Goal: Task Accomplishment & Management: Manage account settings

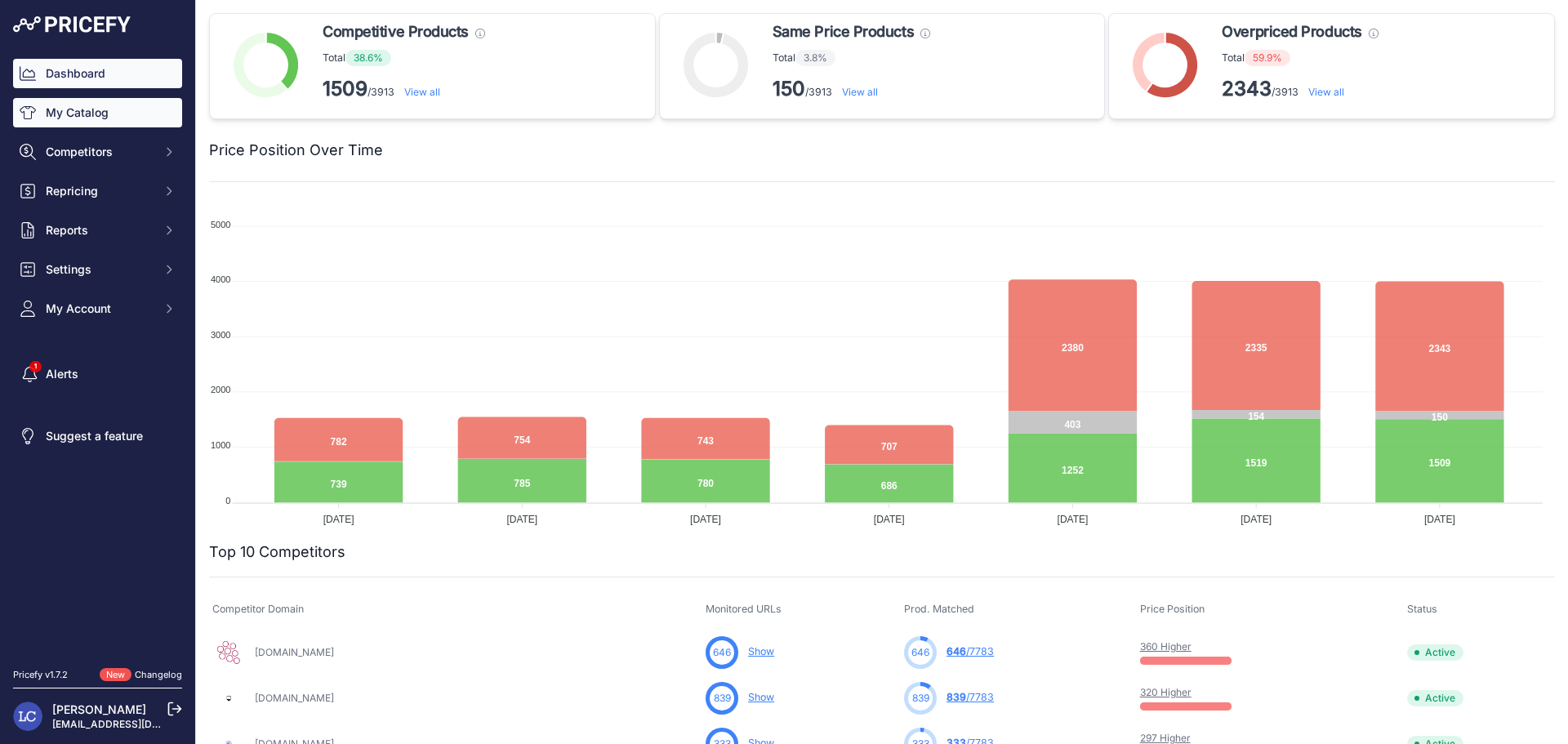
click at [127, 123] on link "My Catalog" at bounding box center [97, 113] width 169 height 30
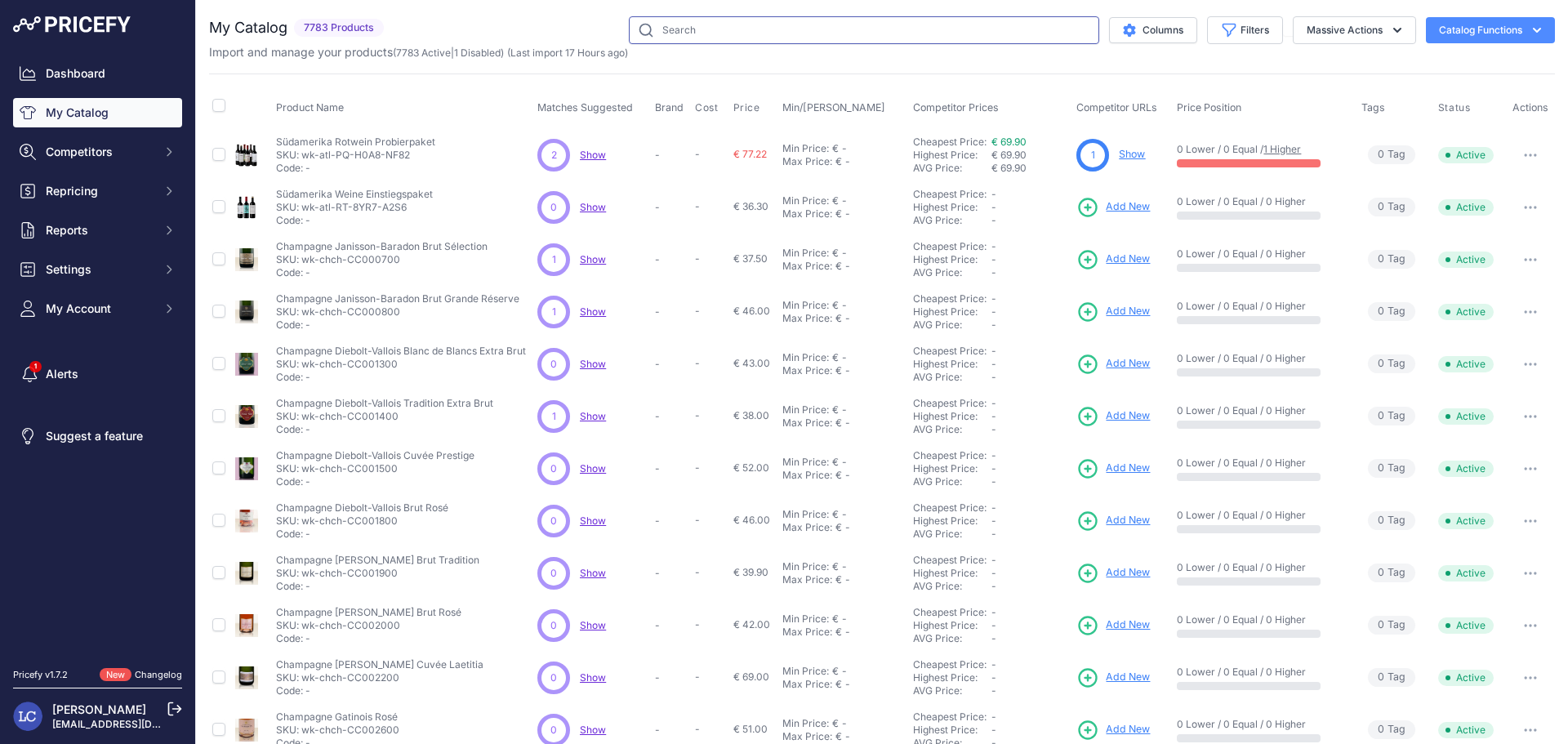
click at [711, 35] on input "text" at bounding box center [864, 31] width 470 height 28
type input "winkl"
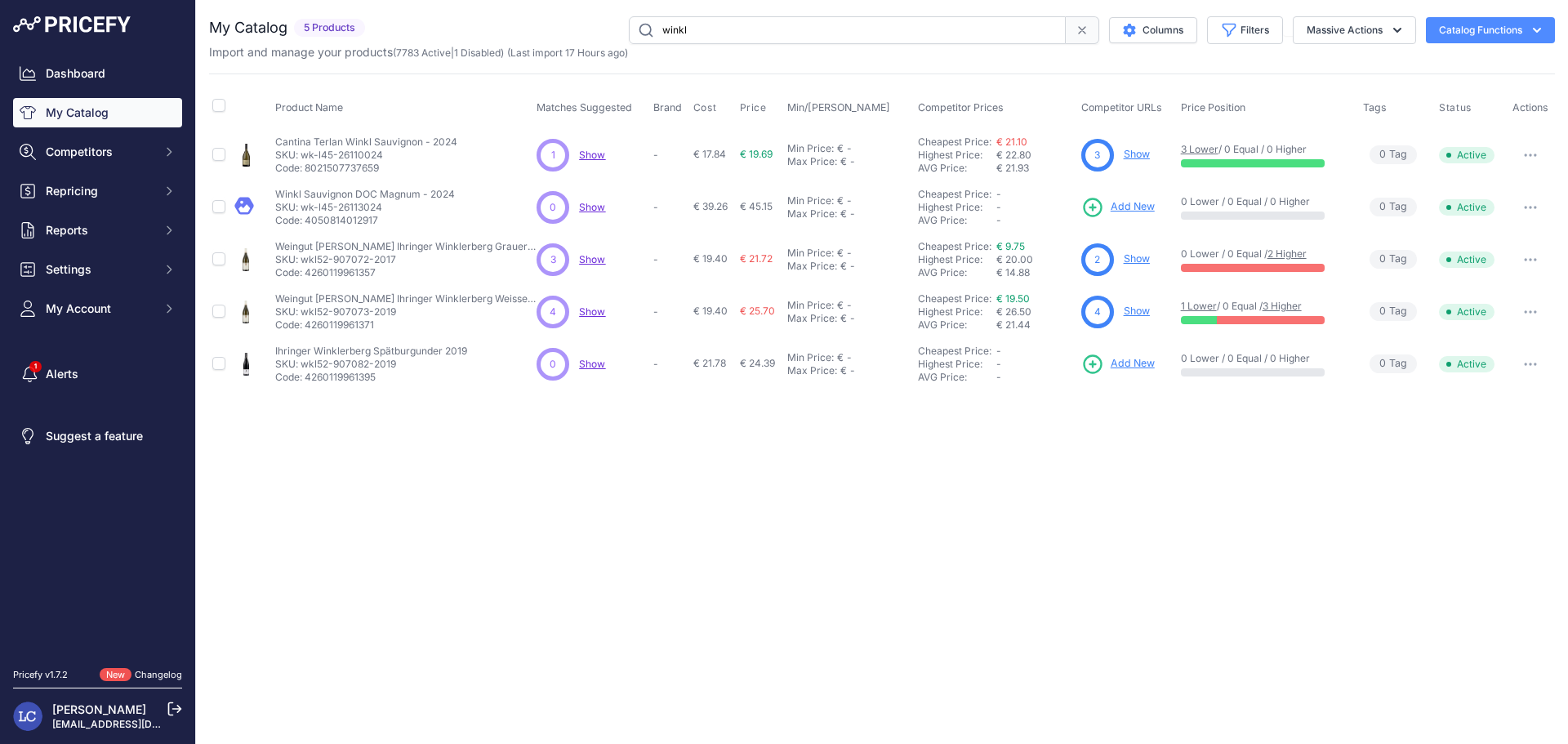
click at [1138, 151] on link "Show" at bounding box center [1137, 154] width 26 height 12
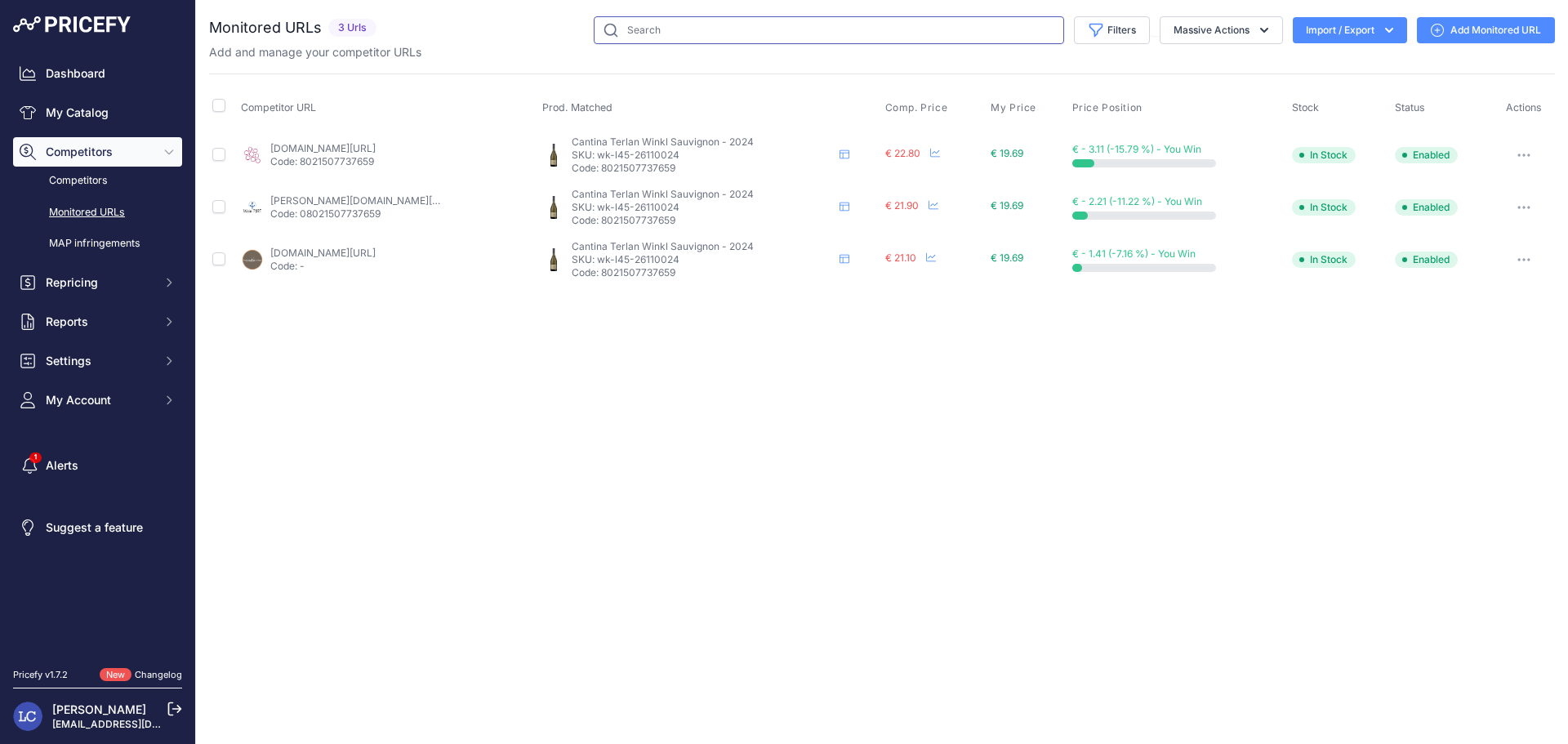
click at [710, 37] on input "text" at bounding box center [828, 31] width 470 height 28
paste input "Penfolds Bin 138 Shiraz Mataro Grenache - 2020"
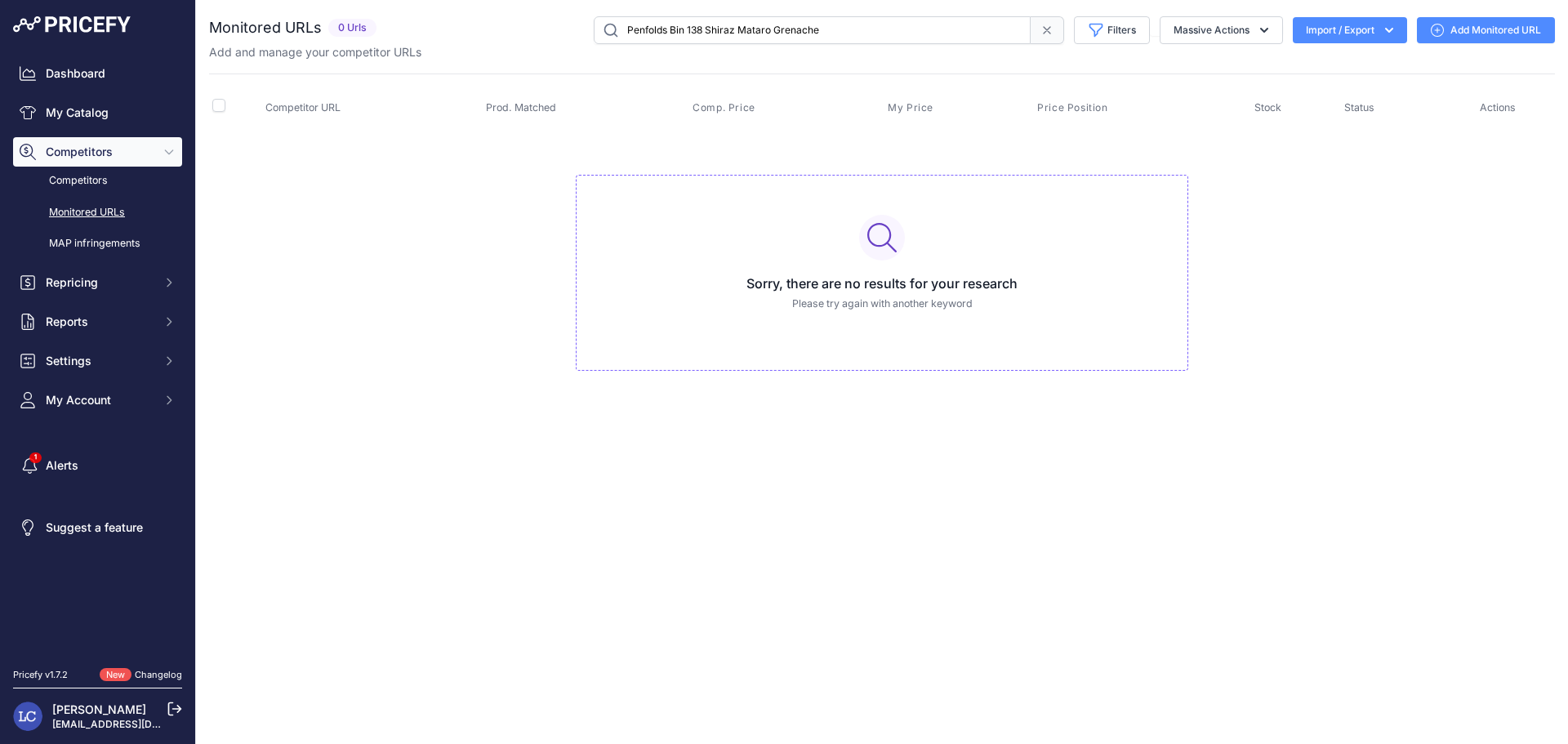
drag, startPoint x: 670, startPoint y: 25, endPoint x: 853, endPoint y: 25, distance: 183.0
click at [853, 25] on input "Penfolds Bin 138 Shiraz Mataro Grenache" at bounding box center [811, 31] width 437 height 28
type input "Penfolds"
click at [88, 114] on link "My Catalog" at bounding box center [97, 113] width 169 height 30
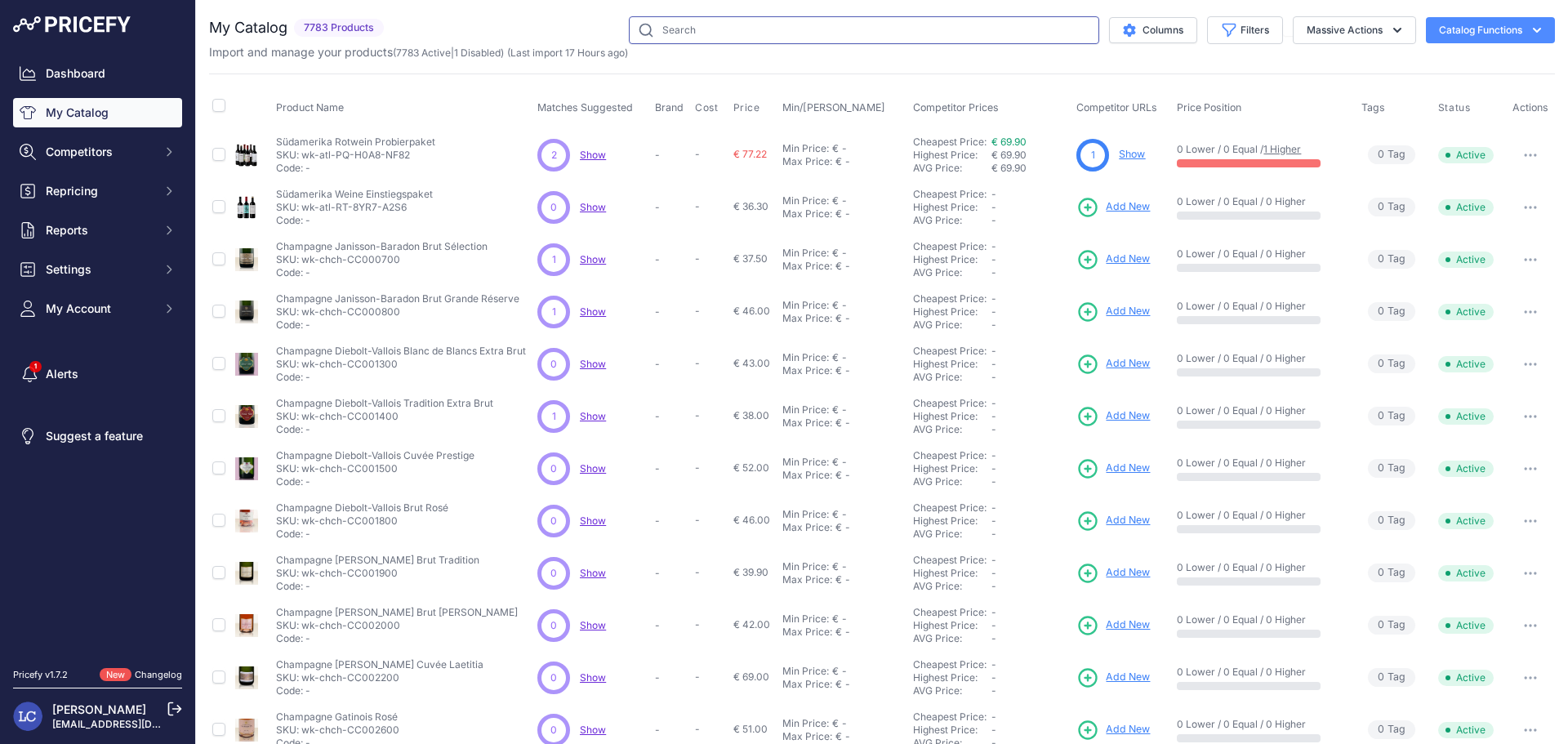
click at [804, 26] on input "text" at bounding box center [864, 31] width 470 height 28
paste input "Penfolds Bin 138 Shiraz Mataro Grenache - 2020"
type input "Penfolds Bin 138 Shiraz Mataro Grenache"
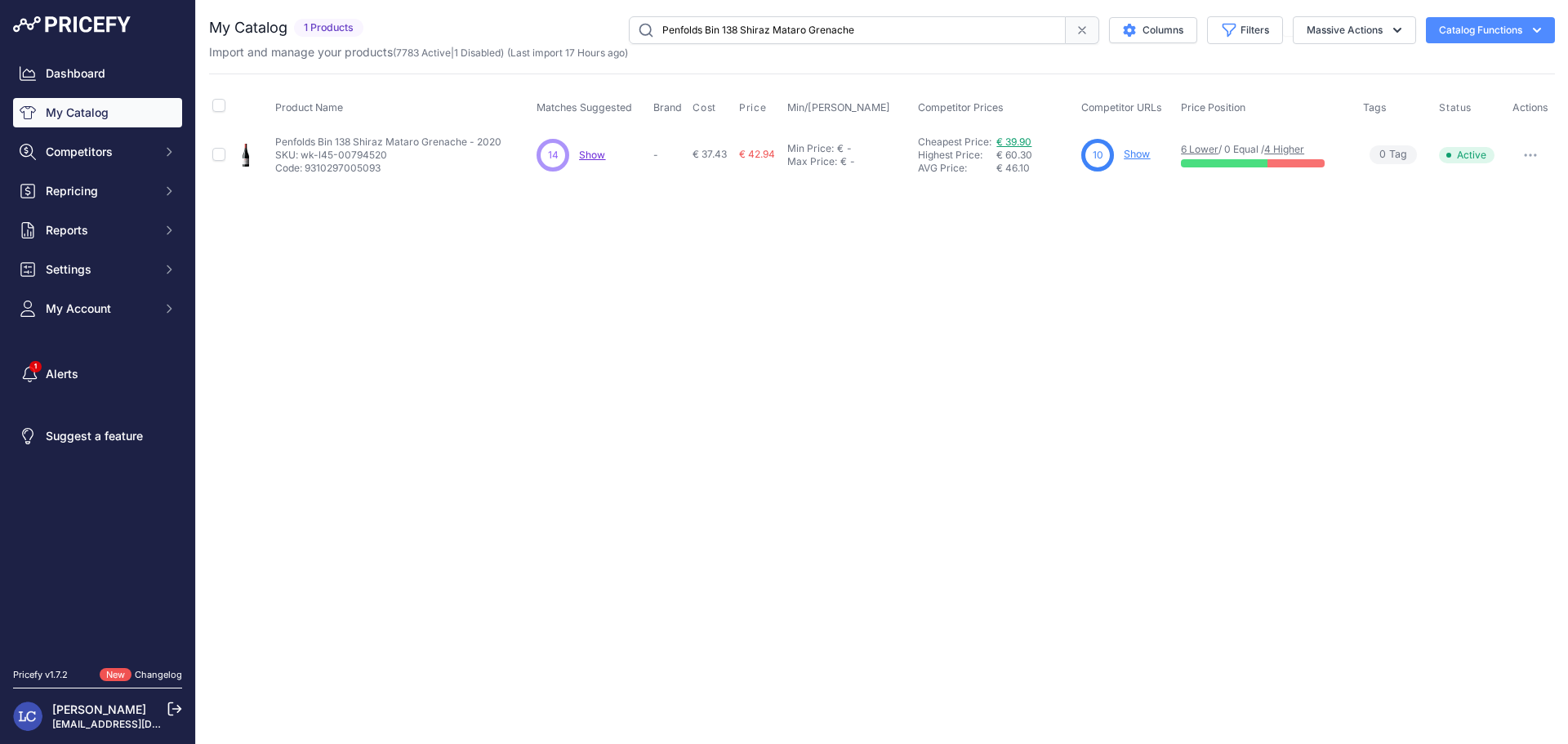
click at [1028, 142] on link "€ 39.90" at bounding box center [1015, 142] width 35 height 12
click at [1137, 156] on link "Show" at bounding box center [1137, 154] width 26 height 12
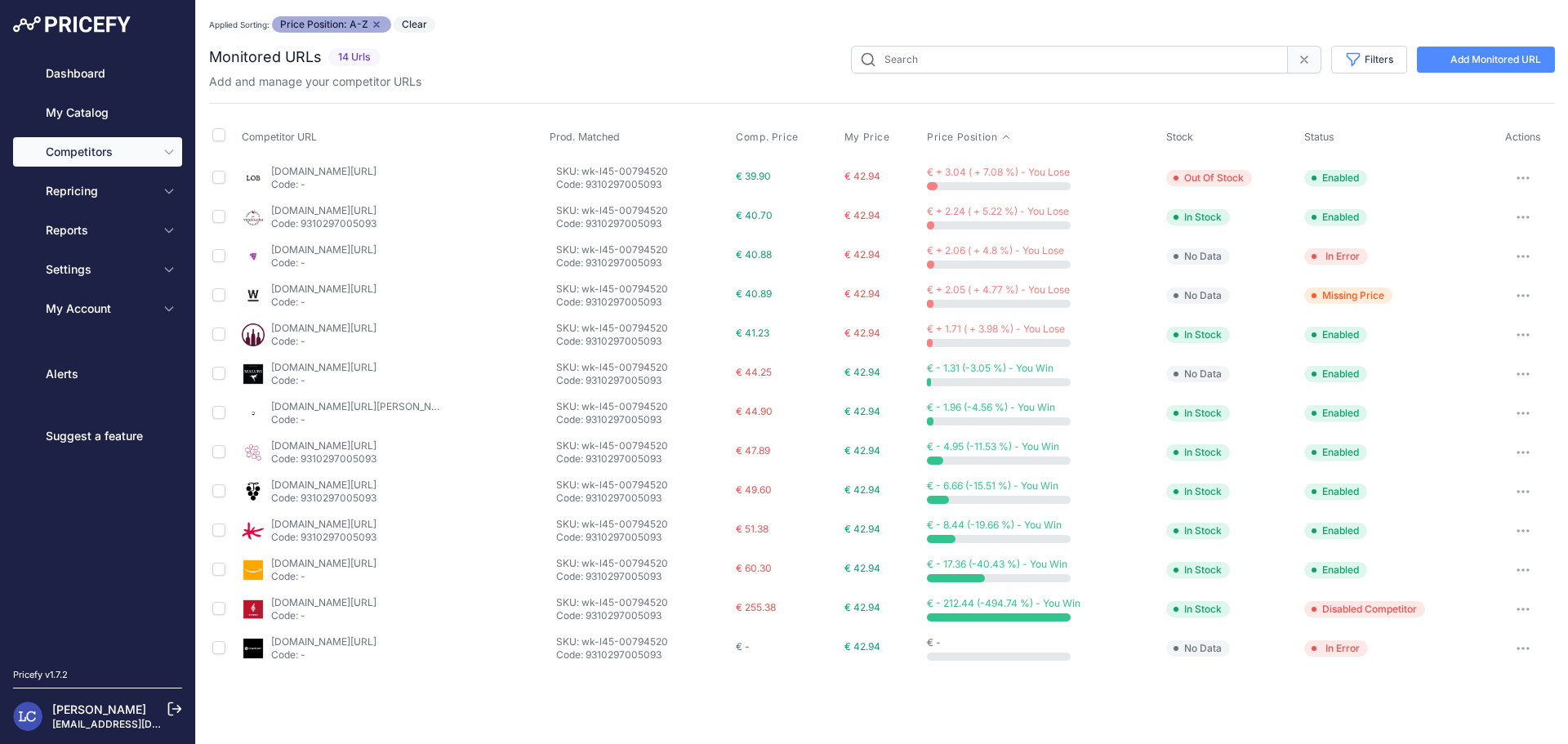
type input "wk-l45-00794520"
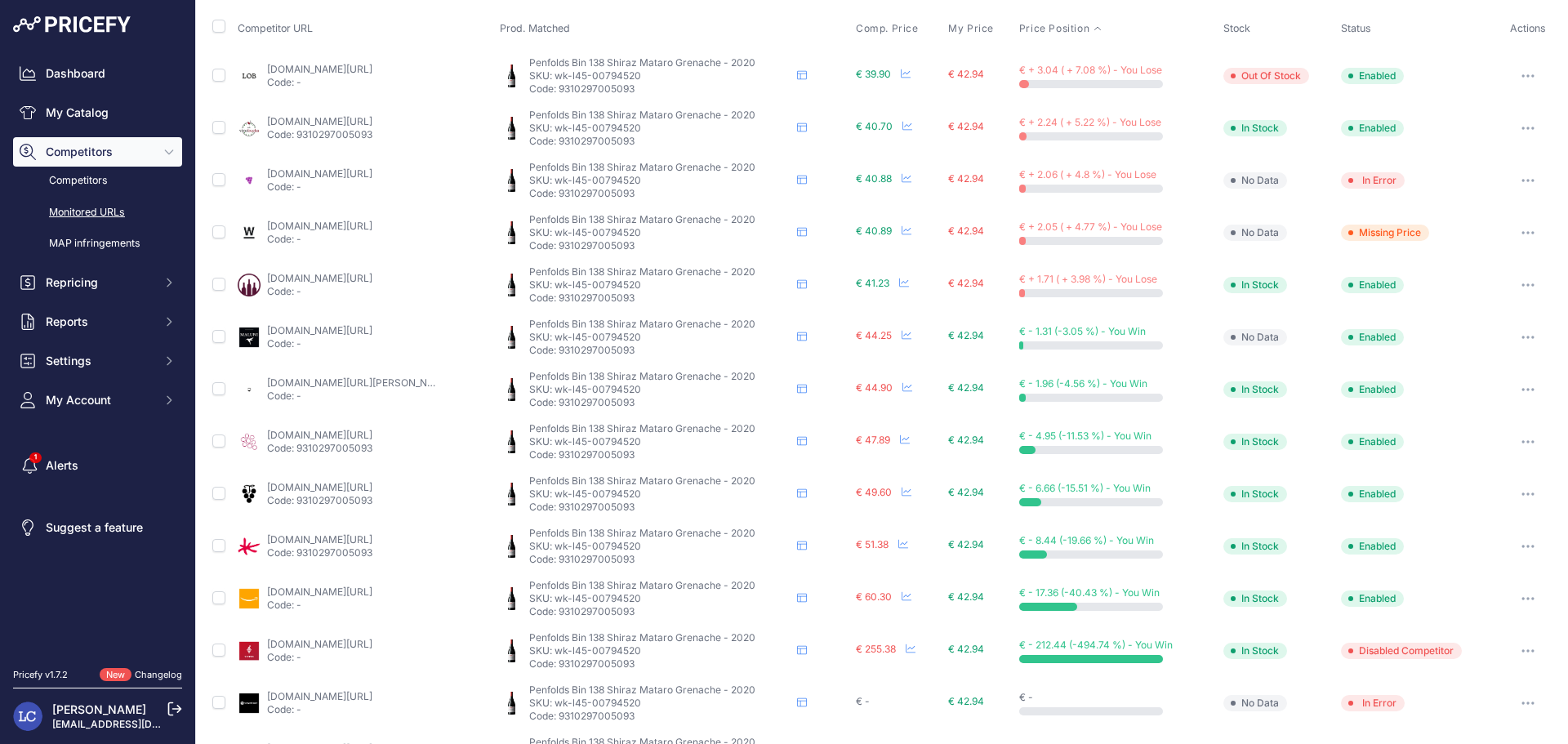
scroll to position [162, 0]
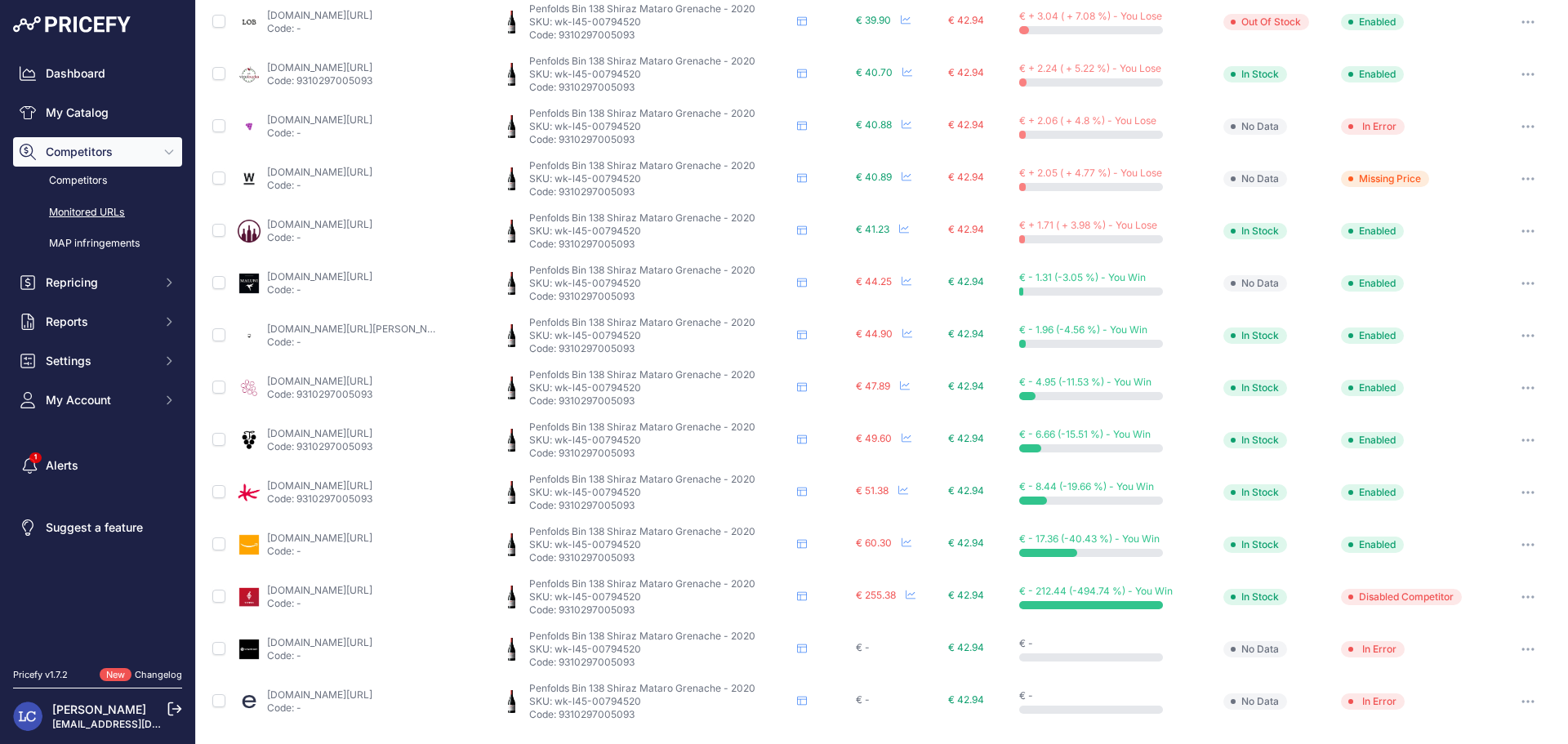
click at [1521, 595] on icon "button" at bounding box center [1528, 597] width 13 height 4
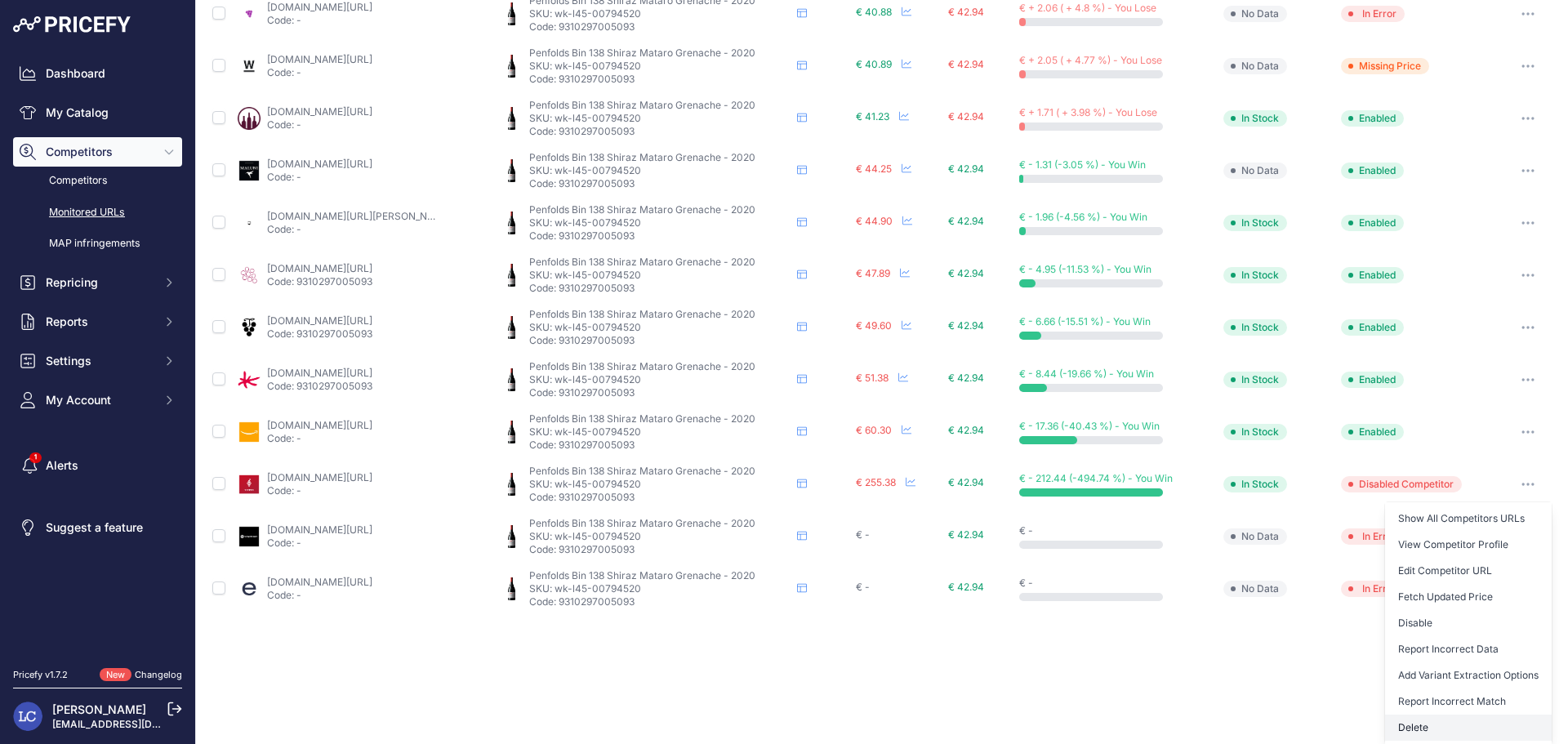
click at [1438, 723] on button "Delete" at bounding box center [1468, 727] width 167 height 26
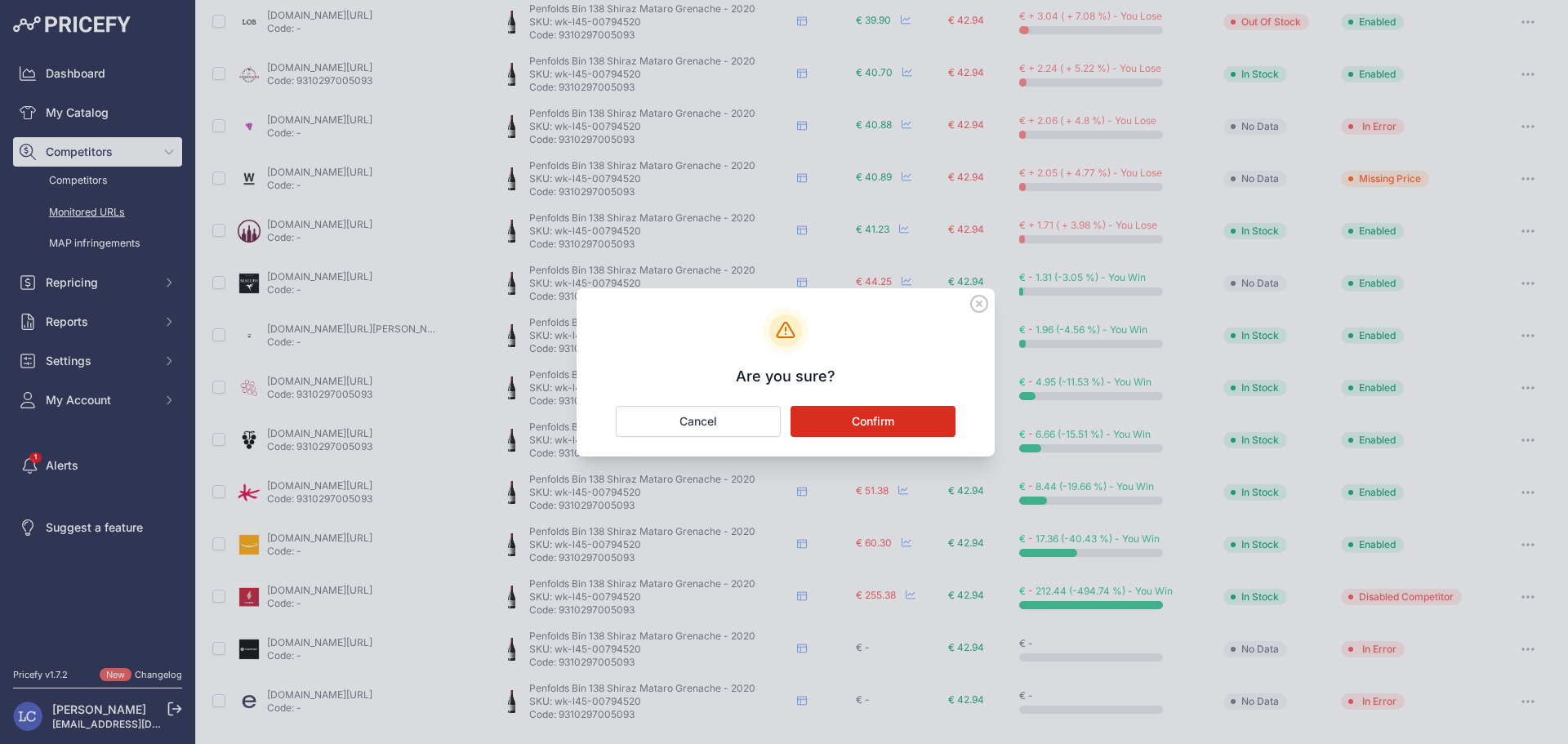
click at [895, 428] on button "Confirm" at bounding box center [873, 421] width 165 height 31
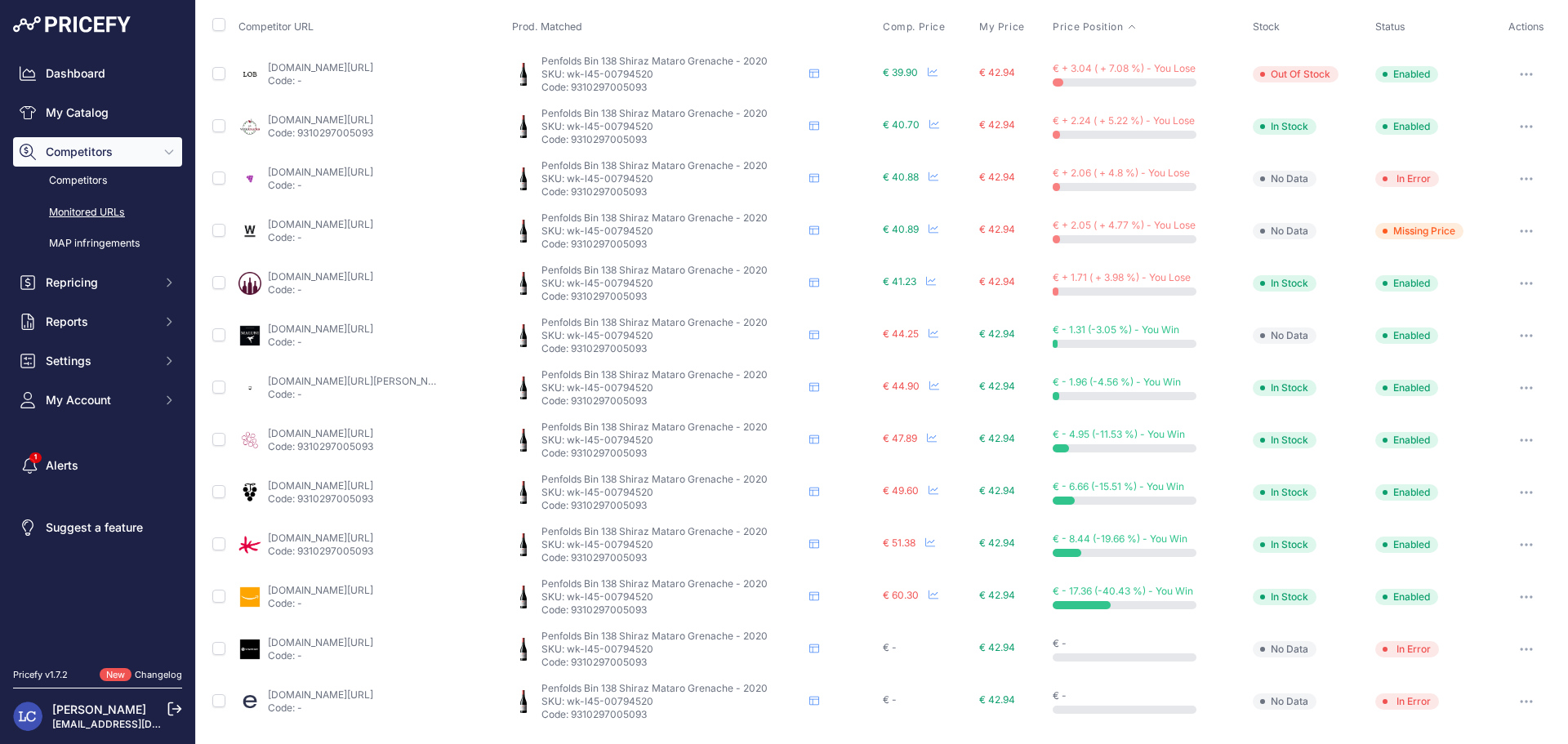
scroll to position [0, 0]
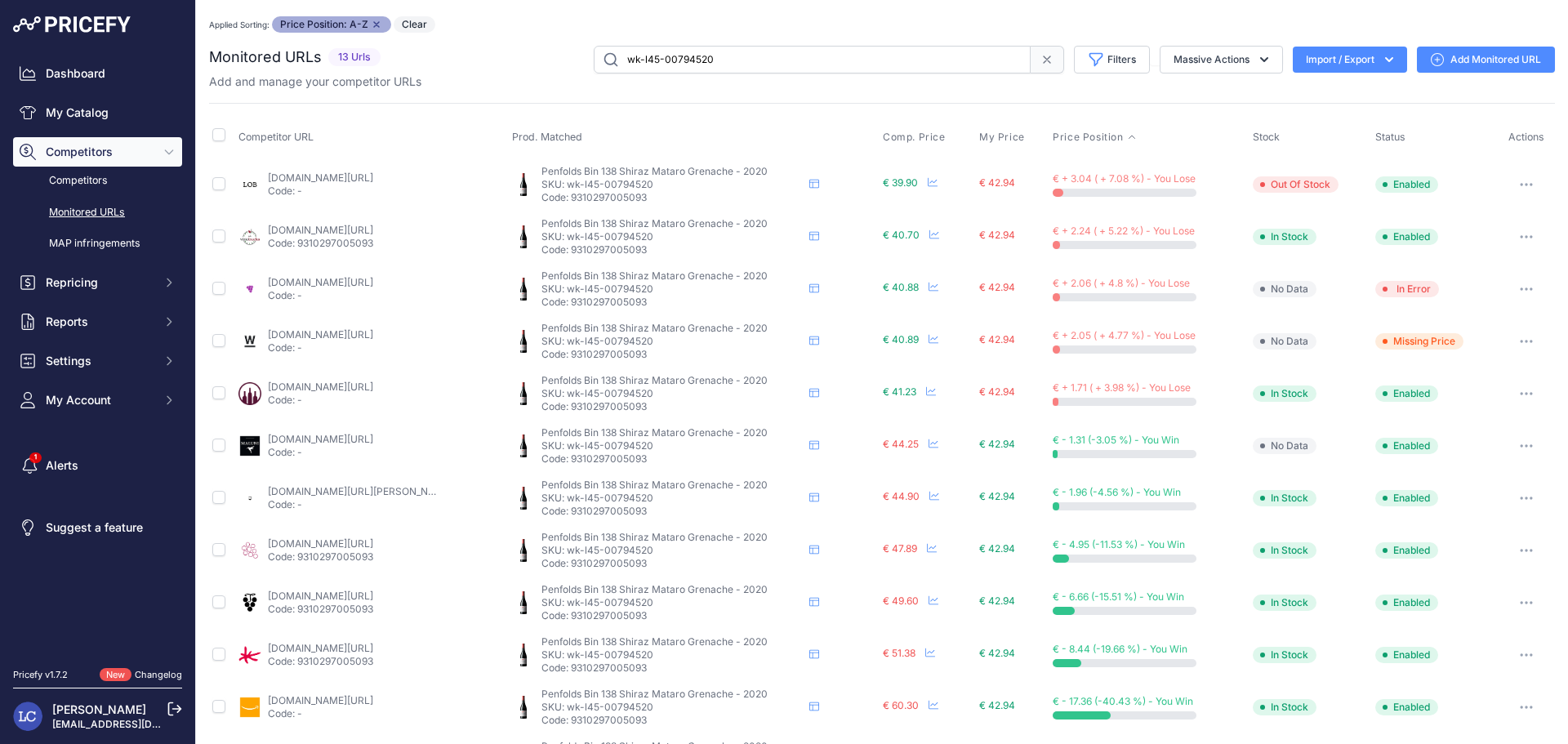
click at [1483, 56] on link "Add Monitored URL" at bounding box center [1486, 60] width 138 height 26
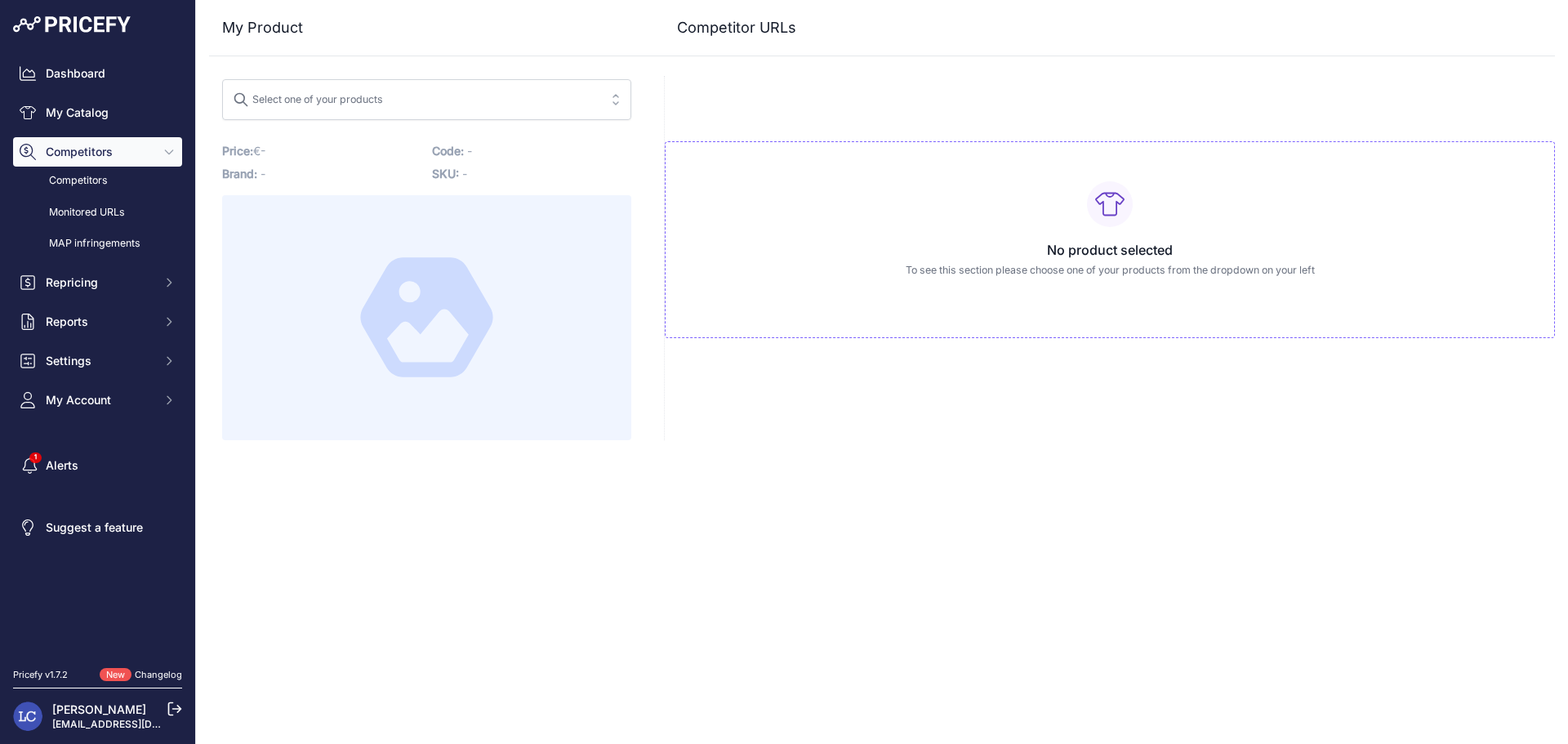
click at [580, 98] on span "Select one of your products" at bounding box center [416, 100] width 365 height 26
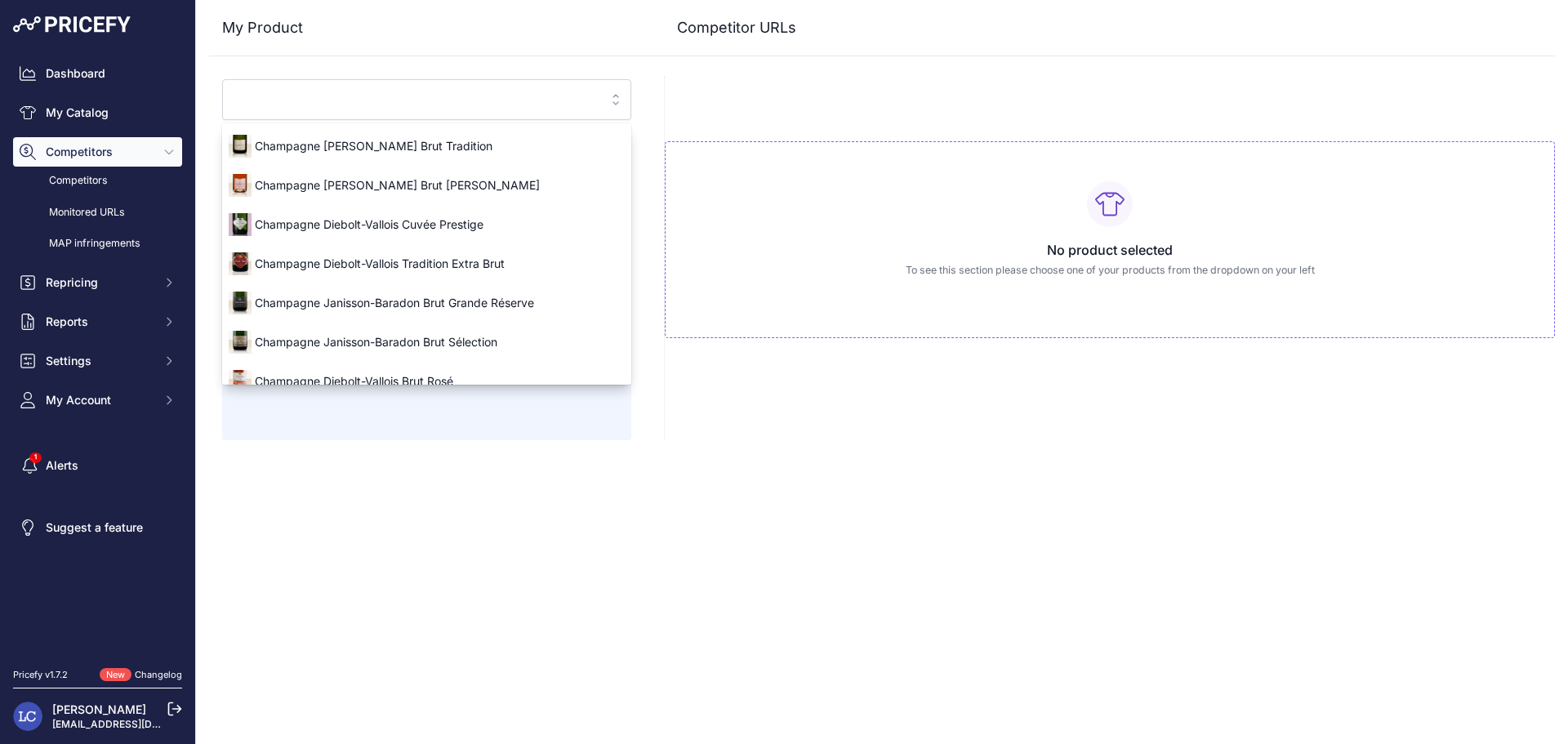
click at [315, 102] on input "search" at bounding box center [416, 100] width 365 height 26
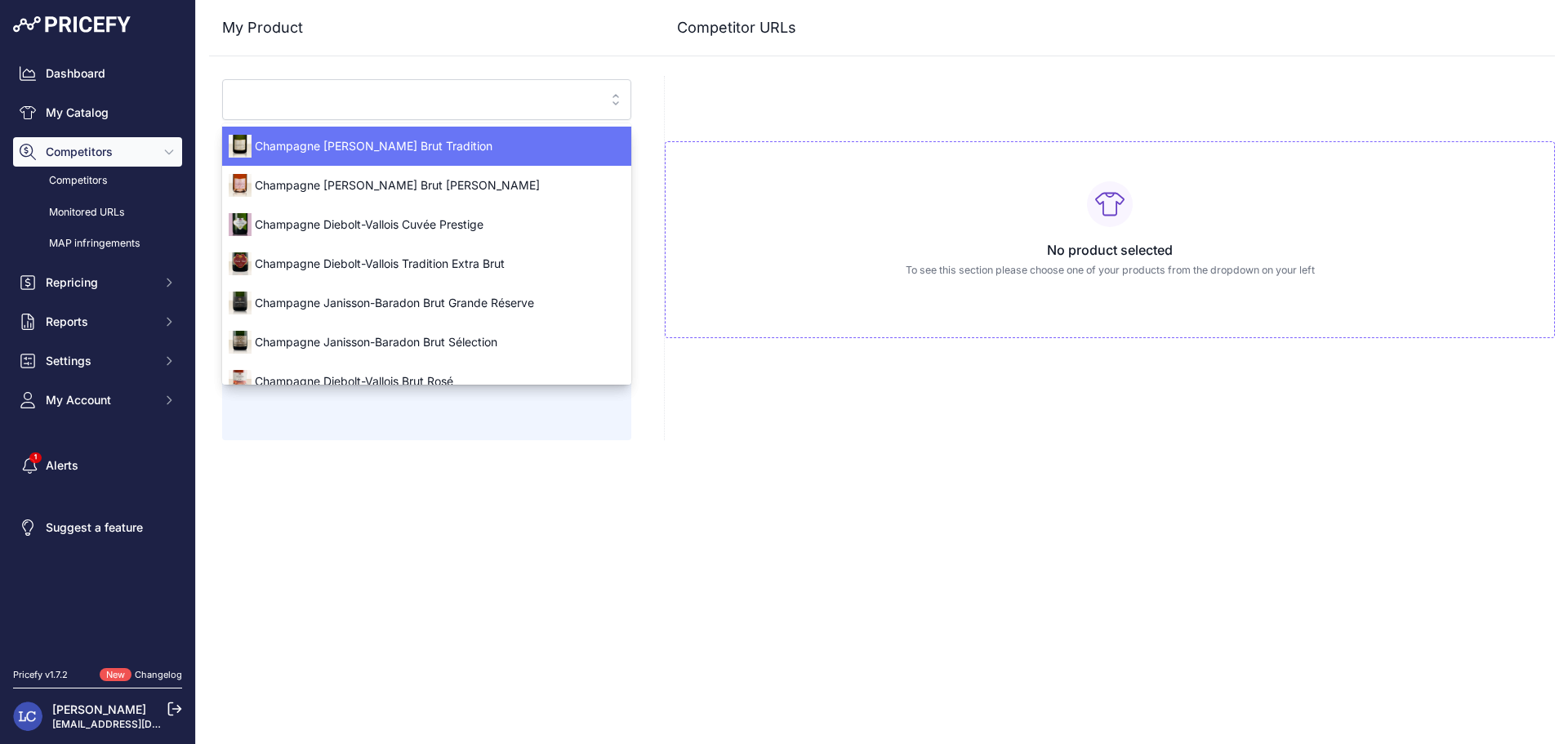
paste input "Penfolds Bin 138 Shiraz Mataro Grenache - 2020"
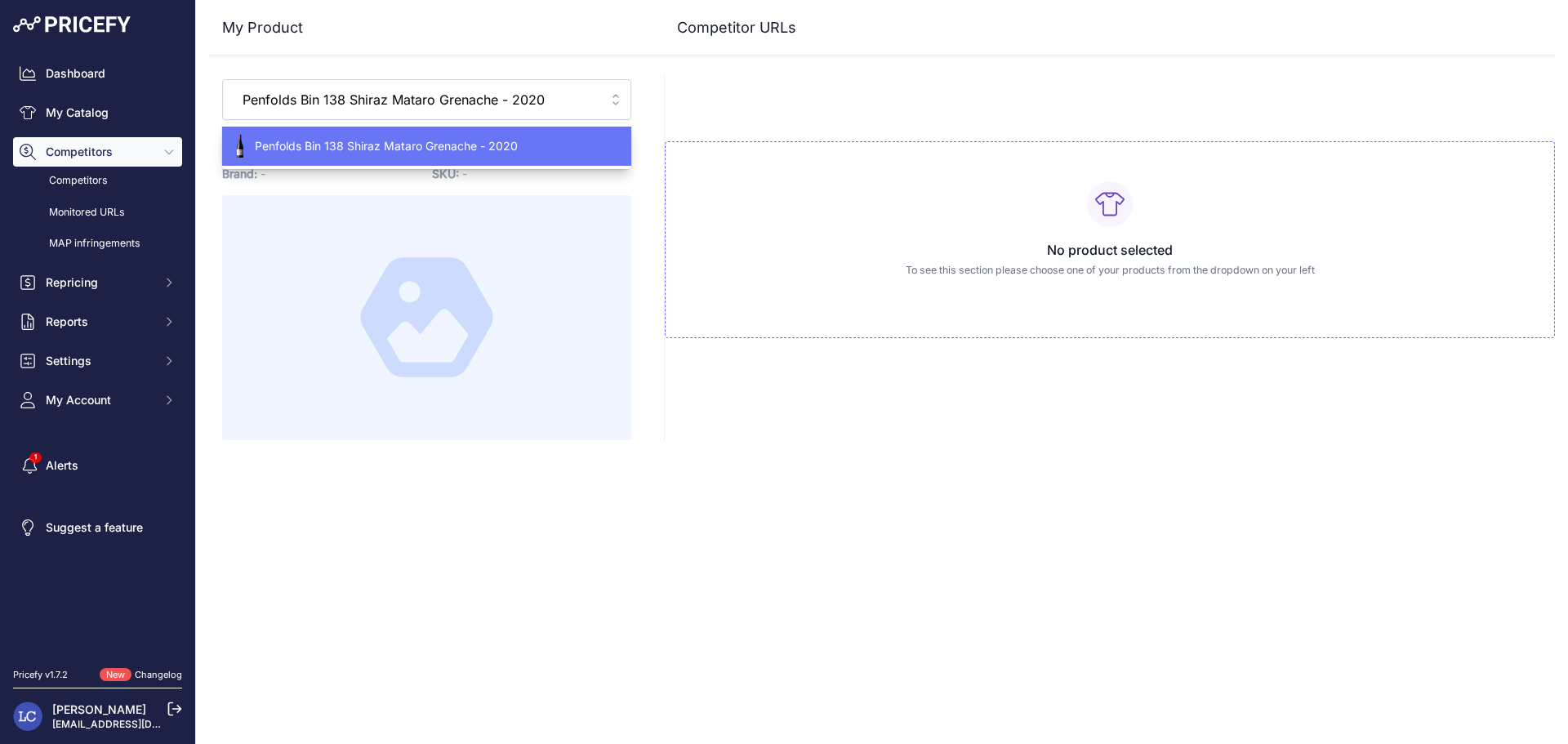
type input "Penfolds Bin 138 Shiraz Mataro Grenache - 2020"
click at [332, 138] on span "Penfolds Bin 138 Shiraz Mataro Grenache - 2020" at bounding box center [426, 146] width 409 height 17
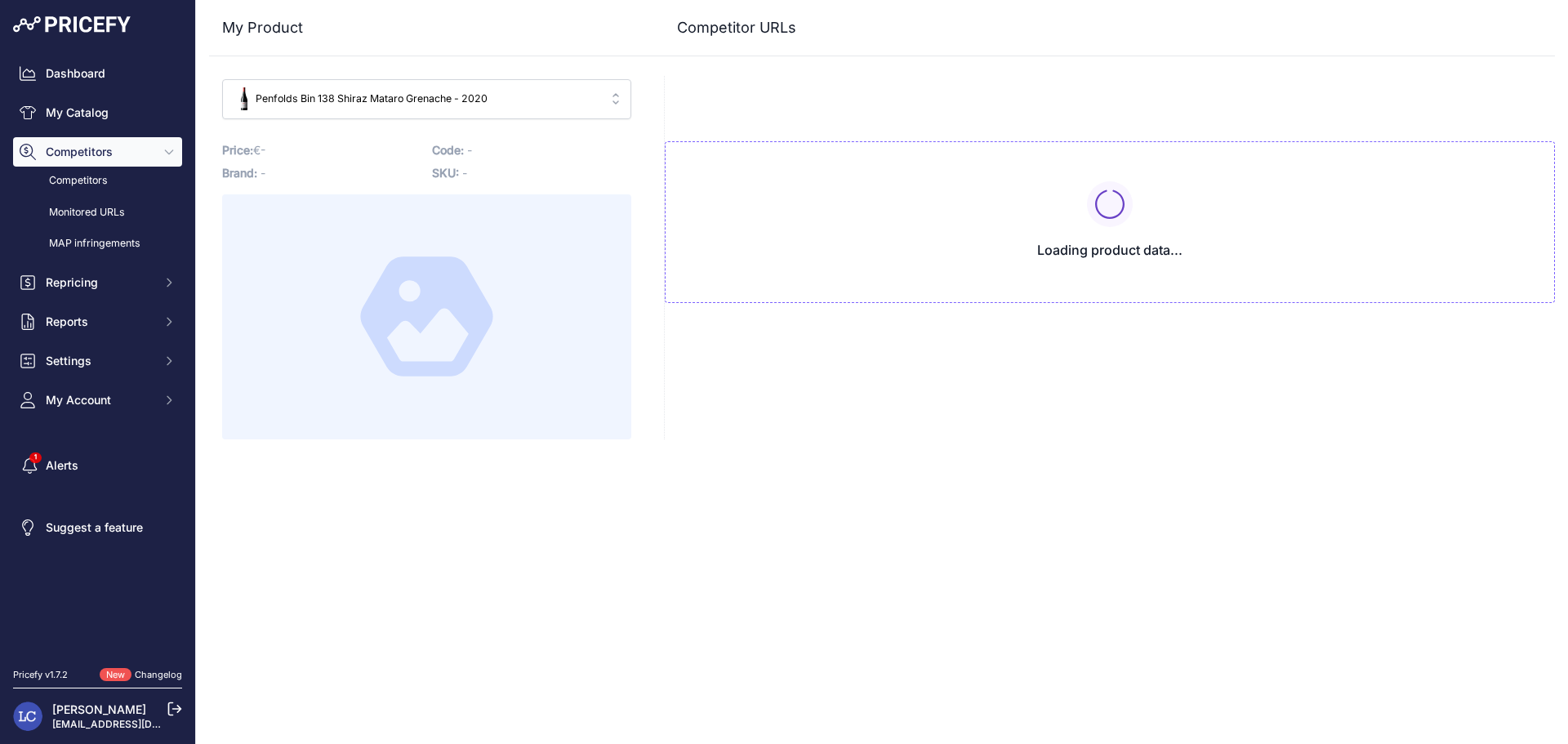
type input "www.amazon.de/Penfolds-Shiraz-Mataro-Grenache-2020/dp/B0BGRXVD6H?prirule_jdsnik…"
type input "www.c-und-d.de/Australien/Bin-138-Shiraz-Mataro-Grenache-2020-Penfolds_100710.h…"
type input "die-welt-der-weine.de/produkt/penfolds-bin-138-shiraz-mataro-grenache-2020/?pri…"
type input "www.edelrausch.de/penfolds-bin-2-shiraz-mataro-2020?prirule_jdsnikfkfjsd=7560"
type input "www.gute-weine.de/produkt/bin-138-shiraz-grenache-mataro-trocken-jahrgang-2017-…"
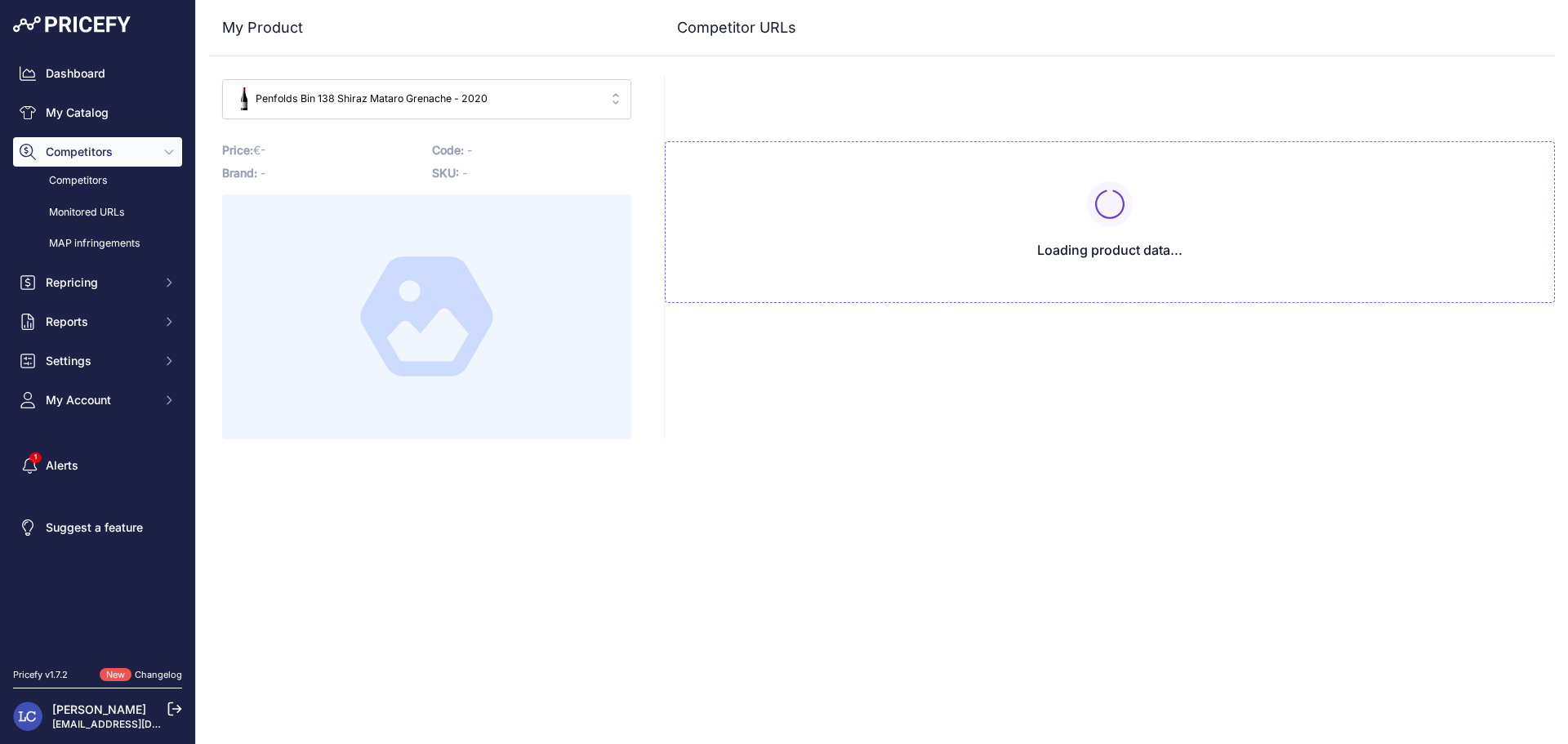
type input "www.hawesko.de/wein/bin-138-shiraz-grenache-mataro-barossa-valley-100153669/?ar…"
type input "www.maluni-weine.de/de/penfolds-bin138-shiraz-grenache-mataro.html?prirule_jdsn…"
type input "perbaccowein.de/penfolds-bin-138-shiraz-mataro-grenache-penfolds-79119.html?pri…"
type input "www.terra-vinum.de/4801/penfolds-bin-138-shiraz-grenache-mataro?prirule_jdsnikf…"
type input "www.vinello.de/bin-138-mataro-shiraz-grenache-penfolds?prirule_jdsnikfkfjsd=7560"
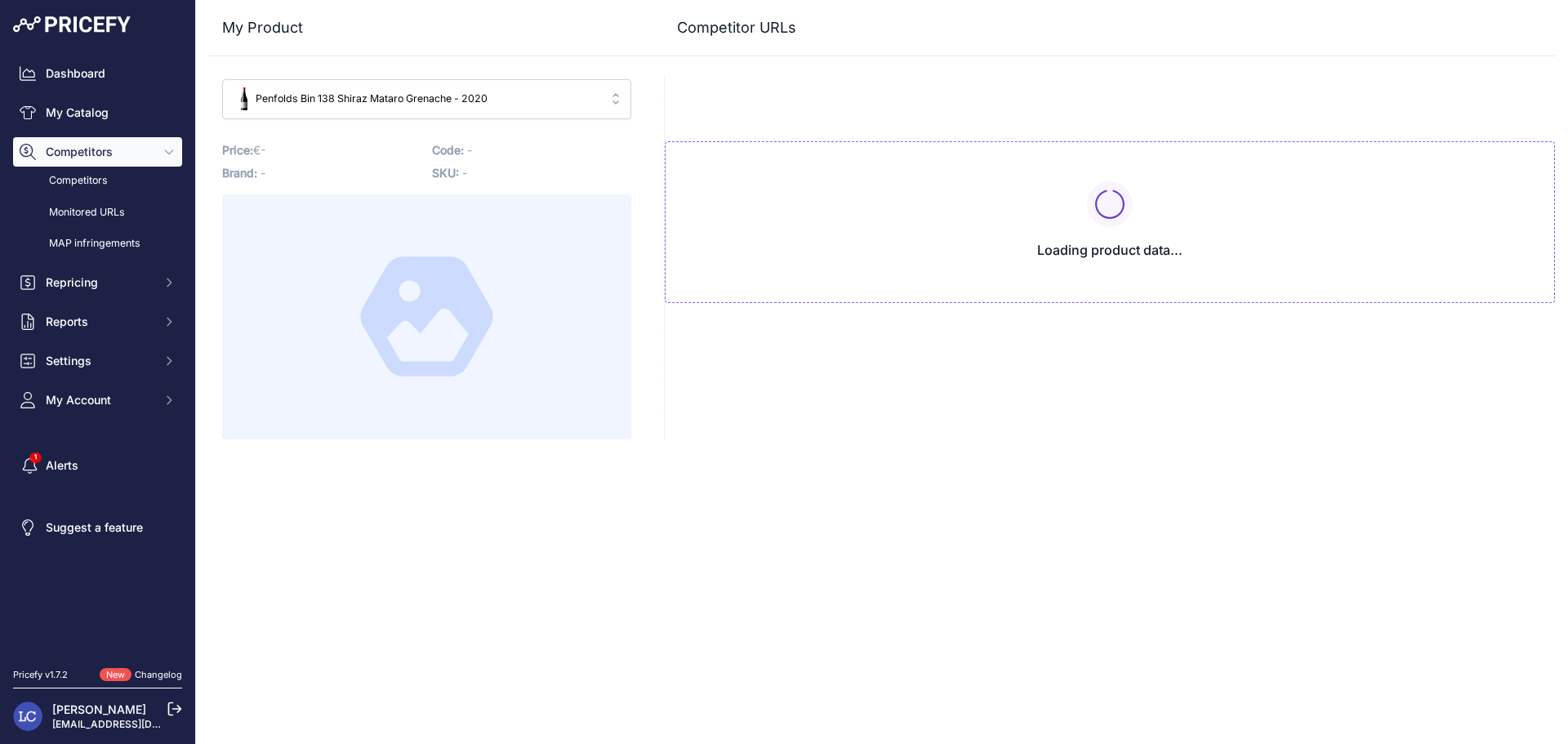
type input "vinobucks.de/shop/de/rotweine/australien/bin-138-shiraz-mataro-grenache-2020-pe…"
type input "weindomaine.de/penfolds-bin-138-shiraz-mataro-grenache-2020?prirule_jdsnikfkfjs…"
type input "www.weinfreunde.de/bin-138-shiraz-mataro-grenache-penfolds.html?prirule_jdsnikf…"
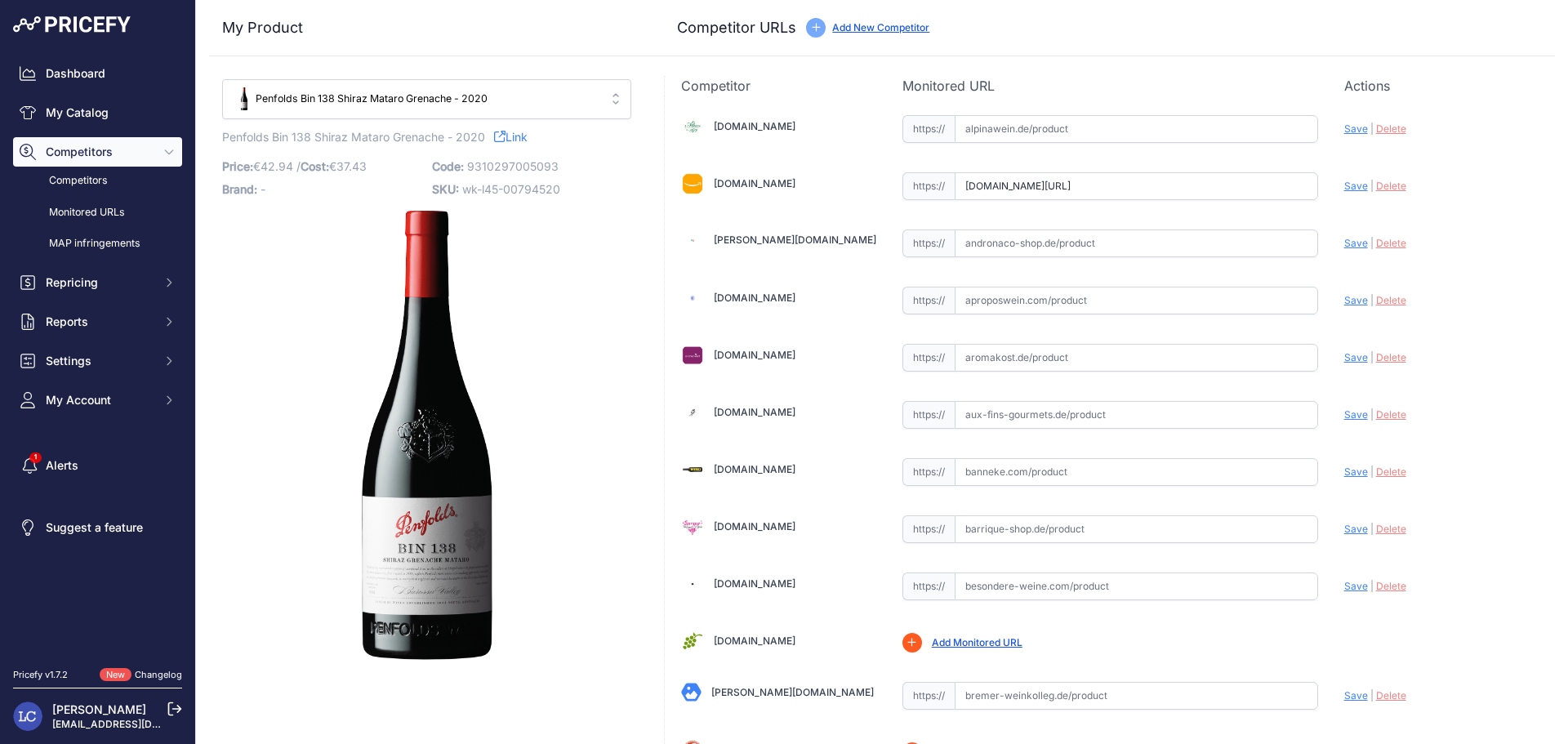
type input "www.amazon.de/Penfolds-Shiraz-Mataro-Grenache-2020/dp/B0BGRXVD6H?prirule_jdsnik…"
type input "www.c-und-d.de/Australien/Bin-138-Shiraz-Mataro-Grenache-2020-Penfolds_100710.h…"
type input "die-welt-der-weine.de/produkt/penfolds-bin-138-shiraz-mataro-grenache-2020/?pri…"
type input "www.edelrausch.de/penfolds-bin-2-shiraz-mataro-2020?prirule_jdsnikfkfjsd=7560"
type input "www.gute-weine.de/produkt/bin-138-shiraz-grenache-mataro-trocken-jahrgang-2017-…"
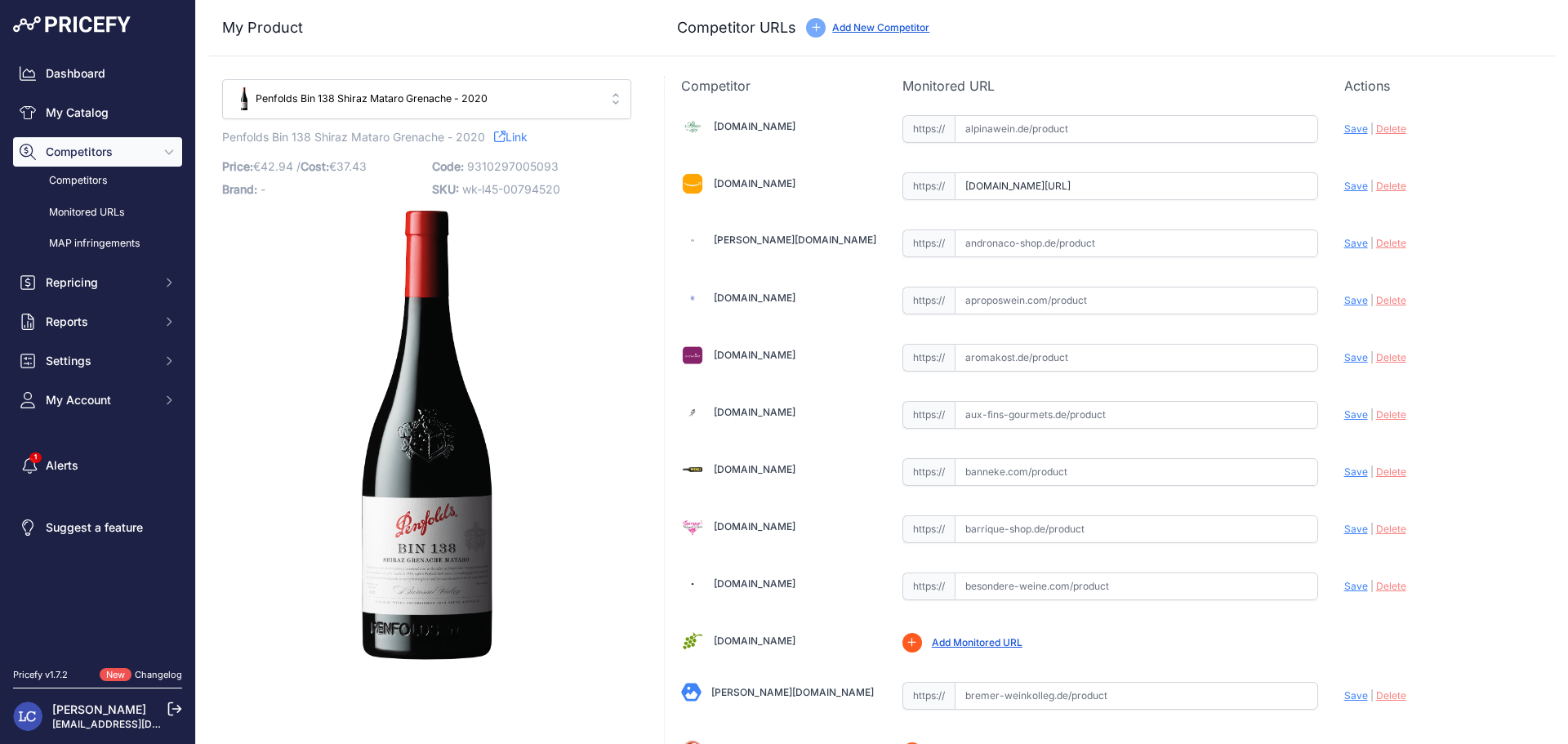
type input "www.hawesko.de/wein/bin-138-shiraz-grenache-mataro-barossa-valley-100153669/?ar…"
type input "www.maluni-weine.de/de/penfolds-bin138-shiraz-grenache-mataro.html?prirule_jdsn…"
type input "perbaccowein.de/penfolds-bin-138-shiraz-mataro-grenache-penfolds-79119.html?pri…"
type input "www.terra-vinum.de/4801/penfolds-bin-138-shiraz-grenache-mataro?prirule_jdsnikf…"
type input "www.vinello.de/bin-138-mataro-shiraz-grenache-penfolds?prirule_jdsnikfkfjsd=7560"
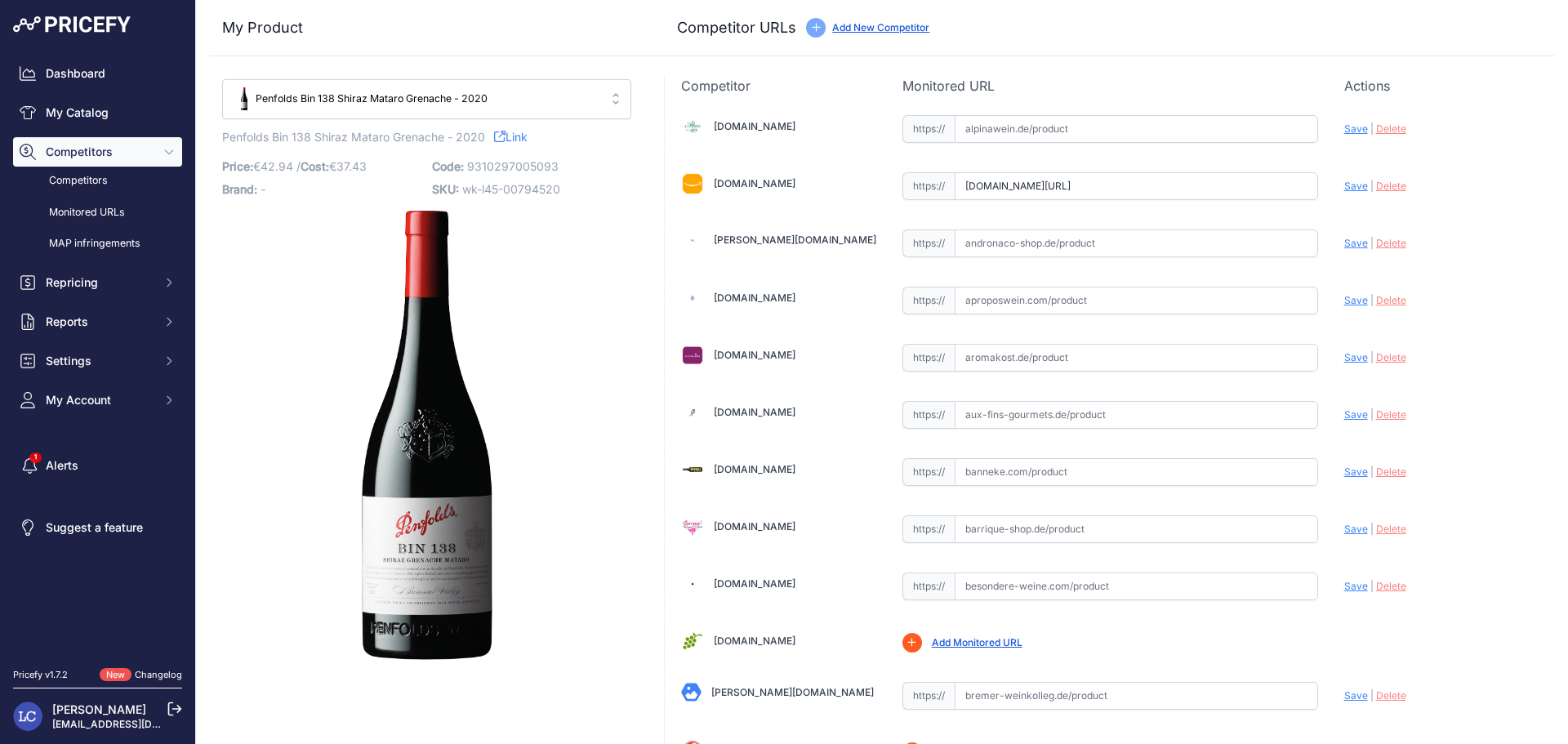
type input "vinobucks.de/shop/de/rotweine/australien/bin-138-shiraz-mataro-grenache-2020-pe…"
type input "weindomaine.de/penfolds-bin-138-shiraz-mataro-grenache-2020?prirule_jdsnikfkfjs…"
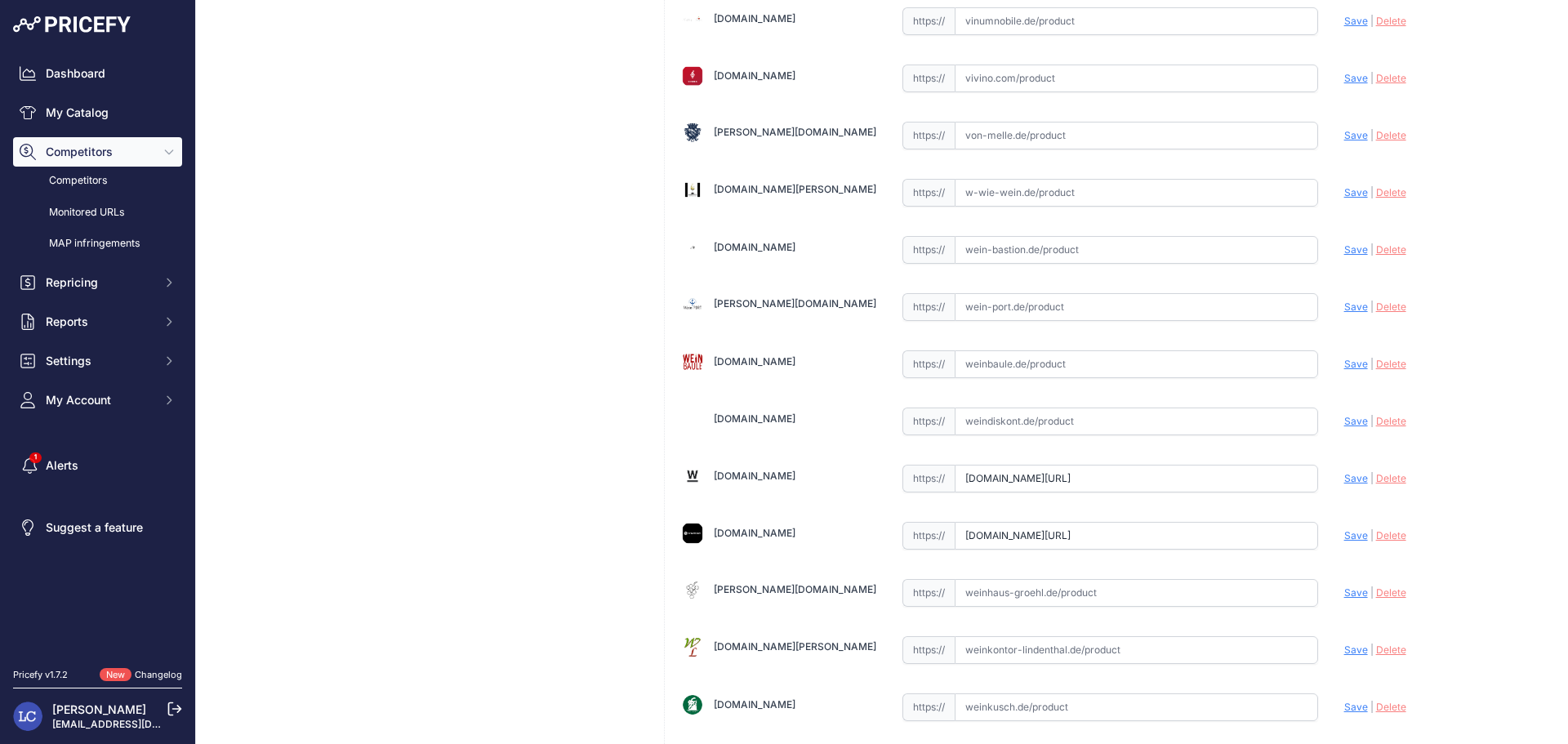
scroll to position [4609, 0]
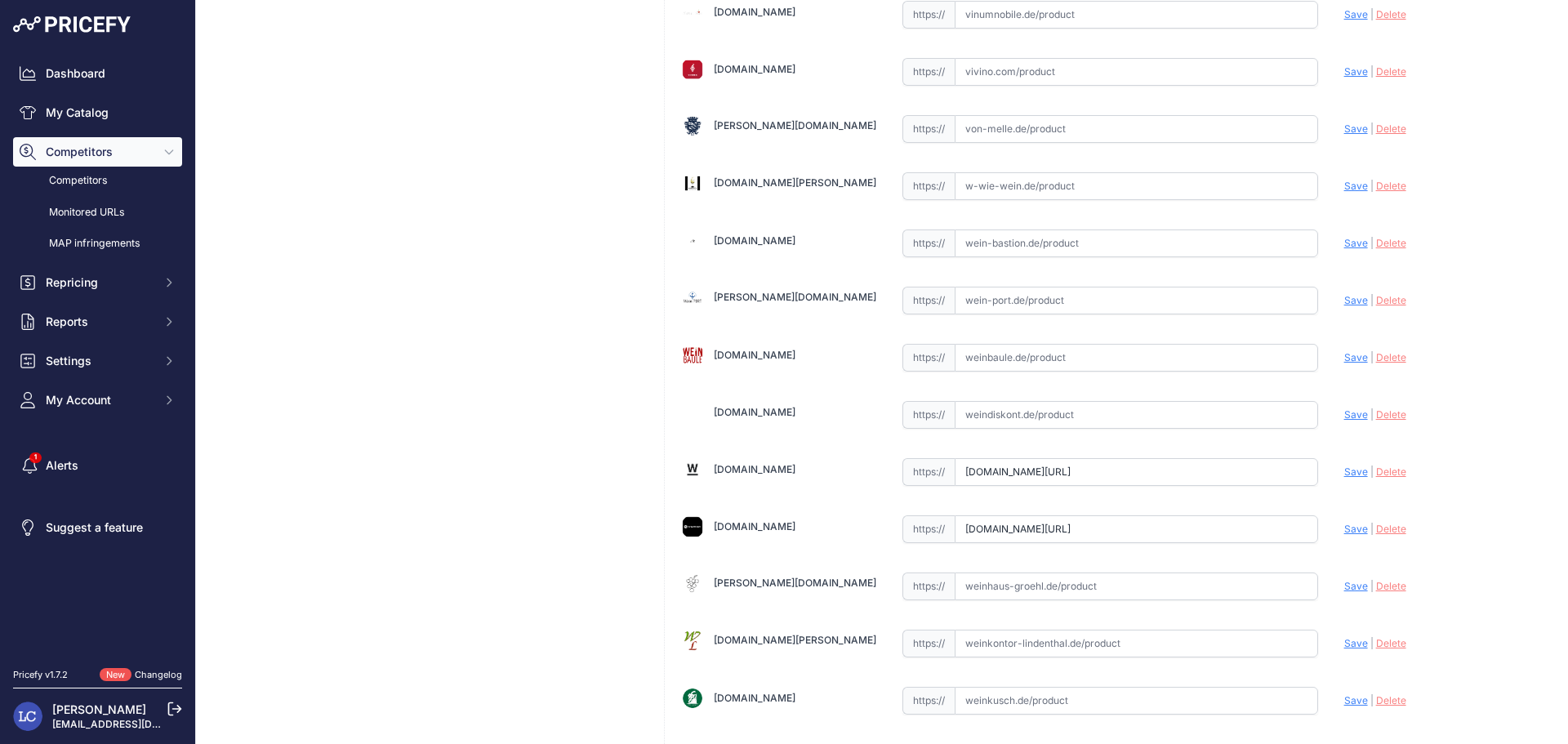
click at [1167, 529] on input "www.weinfreunde.de/bin-138-shiraz-mataro-grenache-penfolds.html?prirule_jdsnikf…" at bounding box center [1137, 529] width 363 height 28
click at [1168, 530] on input "www.weinfreunde.de/bin-138-shiraz-mataro-grenache-penfolds.html?prirule_jdsnikf…" at bounding box center [1137, 529] width 363 height 28
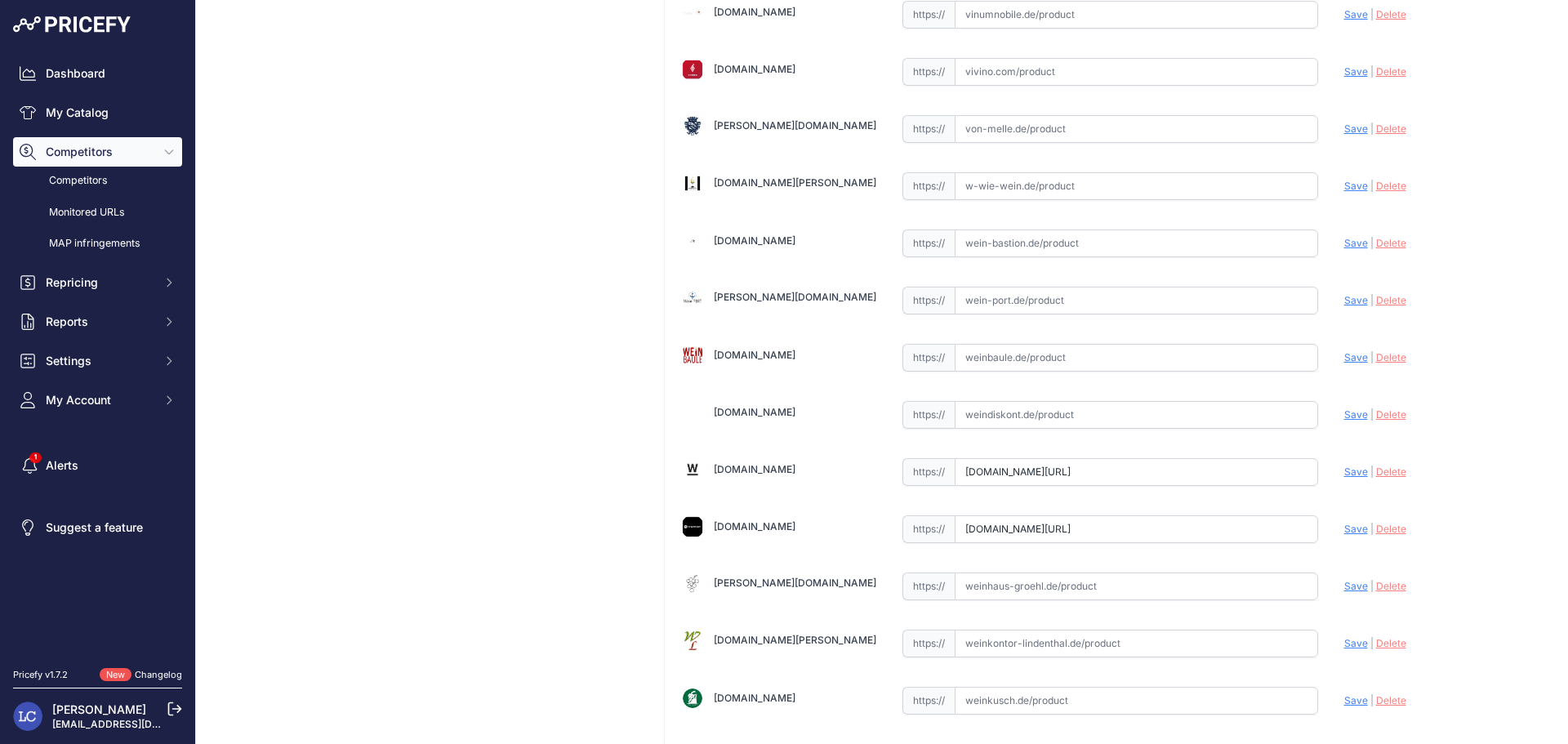
paste input "https://www.weinfreunde.de/bin-138-shiraz-mataro-grenache-penfolds.html?c=324"
click at [1345, 526] on span "Save" at bounding box center [1356, 528] width 23 height 12
type input "https://www.weinfreunde.de/bin-138-shiraz-mataro-grenache-penfolds.html?c=324&p…"
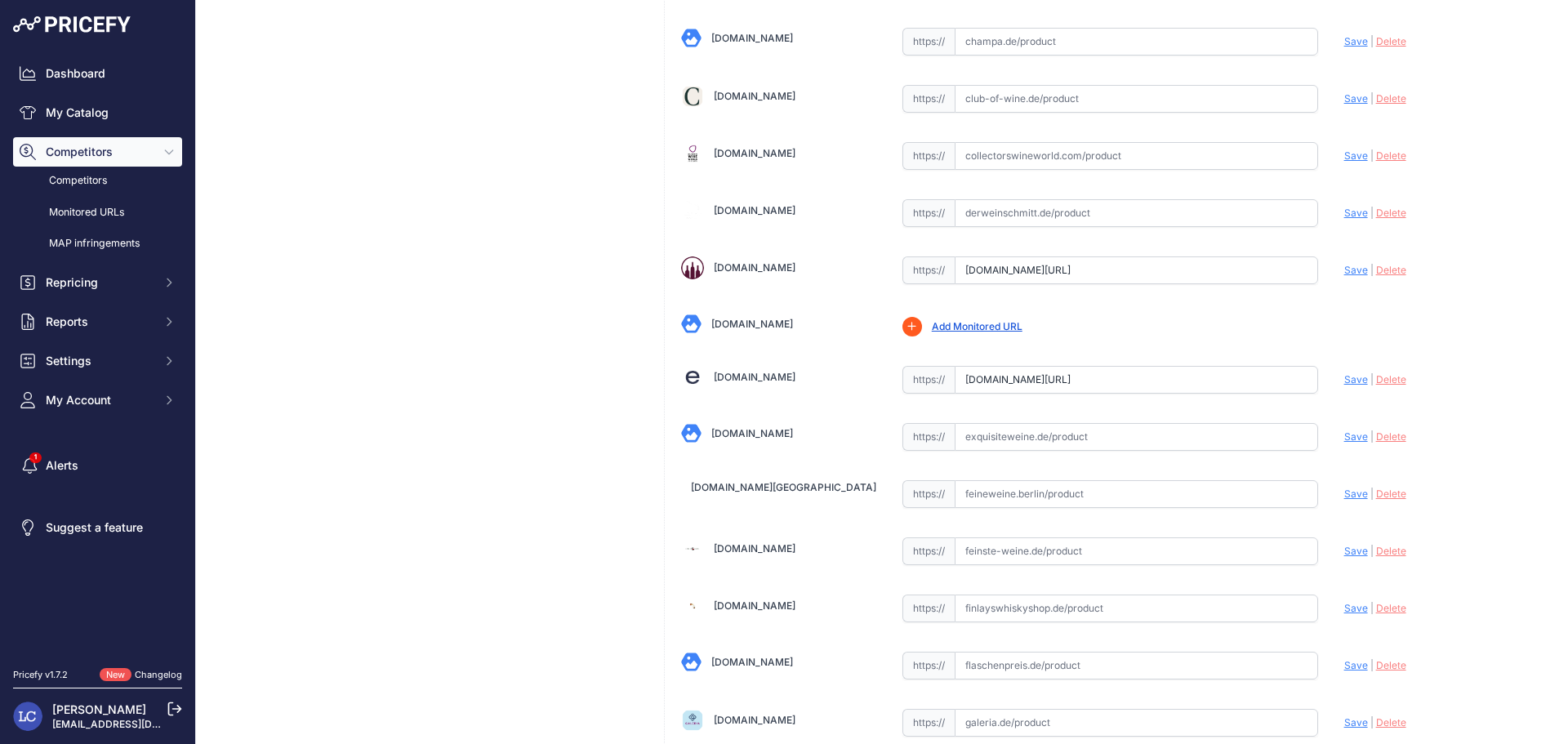
scroll to position [846, 0]
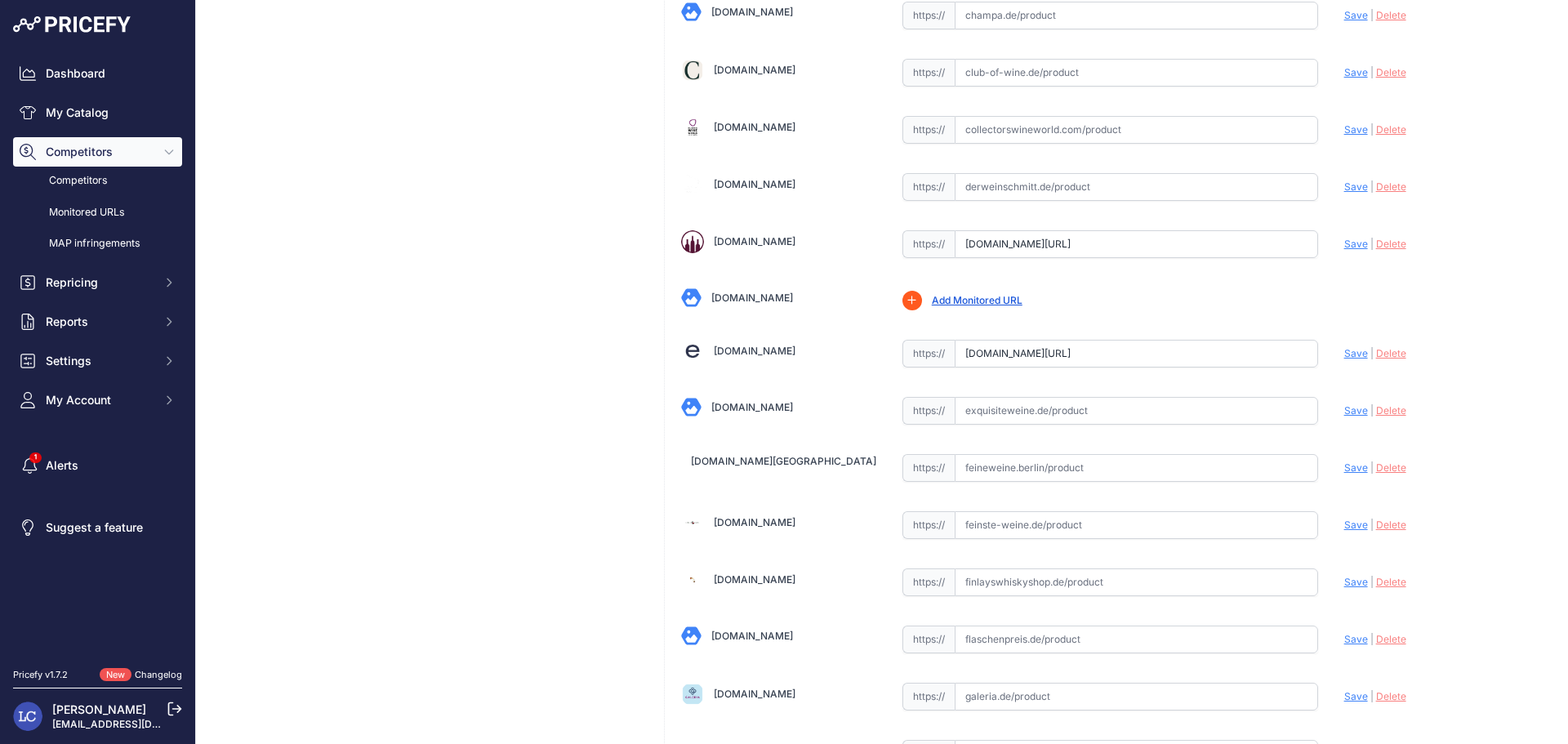
click at [1172, 355] on input "www.edelrausch.de/penfolds-bin-2-shiraz-mataro-2020?prirule_jdsnikfkfjsd=7560" at bounding box center [1137, 354] width 363 height 28
paste input "https://www.edelrausch.de/penfolds-bin-2-shiraz-mataro-202"
click at [1344, 350] on span "Save" at bounding box center [1356, 353] width 23 height 12
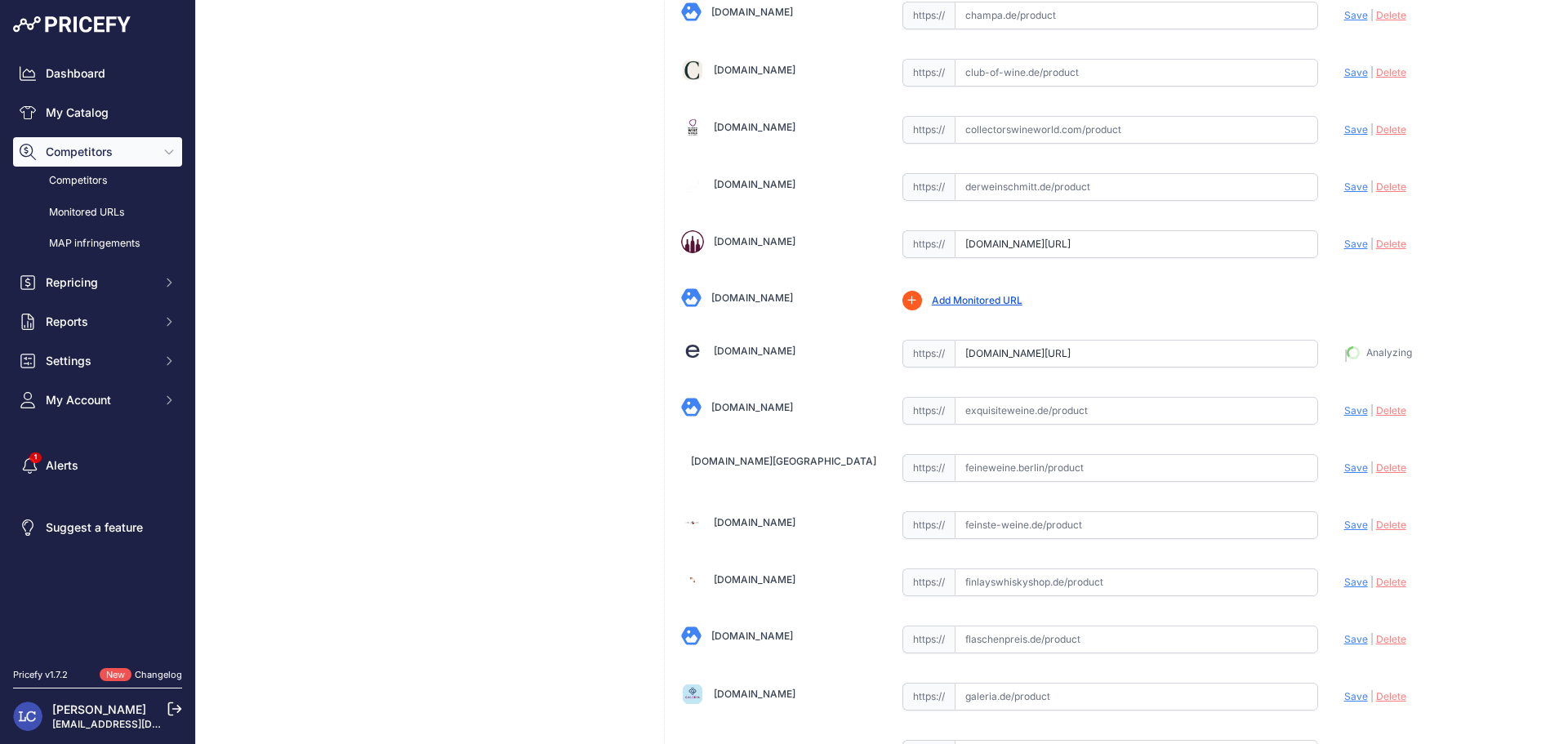
type input "https://www.edelrausch.de/penfolds-bin-2-shiraz-mataro-2020?prirule_jdsnikfkfjs…"
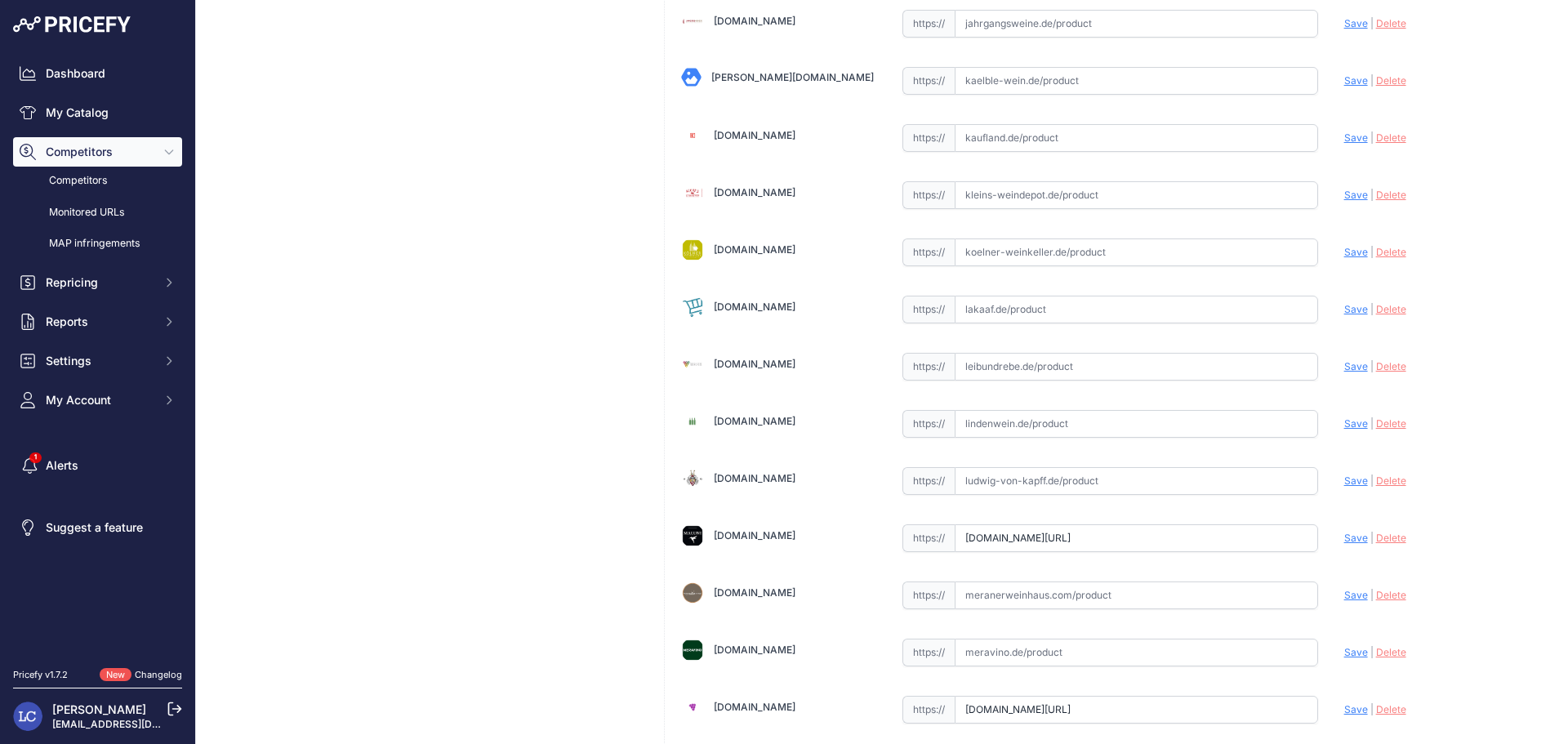
scroll to position [2799, 0]
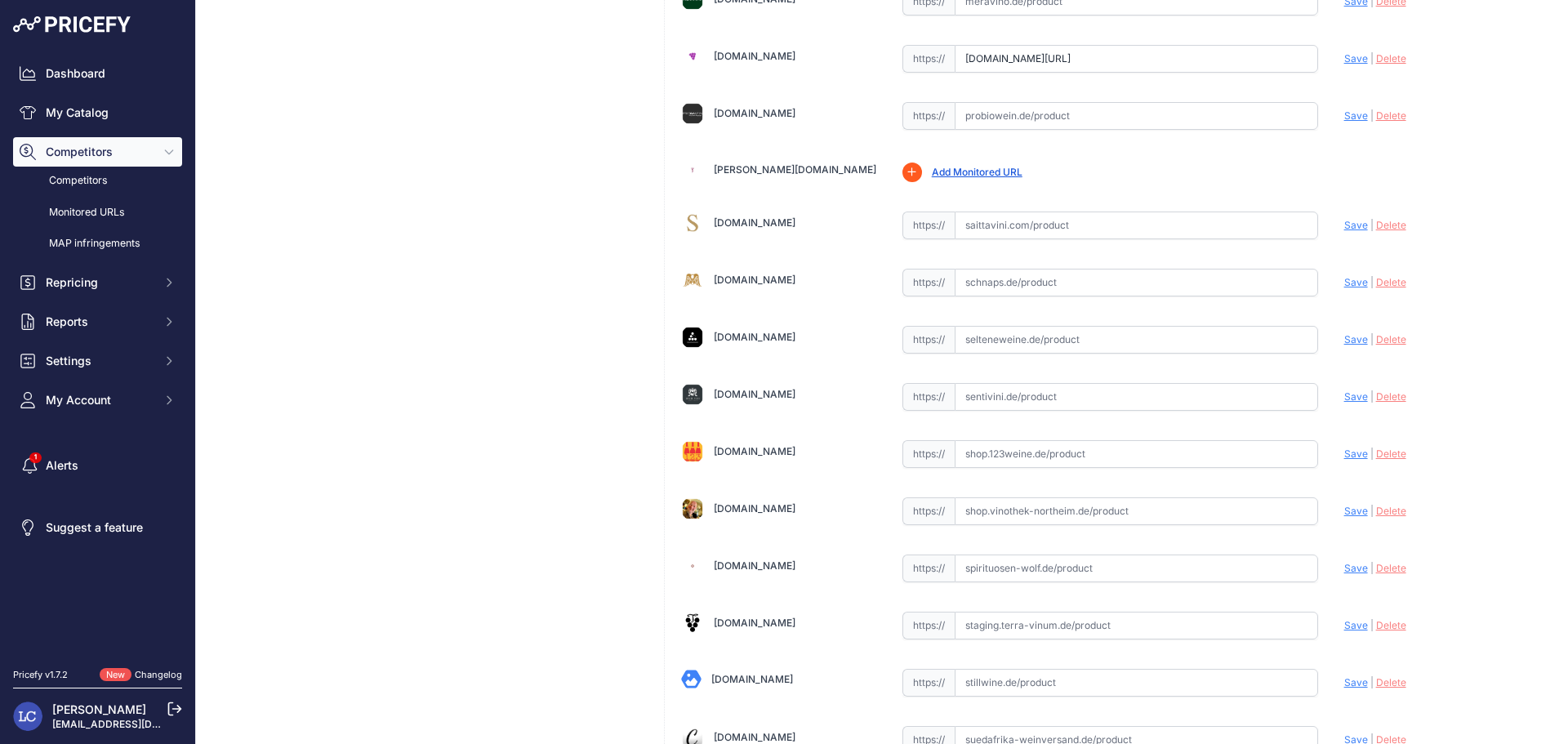
click at [1126, 62] on input "perbaccowein.de/penfolds-bin-138-shiraz-mataro-grenache-penfolds-79119.html?pri…" at bounding box center [1137, 59] width 363 height 28
paste input "https://perbaccowein.de/penfolds-bin-138-shiraz-mataro-grenache-penfolds-79119.…"
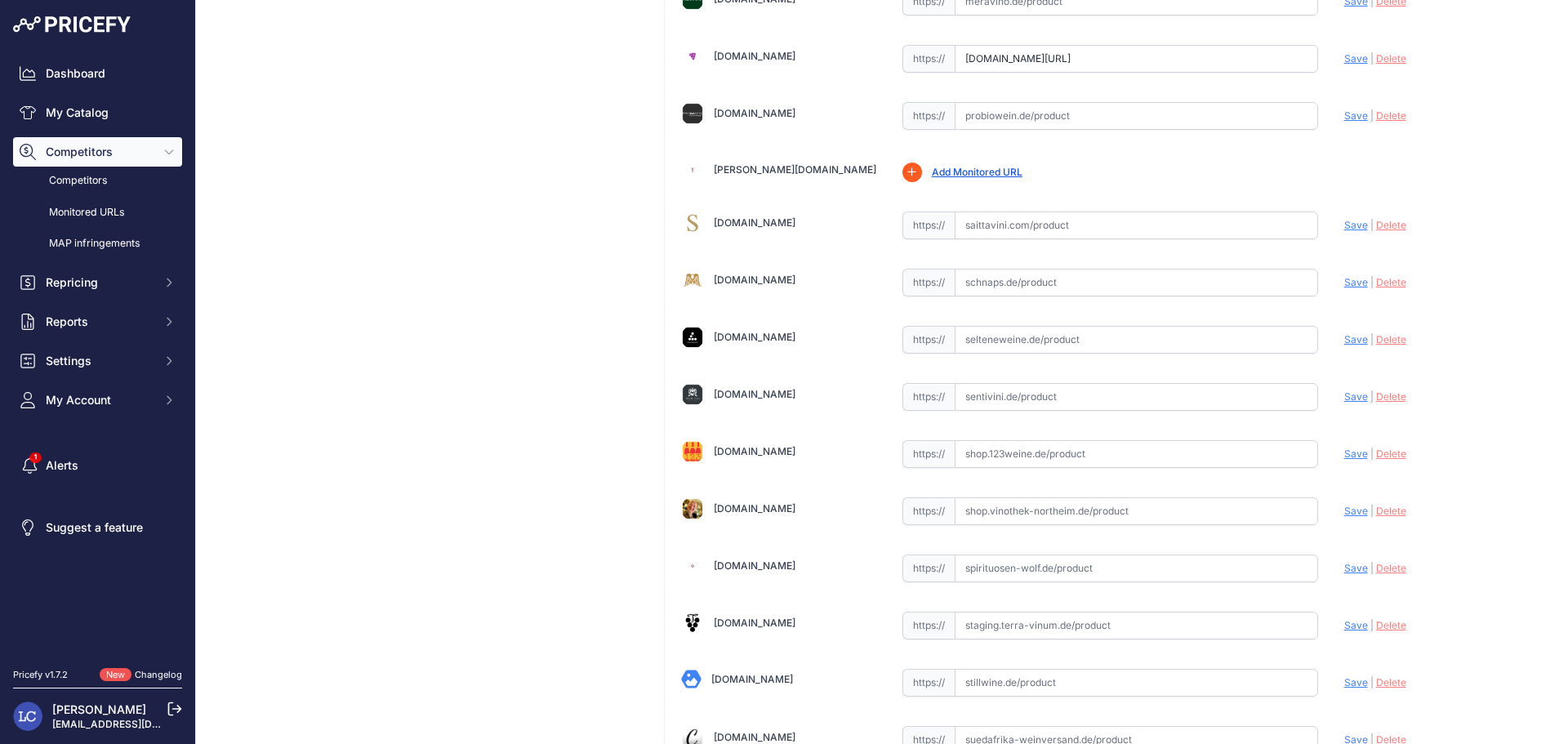
click at [1344, 60] on span "Save" at bounding box center [1356, 58] width 23 height 12
type input "https://perbaccowein.de/penfolds-bin-138-shiraz-mataro-grenache-penfolds-79119.…"
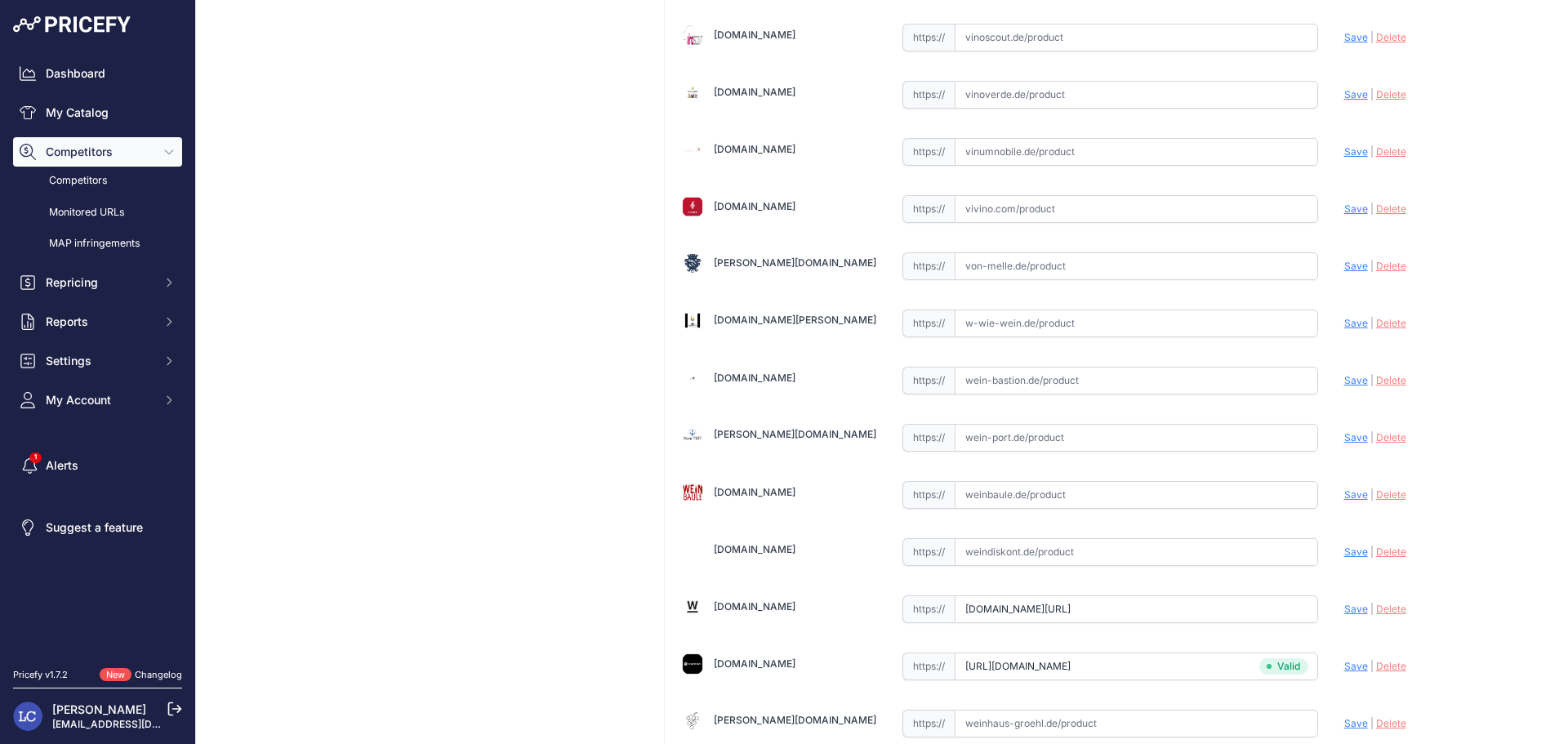
scroll to position [4485, 0]
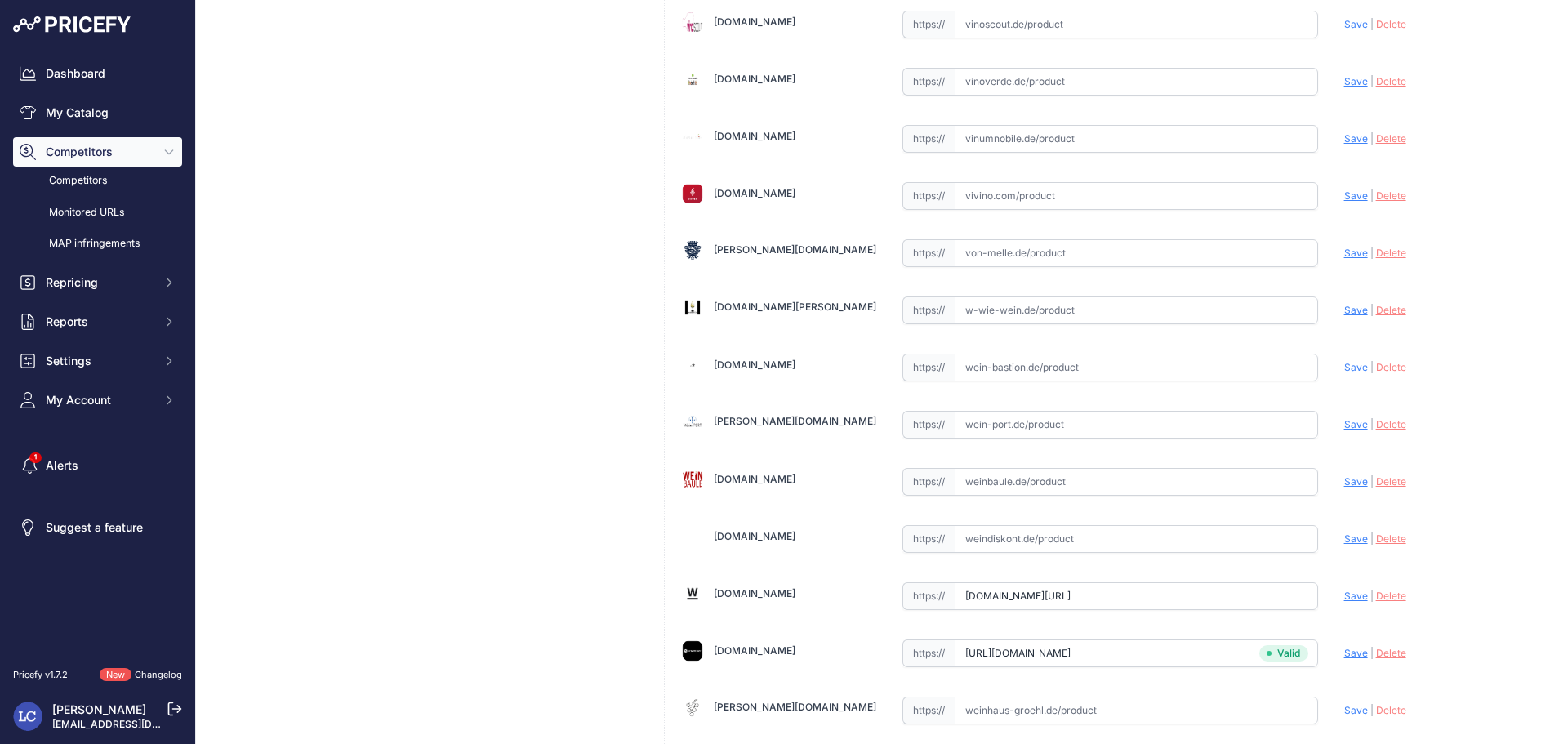
click at [991, 599] on input "weindomaine.de/penfolds-bin-138-shiraz-mataro-grenache-2020?prirule_jdsnikfkfjs…" at bounding box center [1137, 596] width 363 height 28
paste input "https://weindomaine.de/penfolds-bin-138-shiraz-mataro-grenache-202"
click at [1344, 600] on span "Save" at bounding box center [1356, 595] width 23 height 12
type input "https://weindomaine.de/penfolds-bin-138-shiraz-mataro-grenache-2020?prirule_jds…"
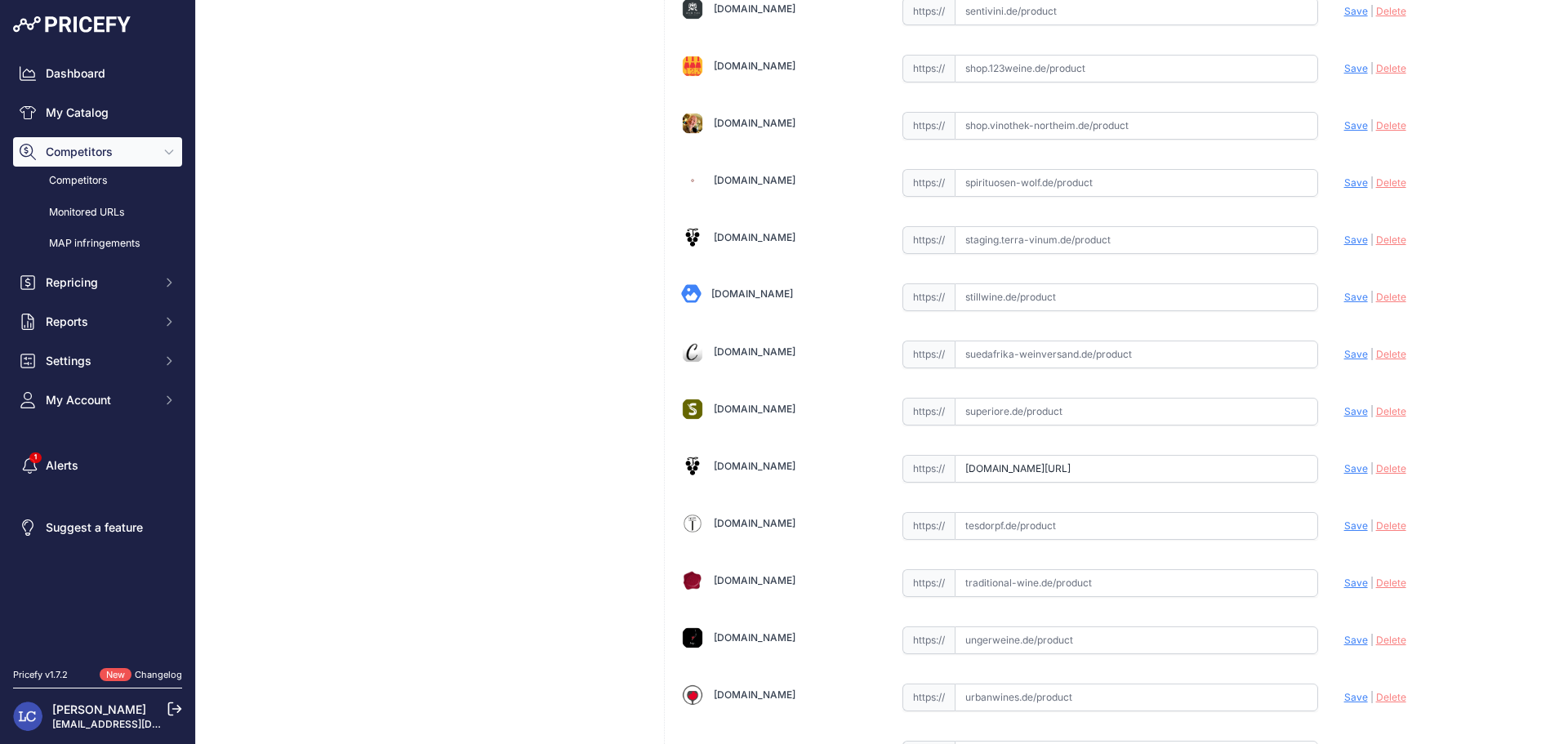
scroll to position [2534, 0]
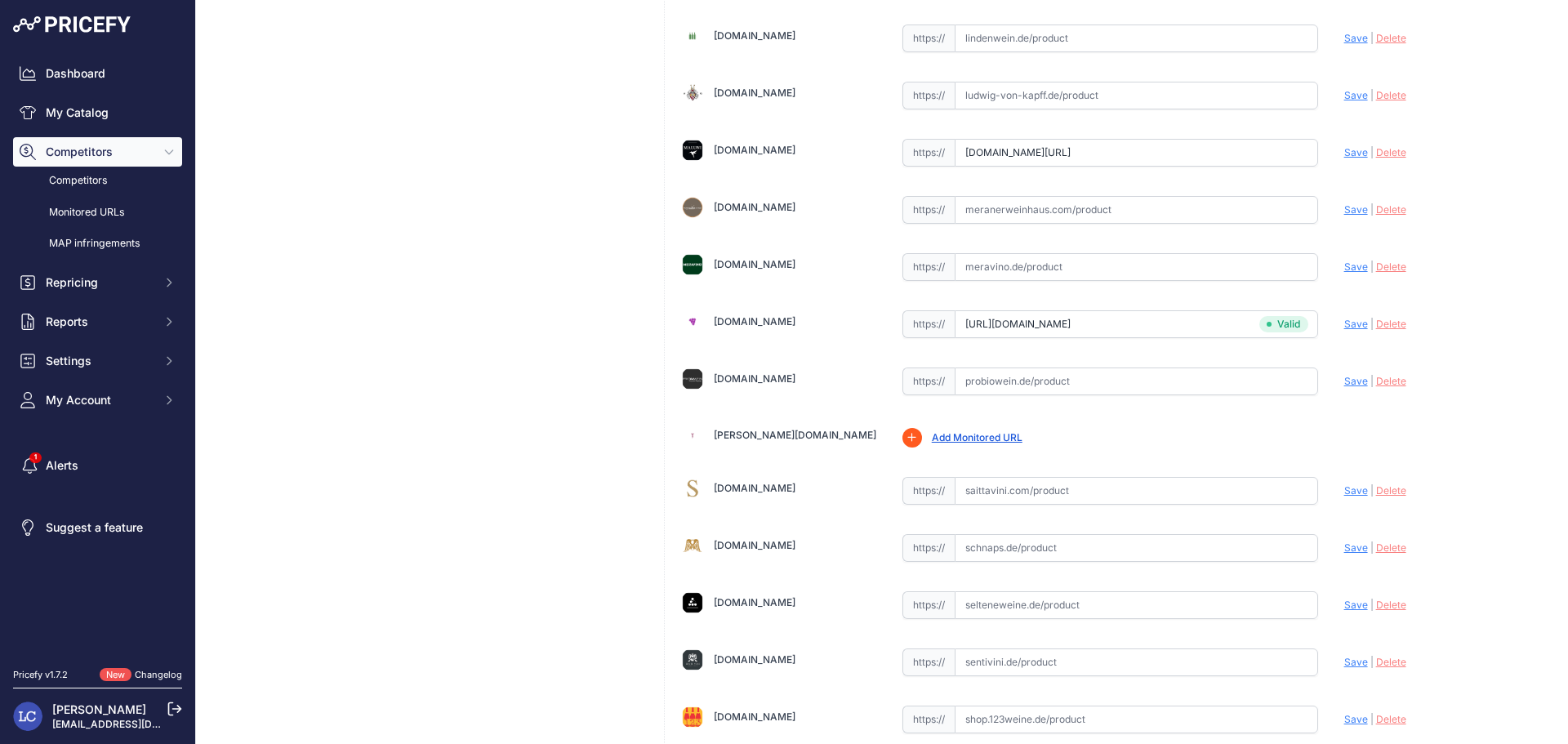
click at [1002, 161] on input "www.maluni-weine.de/de/penfolds-bin138-shiraz-grenache-mataro.html?prirule_jdsn…" at bounding box center [1137, 153] width 363 height 28
paste input "https://www.maluni-weine.de/de/penfolds-bin138-shiraz-grenache-mataro.html"
click at [1344, 152] on span "Save" at bounding box center [1356, 152] width 23 height 12
type input "https://www.maluni-weine.de/de/penfolds-bin138-shiraz-grenache-mataro.html?prir…"
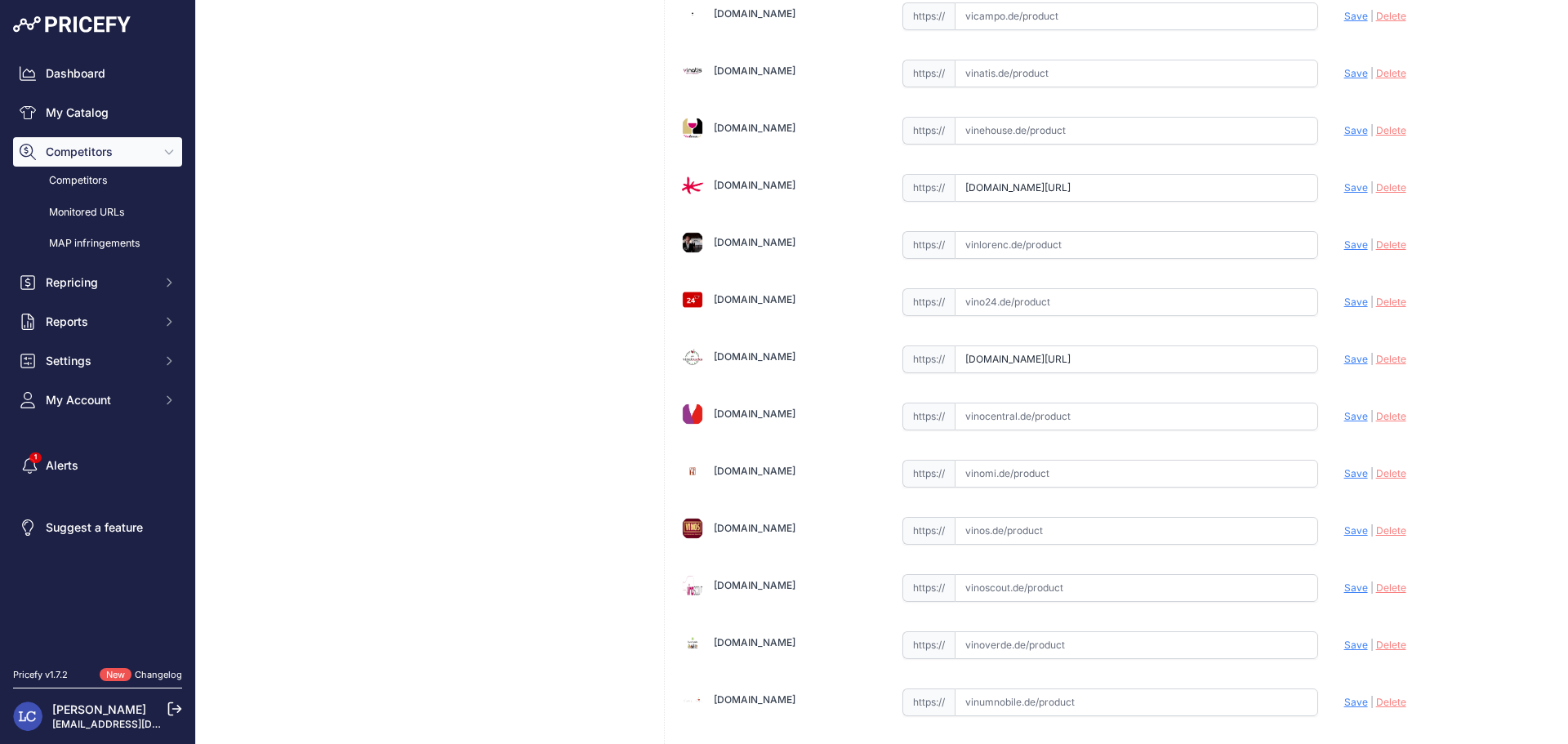
scroll to position [3916, 0]
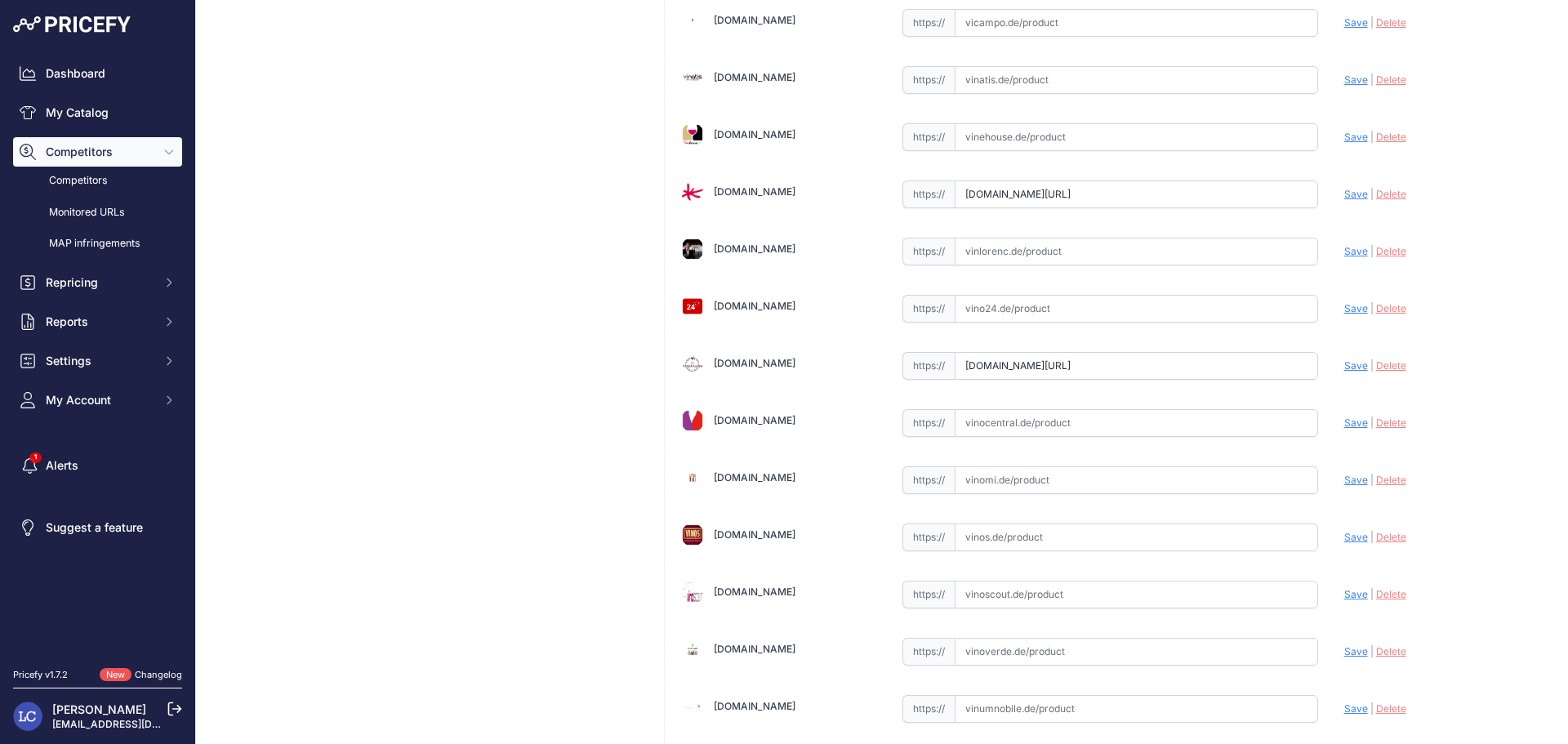
click at [1232, 196] on input "www.vinello.de/bin-138-mataro-shiraz-grenache-penfolds?prirule_jdsnikfkfjsd=7560" at bounding box center [1137, 195] width 363 height 28
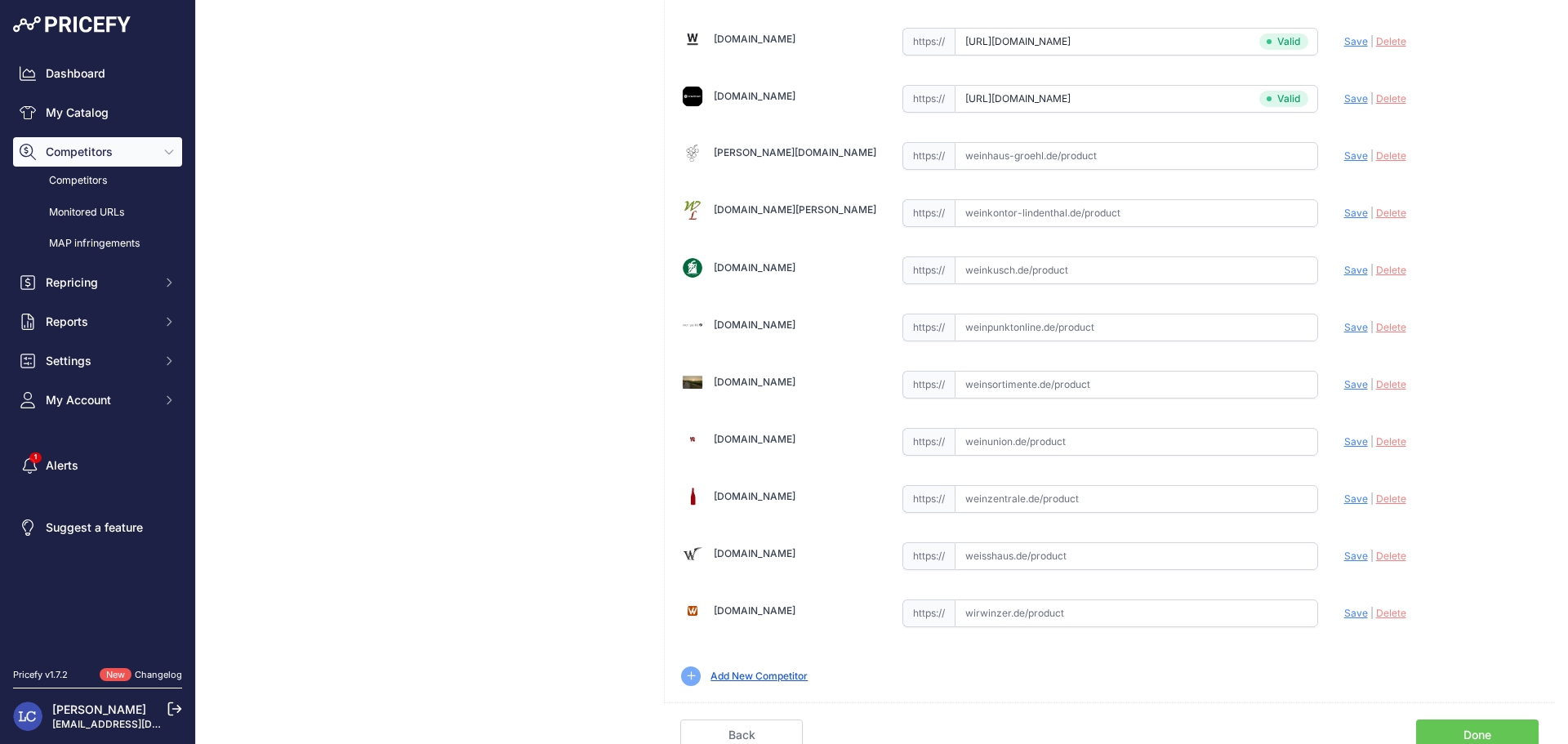
scroll to position [5047, 0]
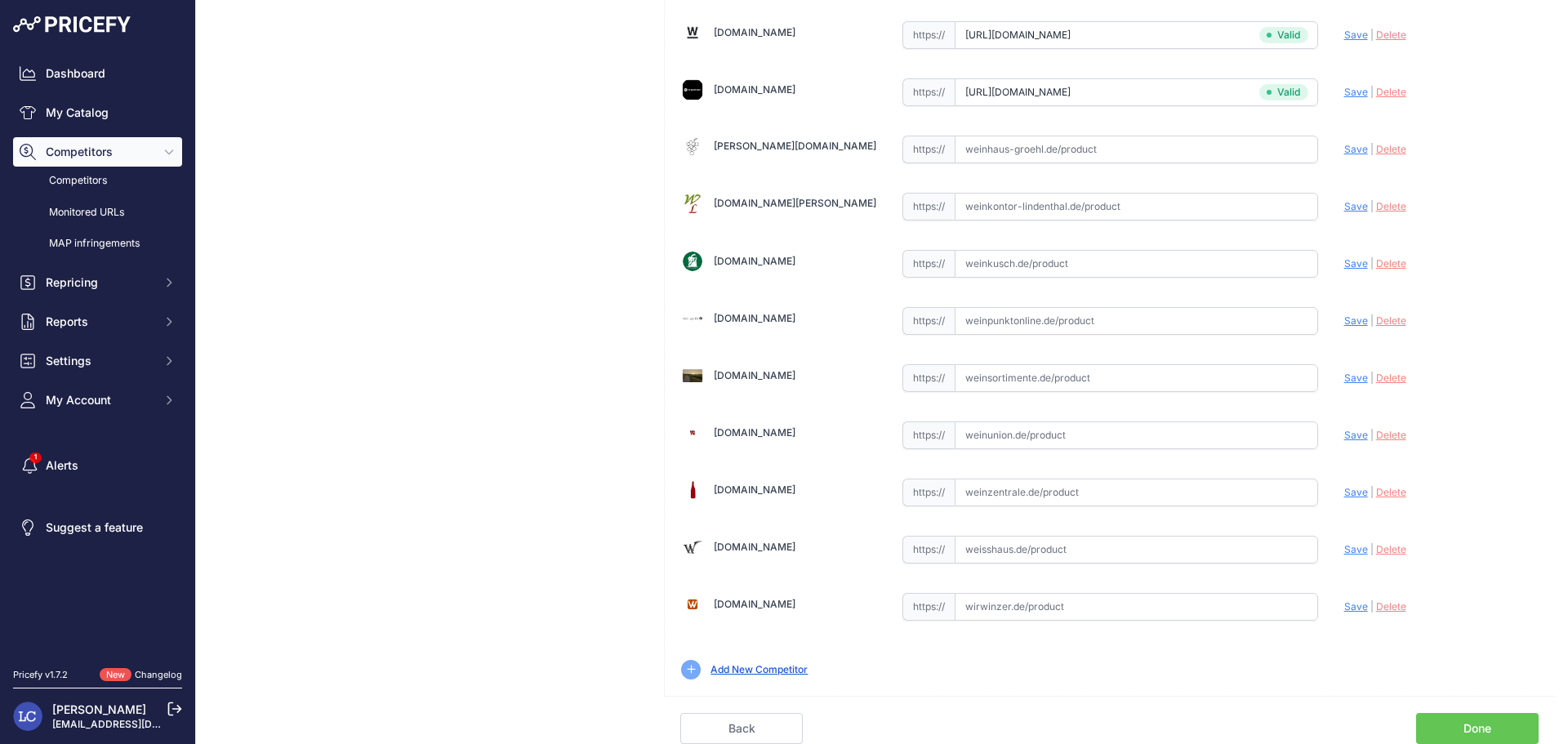
click at [1497, 730] on link "Done" at bounding box center [1478, 727] width 123 height 31
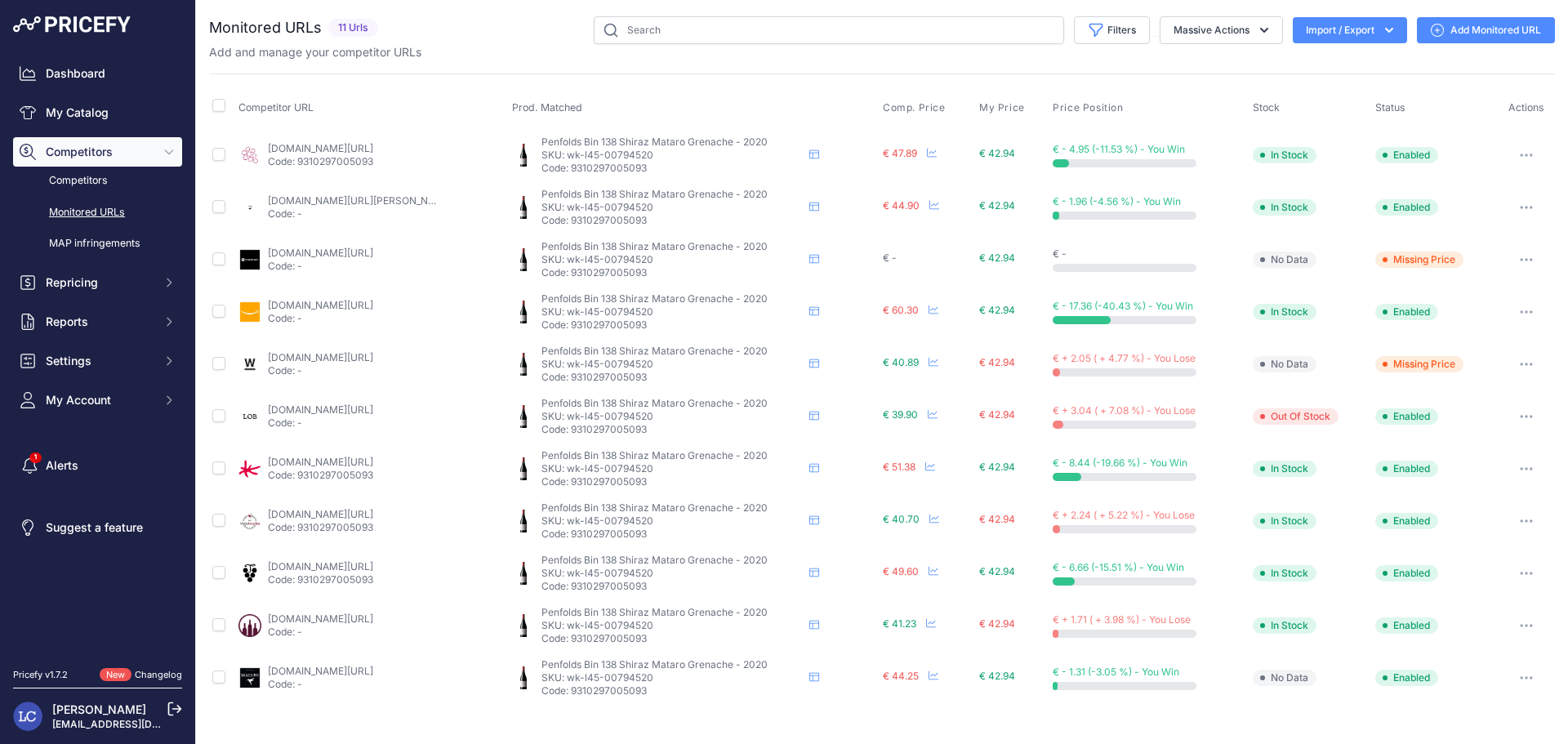
click at [367, 670] on link "maluni-weine.de/de/penfolds-bin138-shiraz-grenache-mataro.html?prirule_jdsnikfk…" at bounding box center [320, 670] width 105 height 12
click at [328, 469] on p "Code: 9310297005093" at bounding box center [320, 475] width 105 height 13
click at [321, 461] on link "vinello.de/bin-138-mataro-shiraz-grenache-penfolds?prirule_jdsnikfkfjsd=7560" at bounding box center [320, 461] width 105 height 12
click at [89, 178] on link "Competitors" at bounding box center [97, 181] width 169 height 29
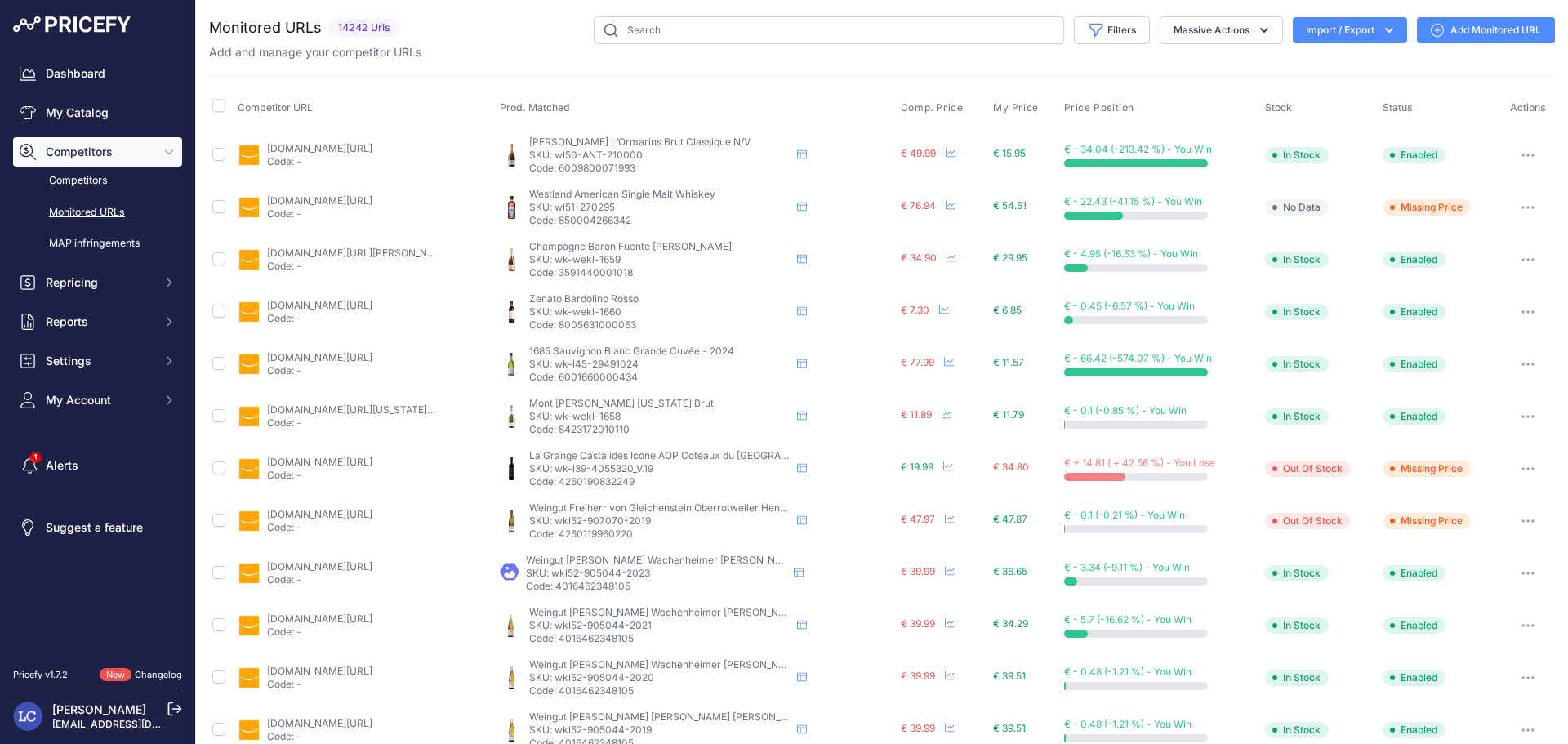
click at [92, 176] on link "Competitors" at bounding box center [97, 181] width 169 height 29
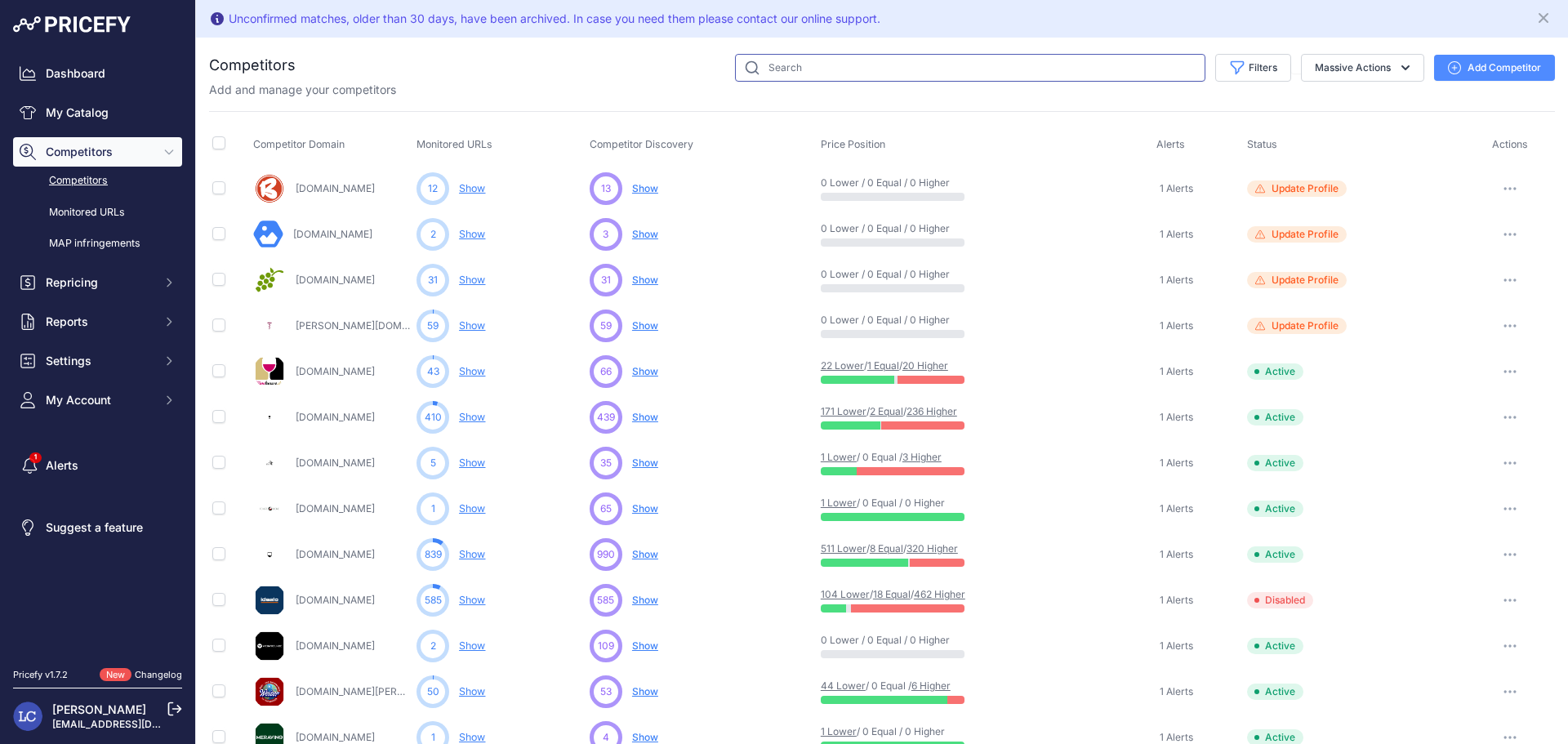
click at [1004, 68] on input "text" at bounding box center [970, 68] width 470 height 28
type input "amazon"
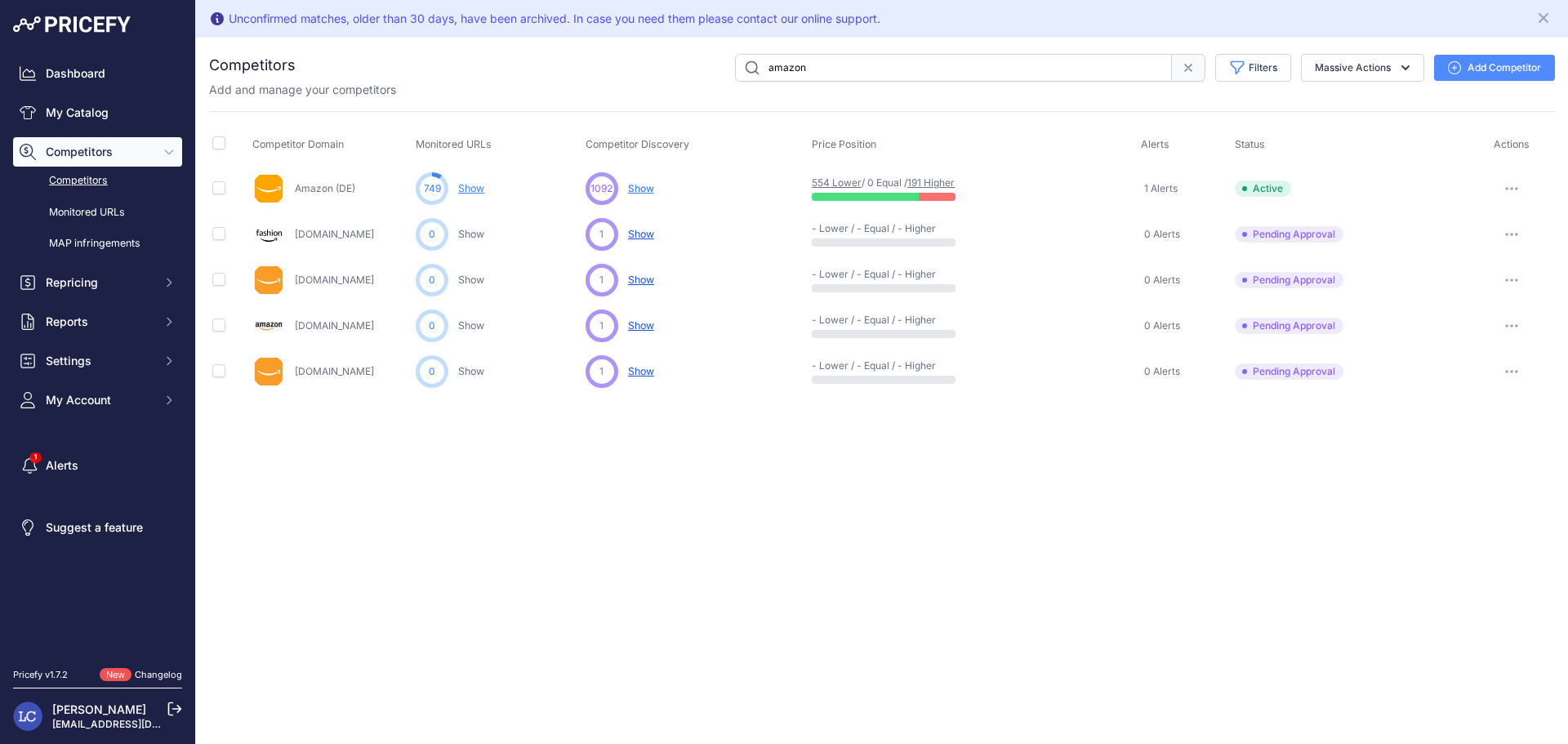
click at [637, 188] on span "Show" at bounding box center [641, 189] width 26 height 13
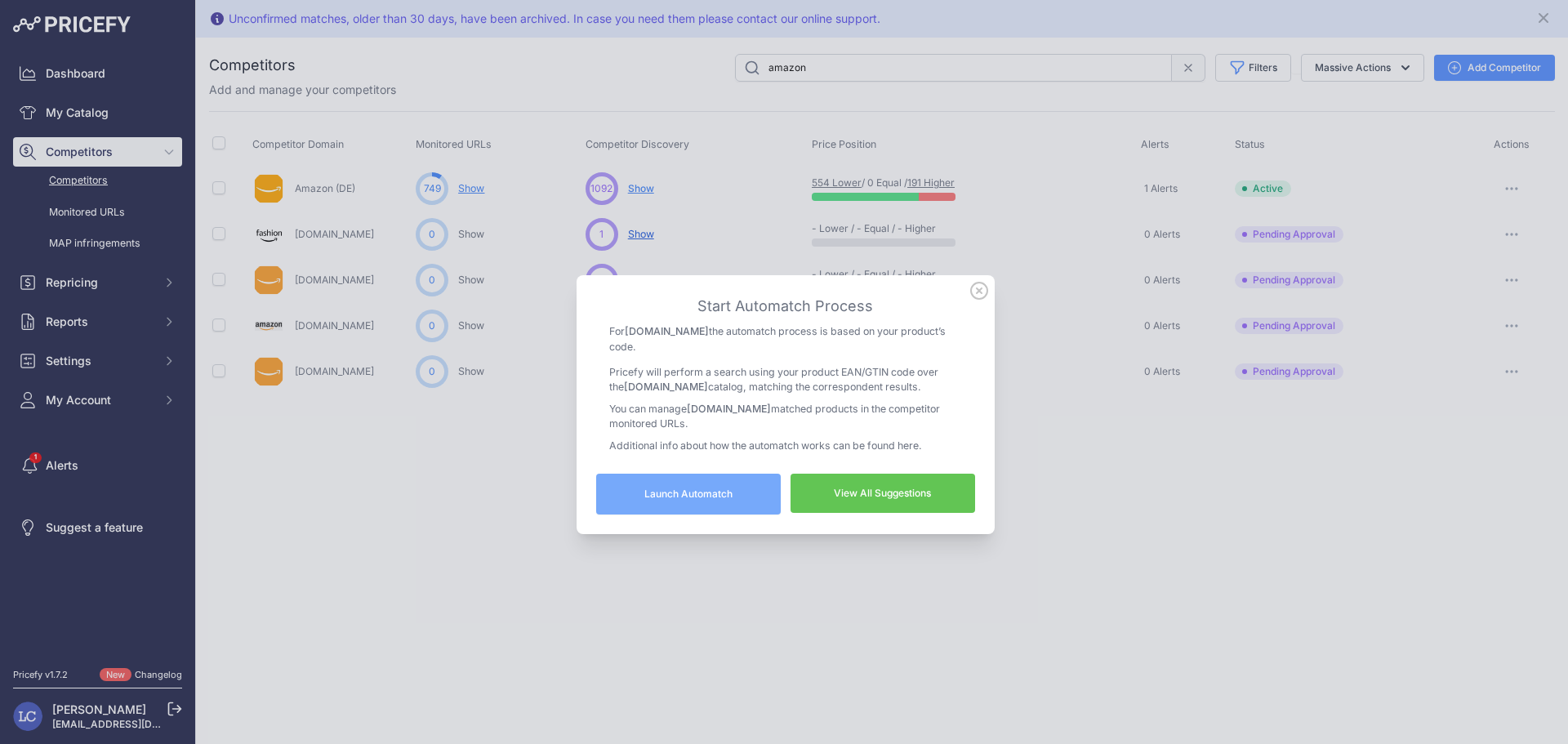
click at [832, 474] on link "View All Suggestions" at bounding box center [883, 494] width 184 height 39
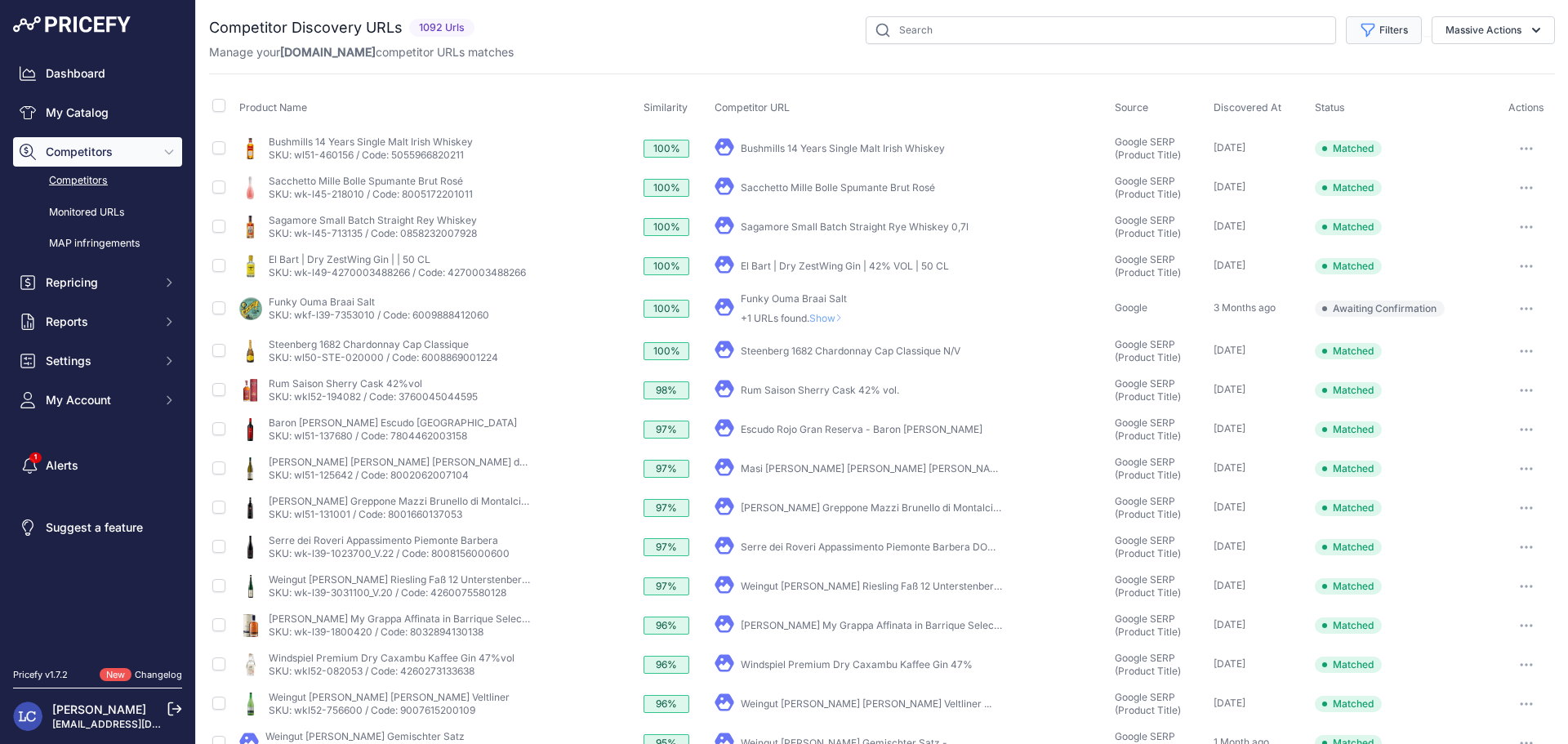
click at [1376, 34] on button "Filters" at bounding box center [1384, 31] width 76 height 28
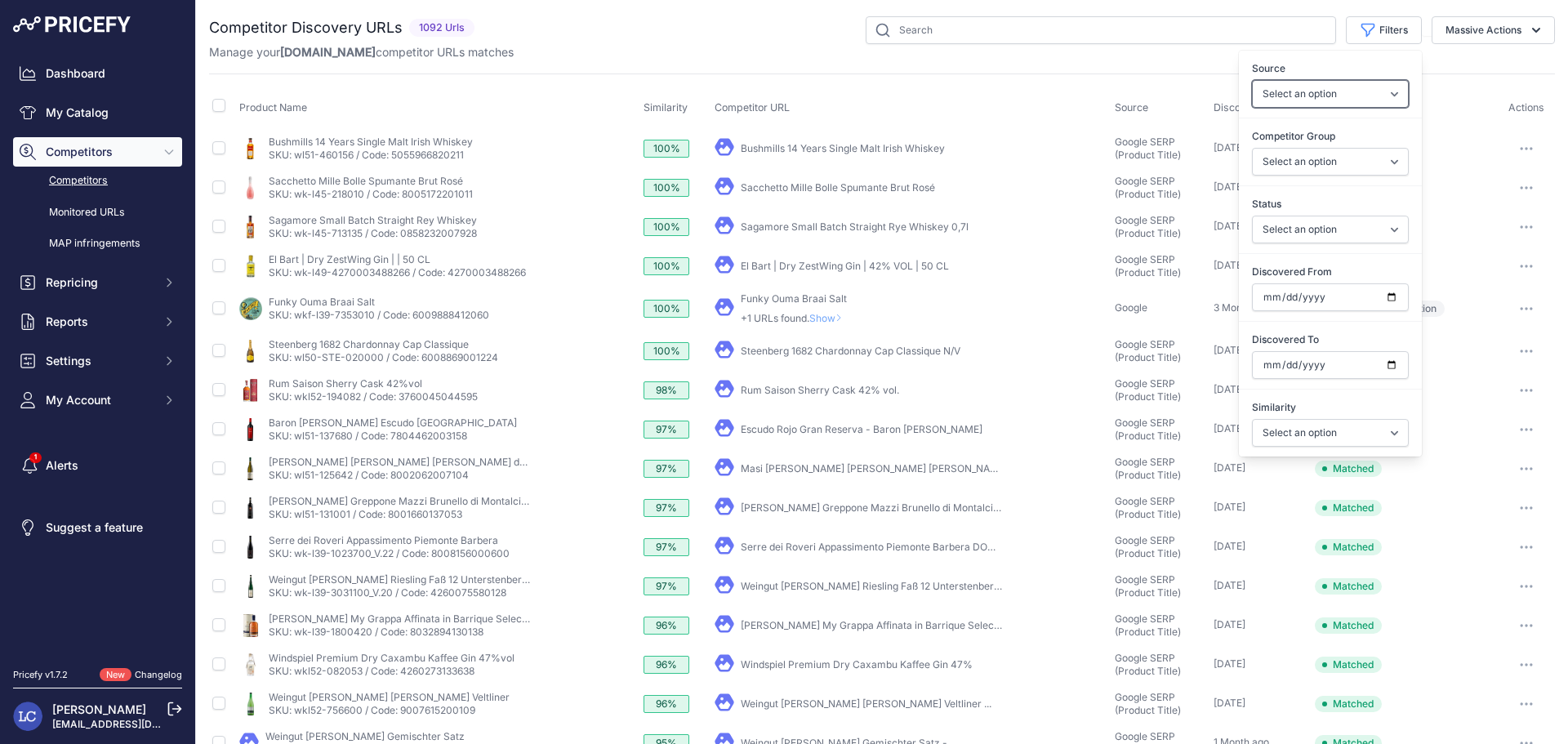
click at [1303, 93] on select "Select an option Quick Automatch Google Shopping (Title) Google SERP (Title) Go…" at bounding box center [1330, 94] width 157 height 28
click at [1312, 163] on select "Select an option General Website Ecommerce Foreign Country Website Automatch" at bounding box center [1330, 162] width 157 height 28
click at [1326, 234] on select "Select an option Only Matched Only Not Matched" at bounding box center [1330, 229] width 157 height 28
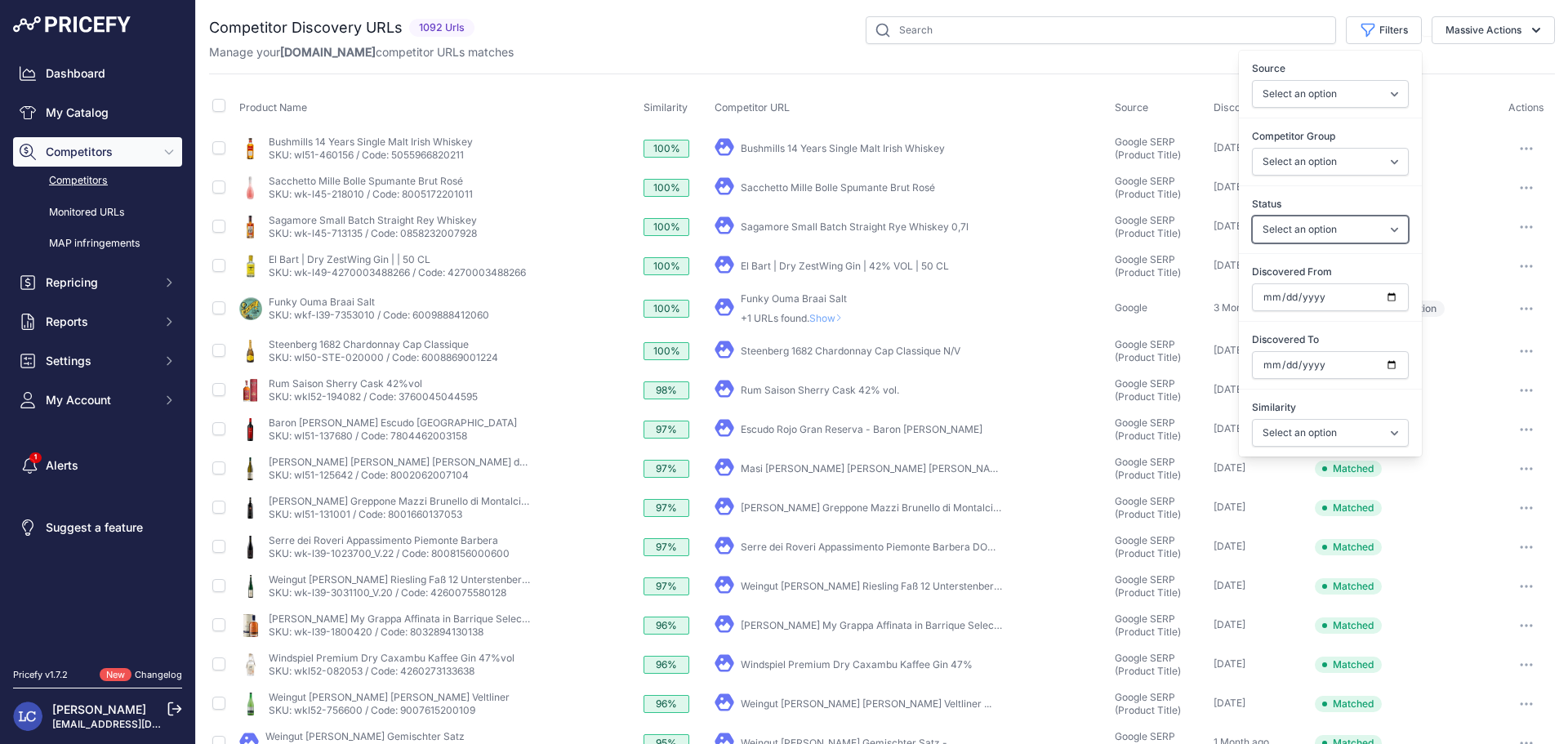
select select "0"
click at [1252, 215] on select "Select an option Only Matched Only Not Matched" at bounding box center [1330, 229] width 157 height 28
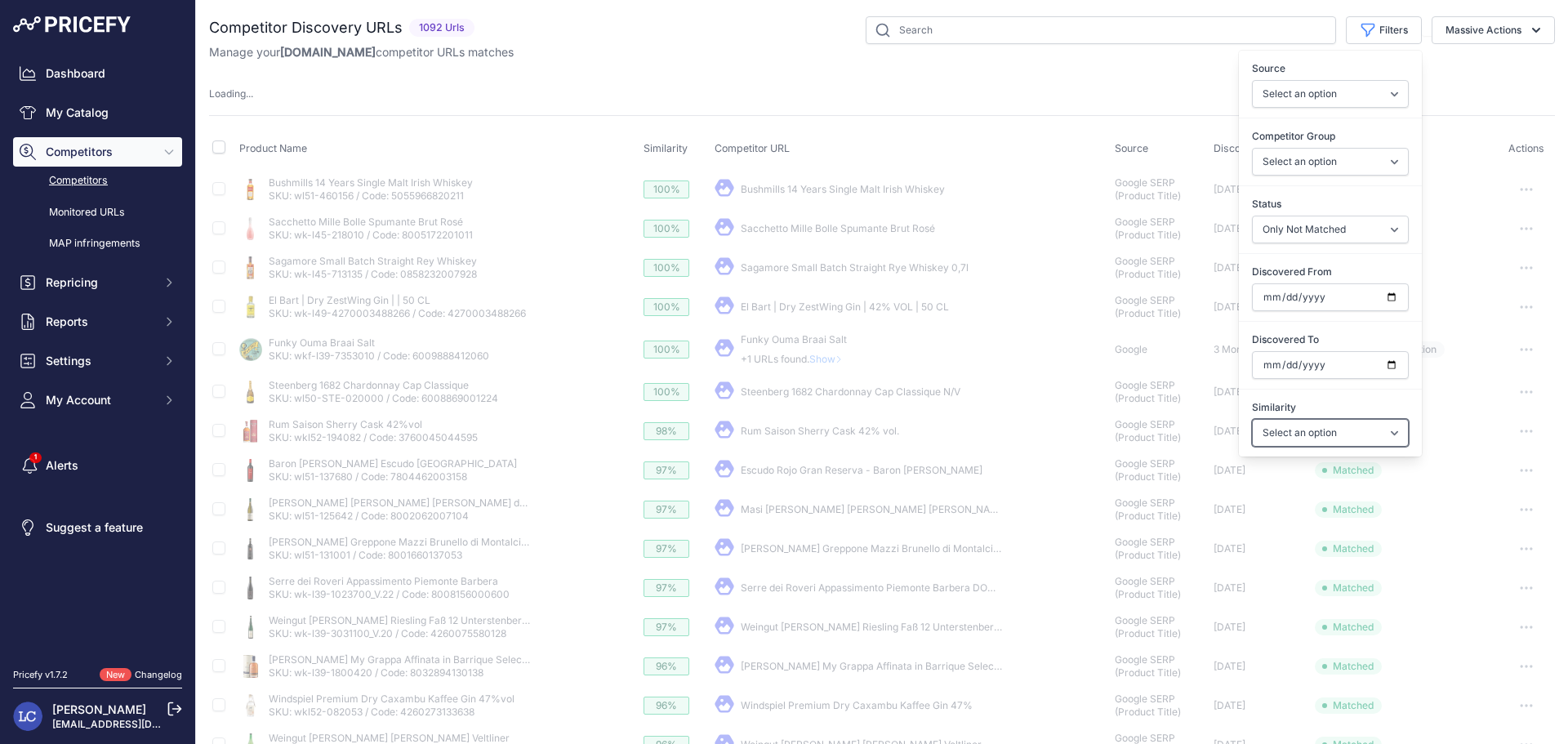
click at [1353, 431] on select "Select an option Above 90 % Above 80 % Above 70 % Above 60 % Above 50 % Above 4…" at bounding box center [1330, 433] width 157 height 28
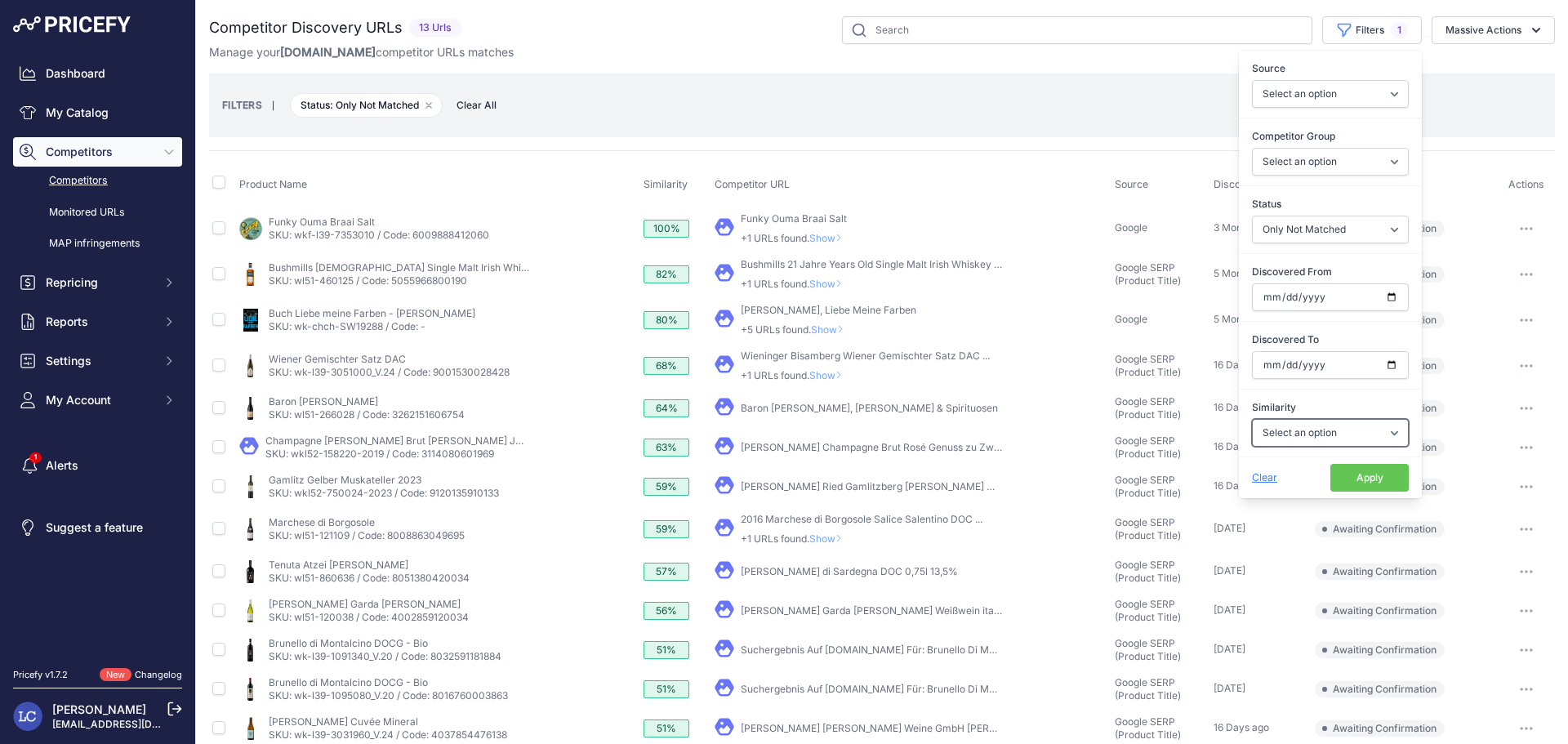
click at [1323, 432] on select "Select an option Above 90 % Above 80 % Above 70 % Above 60 % Above 50 % Above 4…" at bounding box center [1330, 433] width 157 height 28
select select "90"
click at [1252, 419] on select "Select an option Above 90 % Above 80 % Above 70 % Above 60 % Above 50 % Above 4…" at bounding box center [1330, 433] width 157 height 28
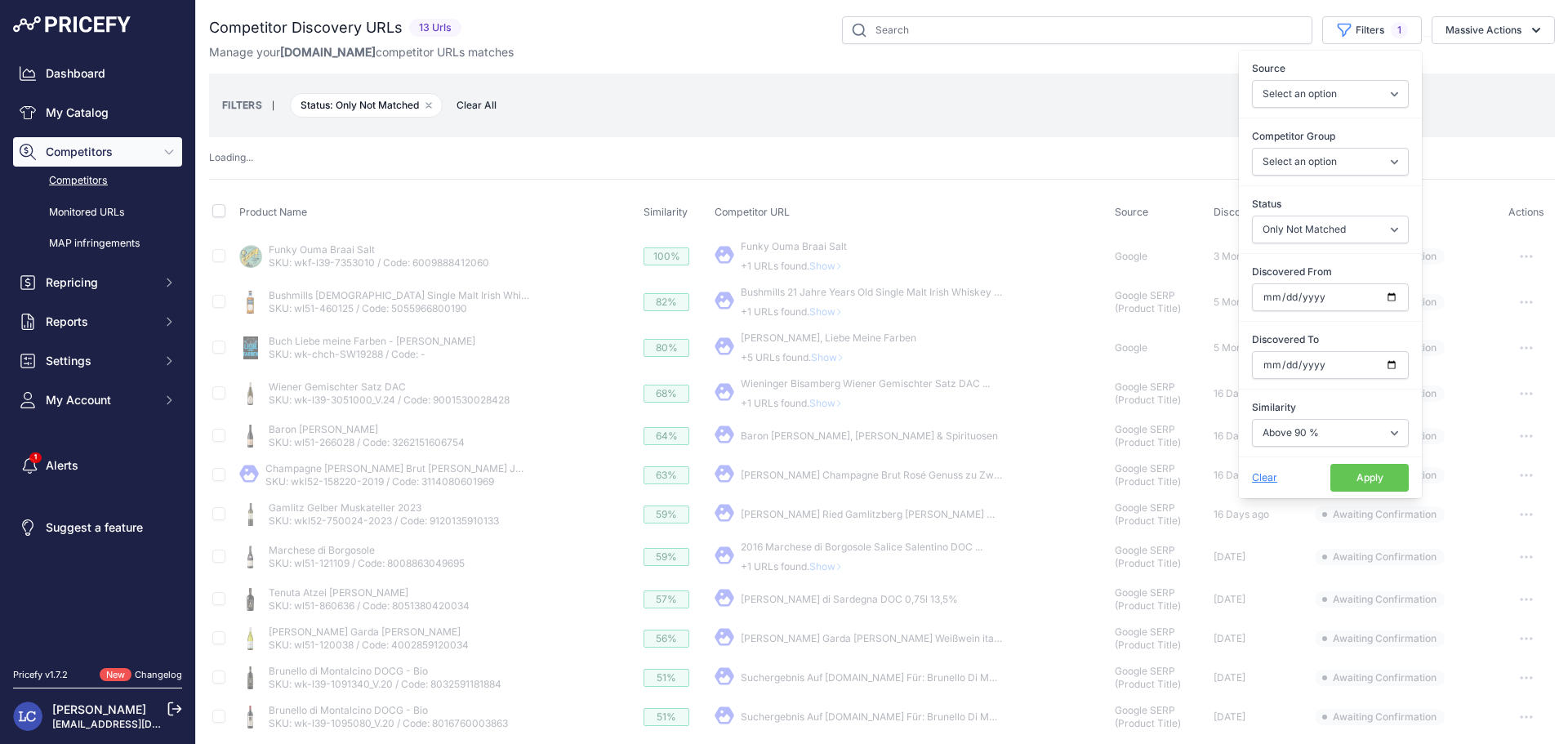
click at [1330, 477] on button "Apply" at bounding box center [1370, 478] width 78 height 28
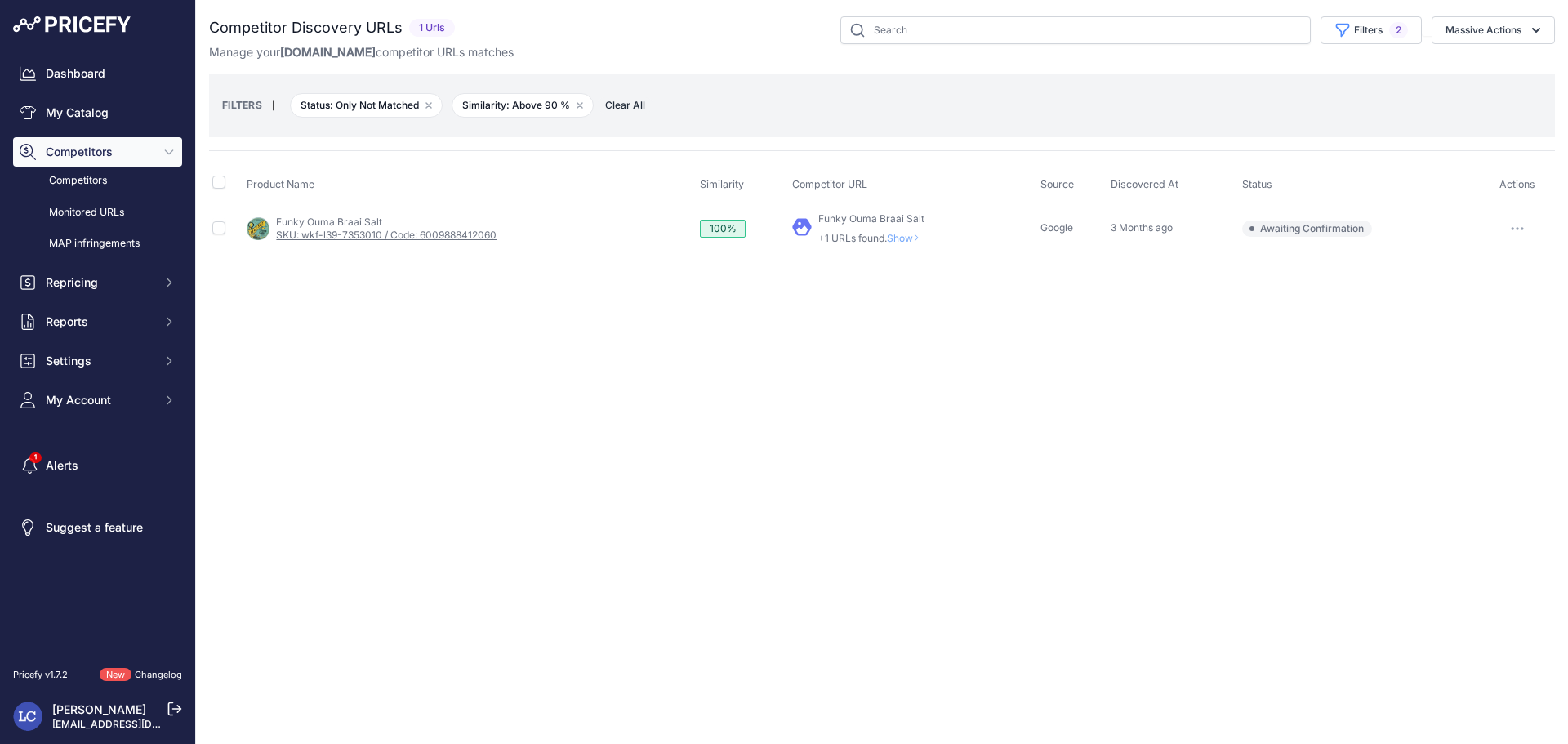
drag, startPoint x: 511, startPoint y: 239, endPoint x: 421, endPoint y: 236, distance: 90.0
click at [421, 236] on div "My Product Competitor's Product" at bounding box center [470, 228] width 447 height 26
copy link "6009888412060"
click at [295, 225] on link "Funky Ouma Braai Salt" at bounding box center [329, 221] width 106 height 12
click at [907, 240] on span "Show" at bounding box center [907, 237] width 39 height 12
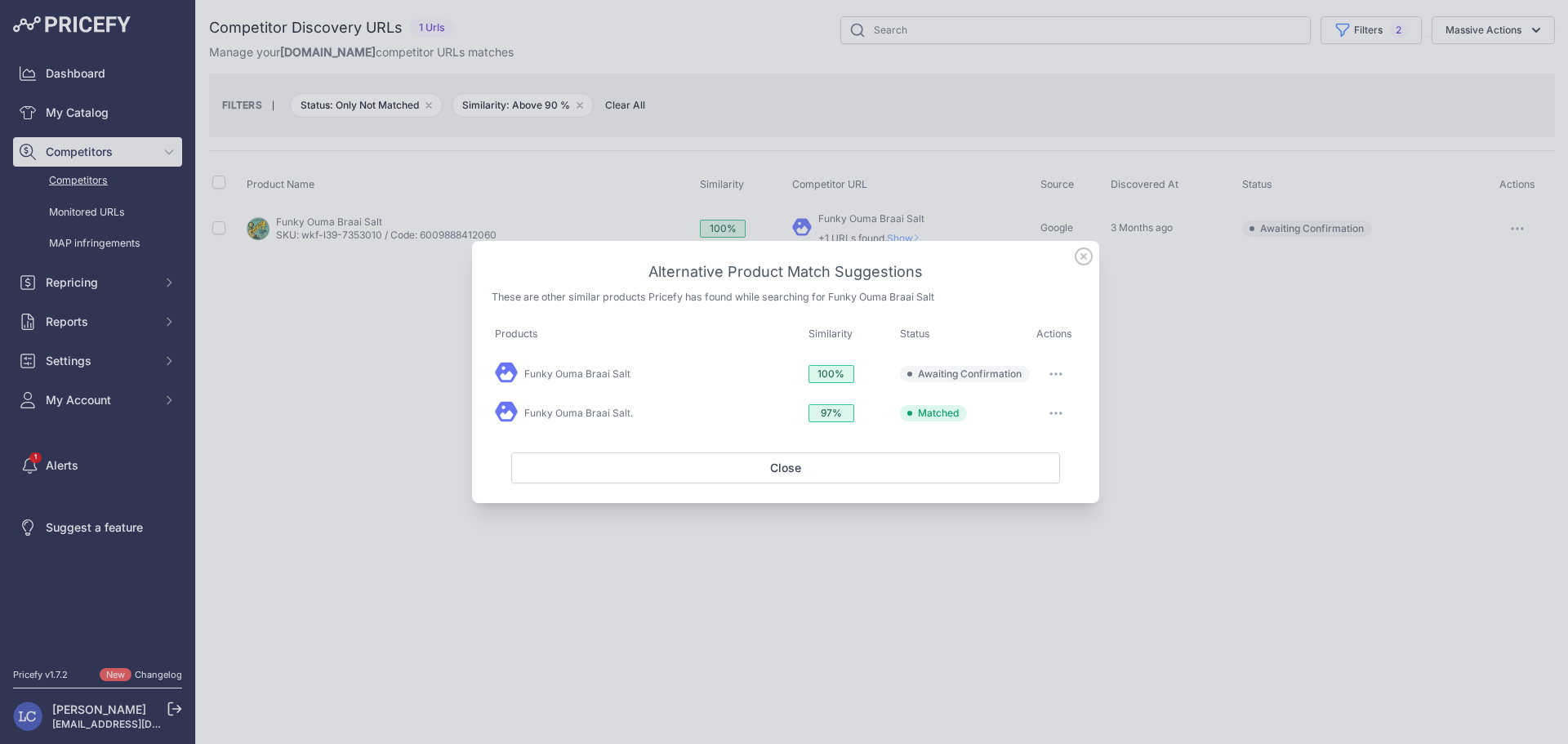
click at [1057, 370] on button "button" at bounding box center [1056, 373] width 33 height 23
click at [1043, 404] on button "Match This" at bounding box center [1024, 408] width 104 height 26
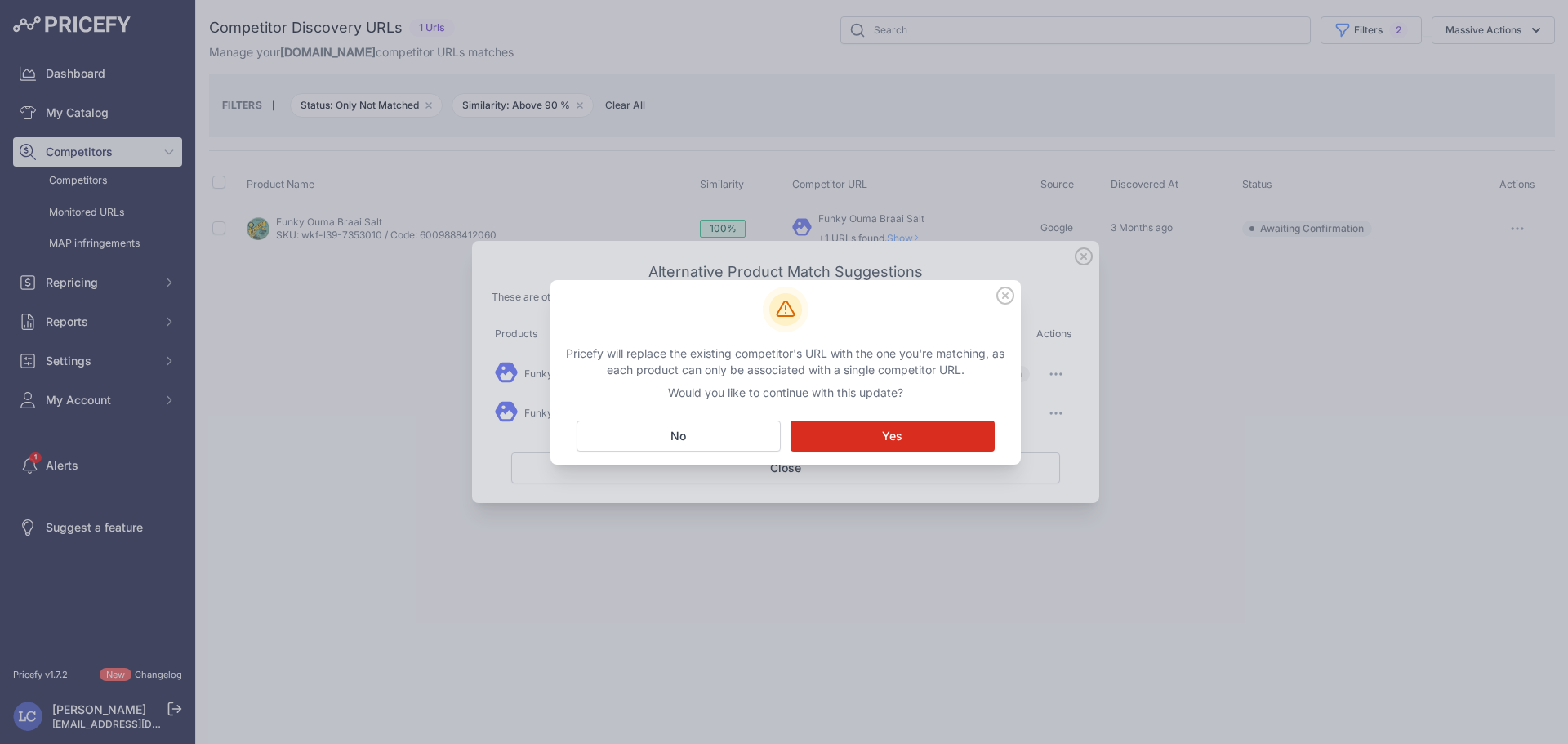
click at [957, 434] on button "Matching... Yes" at bounding box center [893, 436] width 204 height 31
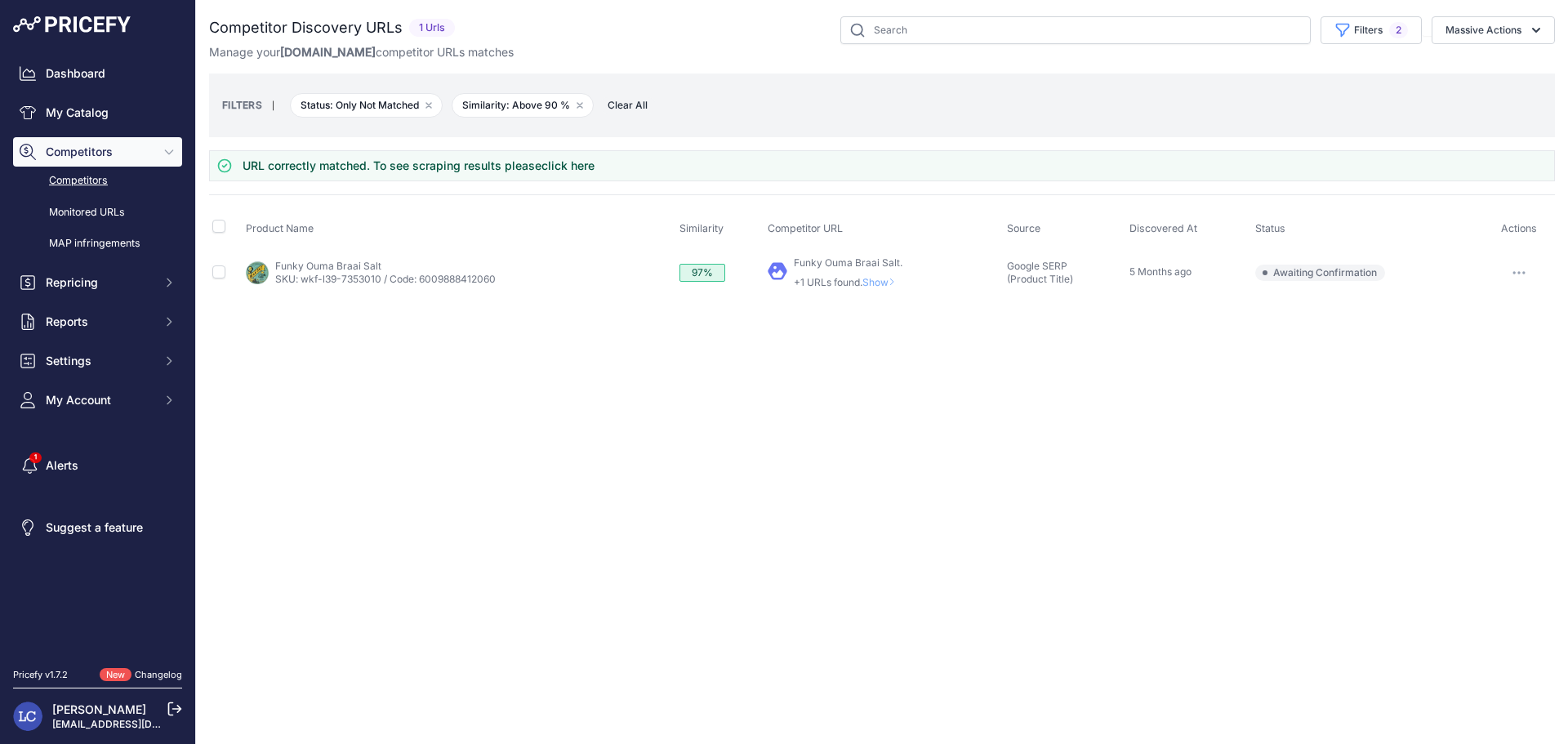
click at [1514, 272] on icon "button" at bounding box center [1515, 273] width 2 height 2
click at [1457, 311] on button "Confirm match" at bounding box center [1485, 307] width 134 height 26
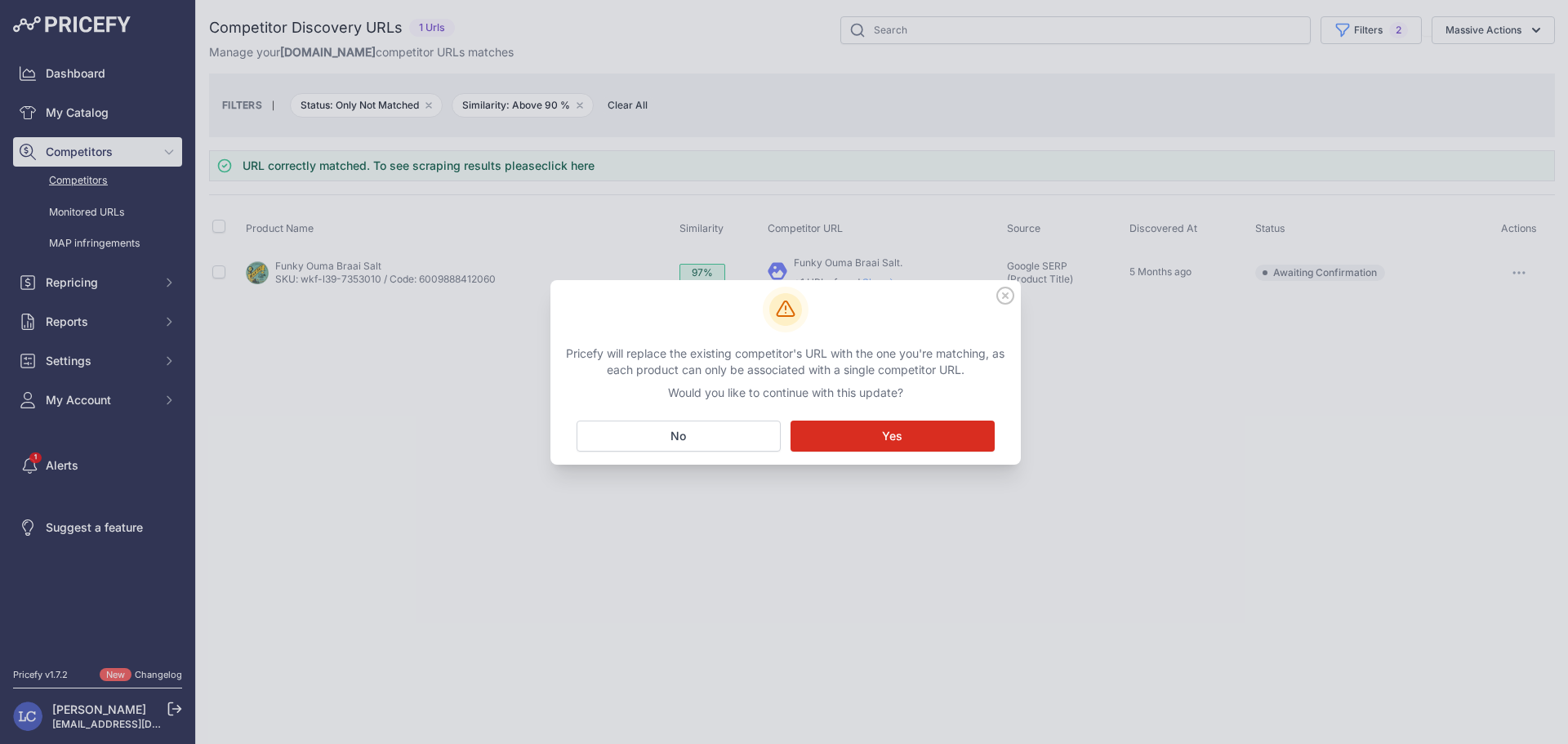
click at [962, 430] on button "Matching... Yes" at bounding box center [893, 436] width 204 height 31
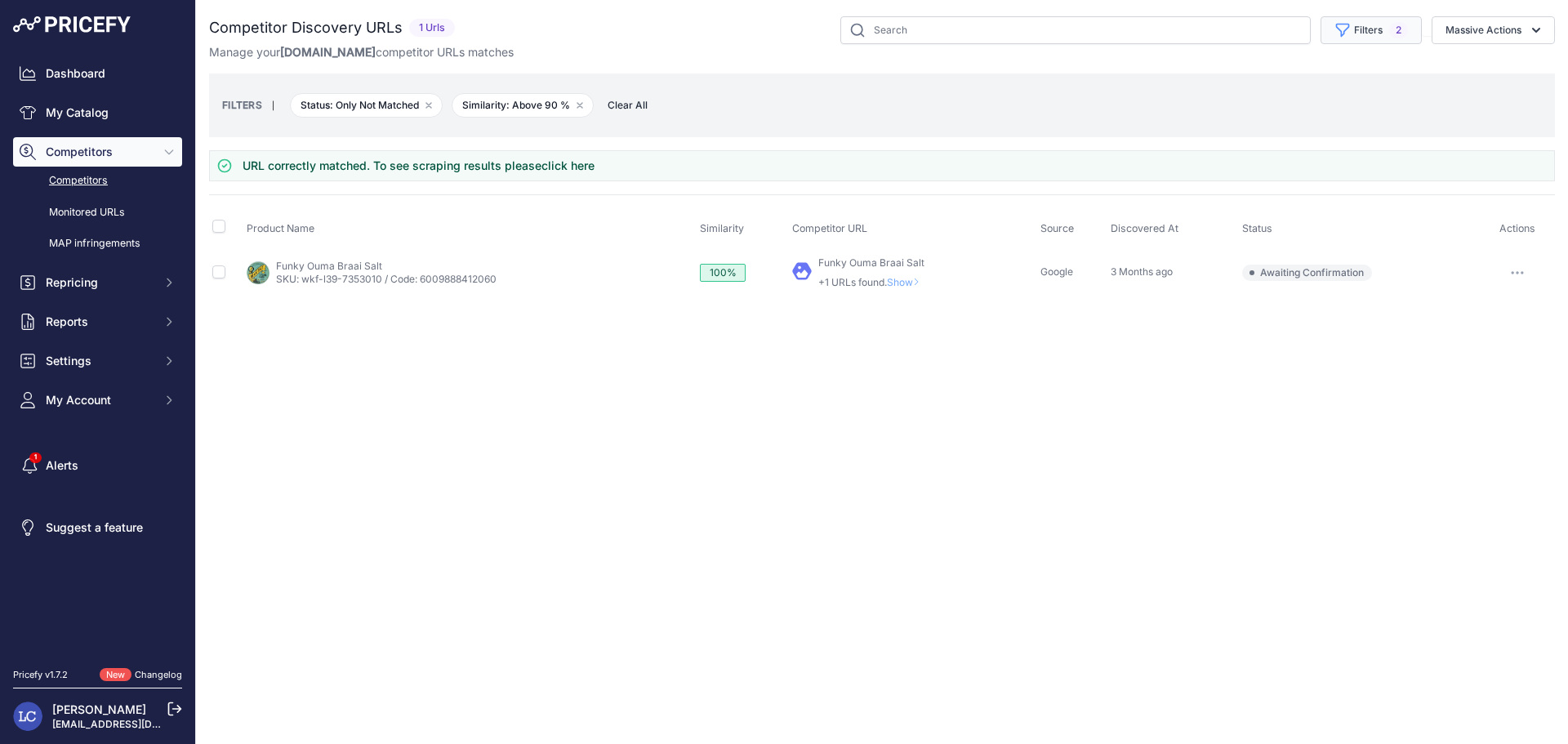
click at [1380, 31] on button "Filters 2" at bounding box center [1371, 31] width 102 height 28
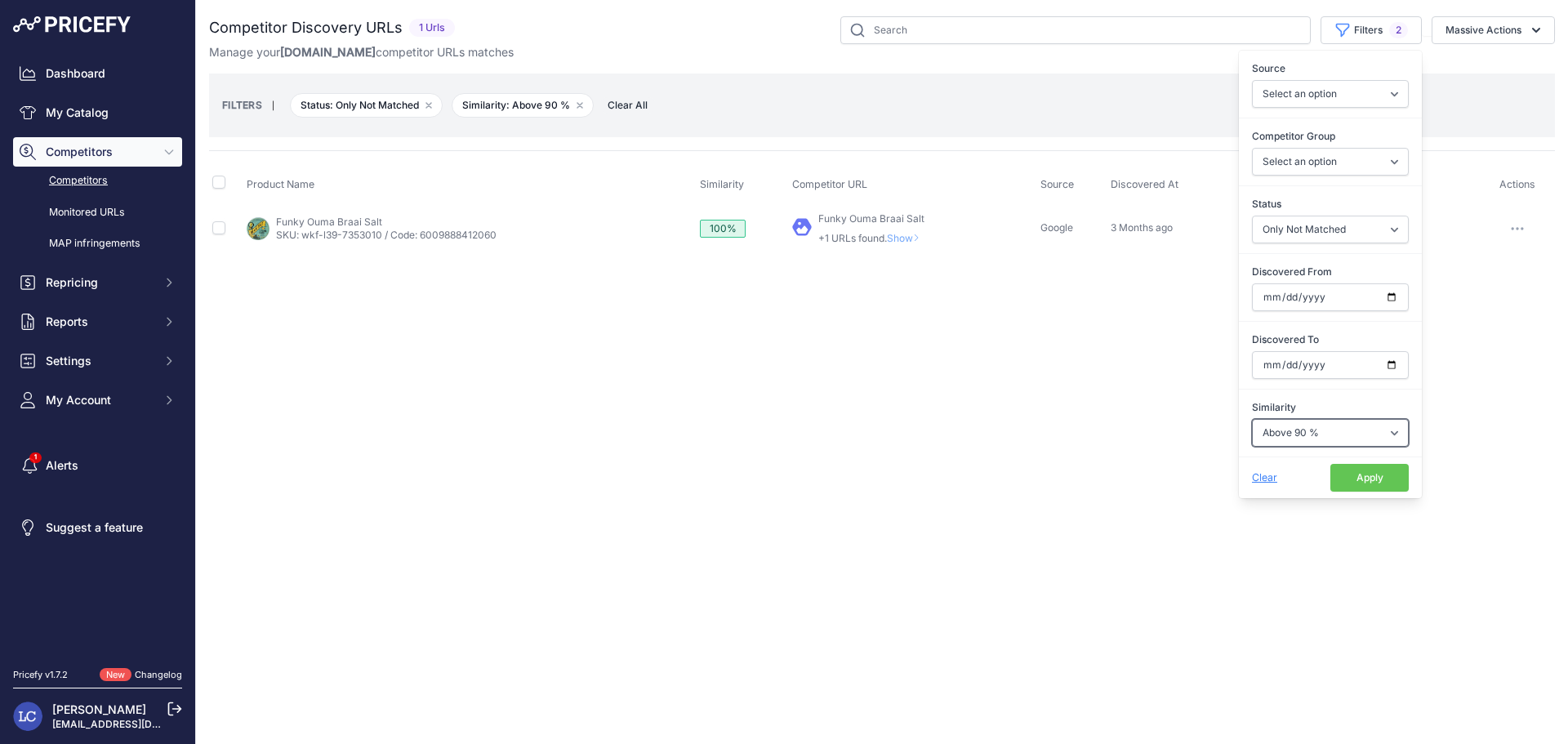
click at [1315, 428] on select "Select an option Above 90 % Above 80 % Above 70 % Above 60 % Above 50 % Above 4…" at bounding box center [1330, 433] width 157 height 28
select select "80"
click at [1252, 419] on select "Select an option Above 90 % Above 80 % Above 70 % Above 60 % Above 50 % Above 4…" at bounding box center [1330, 433] width 157 height 28
click at [1342, 474] on button "Apply" at bounding box center [1370, 478] width 78 height 28
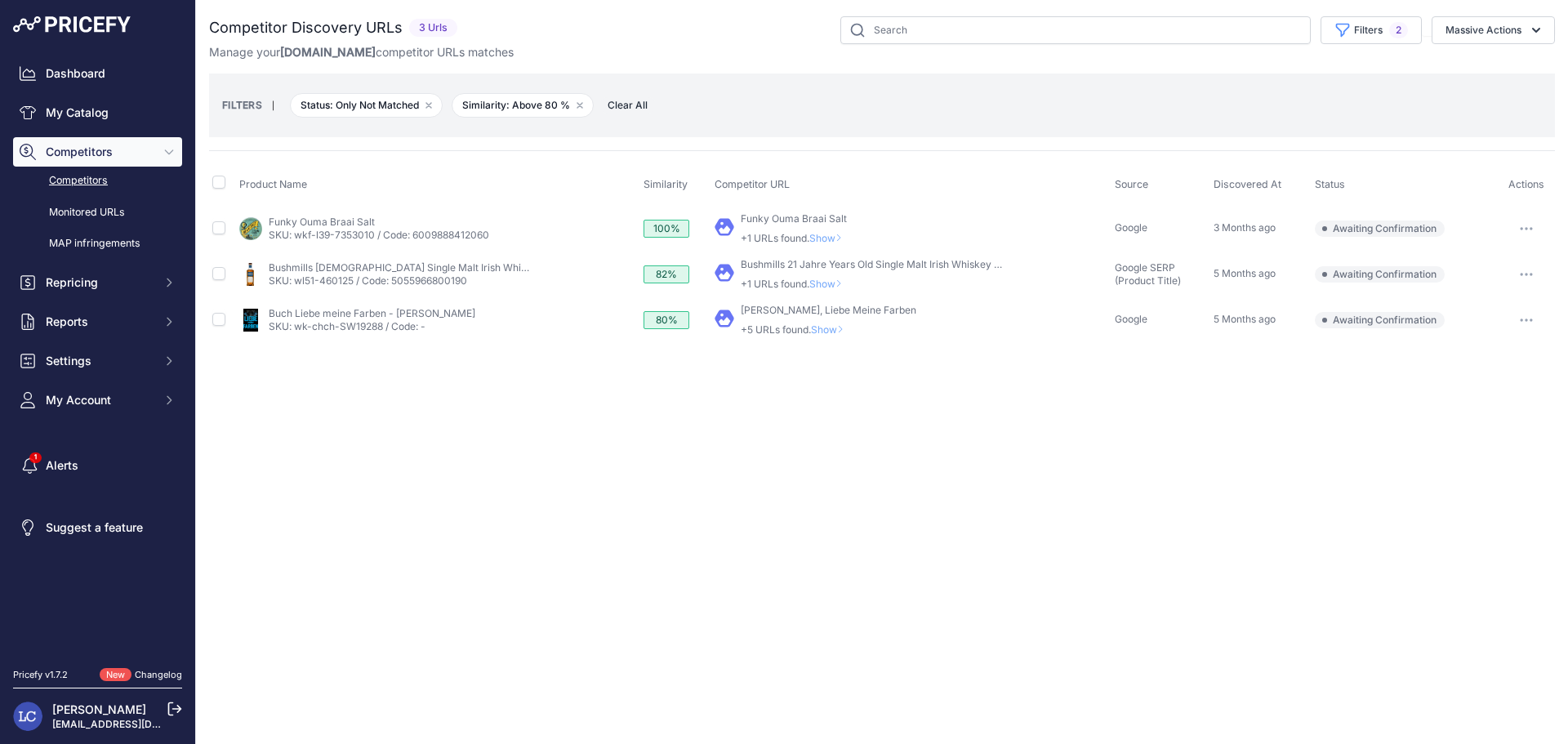
click at [810, 288] on span "Show" at bounding box center [829, 283] width 39 height 12
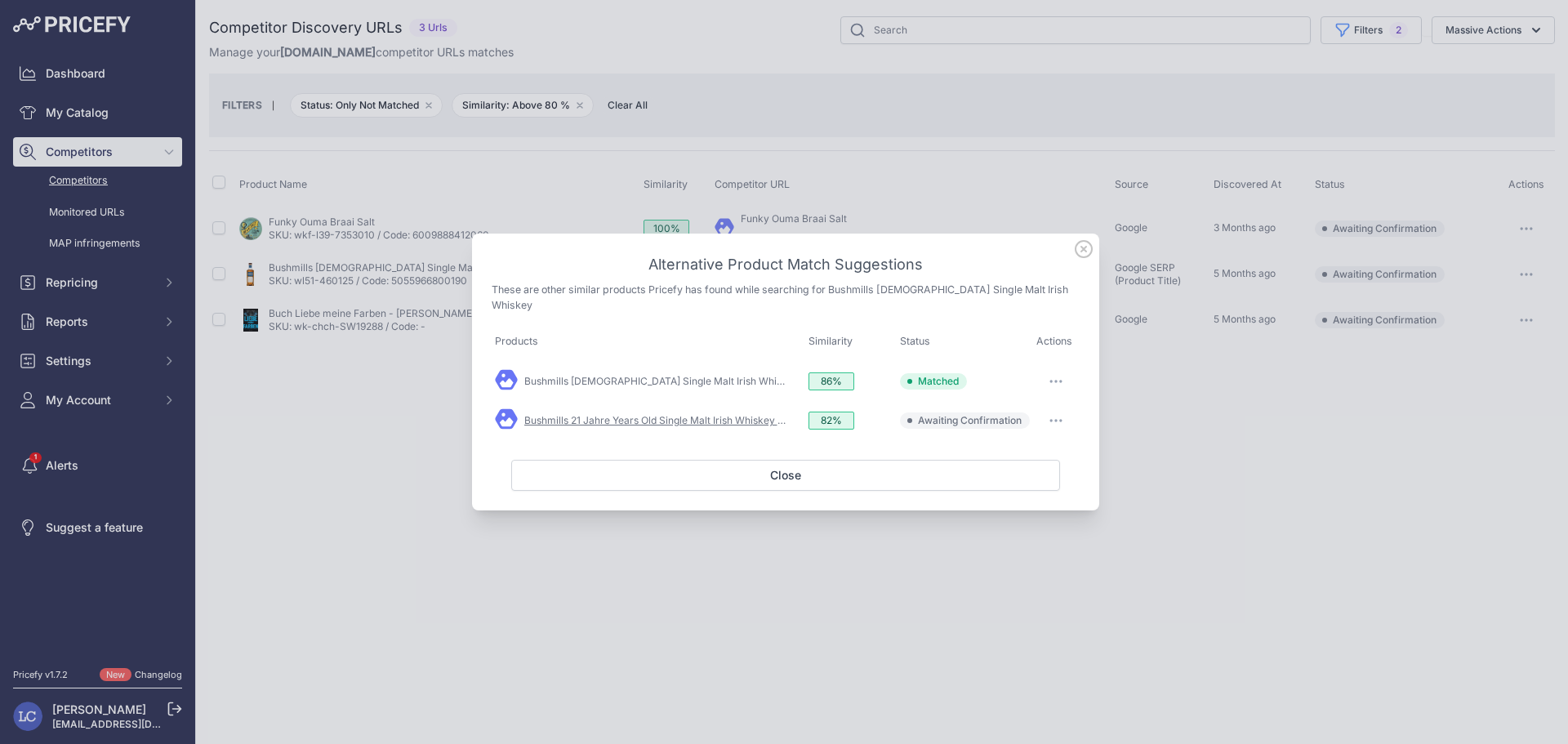
click at [643, 414] on link "Bushmills 21 Jahre Years Old Single Malt Irish Whiskey (1 ..." at bounding box center [660, 420] width 270 height 12
click at [709, 414] on link "Bushmills 21 Jahre Years Old Single Malt Irish Whiskey (1 ..." at bounding box center [660, 420] width 270 height 12
click at [1059, 419] on icon "button" at bounding box center [1057, 421] width 13 height 4
click at [1033, 480] on span "Exclude match" at bounding box center [1019, 486] width 69 height 12
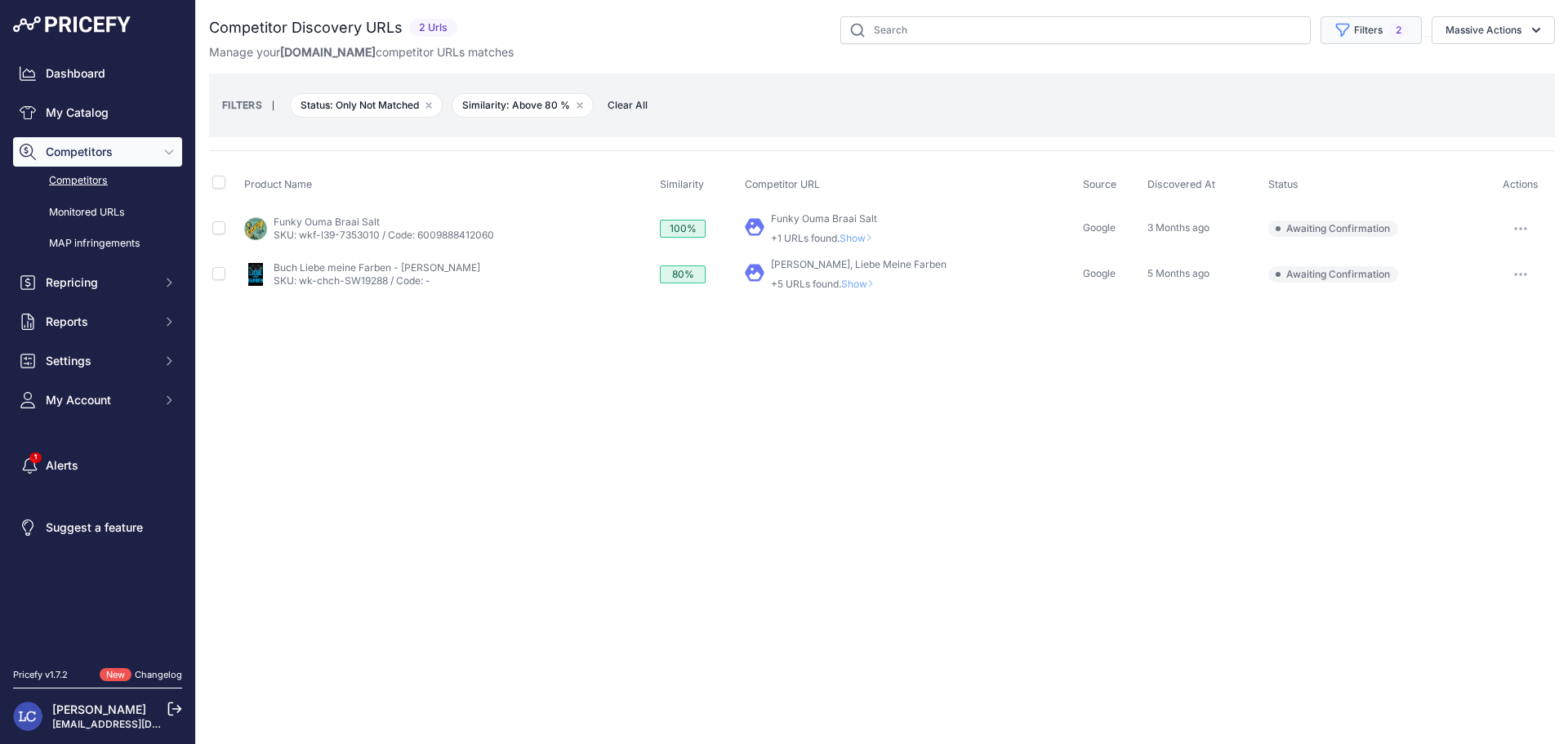
click at [1351, 40] on button "Filters 2" at bounding box center [1371, 31] width 102 height 28
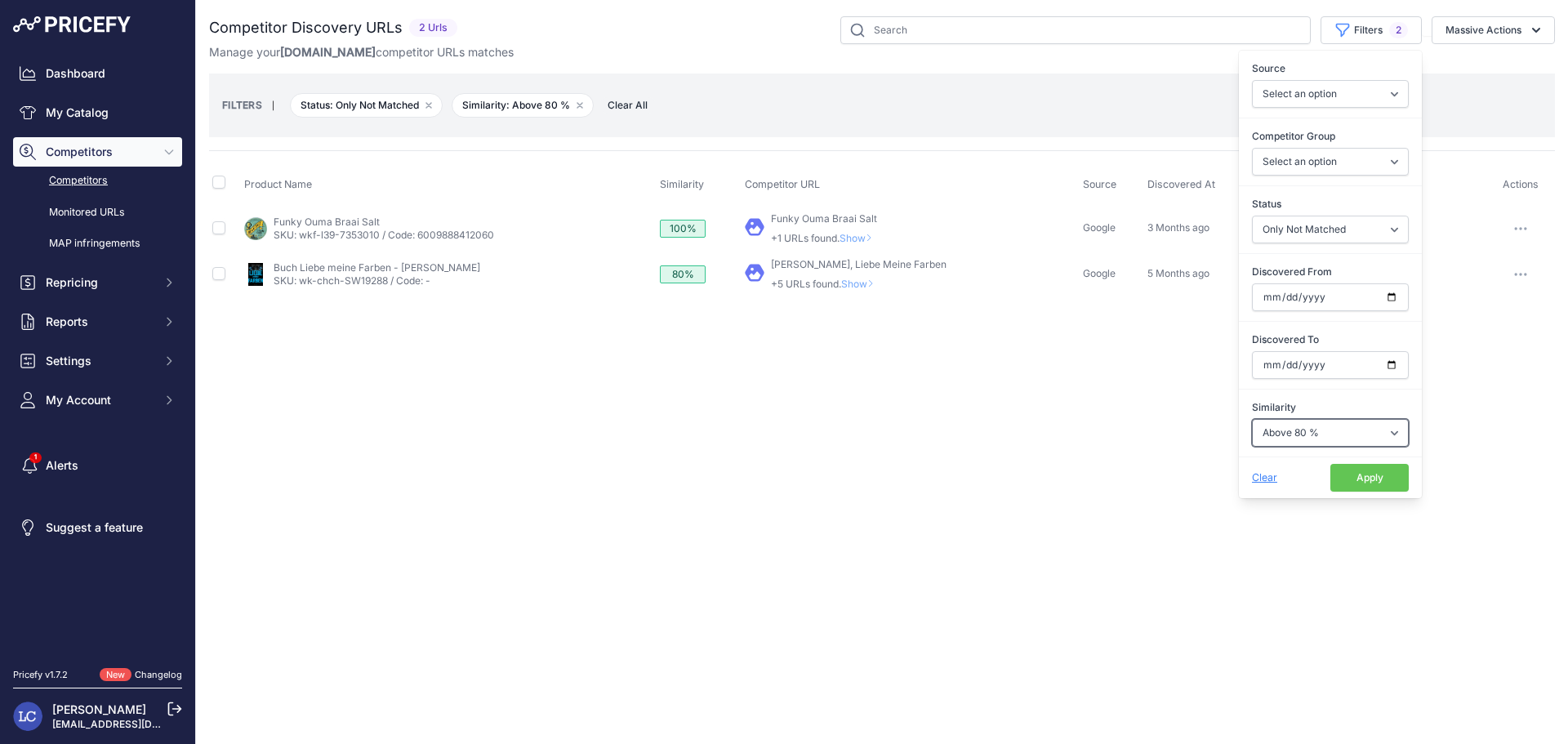
click at [1317, 434] on select "Select an option Above 90 % Above 80 % Above 70 % Above 60 % Above 50 % Above 4…" at bounding box center [1330, 433] width 157 height 28
select select "70"
click at [1252, 419] on select "Select an option Above 90 % Above 80 % Above 70 % Above 60 % Above 50 % Above 4…" at bounding box center [1330, 433] width 157 height 28
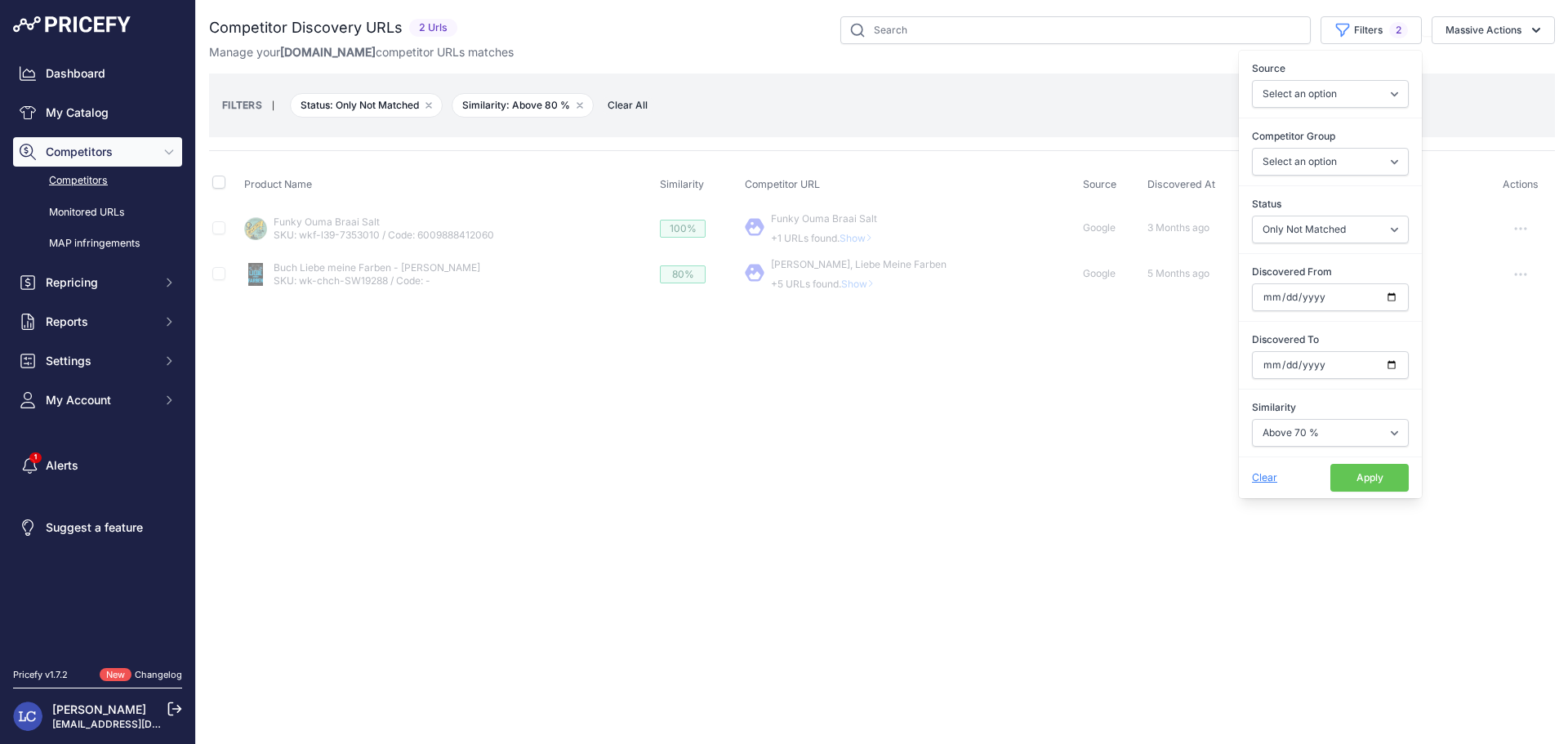
click at [1347, 478] on button "Apply" at bounding box center [1370, 478] width 78 height 28
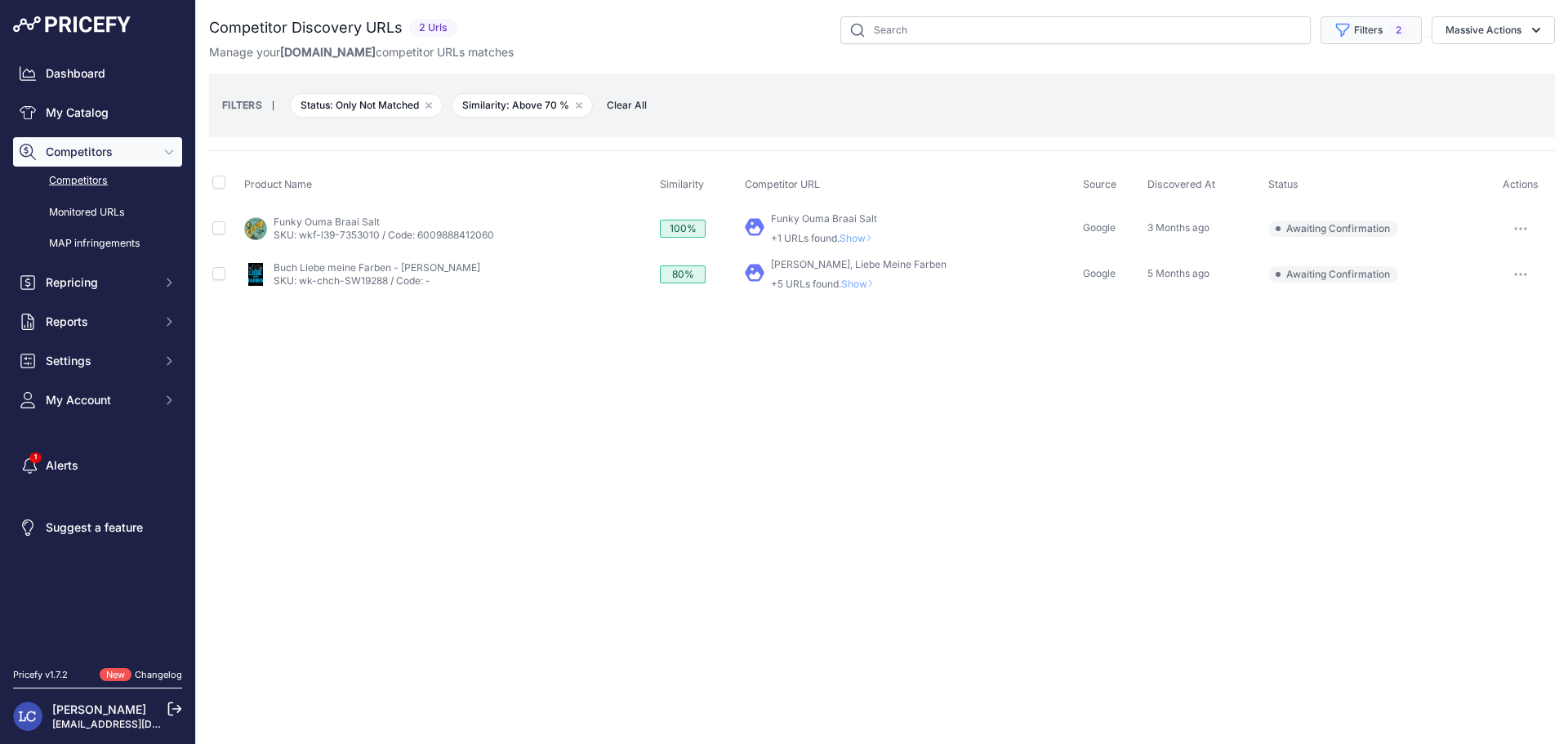
click at [1353, 28] on button "Filters 2" at bounding box center [1371, 31] width 102 height 28
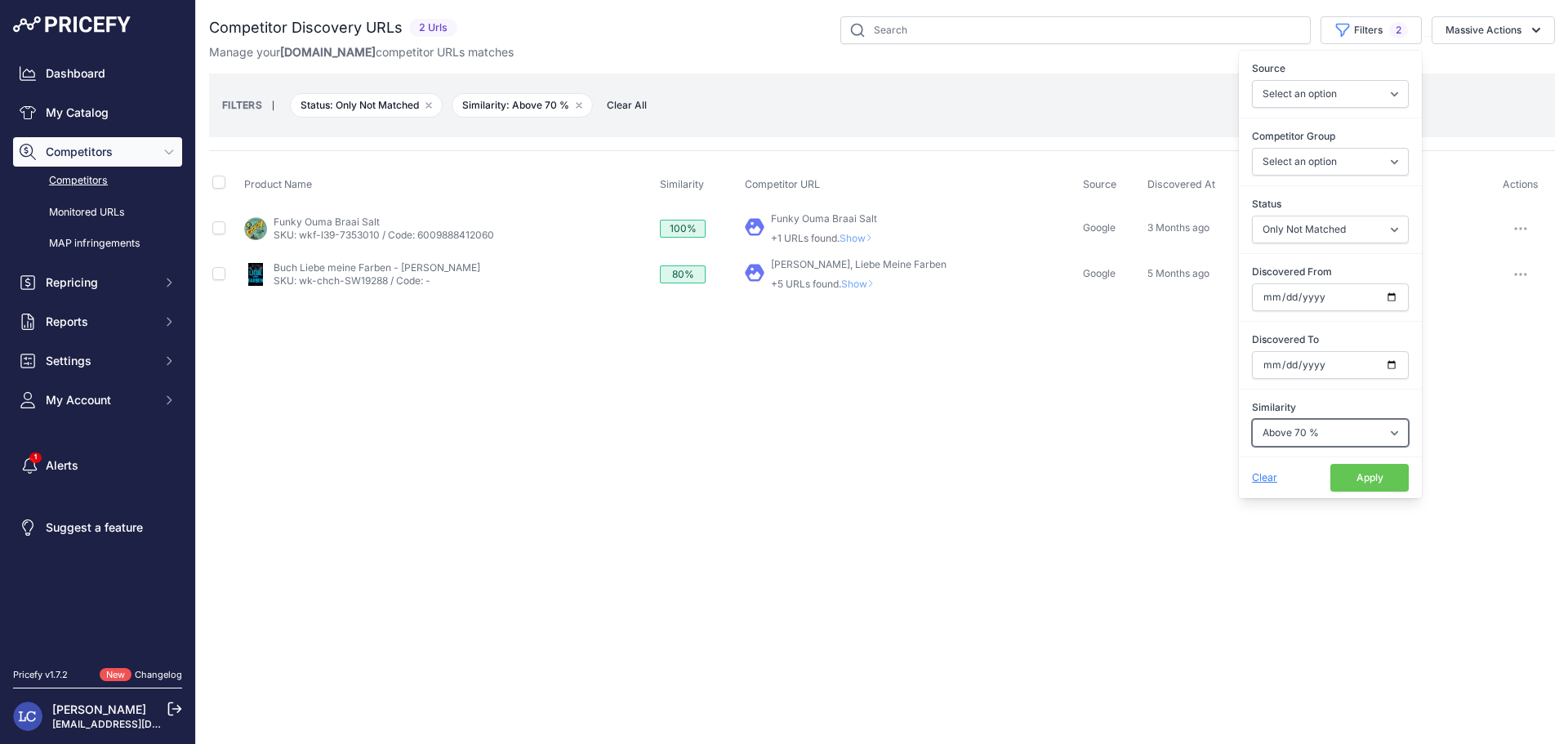
click at [1311, 432] on select "Select an option Above 90 % Above 80 % Above 70 % Above 60 % Above 50 % Above 4…" at bounding box center [1330, 433] width 157 height 28
select select "60"
click at [1252, 419] on select "Select an option Above 90 % Above 80 % Above 70 % Above 60 % Above 50 % Above 4…" at bounding box center [1330, 433] width 157 height 28
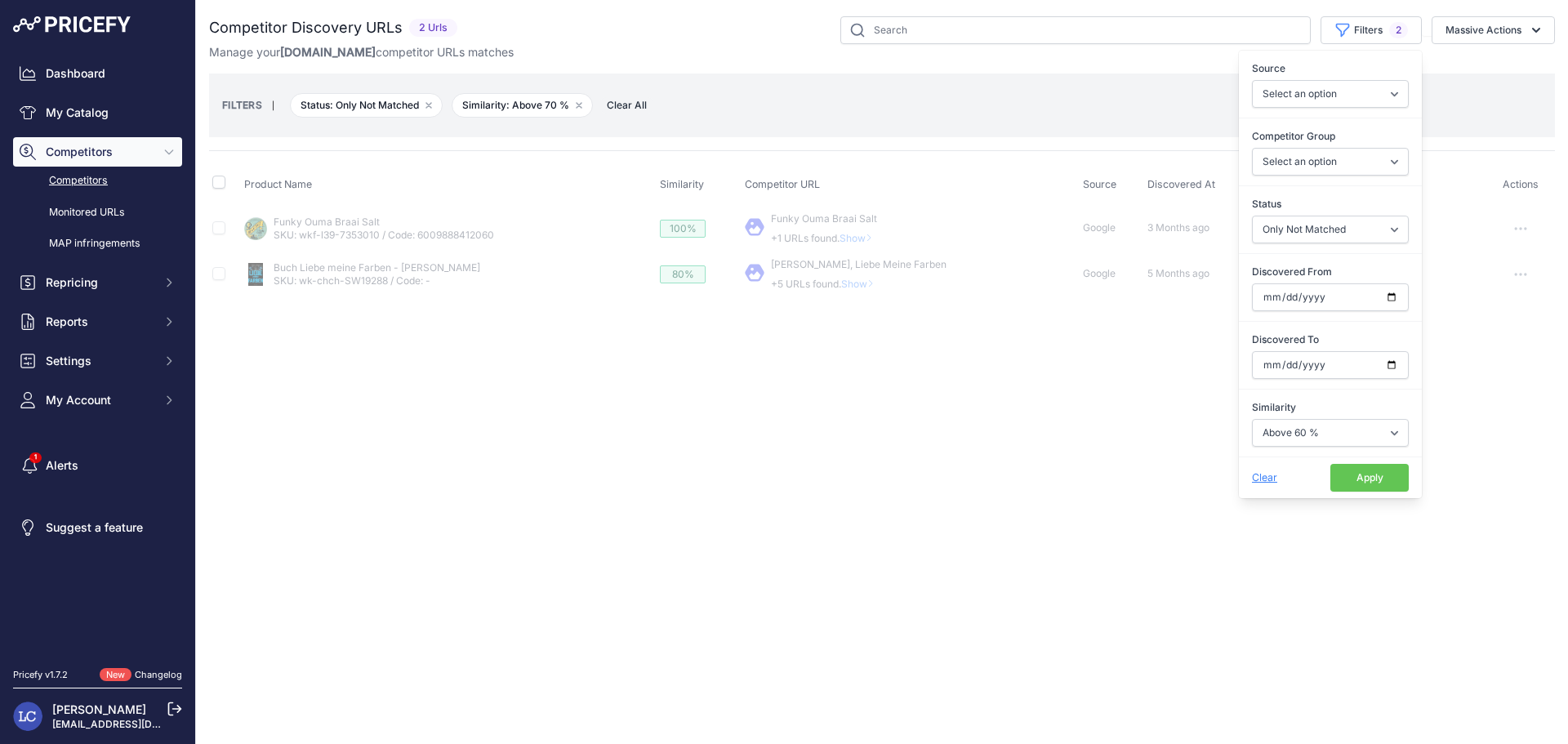
click at [1340, 480] on button "Apply" at bounding box center [1370, 478] width 78 height 28
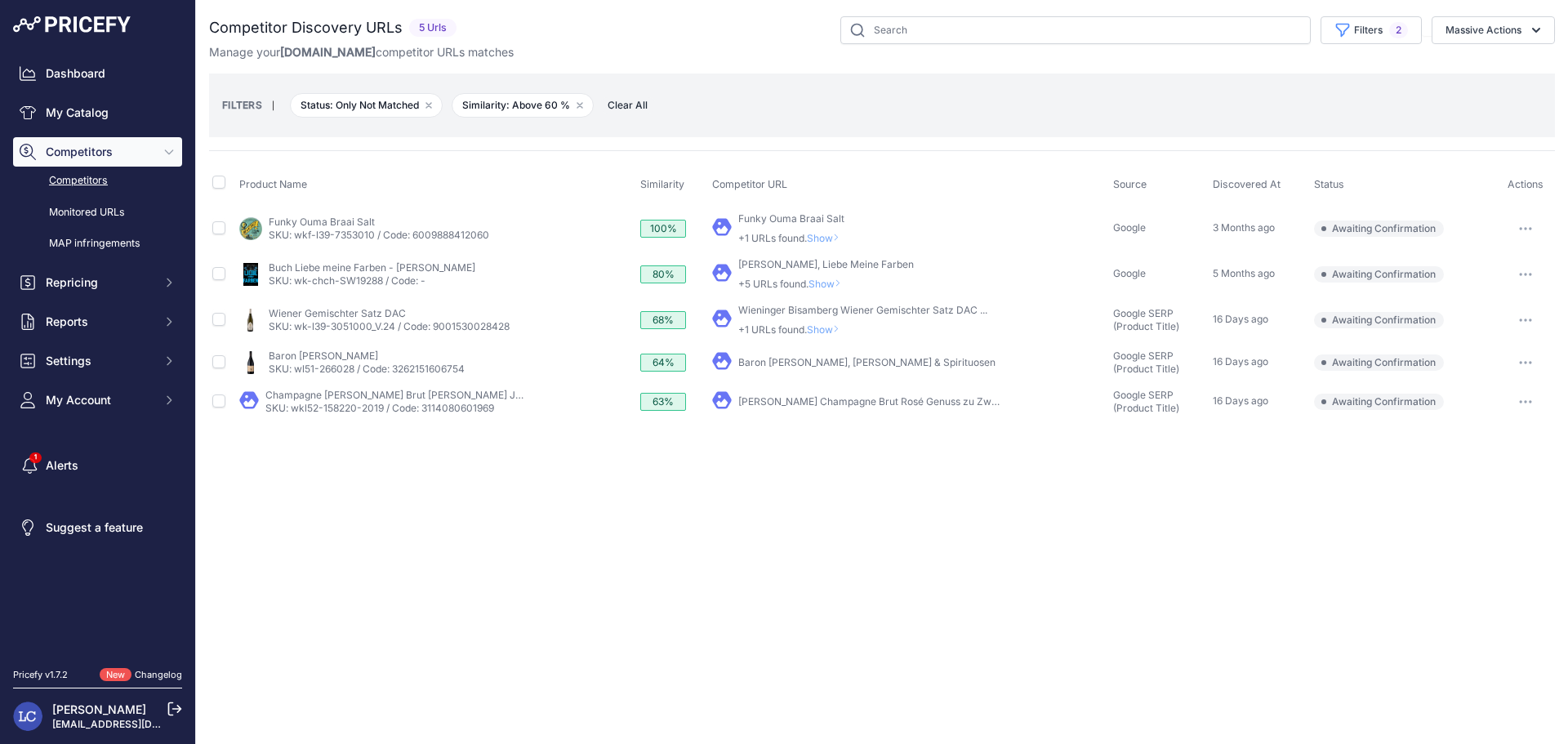
click at [781, 399] on link "Louis Roederer Champagne Brut Rosé Genuss zu Zweit ..." at bounding box center [876, 400] width 275 height 12
click at [1524, 399] on button "button" at bounding box center [1525, 401] width 33 height 23
click at [0, 0] on button "Confirm match" at bounding box center [0, 0] width 0 height 0
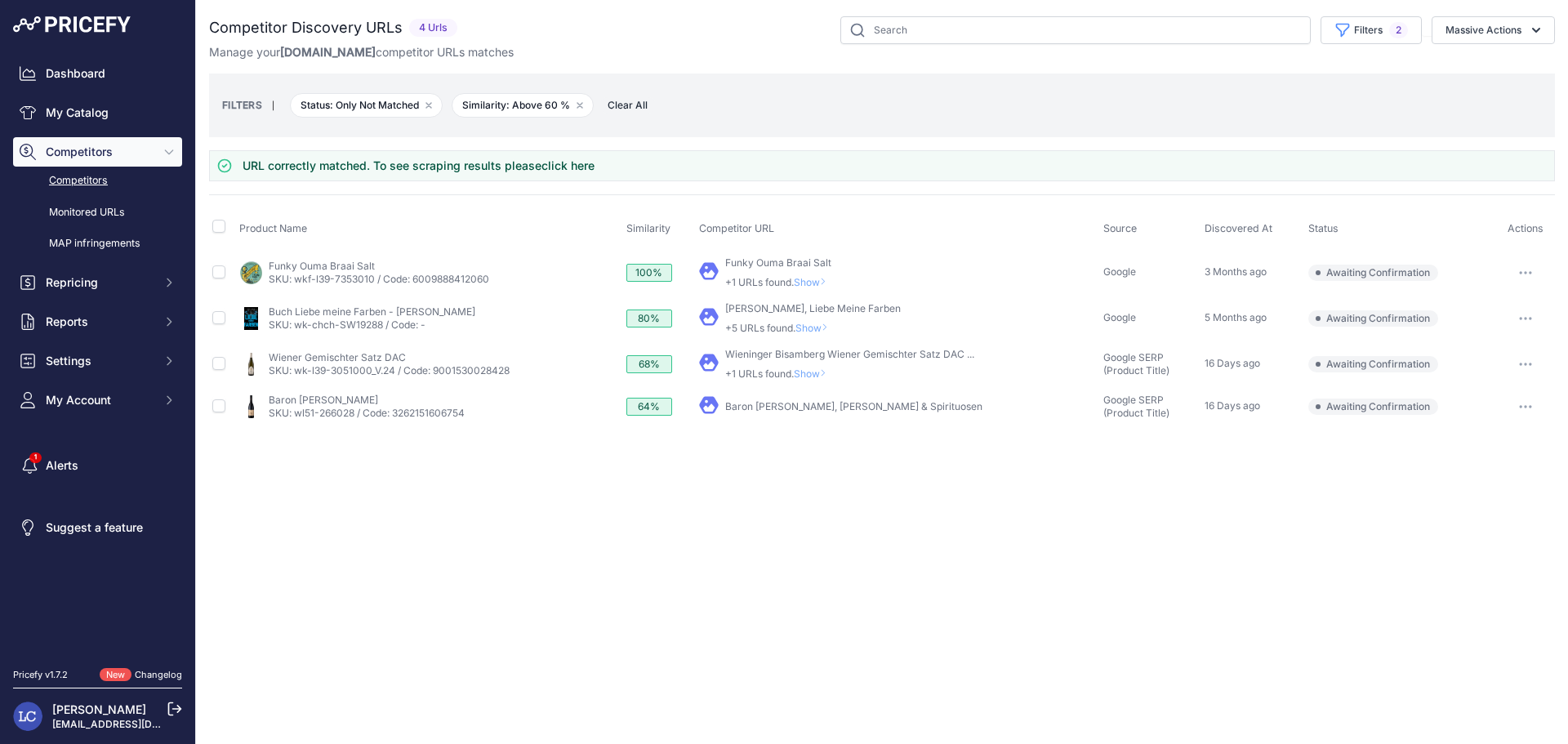
click at [819, 373] on span "Show" at bounding box center [813, 373] width 39 height 12
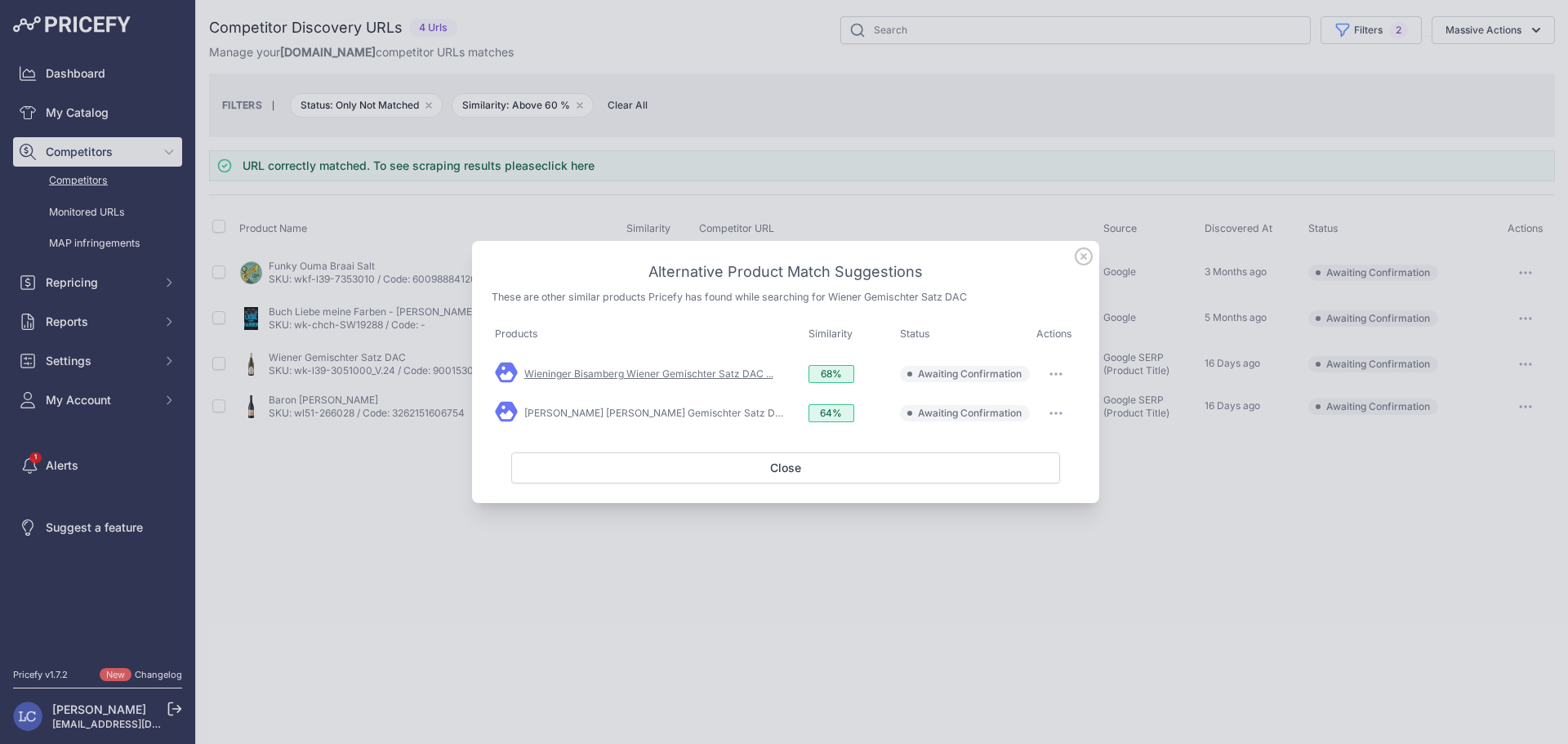
click at [747, 377] on link "Wieninger Bisamberg Wiener Gemischter Satz DAC ..." at bounding box center [648, 373] width 249 height 12
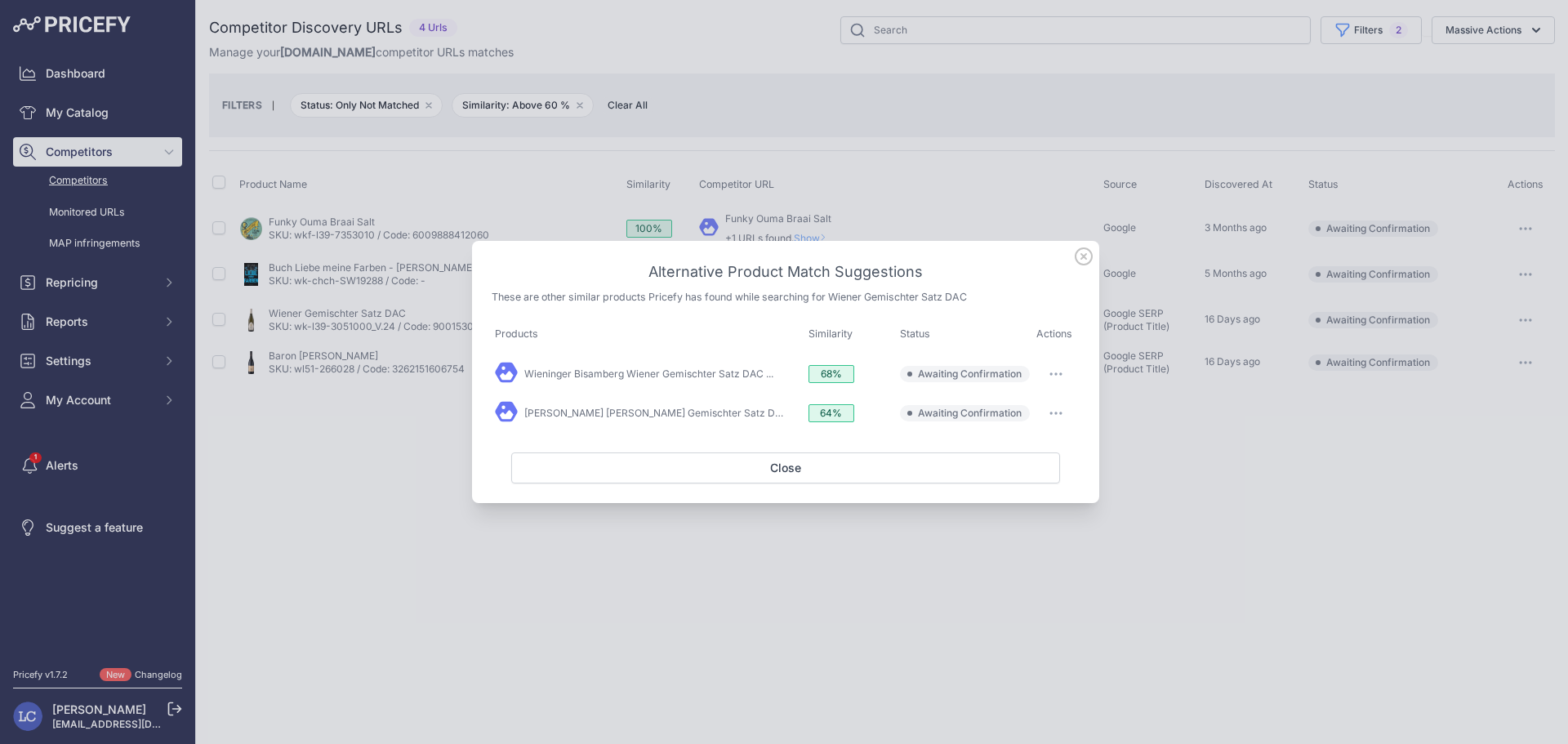
click at [1057, 370] on button "button" at bounding box center [1056, 373] width 33 height 23
click at [1006, 400] on button "Match This" at bounding box center [1024, 408] width 104 height 26
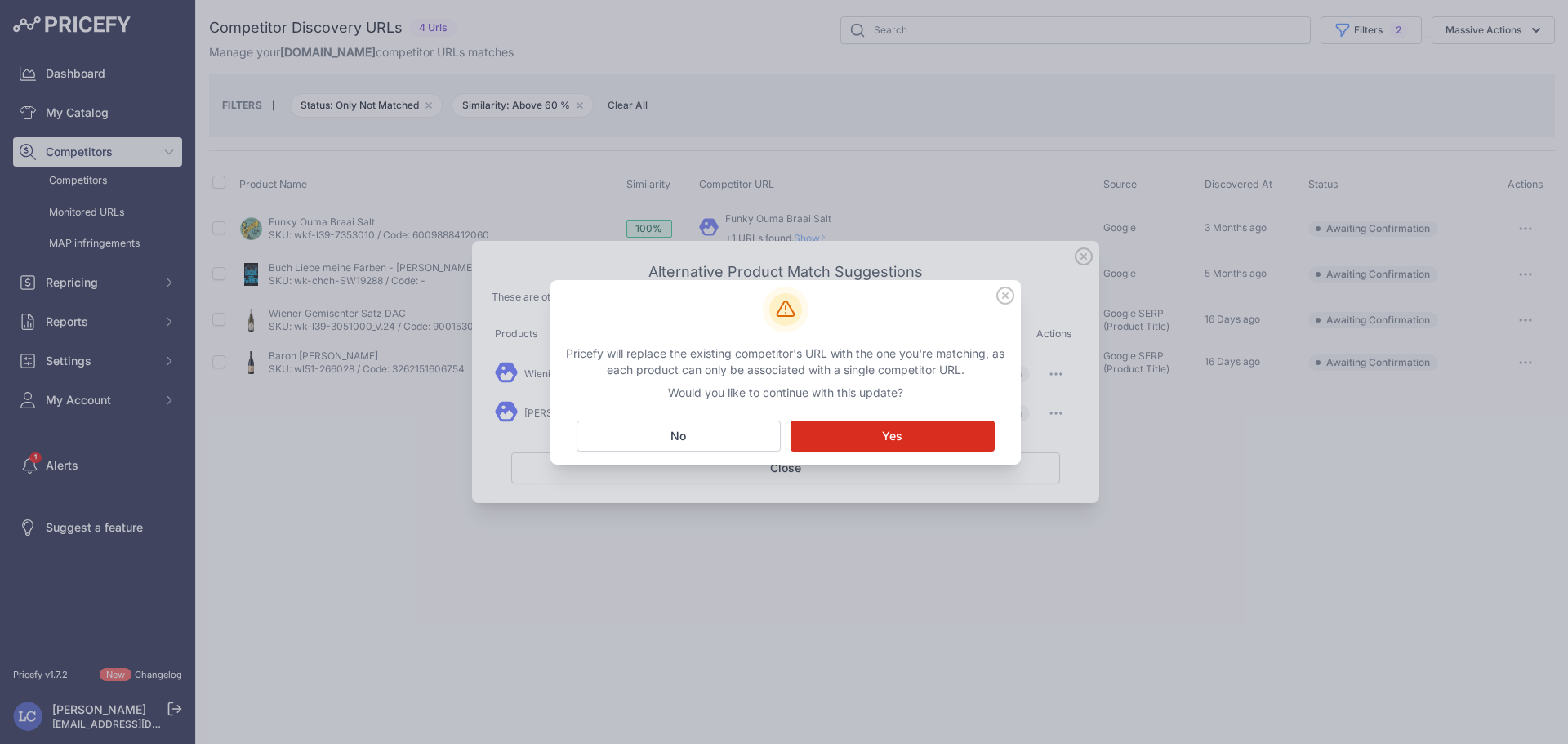
click at [834, 439] on button "Matching... Yes" at bounding box center [893, 436] width 204 height 31
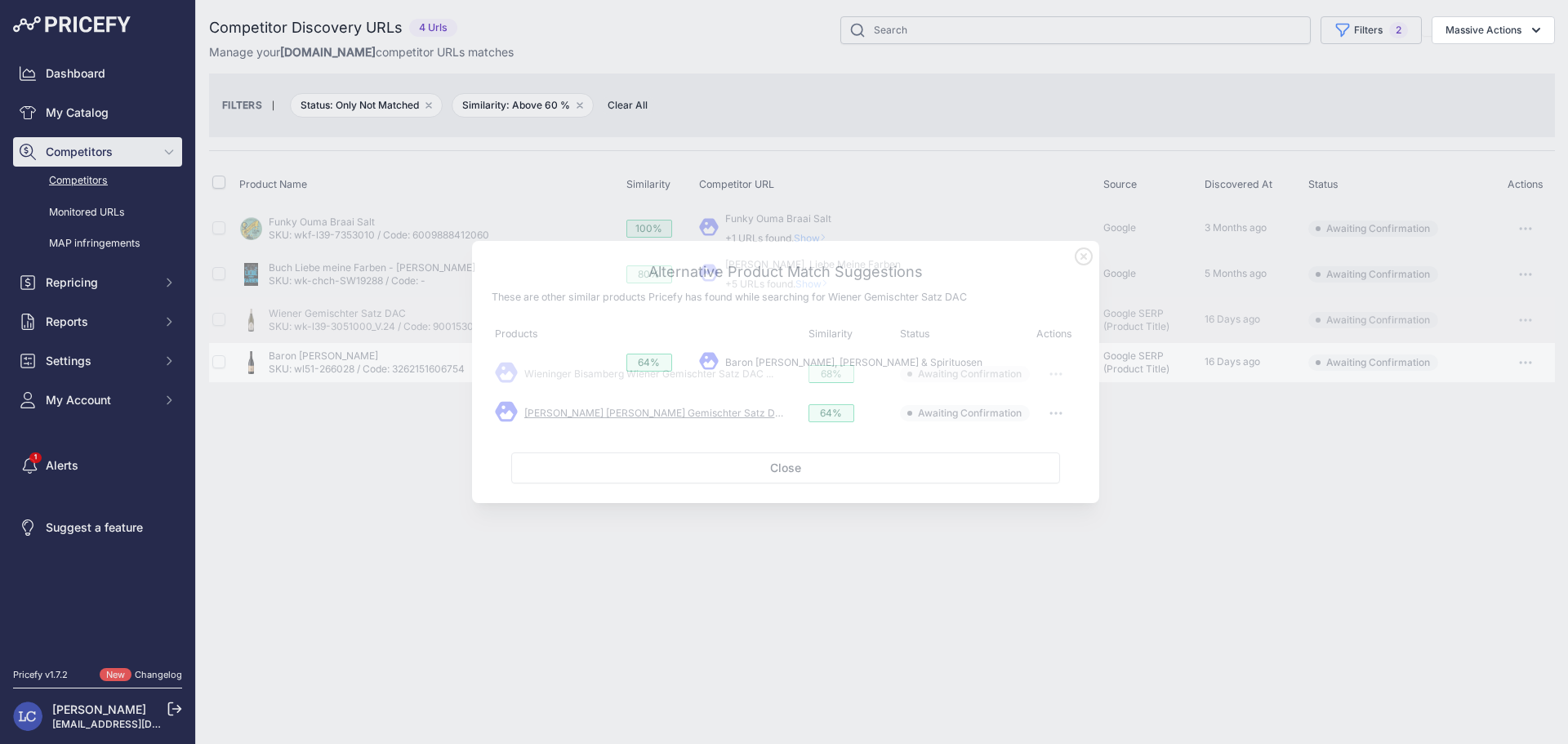
click at [680, 413] on link "Wieninger Wiener Gemischter Satz DAC 2023 12,5% Vol. ..." at bounding box center [699, 413] width 349 height 12
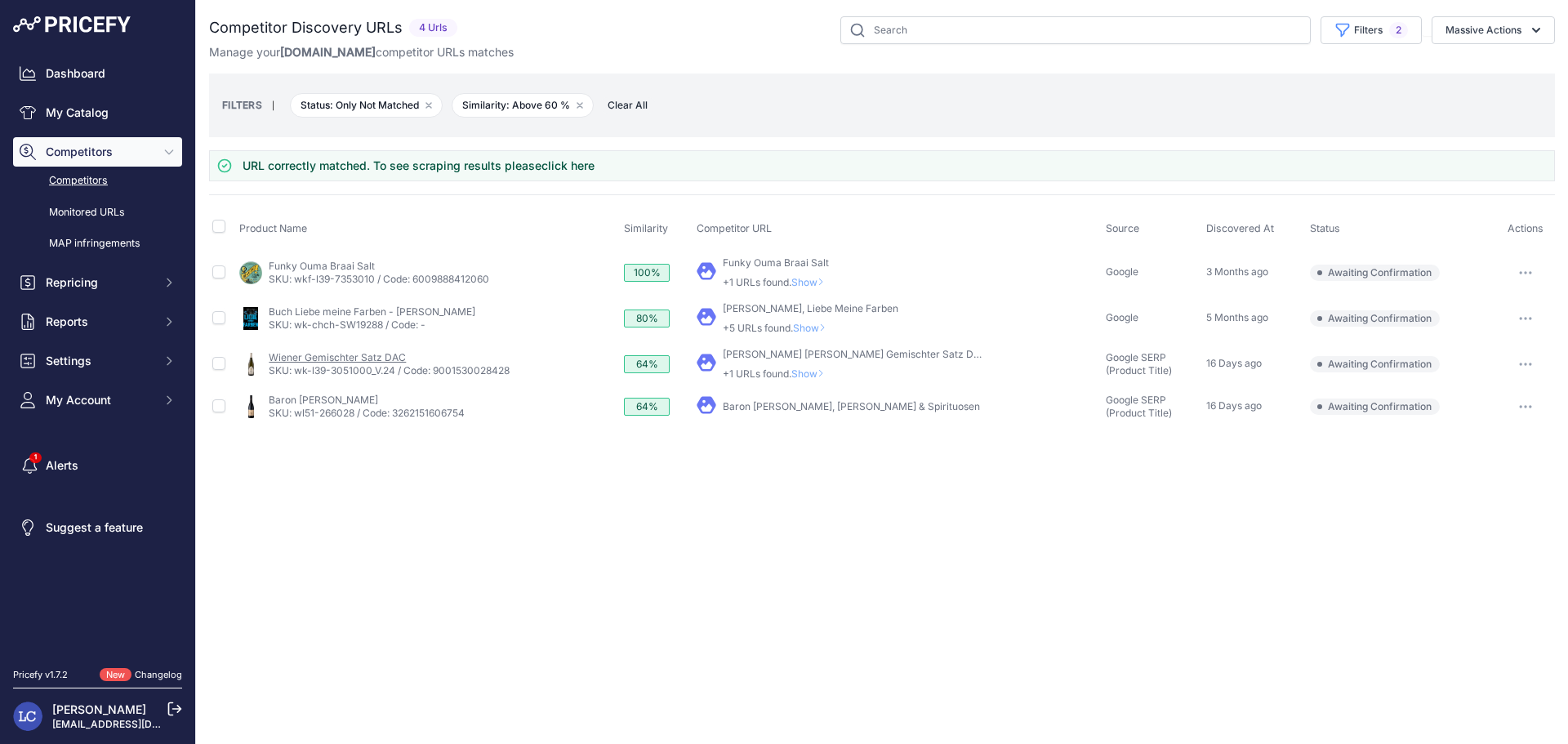
click at [371, 358] on link "Wiener Gemischter Satz DAC" at bounding box center [336, 357] width 137 height 12
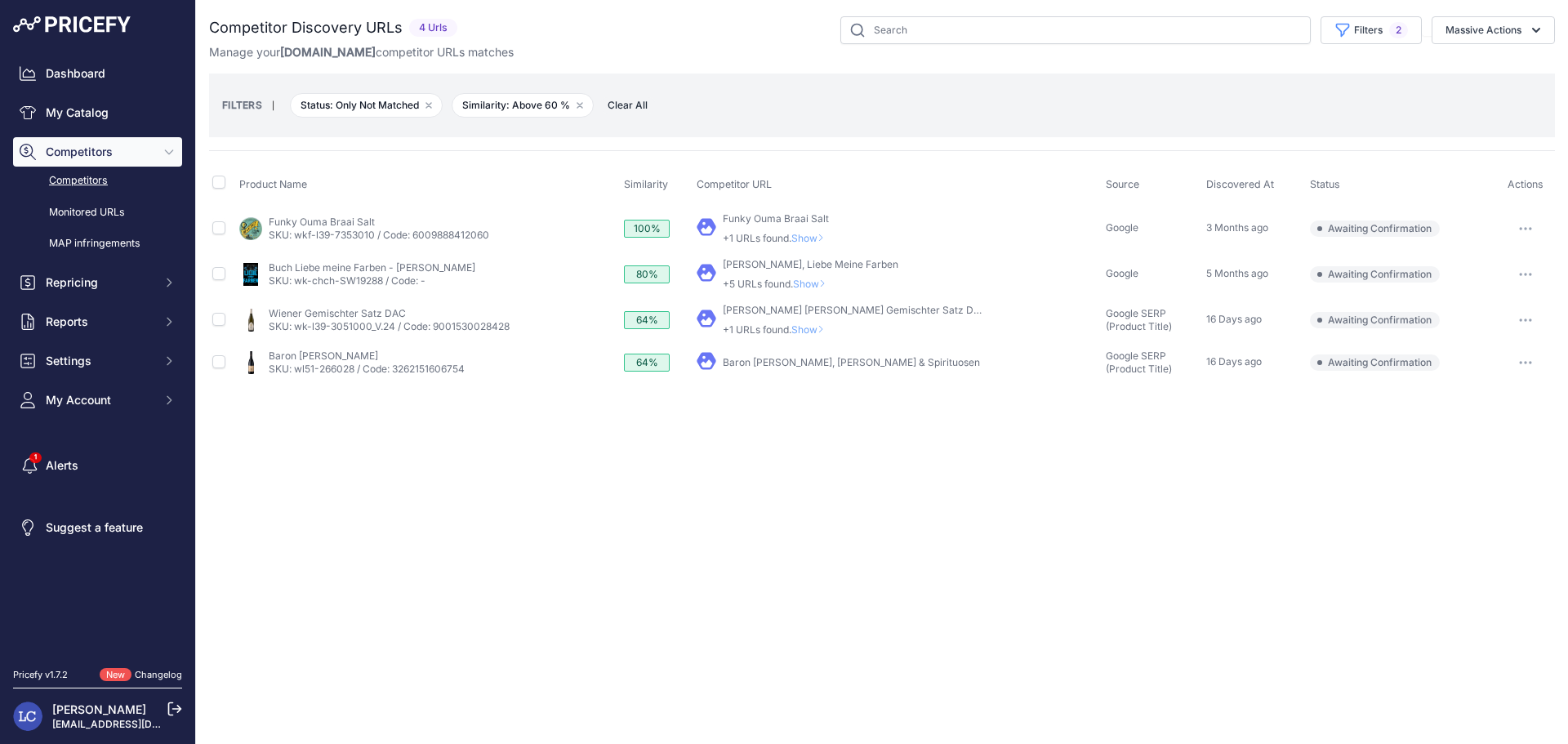
click at [66, 180] on link "Competitors" at bounding box center [97, 181] width 169 height 29
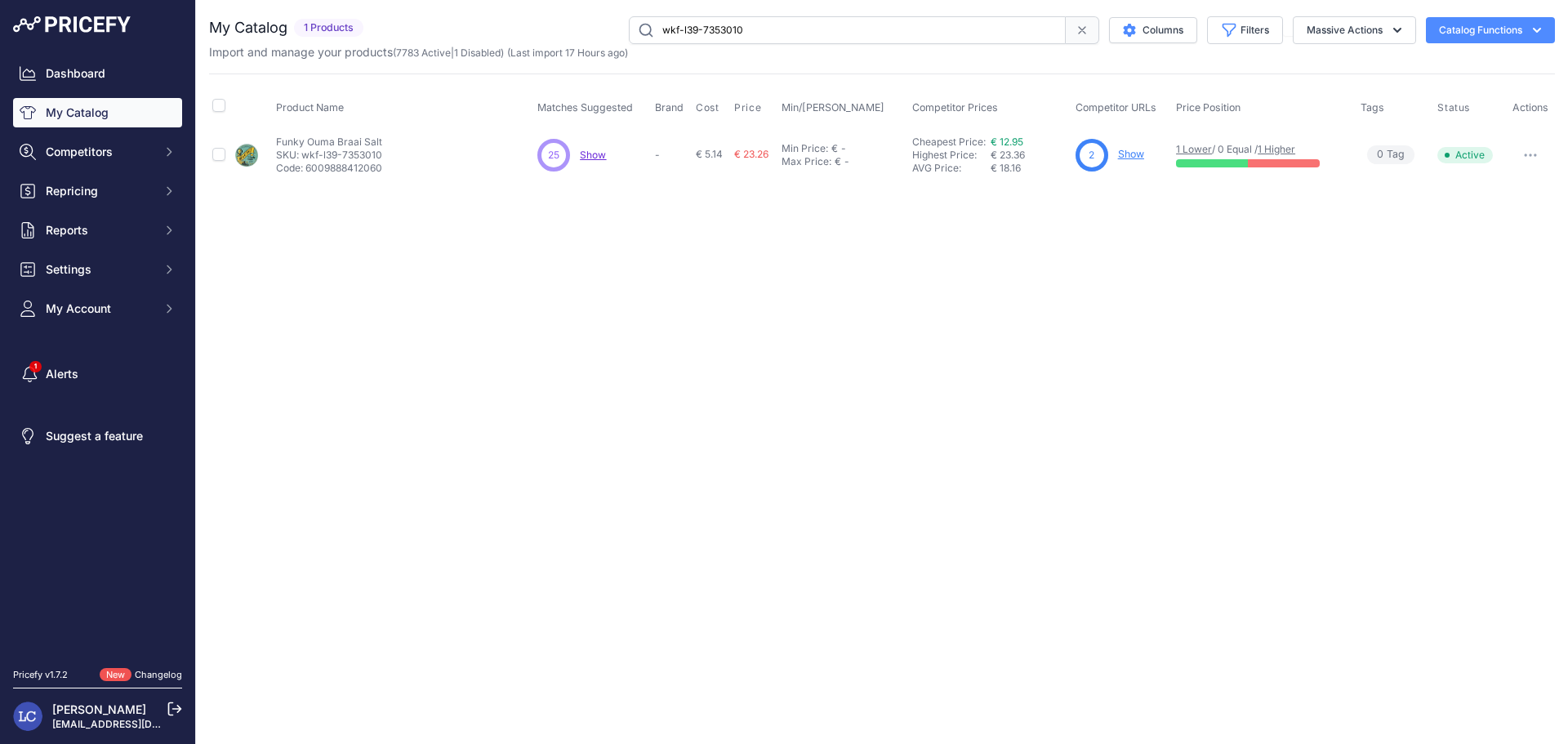
click at [1133, 156] on link "Show" at bounding box center [1131, 154] width 26 height 12
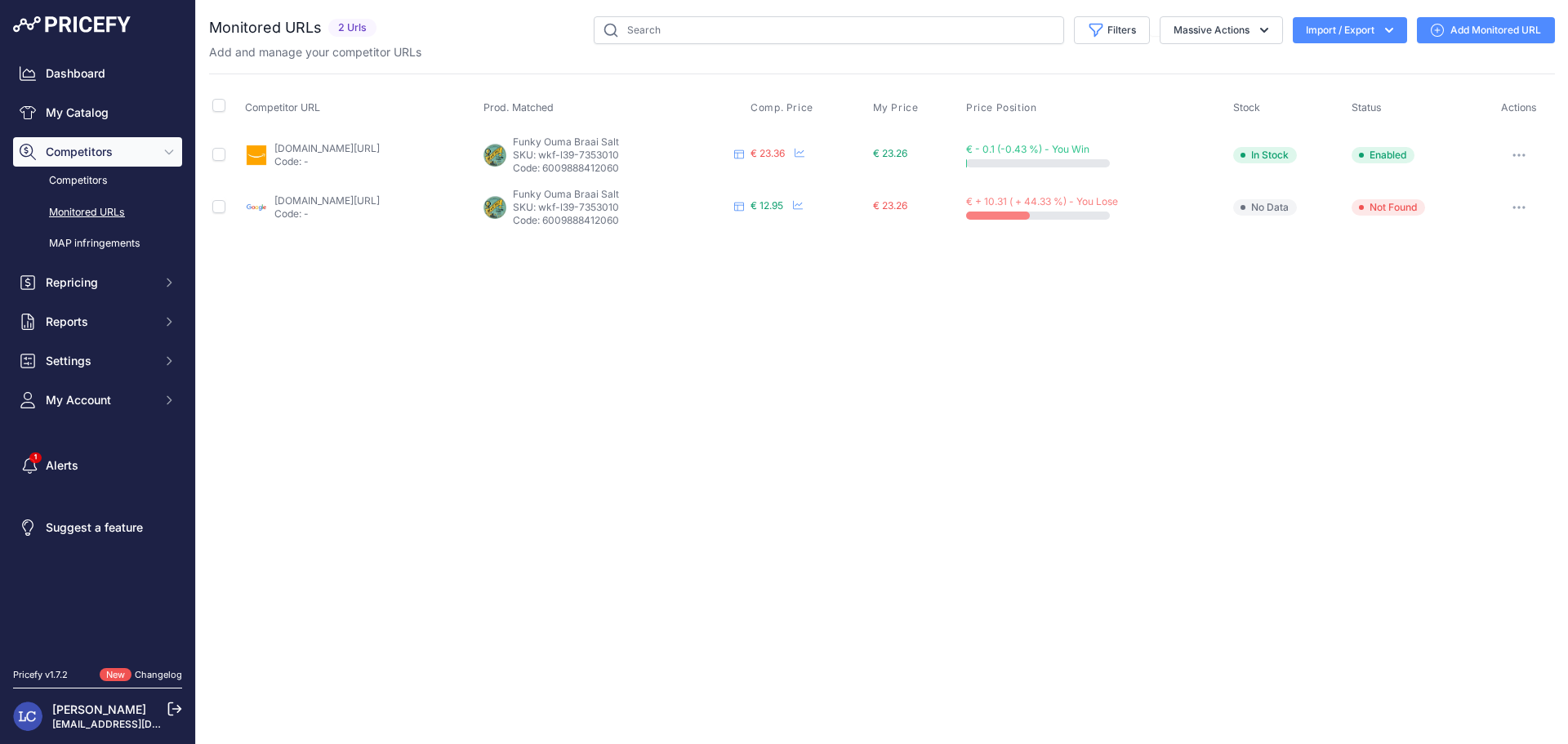
click at [363, 202] on link "google.de/shopping/product/16052064308338997942?prirule_jdsnikfkfjsd=7560" at bounding box center [327, 200] width 105 height 12
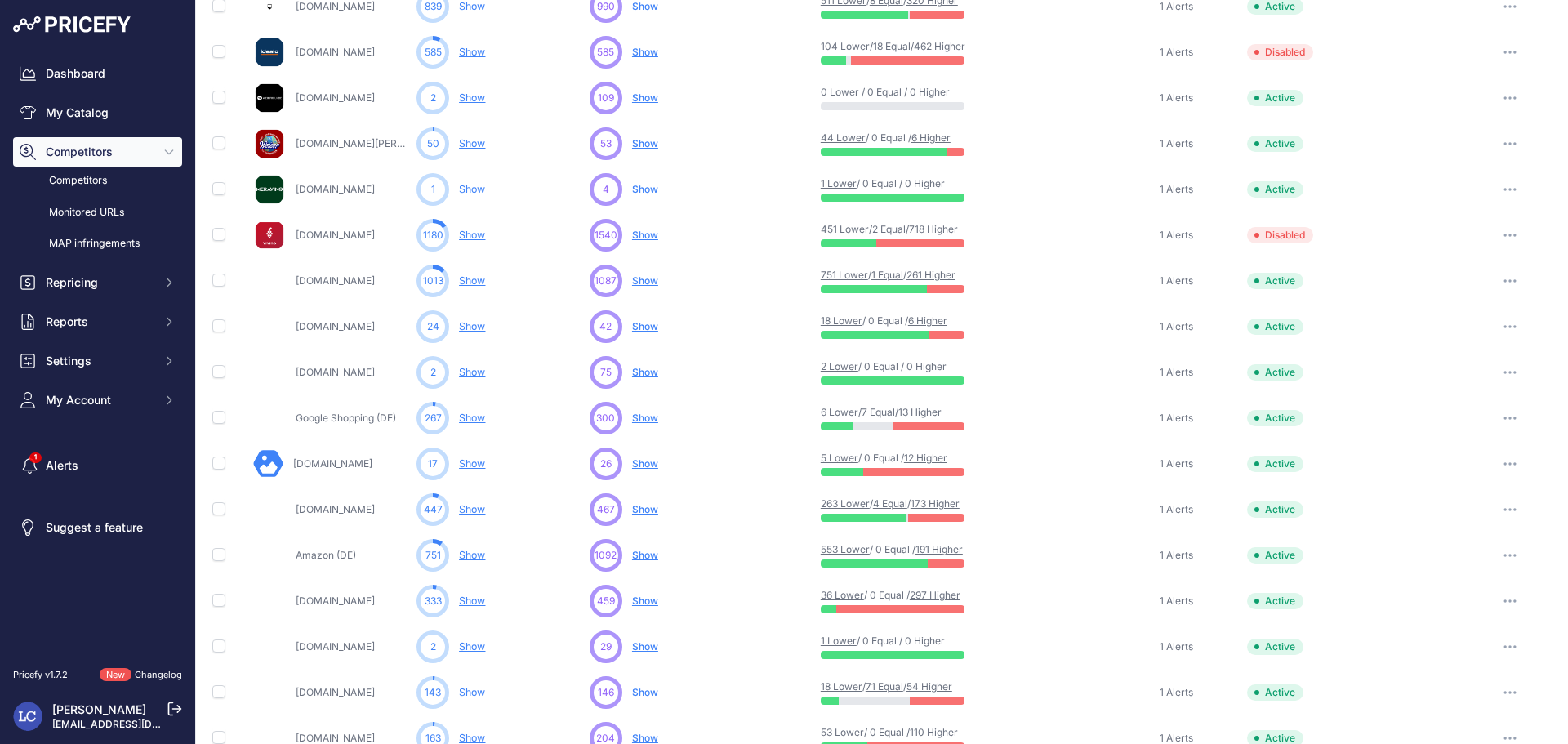
scroll to position [554, 0]
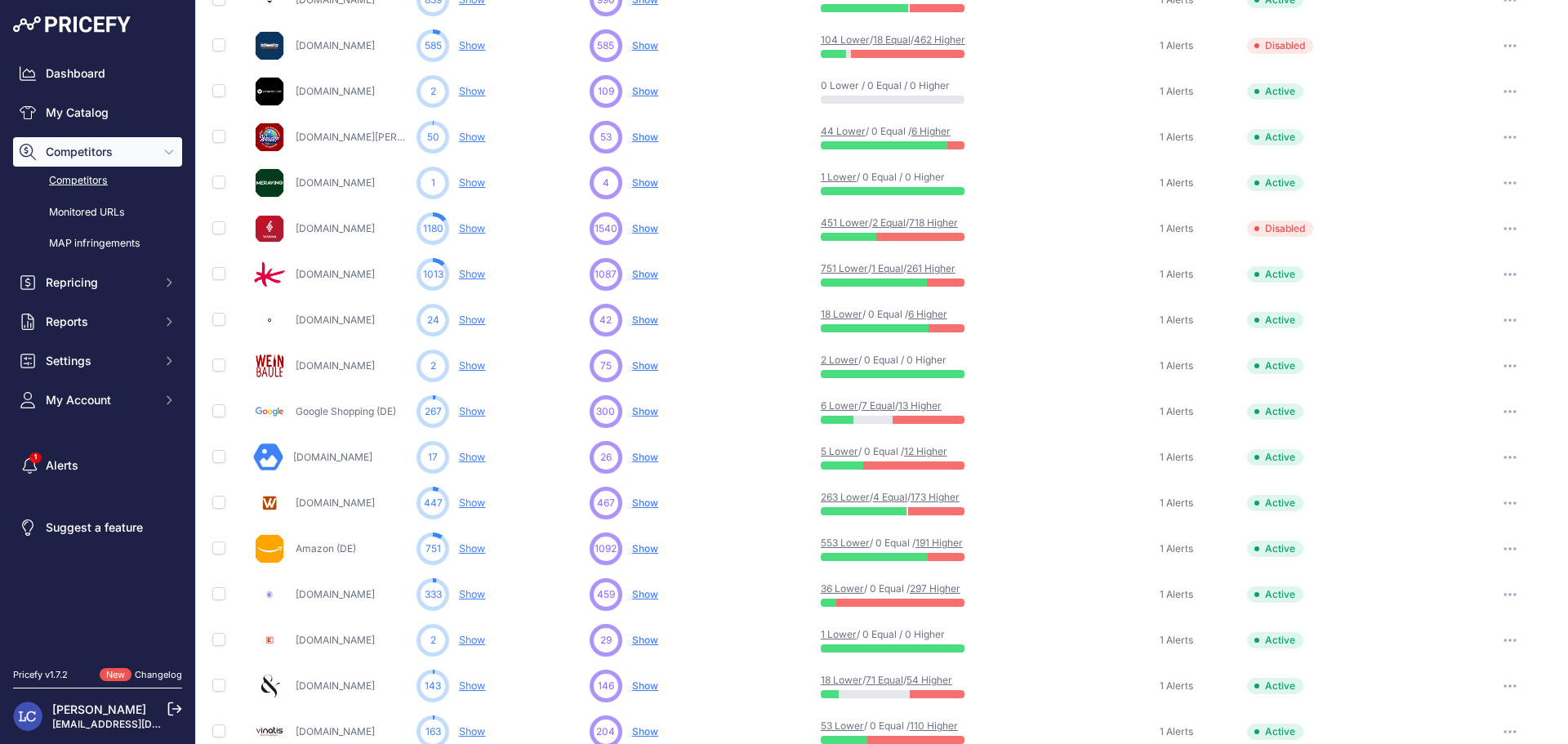
click at [633, 414] on span "Show" at bounding box center [646, 412] width 26 height 13
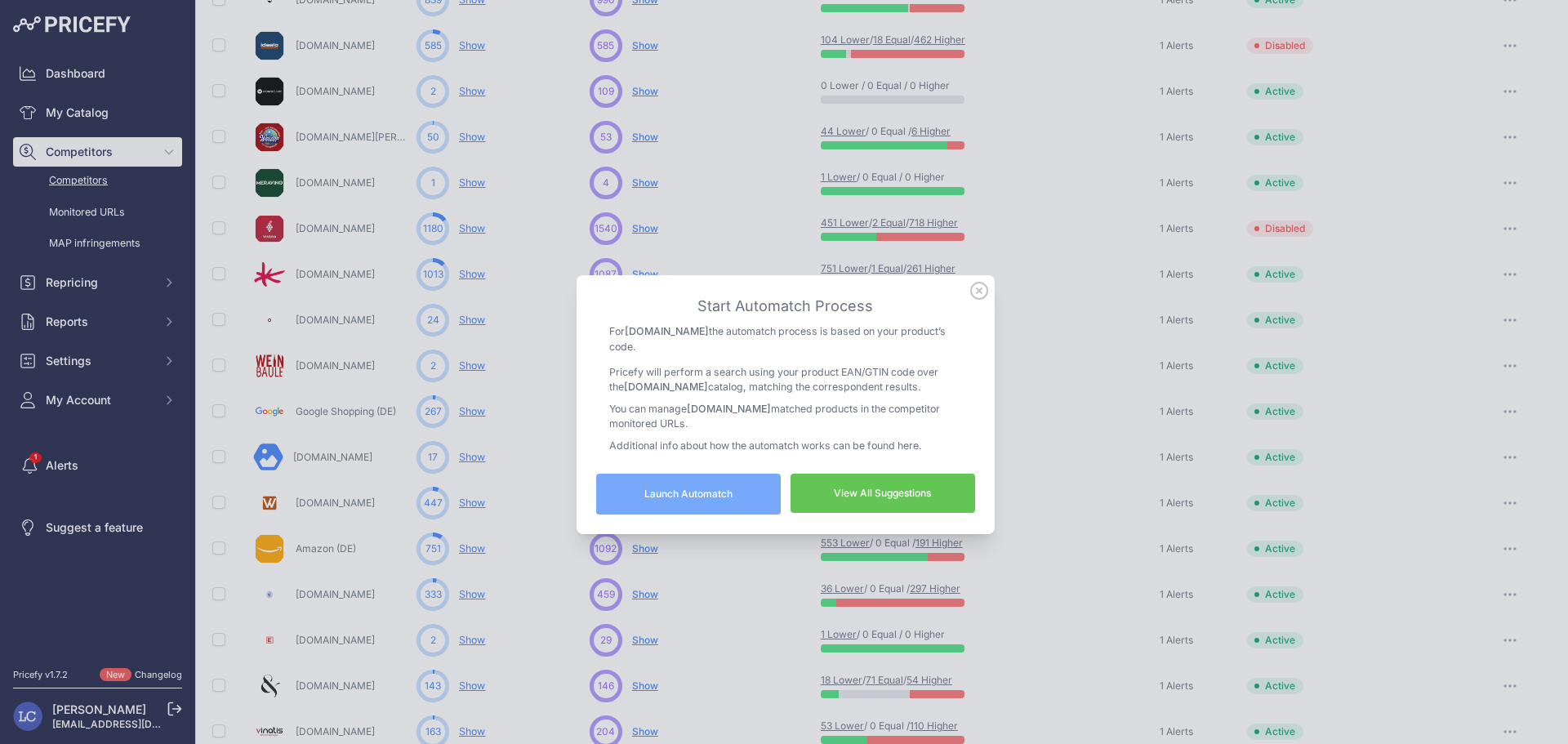
click at [821, 483] on link "View All Suggestions" at bounding box center [883, 494] width 184 height 39
click at [971, 295] on icon at bounding box center [979, 290] width 18 height 18
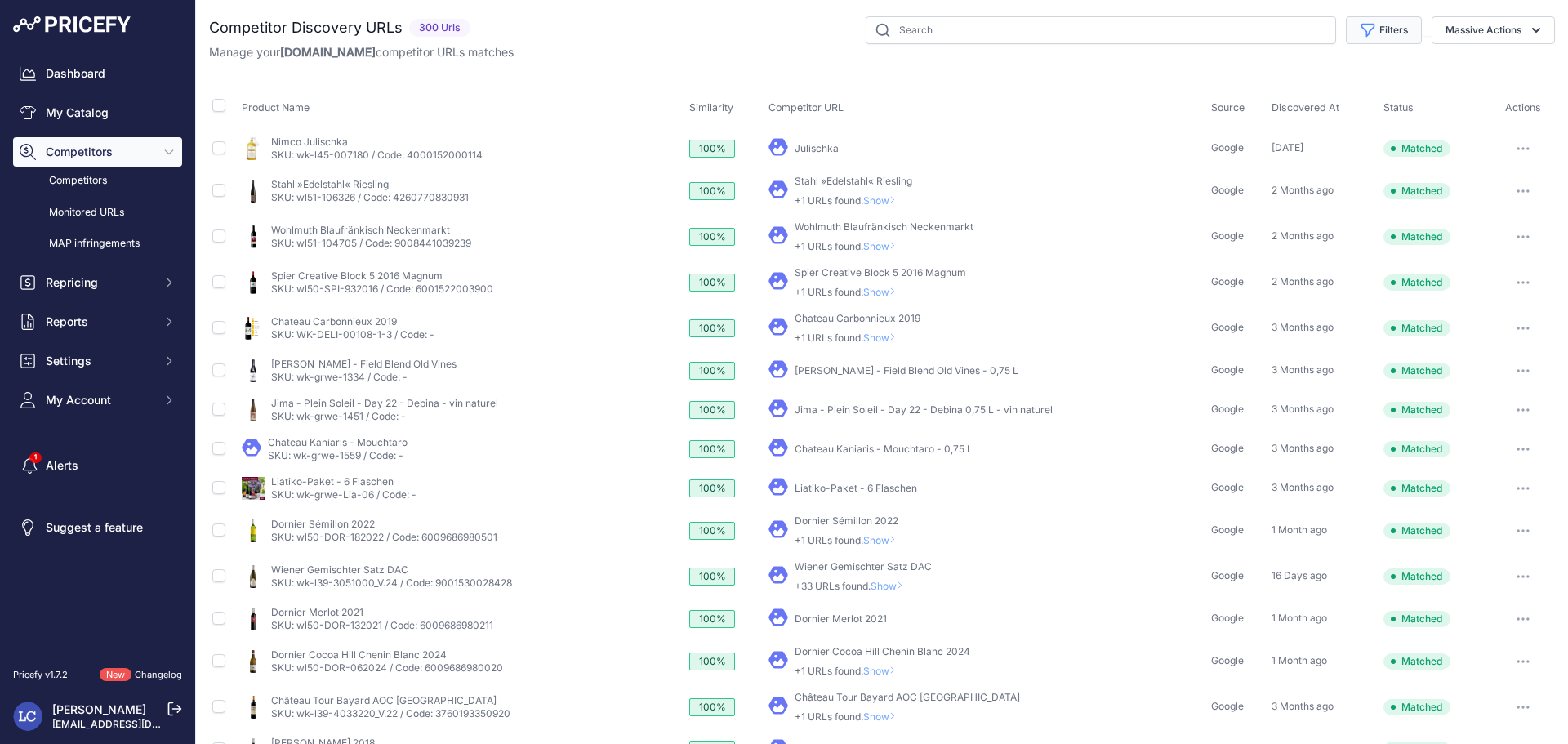
click at [1363, 30] on icon "button" at bounding box center [1369, 30] width 12 height 12
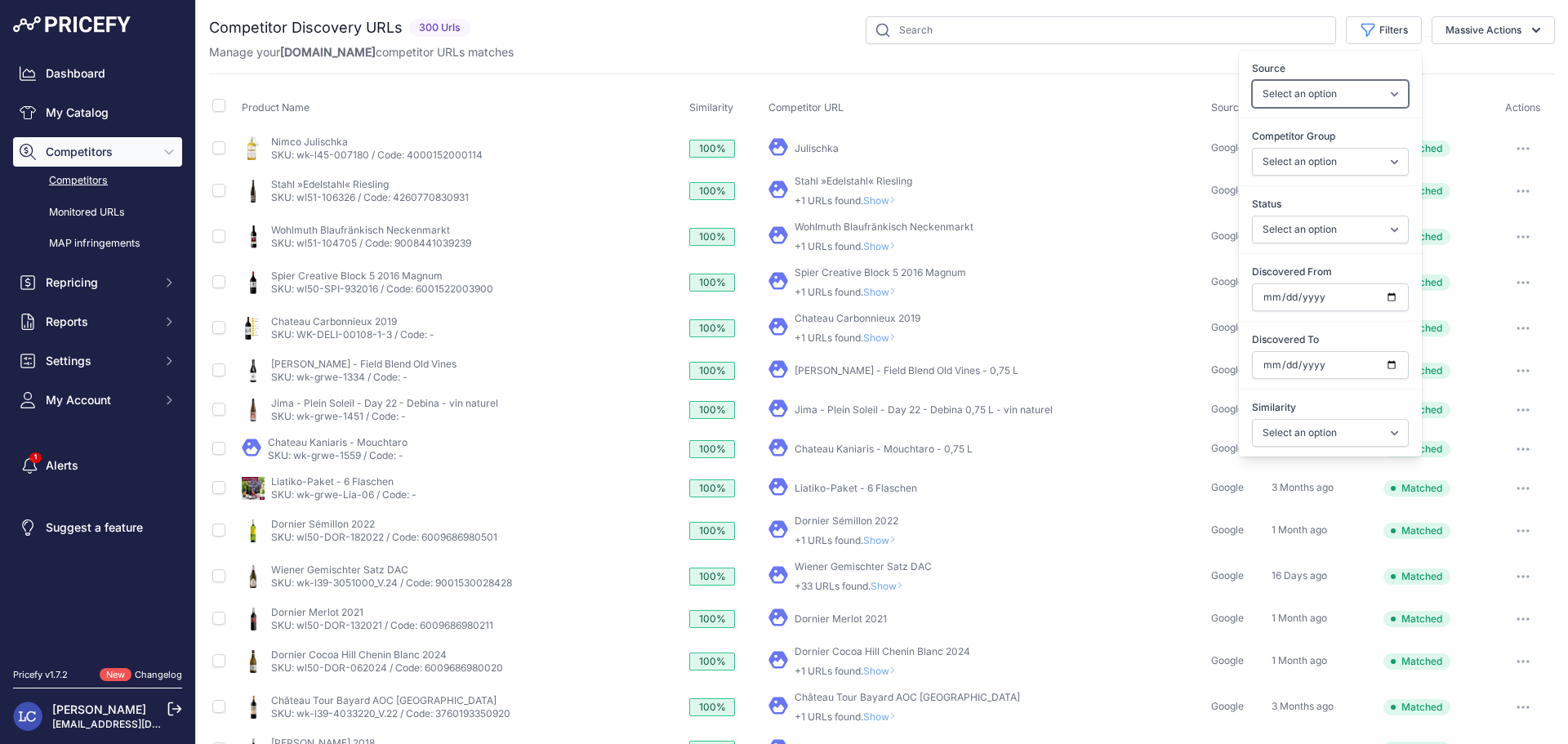
click at [1356, 95] on select "Select an option Quick Automatch Google Shopping (Title) Google SERP (Title) Go…" at bounding box center [1330, 94] width 157 height 28
click at [1329, 256] on div "Discovered From" at bounding box center [1330, 287] width 183 height 68
click at [1296, 229] on select "Select an option Only Matched Only Not Matched" at bounding box center [1330, 229] width 157 height 28
select select "0"
click at [1252, 215] on select "Select an option Only Matched Only Not Matched" at bounding box center [1330, 229] width 157 height 28
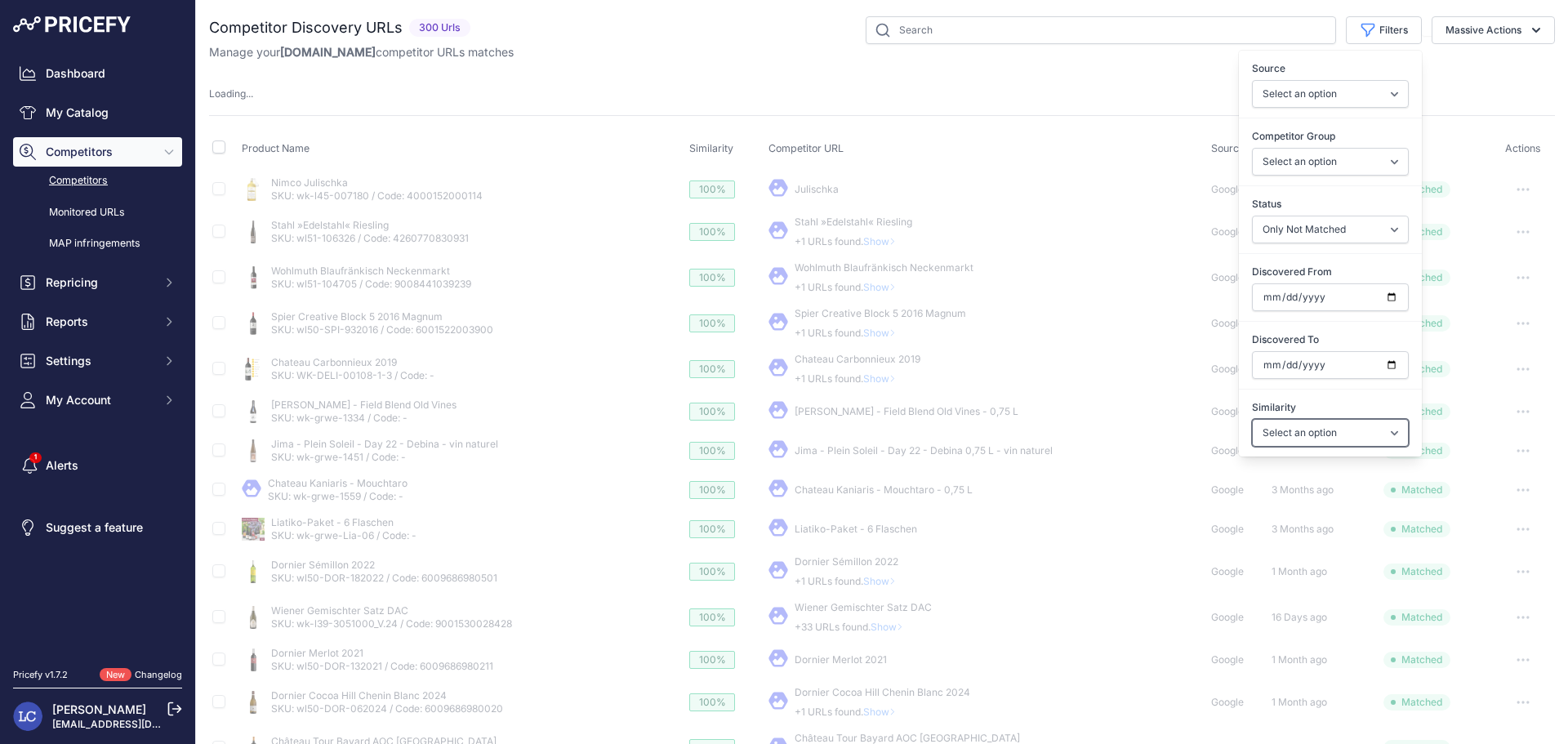
click at [1310, 440] on select "Select an option Above 90 % Above 80 % Above 70 % Above 60 % Above 50 % Above 4…" at bounding box center [1330, 433] width 157 height 28
select select "90"
click at [1252, 419] on select "Select an option Above 90 % Above 80 % Above 70 % Above 60 % Above 50 % Above 4…" at bounding box center [1330, 433] width 157 height 28
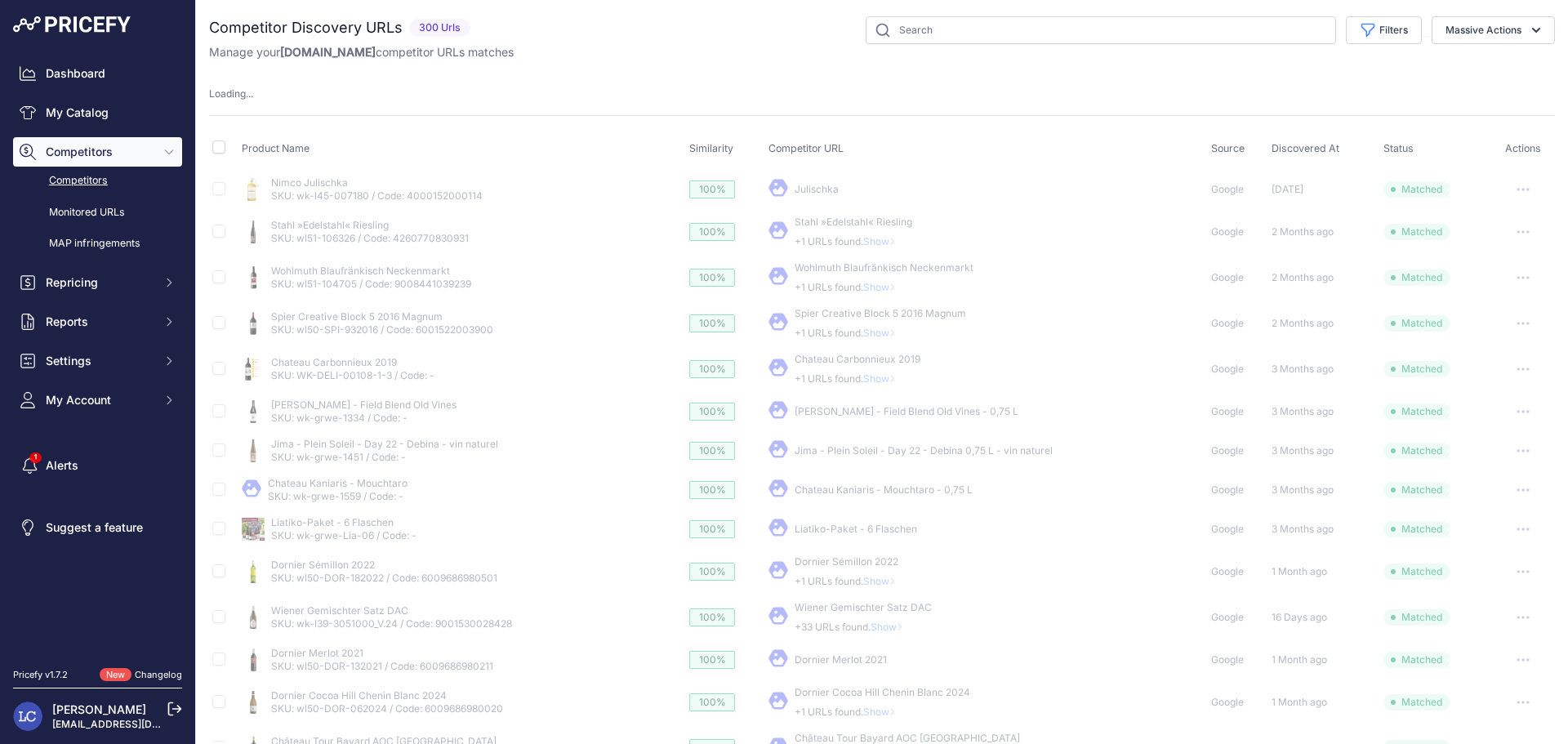
click at [1144, 98] on div "Loading ..." at bounding box center [881, 94] width 1346 height 16
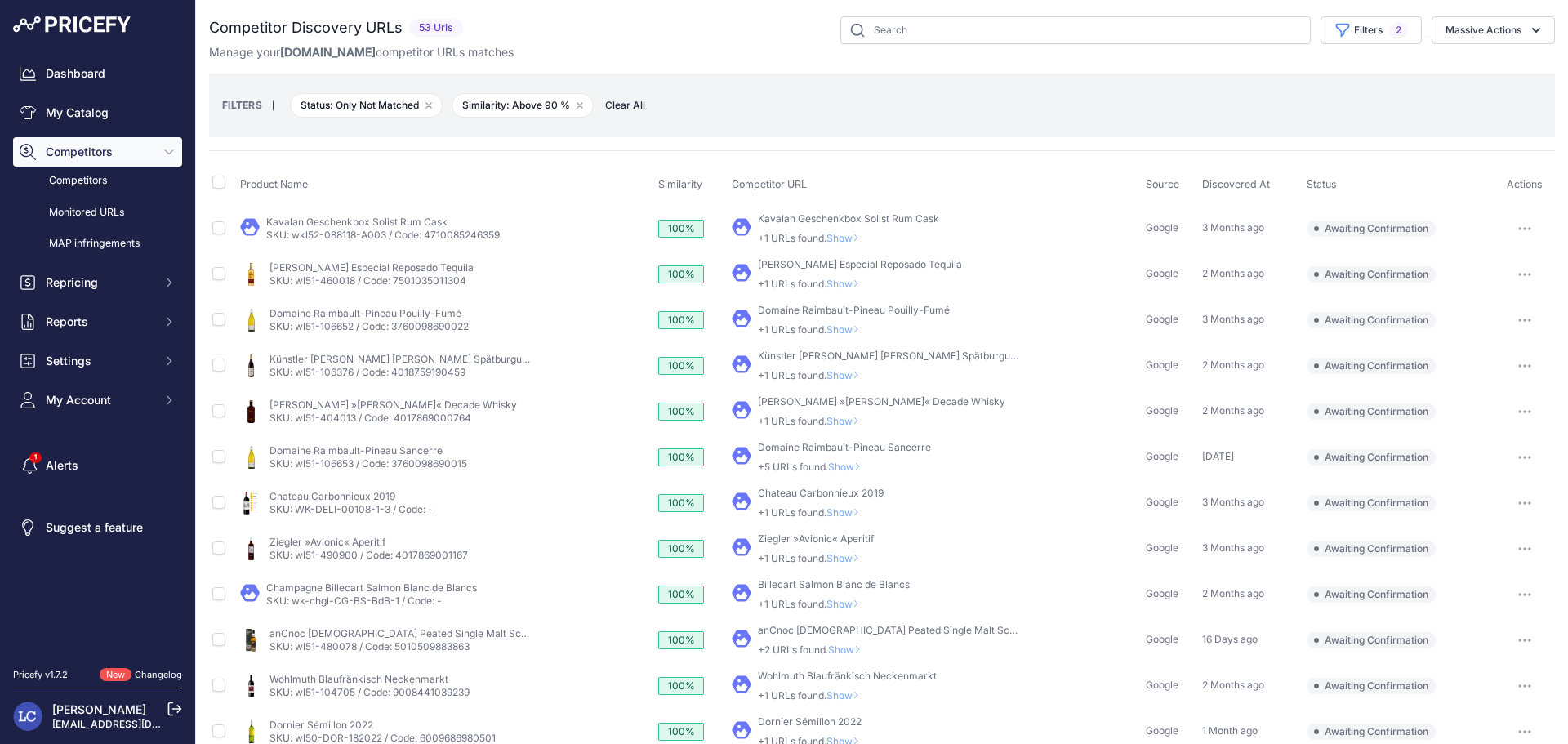
click at [840, 236] on span "Show" at bounding box center [846, 237] width 39 height 12
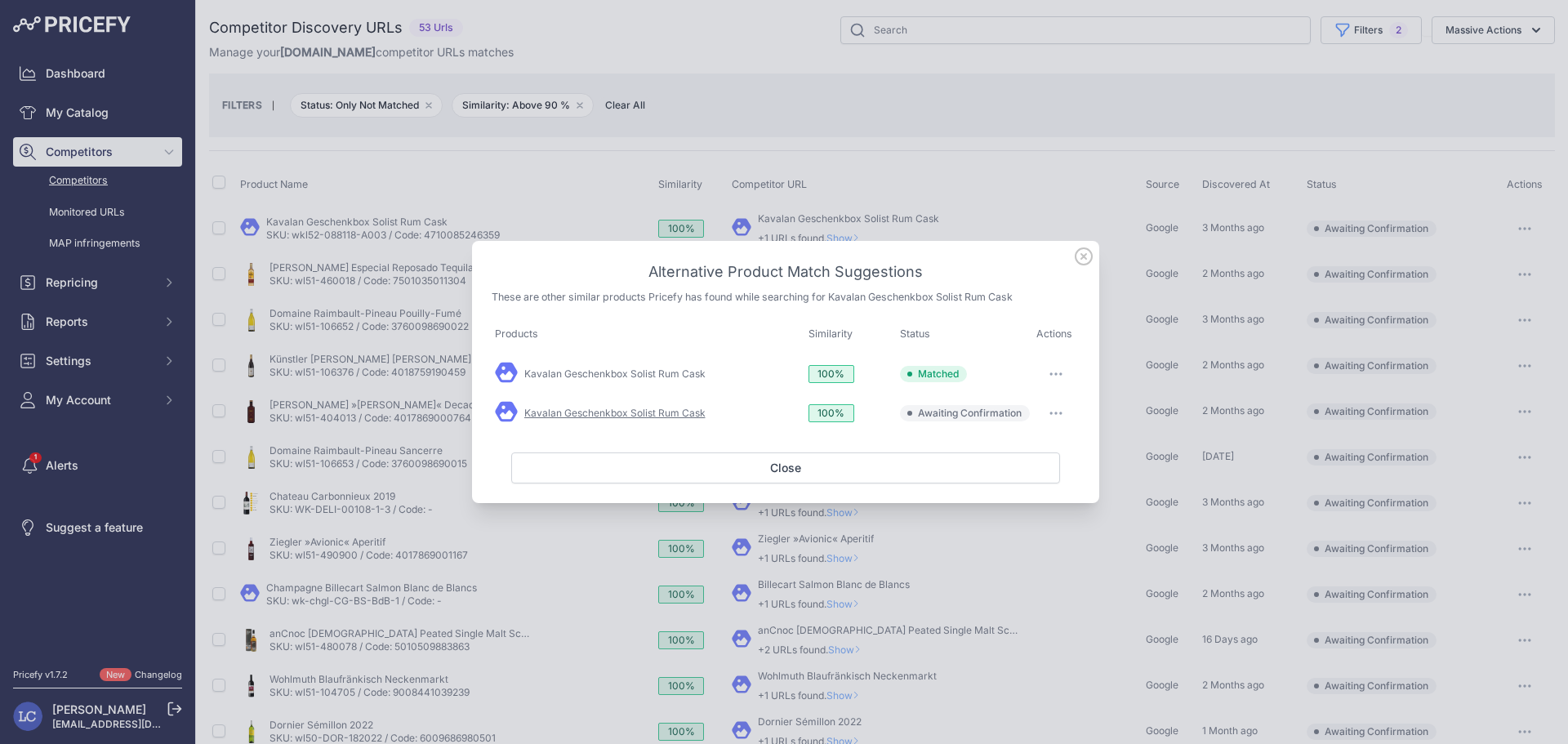
click at [698, 416] on link "Kavalan Geschenkbox Solist Rum Cask" at bounding box center [615, 413] width 182 height 12
click at [1056, 412] on icon "button" at bounding box center [1057, 413] width 13 height 4
click at [1027, 474] on span "Exclude match" at bounding box center [1019, 480] width 69 height 12
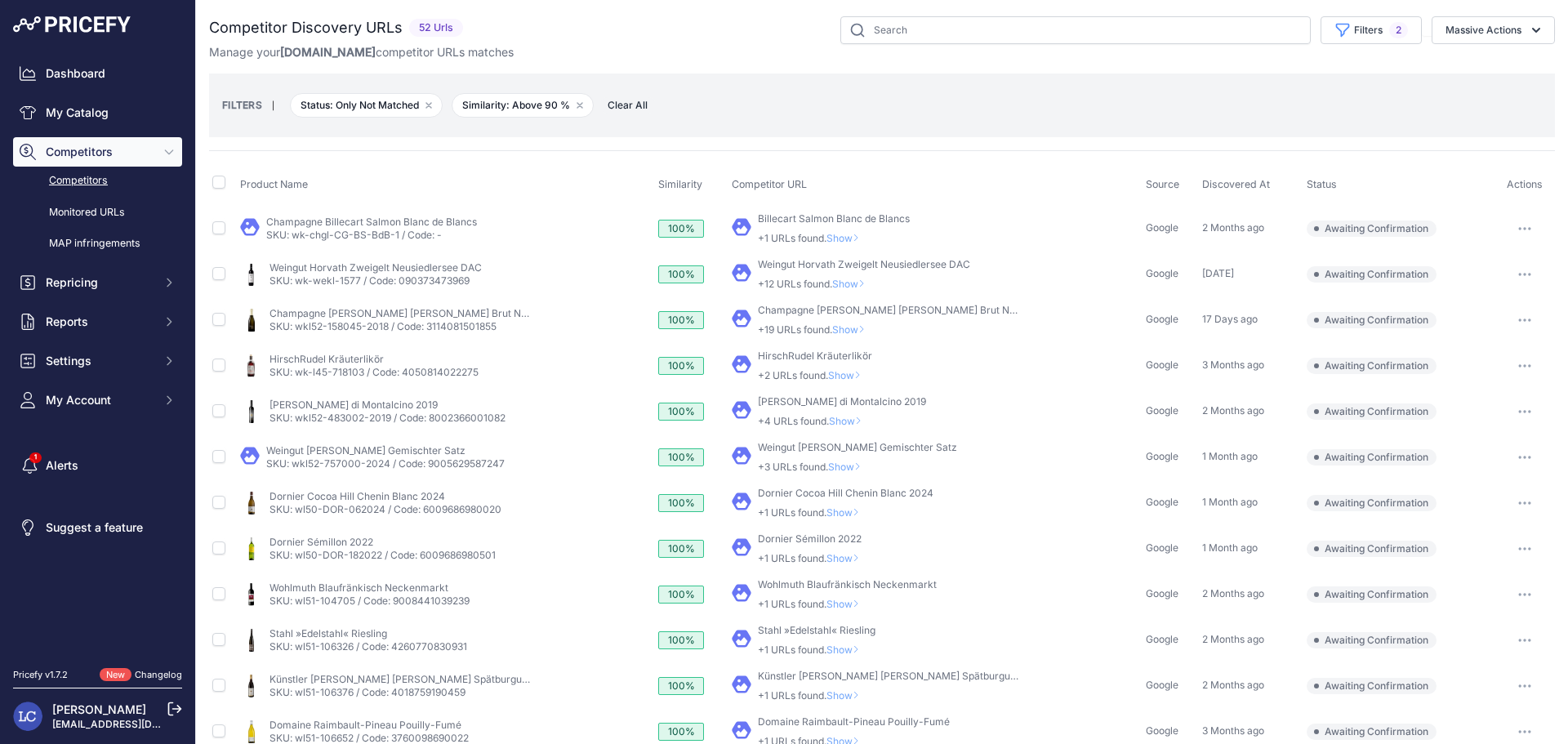
click at [845, 279] on span "Show" at bounding box center [852, 283] width 39 height 12
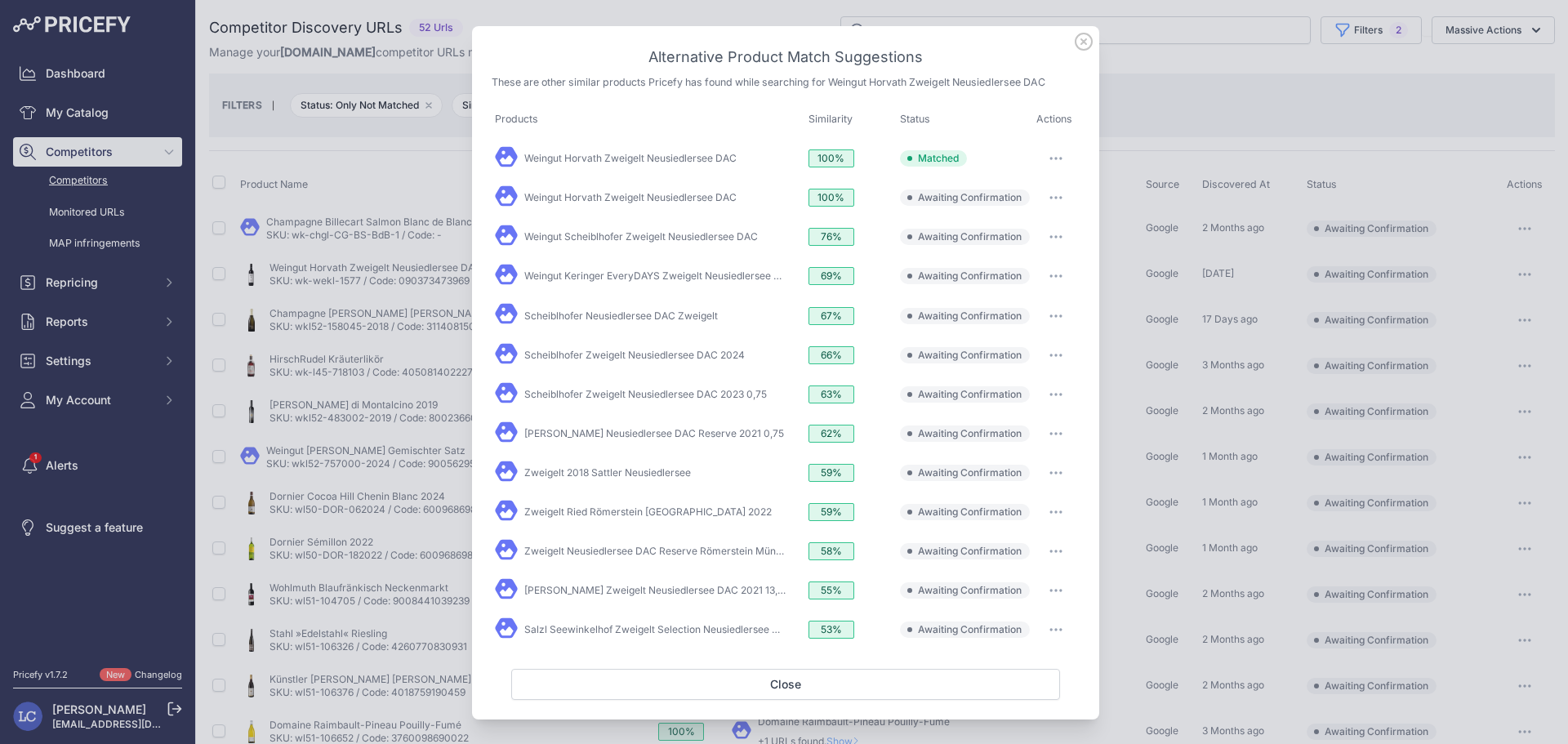
click at [1050, 196] on icon "button" at bounding box center [1057, 197] width 13 height 4
click at [1016, 235] on span "Match This" at bounding box center [1010, 231] width 51 height 12
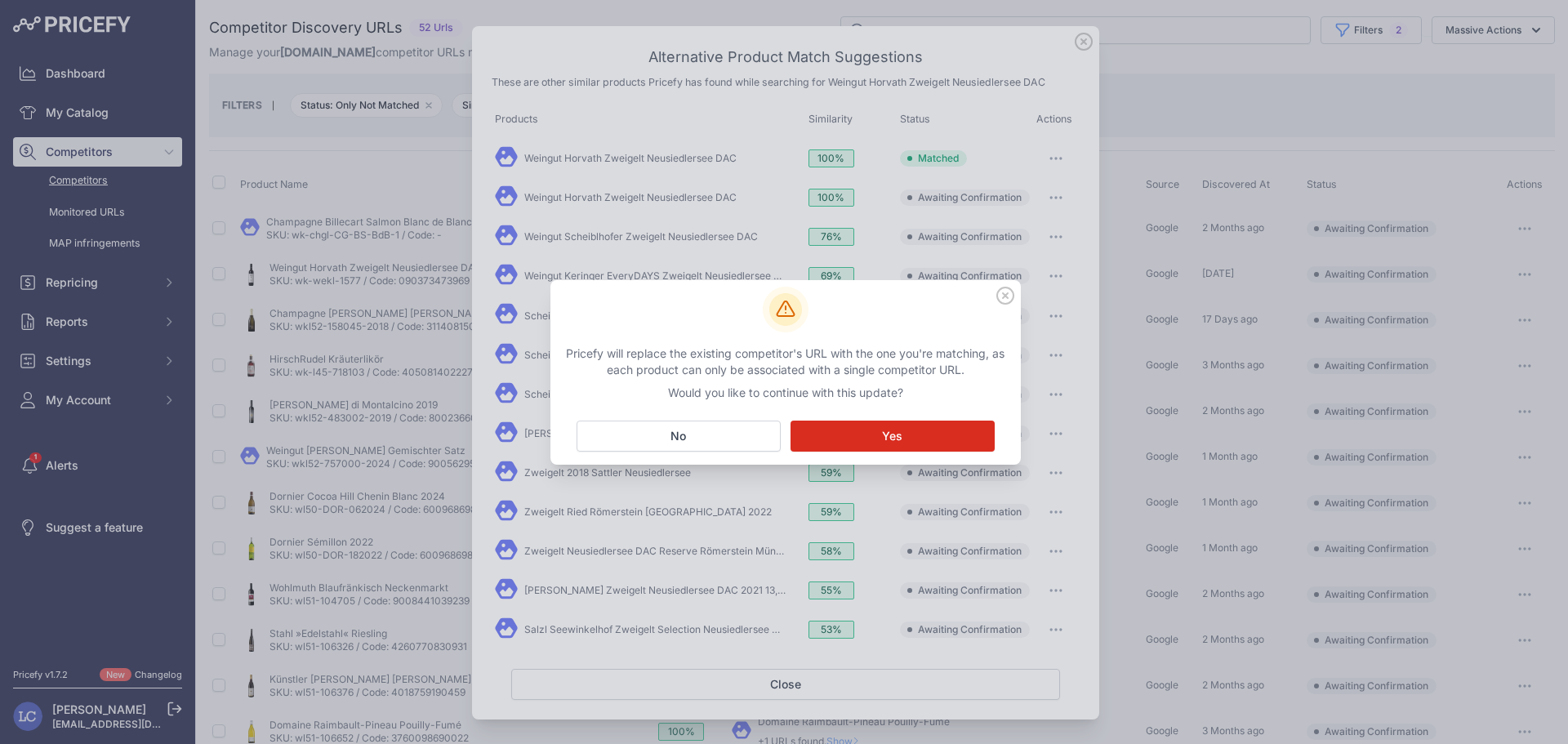
click at [950, 433] on button "Matching... Yes" at bounding box center [893, 436] width 204 height 31
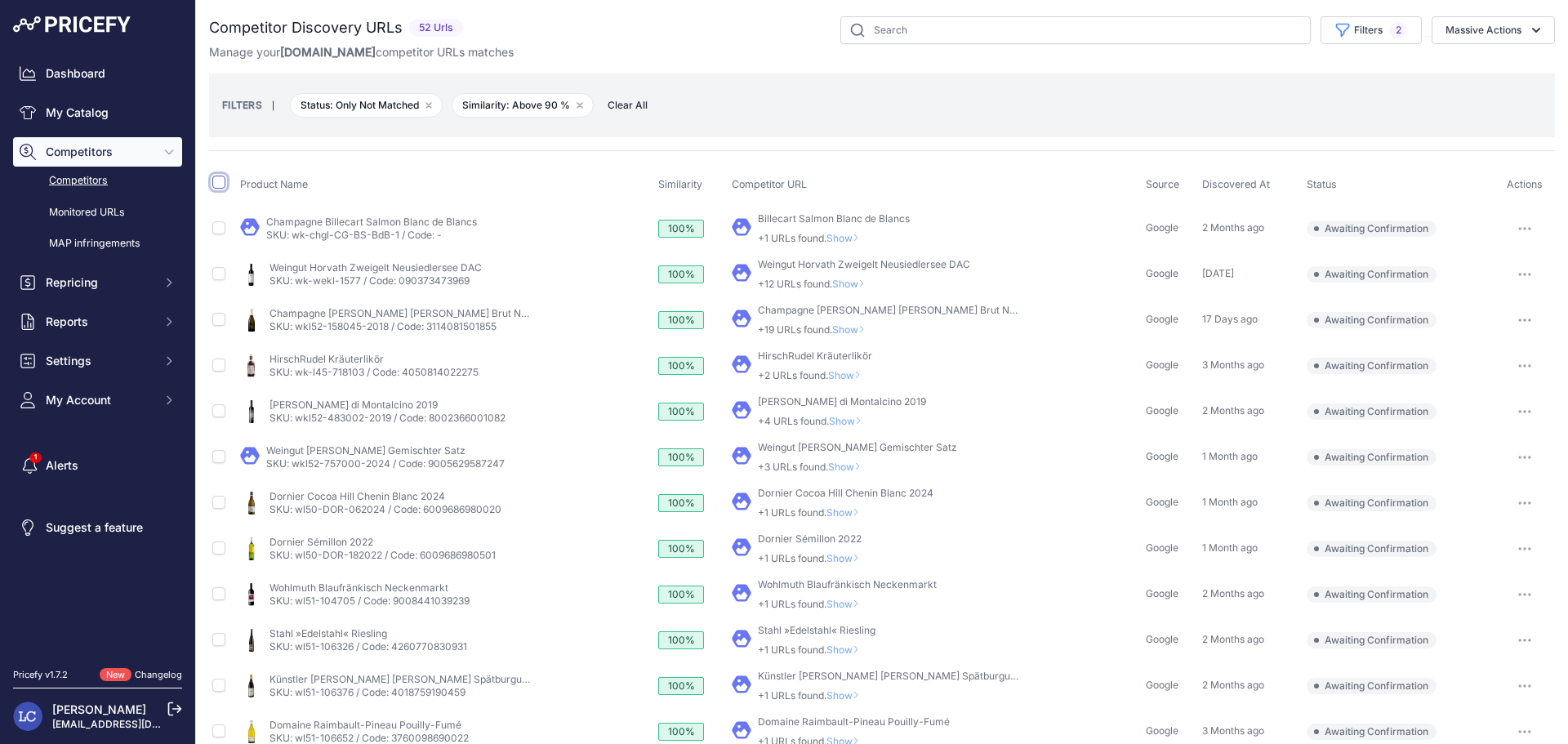
click at [219, 181] on input "checkbox" at bounding box center [219, 183] width 13 height 13
checkbox input "true"
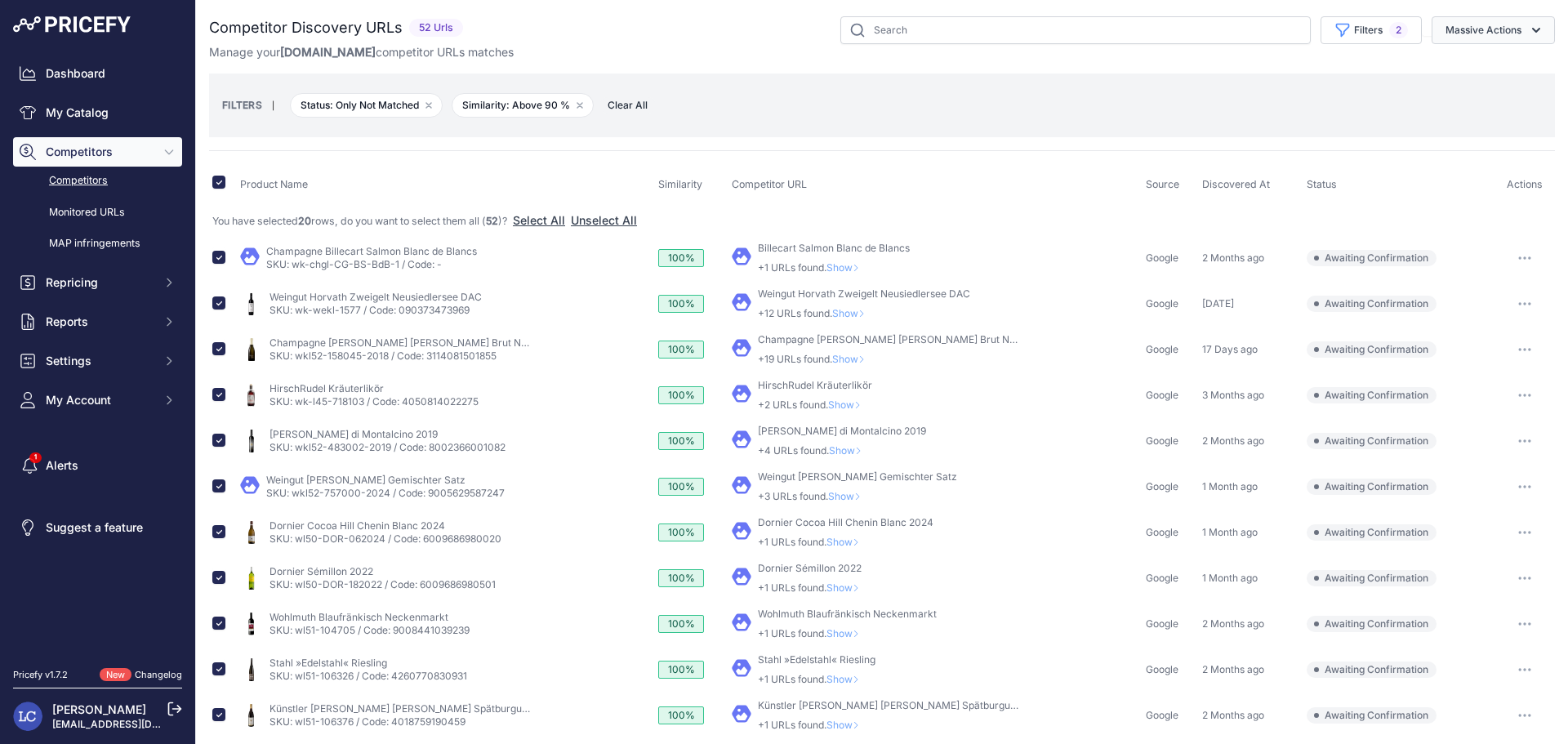
click at [1496, 29] on button "Massive Actions" at bounding box center [1493, 31] width 123 height 28
click at [1500, 67] on span "Confirm Match" at bounding box center [1477, 68] width 79 height 14
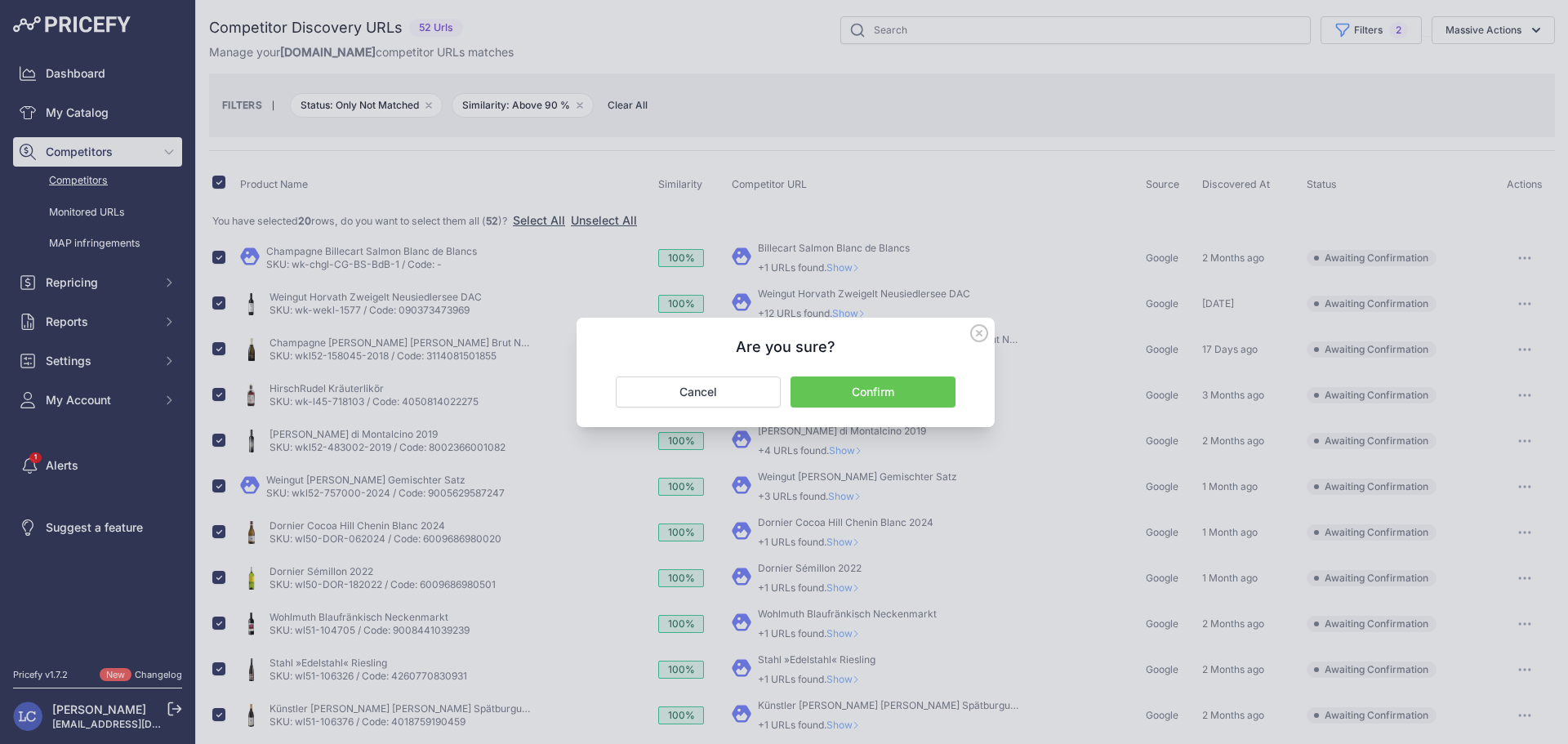
click at [886, 382] on button "Confirm" at bounding box center [873, 391] width 165 height 31
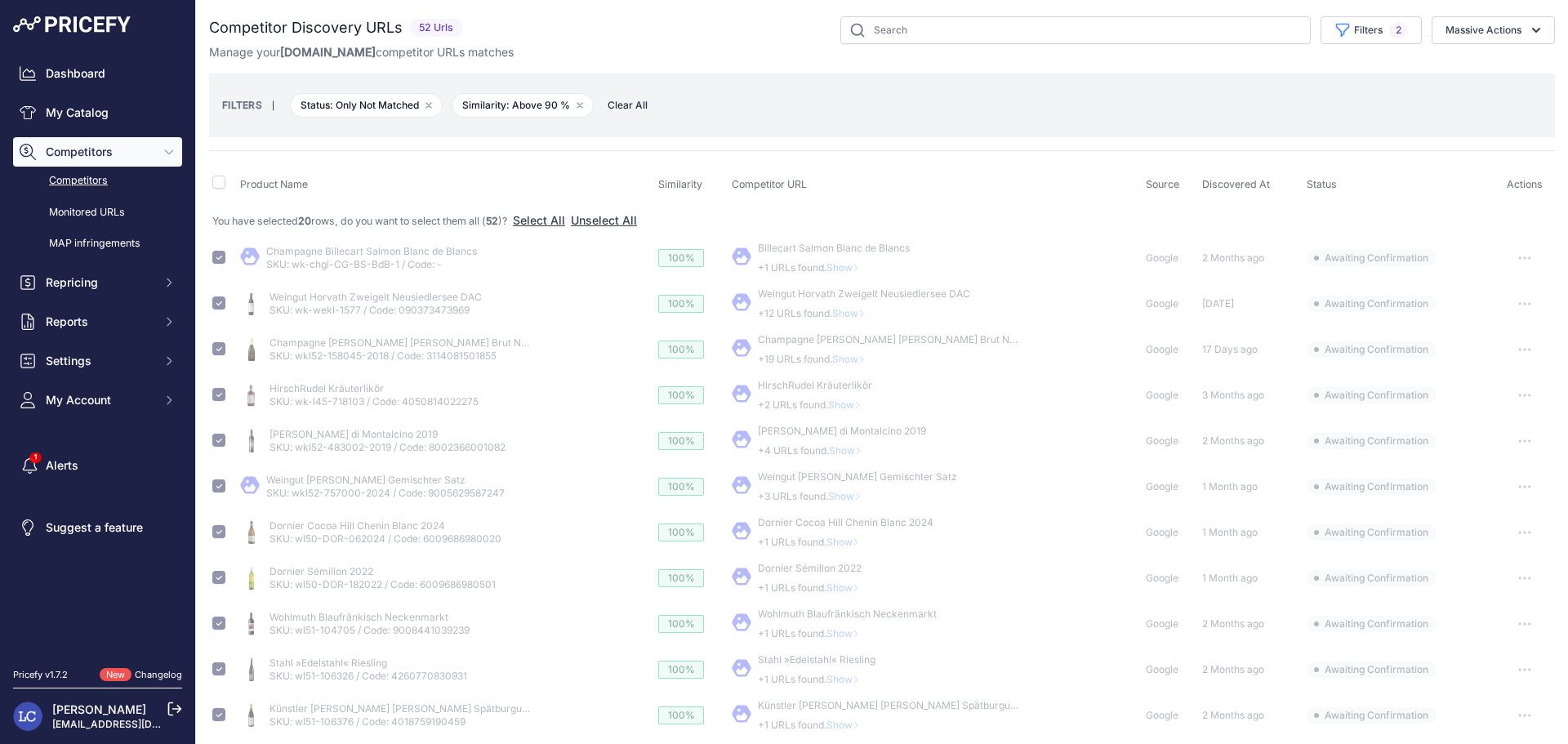
checkbox input "false"
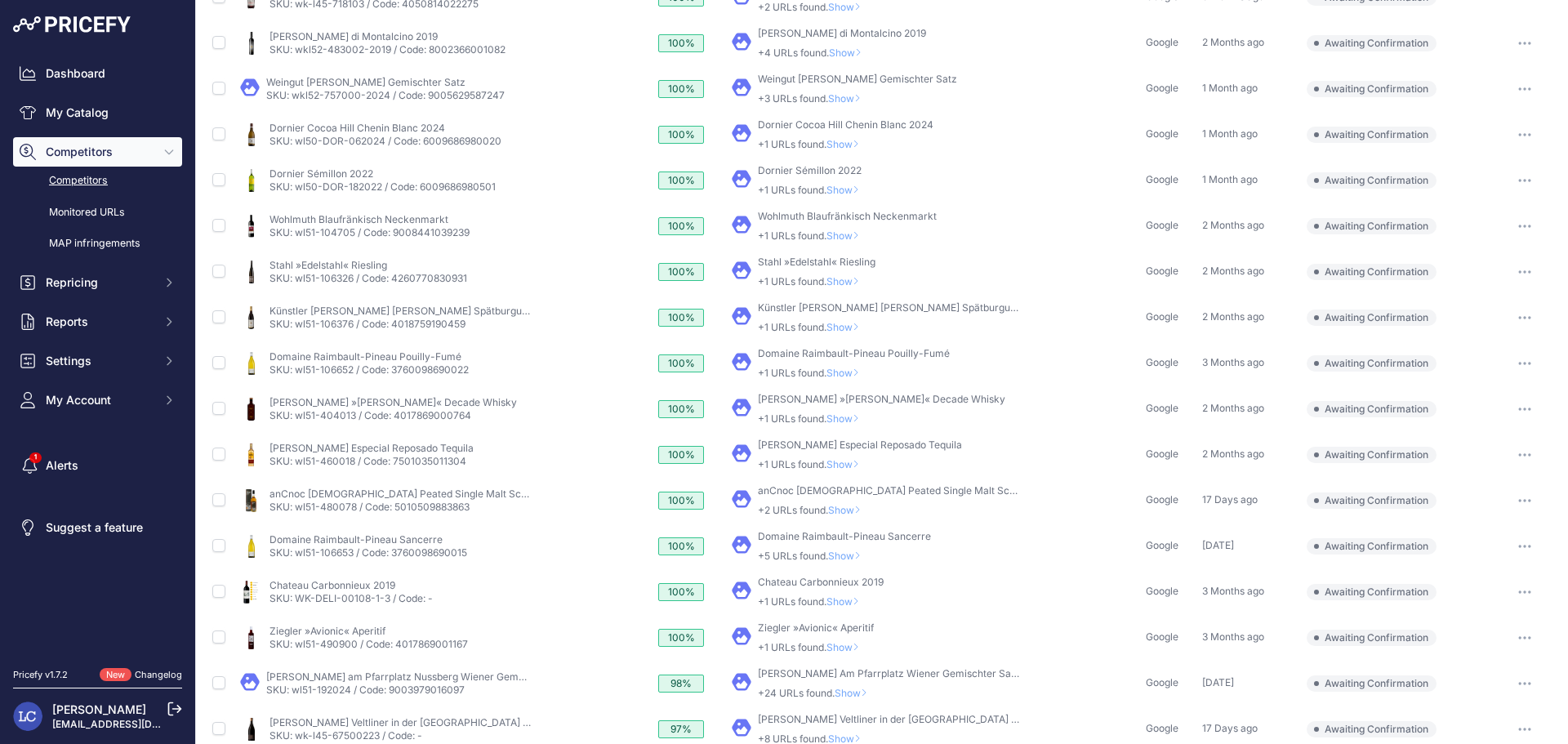
scroll to position [488, 0]
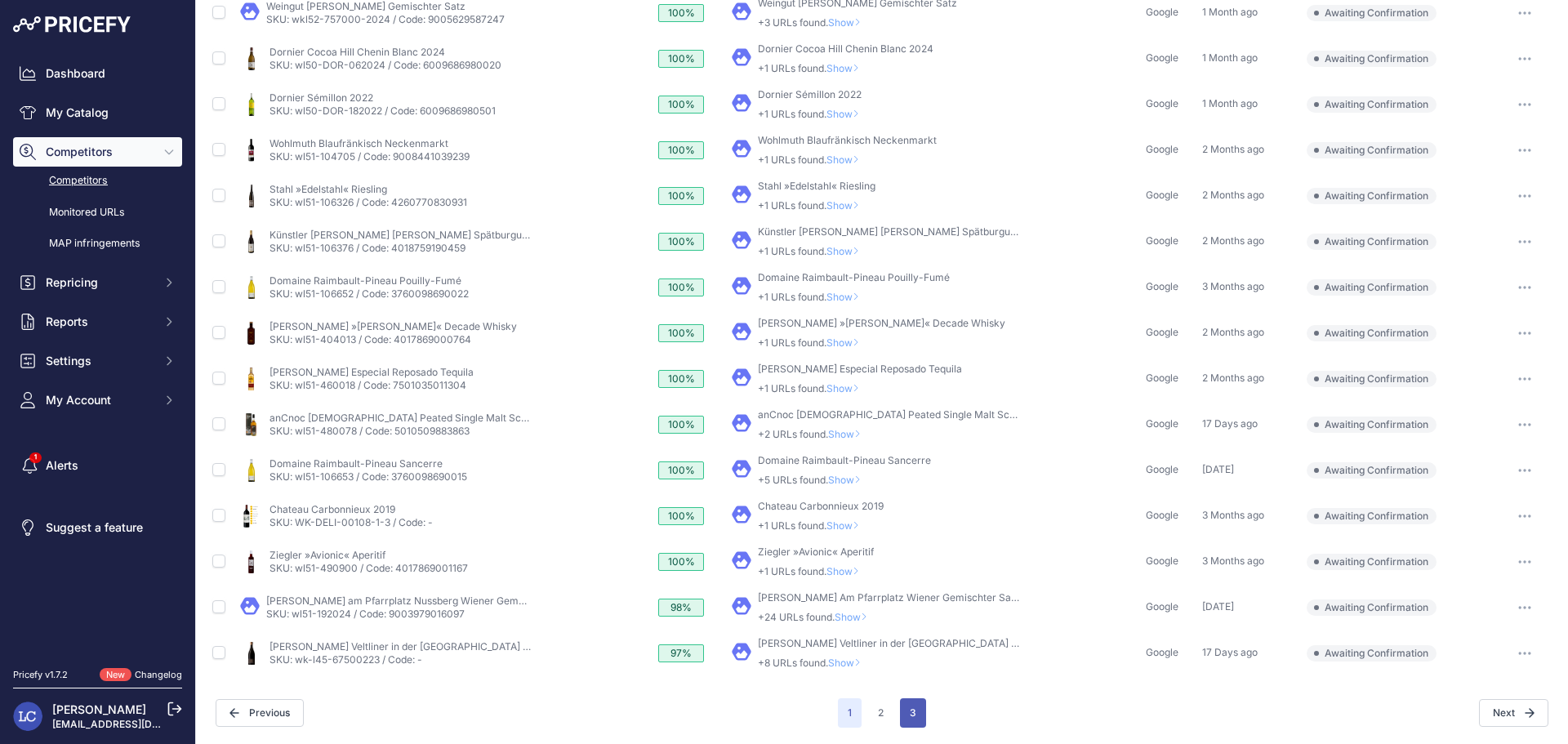
click at [904, 710] on button "3" at bounding box center [913, 713] width 26 height 30
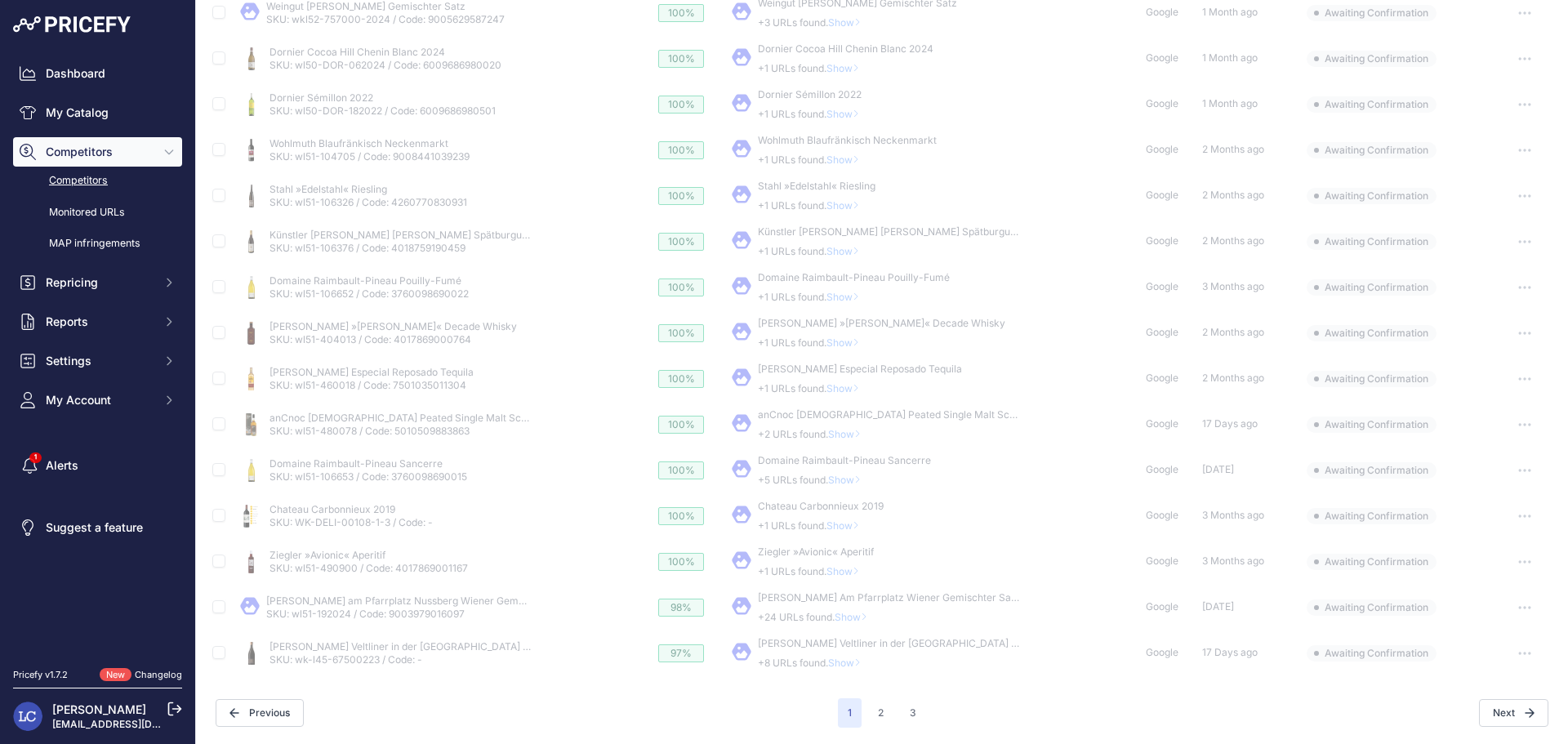
scroll to position [444, 0]
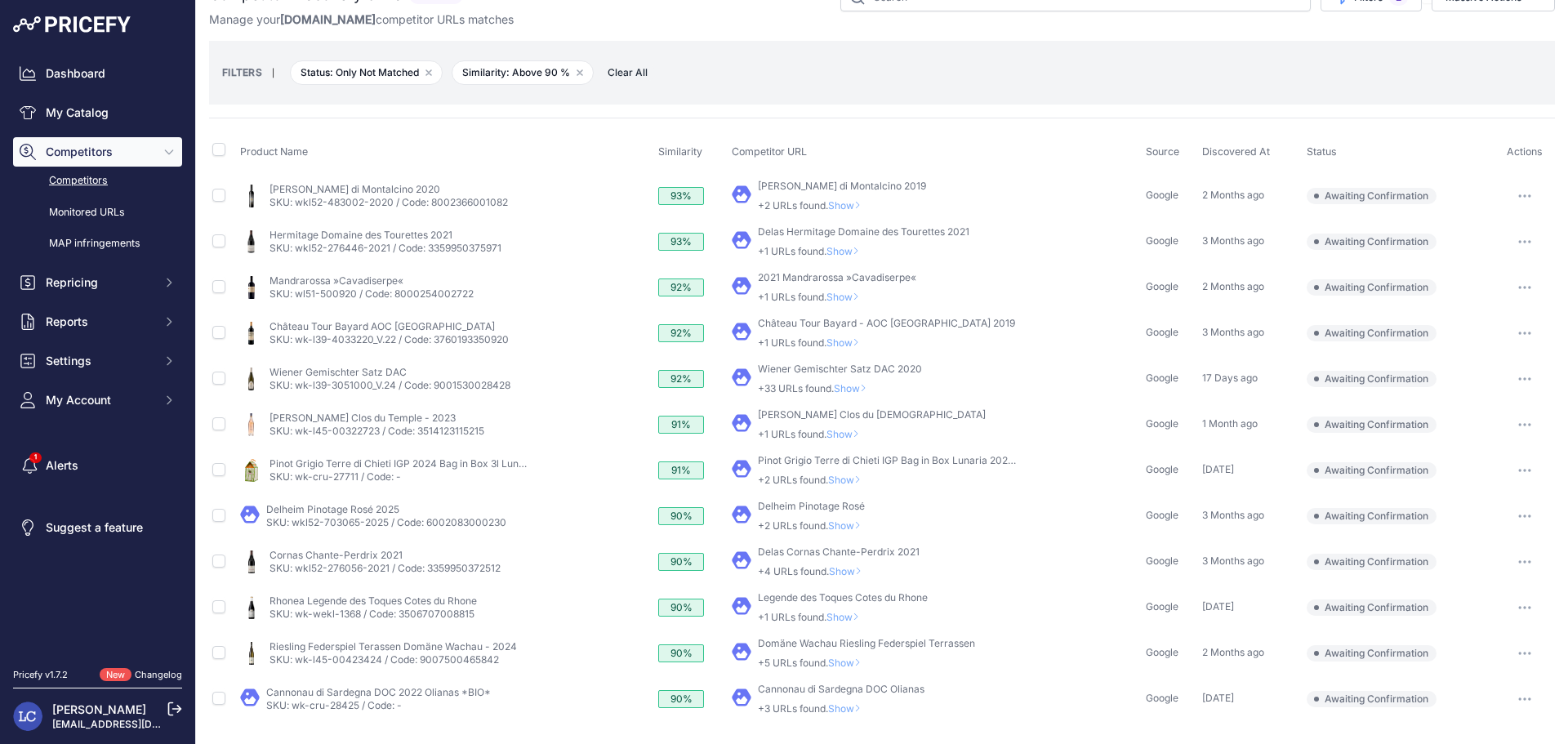
scroll to position [78, 0]
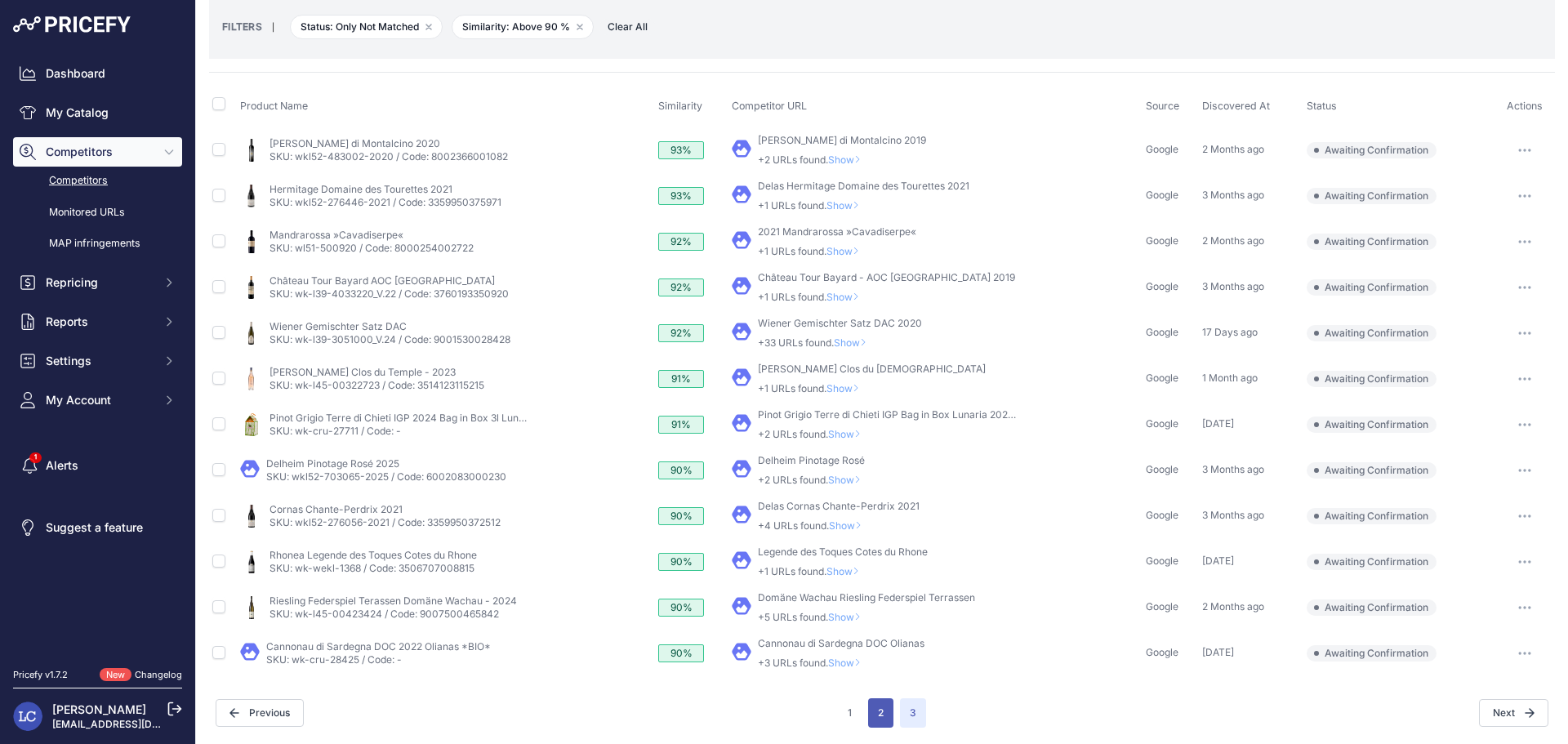
click at [868, 710] on button "2" at bounding box center [880, 713] width 25 height 30
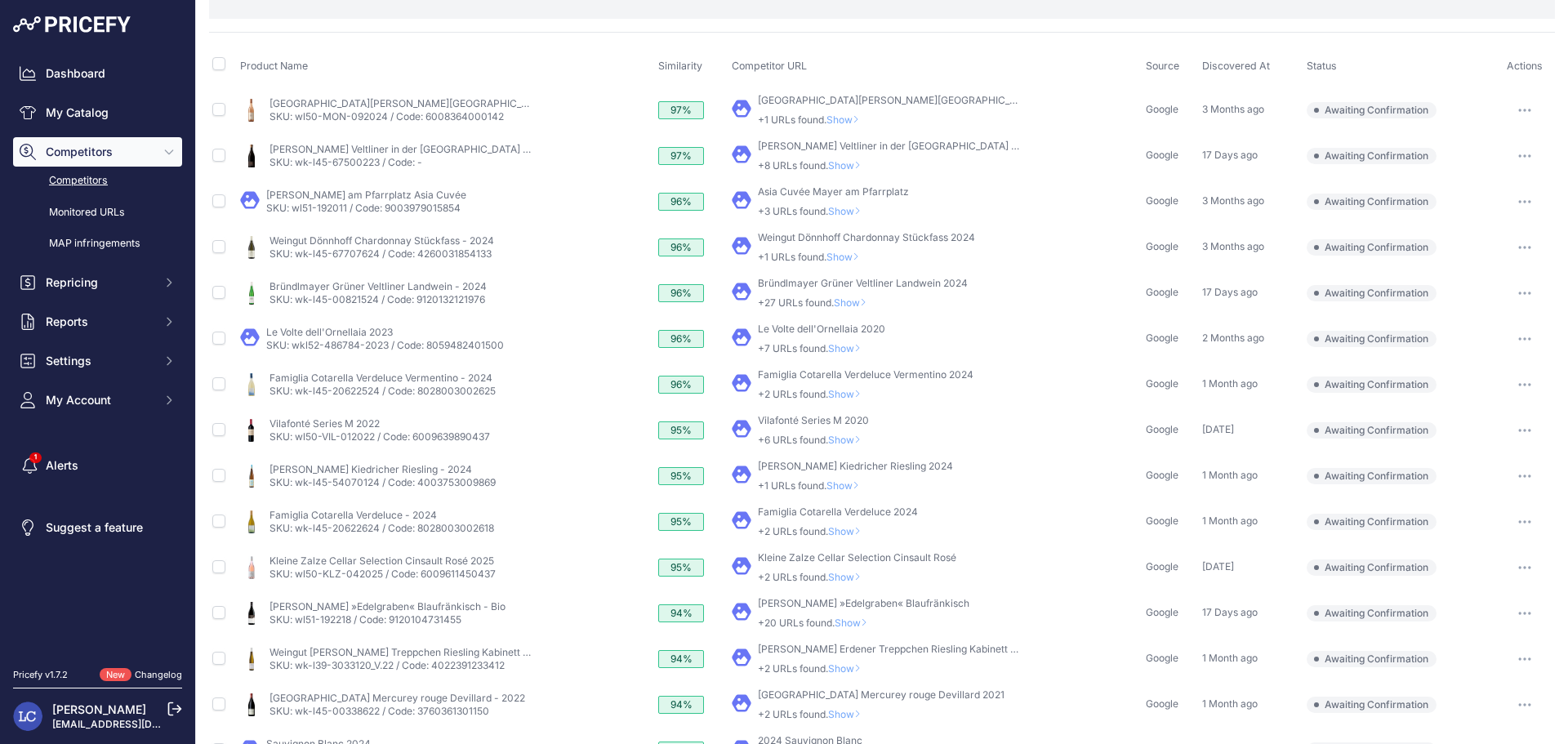
scroll to position [119, 0]
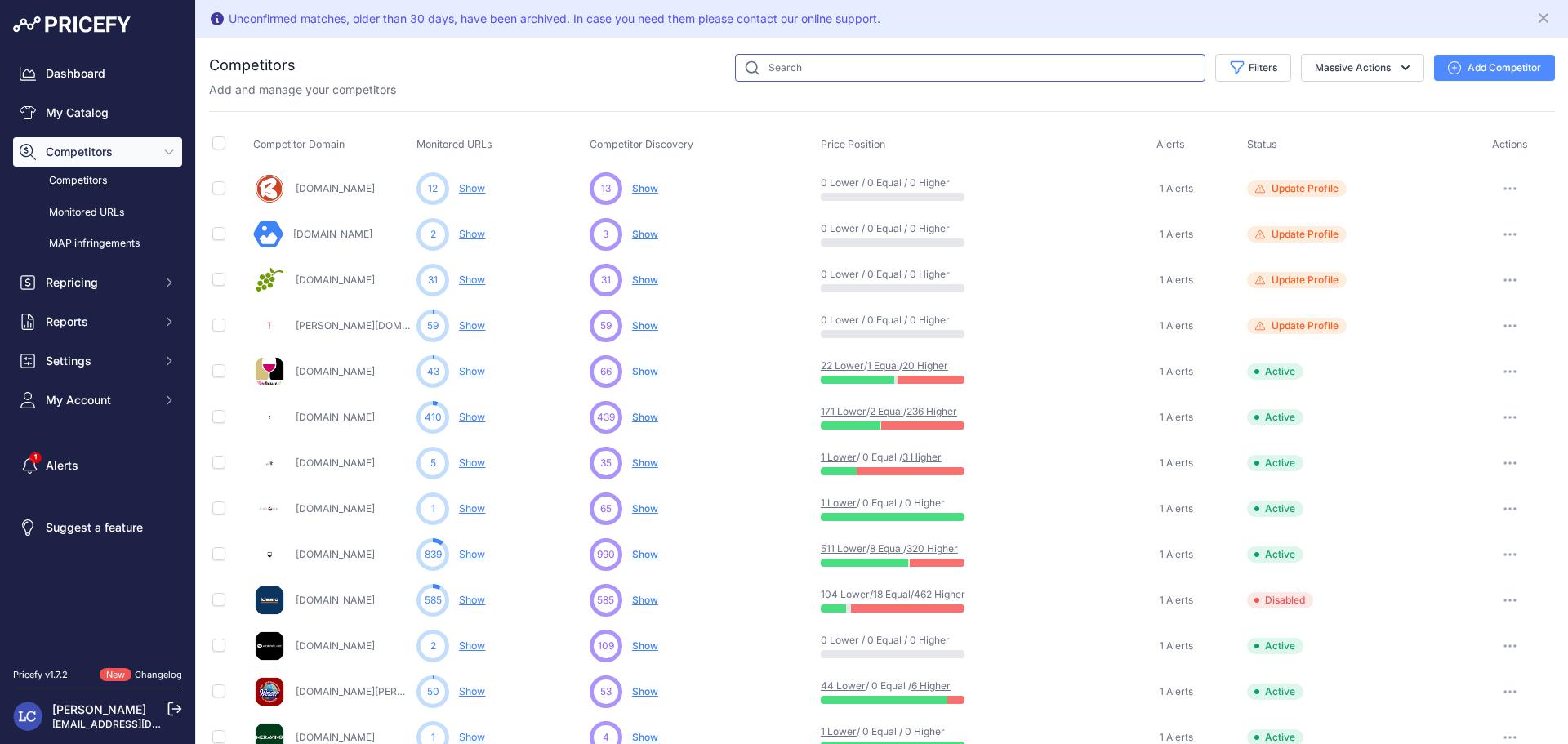
click at [989, 70] on input "text" at bounding box center [970, 68] width 470 height 28
type input "perbacc"
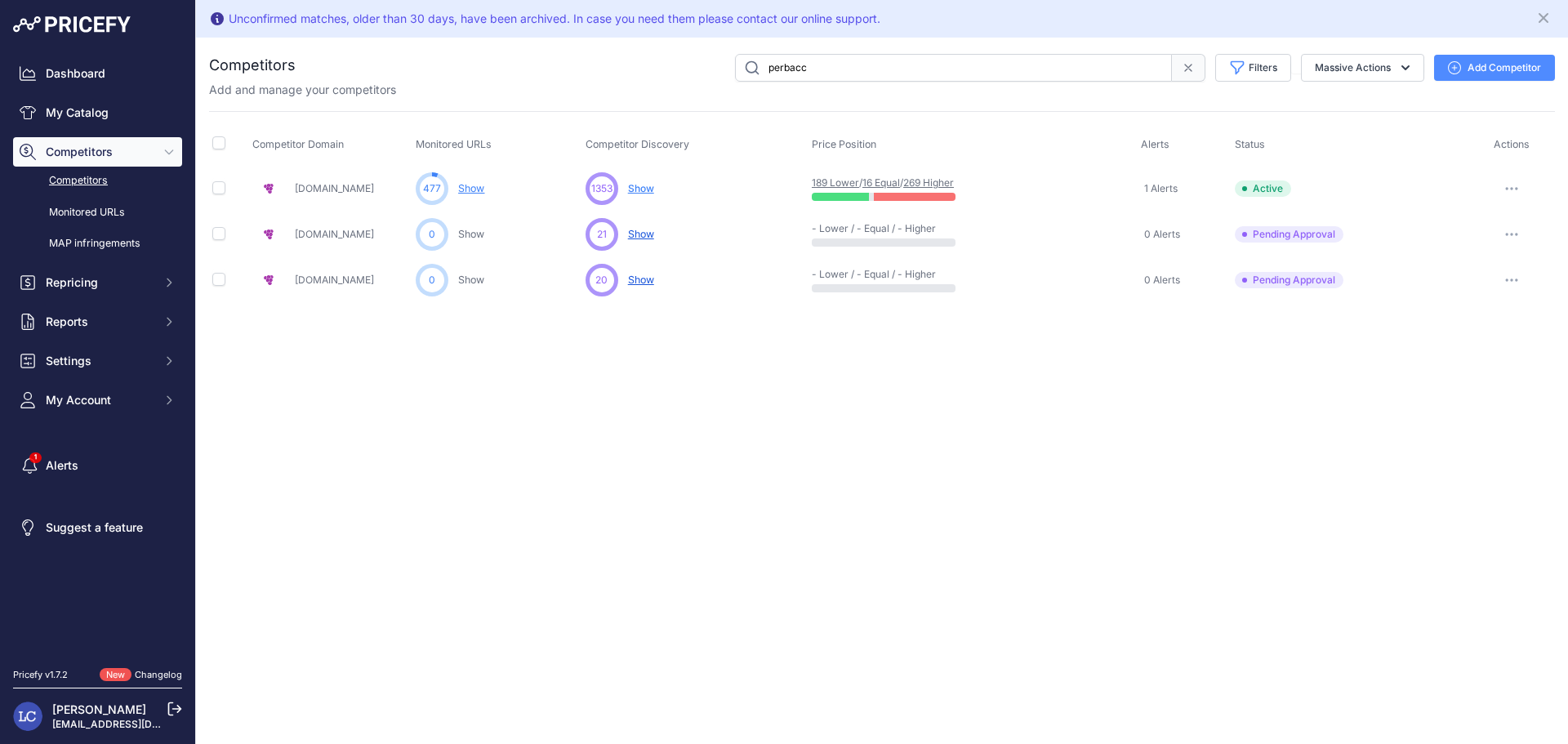
click at [643, 189] on span "Show" at bounding box center [641, 188] width 26 height 12
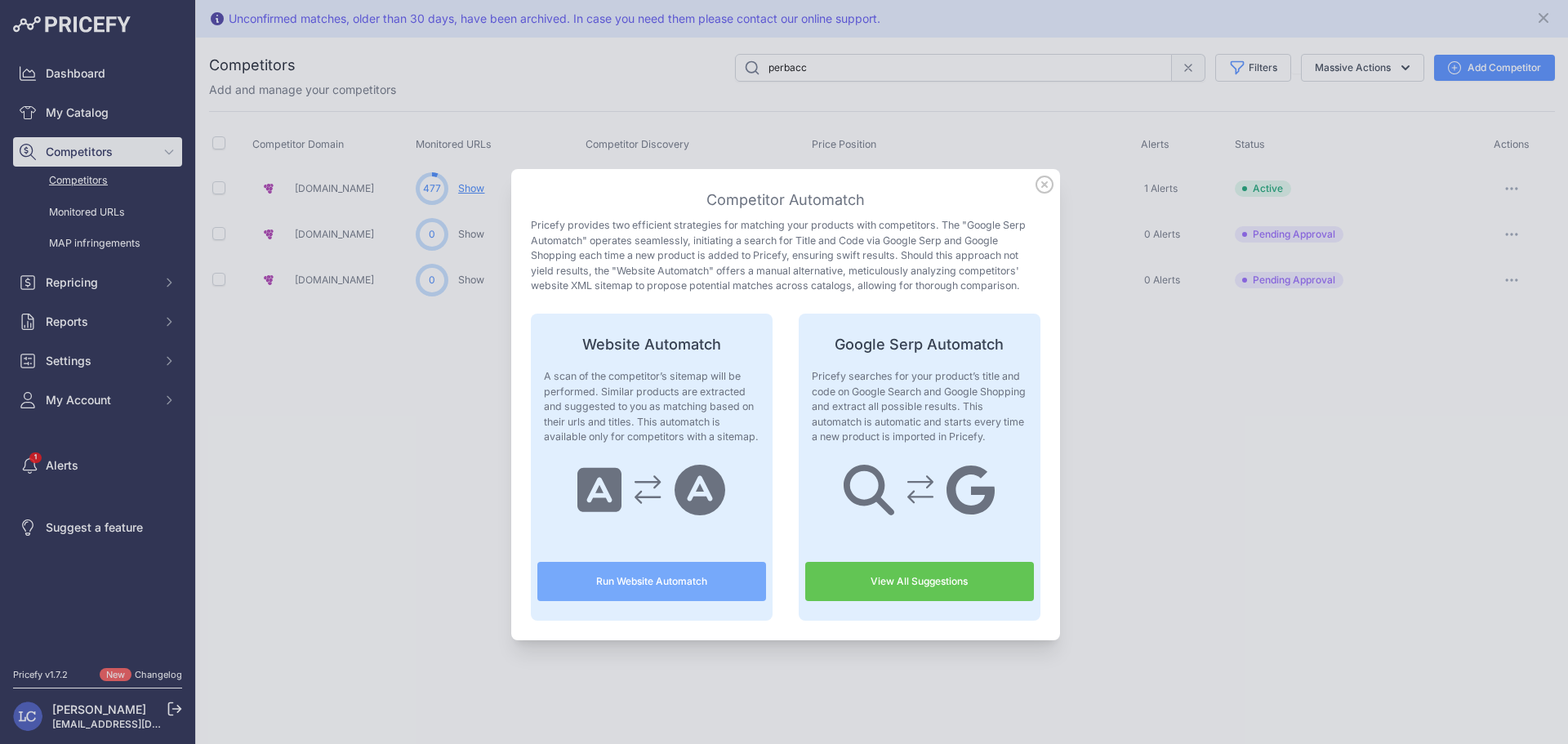
click at [931, 587] on link "View All Suggestions" at bounding box center [920, 581] width 229 height 39
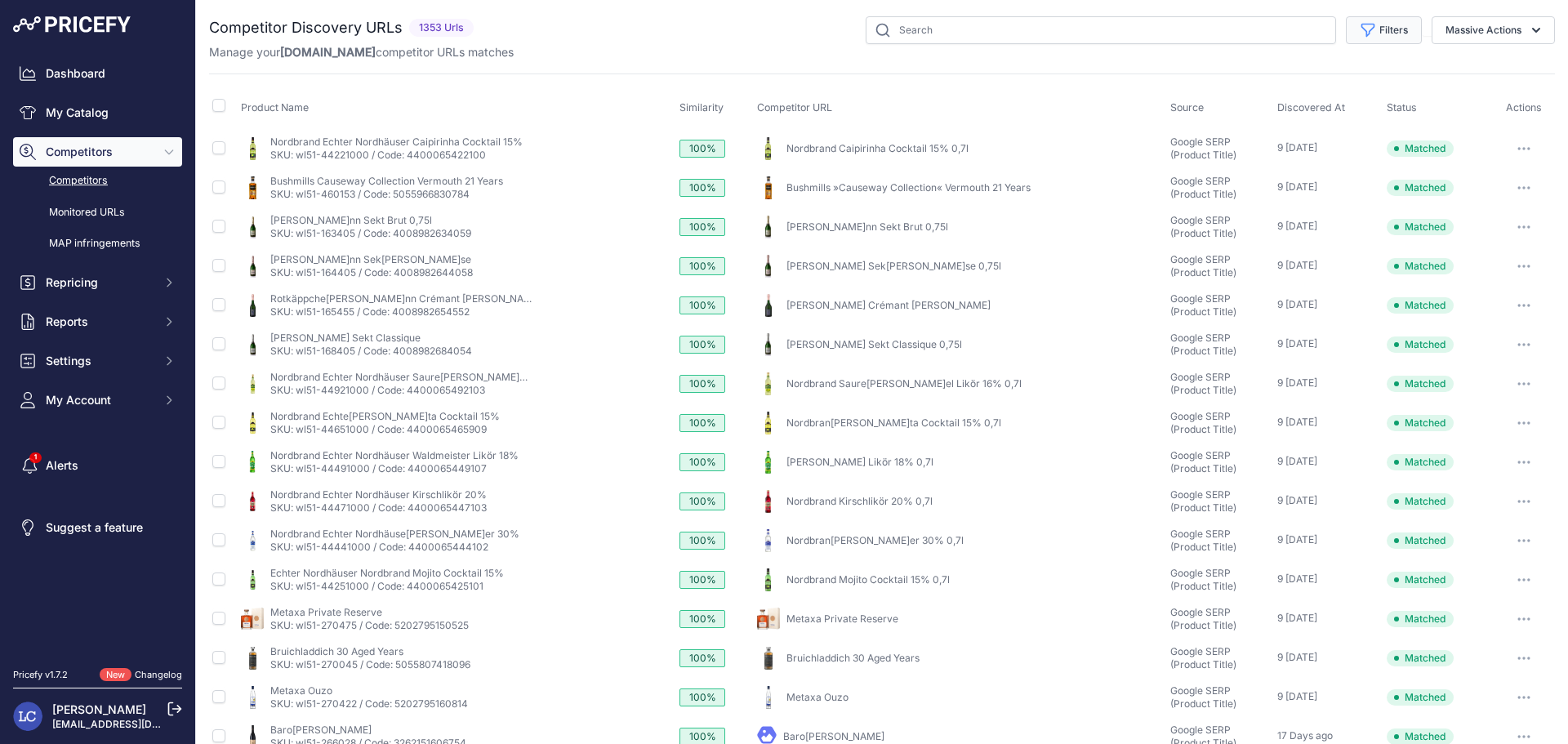
click at [1384, 32] on button "Filters" at bounding box center [1384, 31] width 76 height 28
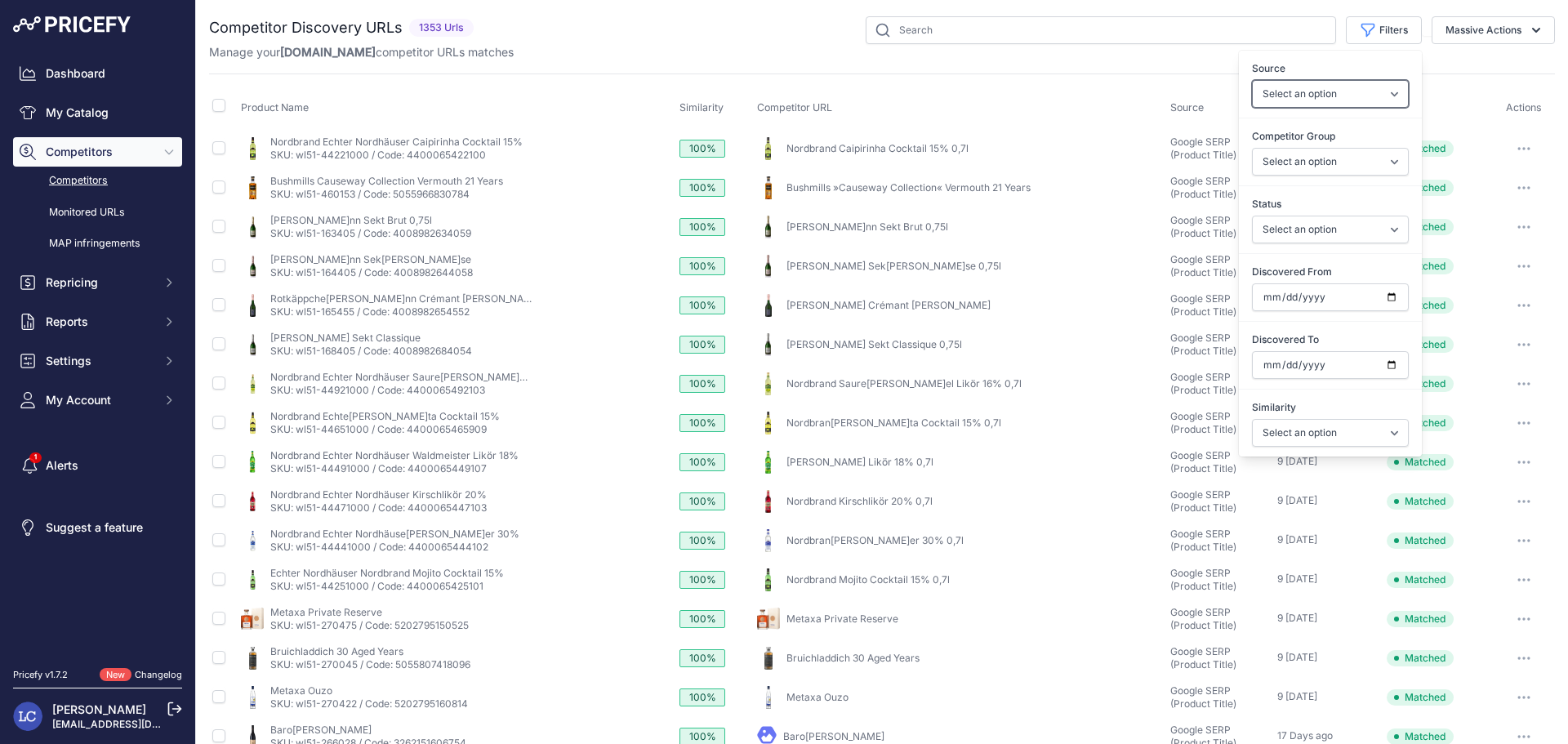
click at [1354, 89] on select "Select an option Quick Automatch Google Shopping (Title) Google SERP (Title) Go…" at bounding box center [1330, 94] width 157 height 28
click at [1336, 158] on select "Select an option General Website Ecommerce Foreign Country Website Automatch" at bounding box center [1330, 162] width 157 height 28
click at [1332, 228] on select "Select an option Only Matched Only Not Matched" at bounding box center [1330, 229] width 157 height 28
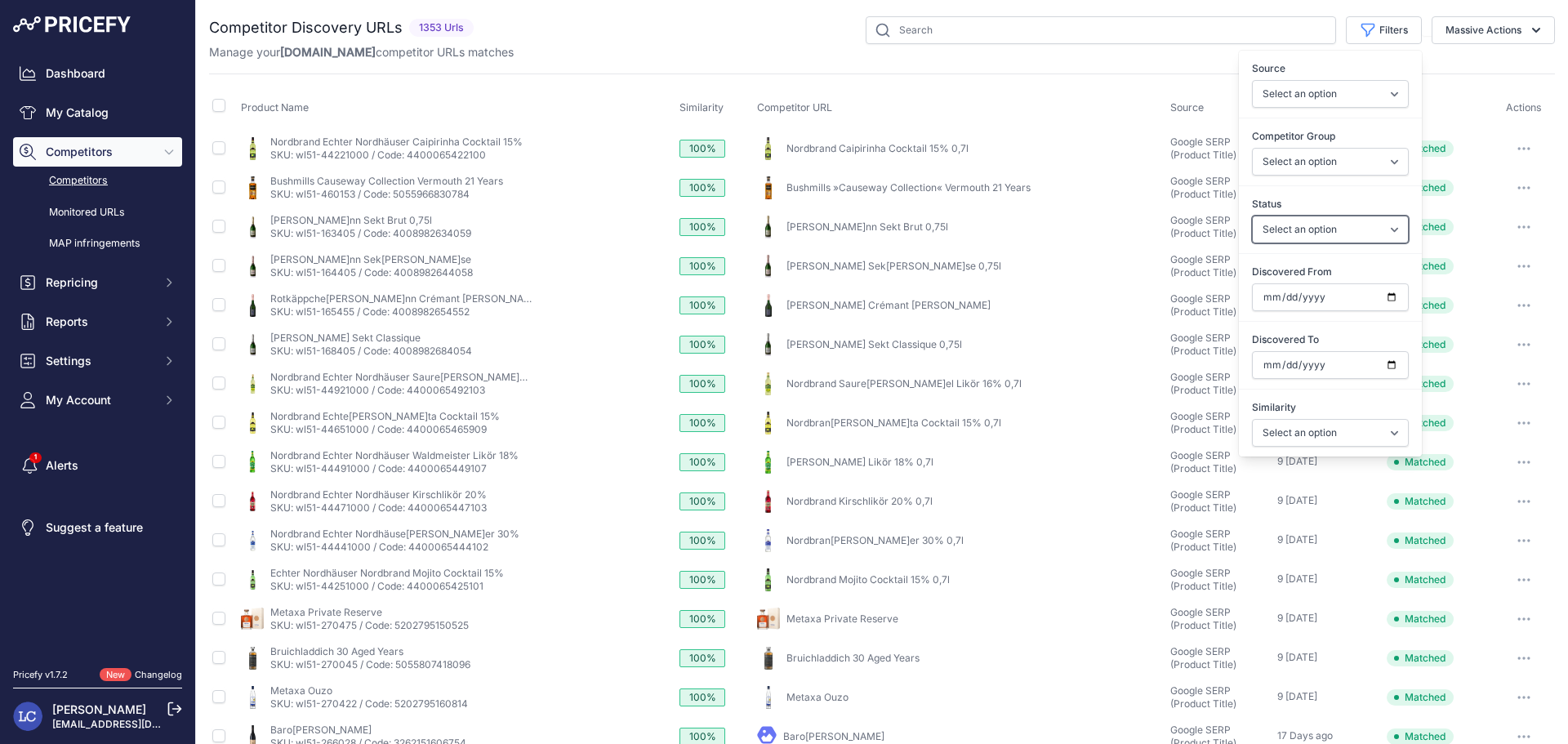
click at [1252, 215] on select "Select an option Only Matched Only Not Matched" at bounding box center [1330, 229] width 157 height 28
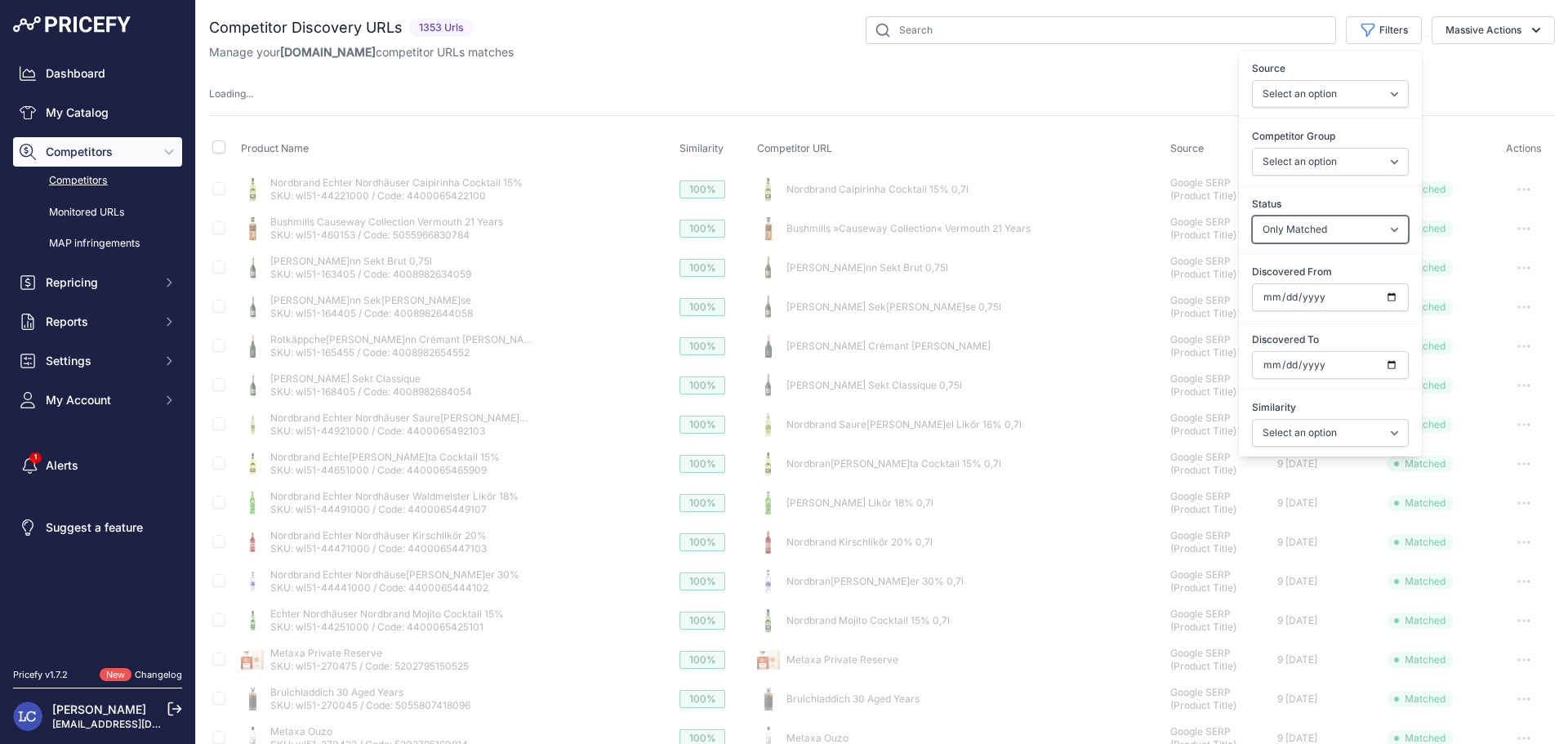
click at [1336, 235] on select "Select an option Only Matched Only Not Matched" at bounding box center [1330, 229] width 157 height 28
select select "0"
click at [1252, 215] on select "Select an option Only Matched Only Not Matched" at bounding box center [1330, 229] width 157 height 28
click at [1311, 433] on select "Select an option Above 90 % Above 80 % Above 70 % Above 60 % Above 50 % Above 4…" at bounding box center [1330, 433] width 157 height 28
select select "90"
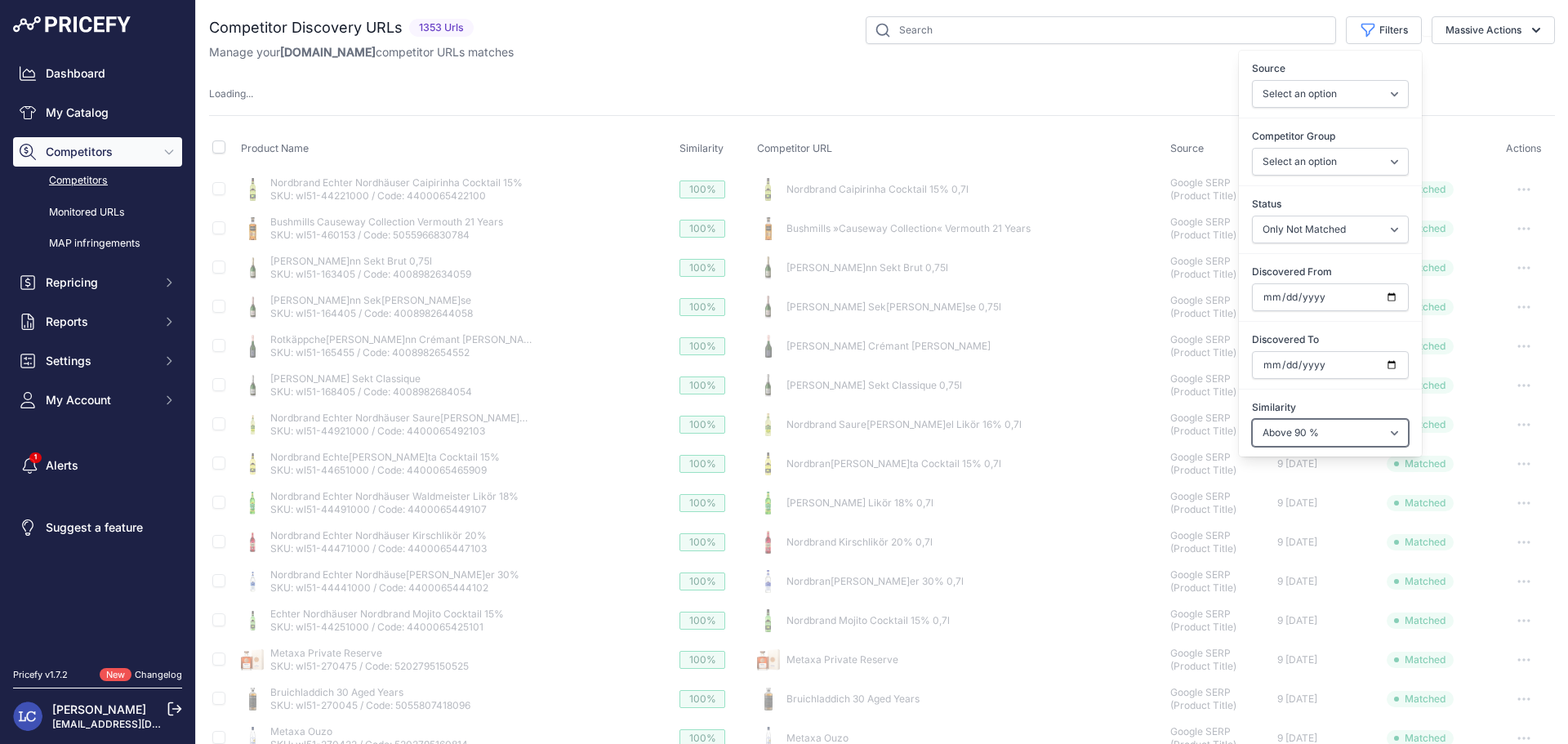
click at [1252, 419] on select "Select an option Above 90 % Above 80 % Above 70 % Above 60 % Above 50 % Above 4…" at bounding box center [1330, 433] width 157 height 28
click at [1130, 79] on div "Competitor Discovery URLs 1353 Urls" at bounding box center [881, 511] width 1346 height 989
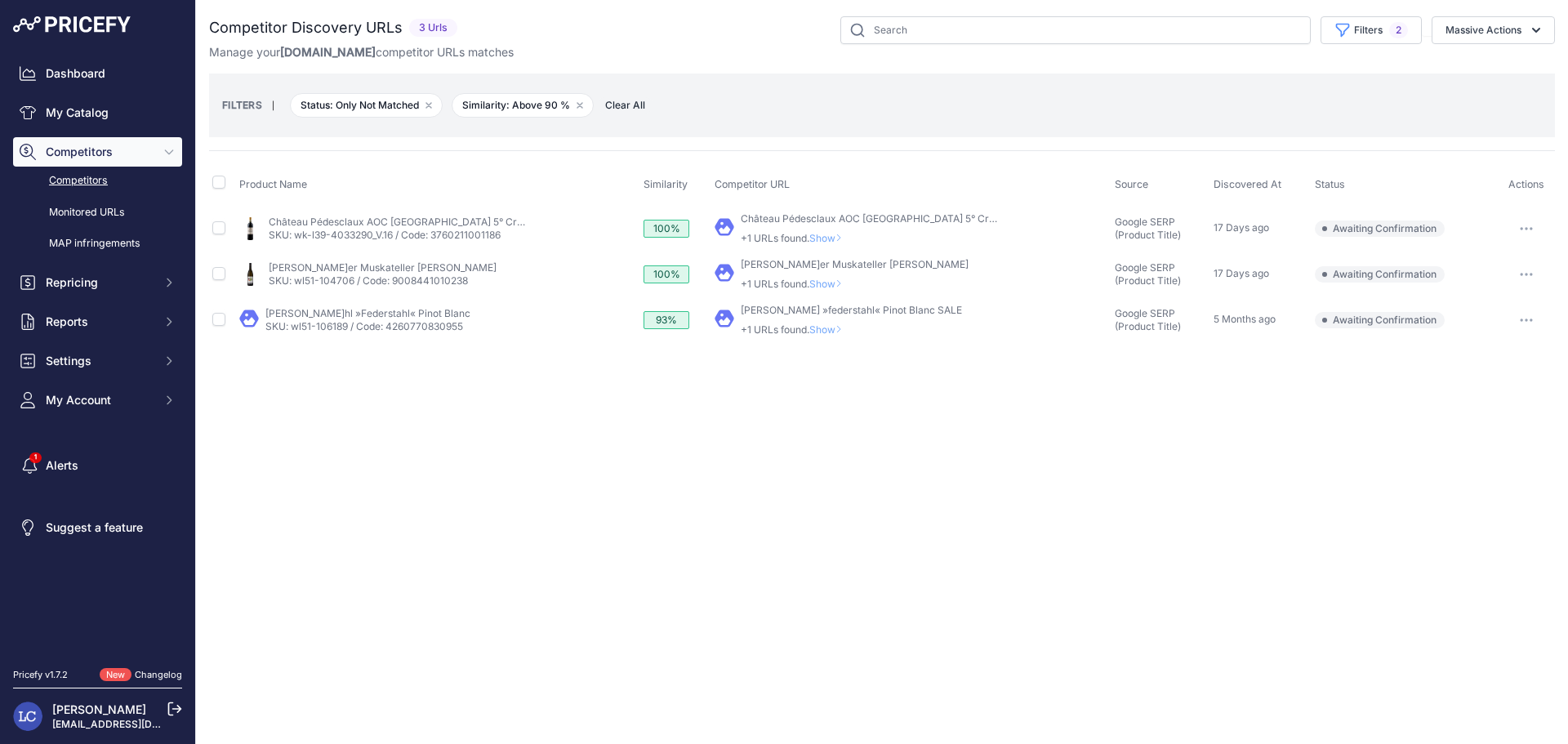
click at [828, 220] on link "Château Pédesclaux AOC Pauillac 5° Cru Classé" at bounding box center [884, 218] width 288 height 12
drag, startPoint x: 267, startPoint y: 221, endPoint x: 428, endPoint y: 222, distance: 161.0
click at [428, 222] on div "My Product Competitor's Product" at bounding box center [438, 228] width 398 height 26
copy link "Château Pédesclaux AOC Pauillac"
click at [825, 237] on span "Show" at bounding box center [829, 237] width 39 height 12
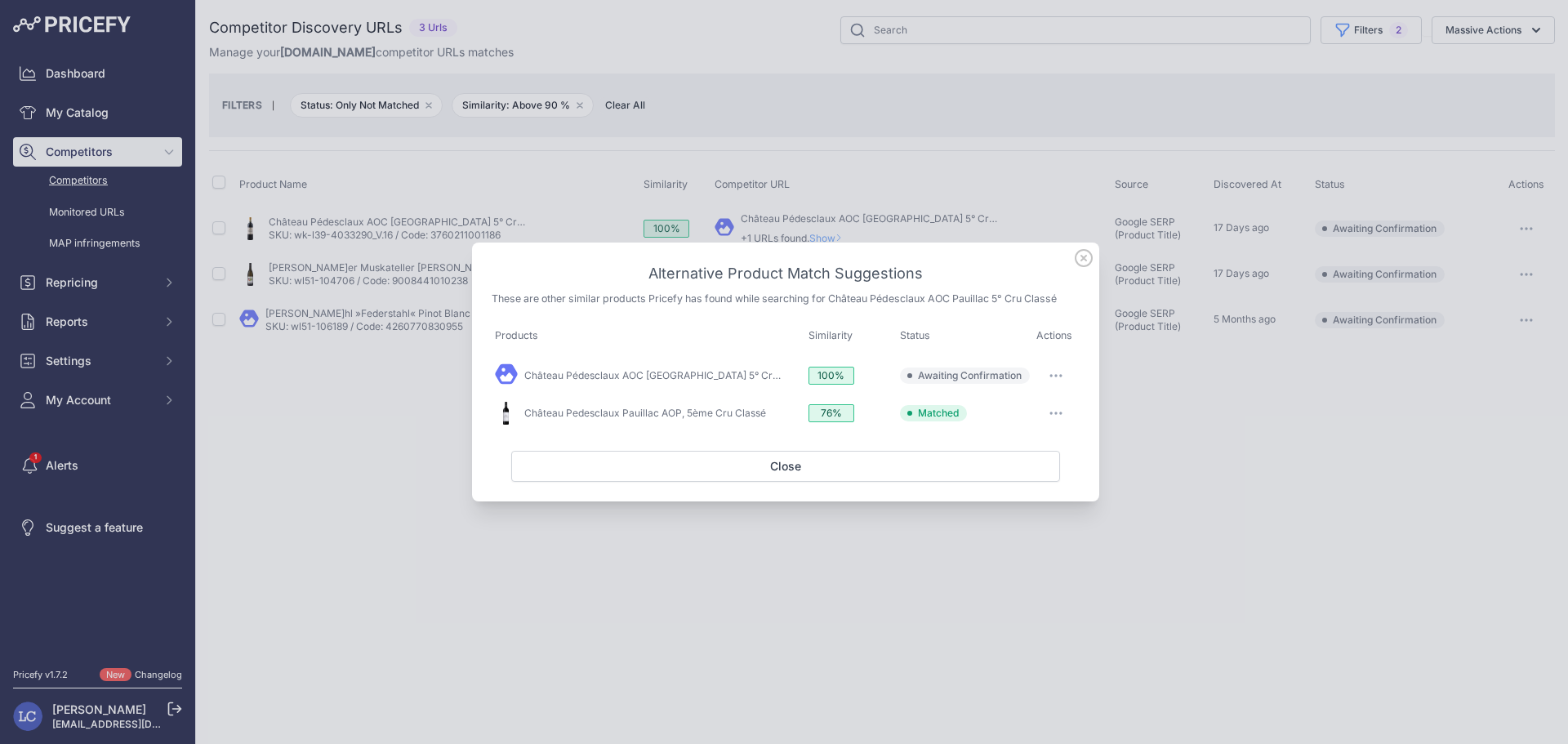
click at [1050, 372] on button "button" at bounding box center [1056, 375] width 33 height 23
click at [1038, 403] on button "Match This" at bounding box center [1024, 410] width 104 height 26
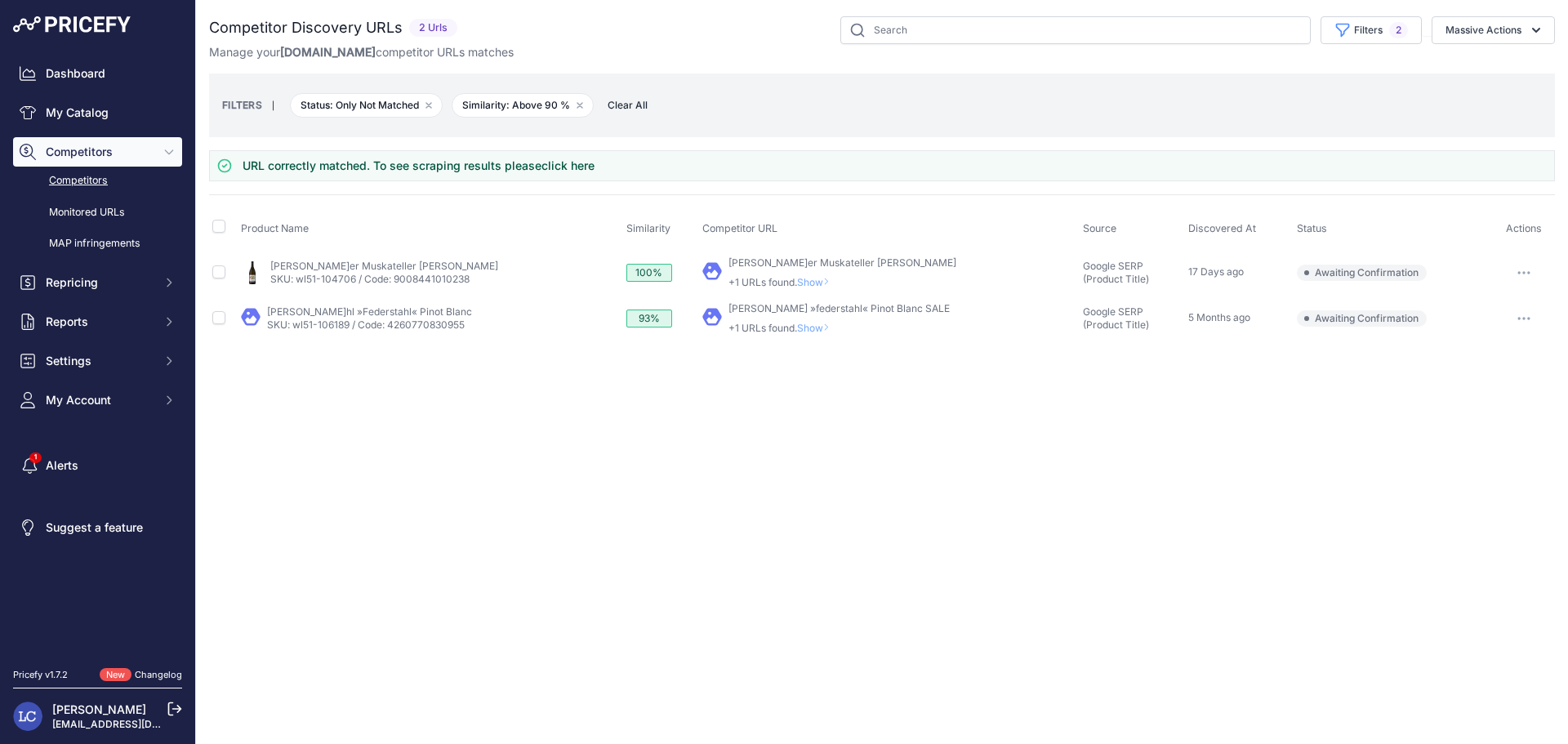
drag, startPoint x: 930, startPoint y: 261, endPoint x: 719, endPoint y: 262, distance: 211.0
click at [719, 262] on div "My Product" at bounding box center [890, 272] width 375 height 33
copy link "Wohlmuth Gelber Muskateller Ried Steinriegl"
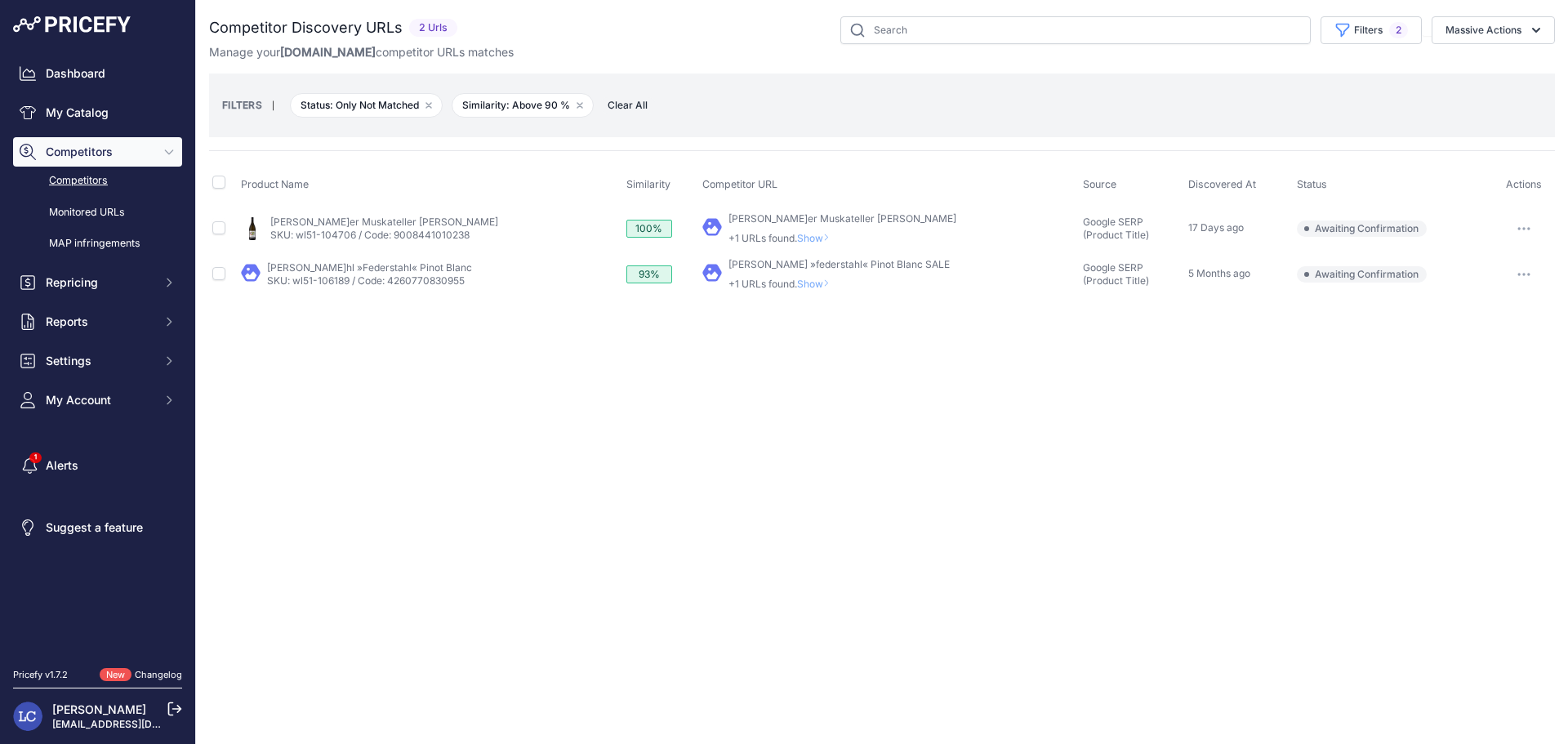
click at [822, 345] on div "Close You are not connected to the internet." at bounding box center [881, 372] width 1372 height 744
drag, startPoint x: 713, startPoint y: 261, endPoint x: 856, endPoint y: 267, distance: 143.1
click at [856, 267] on div "My Product" at bounding box center [890, 274] width 375 height 33
click at [1520, 273] on icon "button" at bounding box center [1524, 275] width 13 height 4
click at [1469, 308] on button "Confirm match" at bounding box center [1485, 308] width 134 height 26
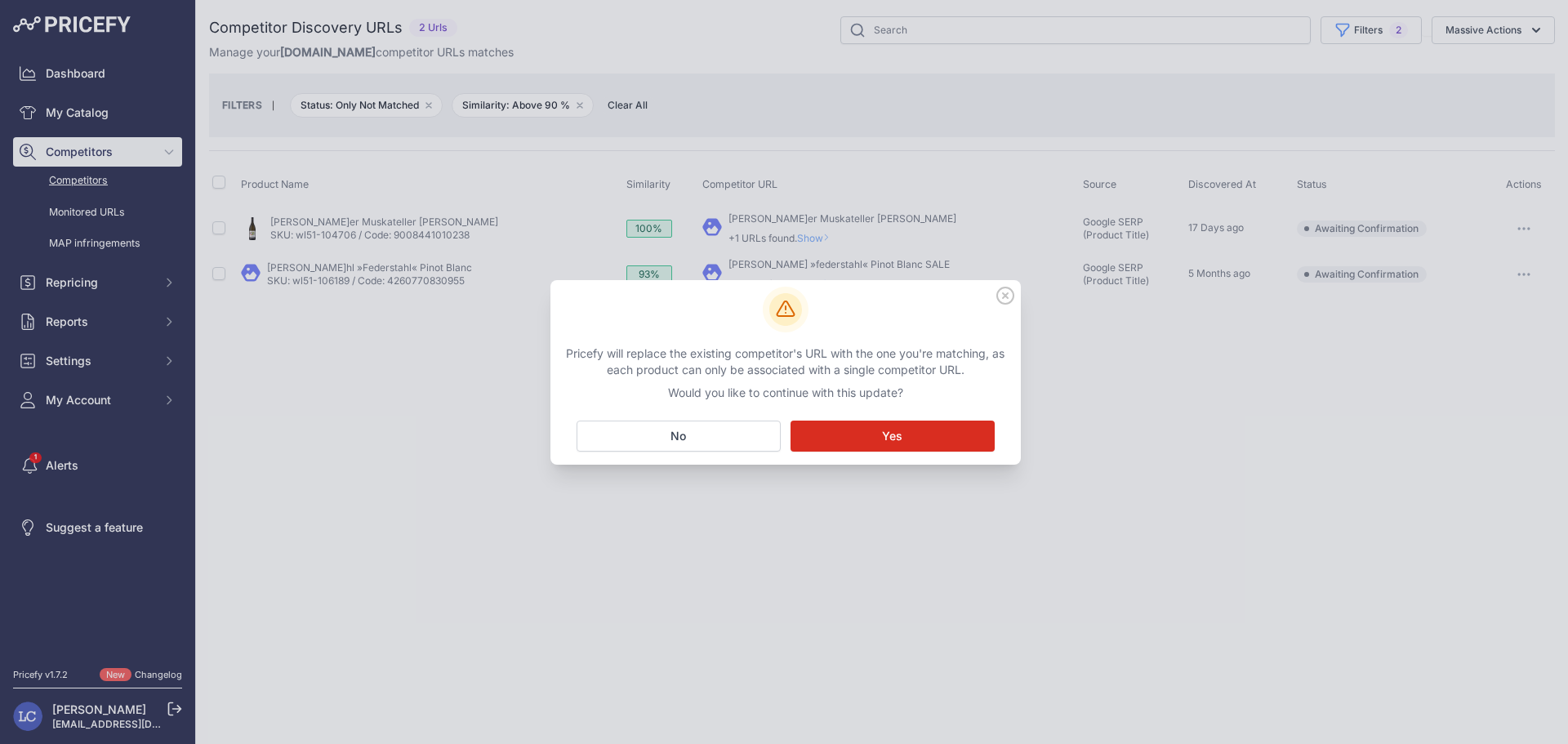
click at [903, 427] on button "Matching... Yes" at bounding box center [893, 436] width 204 height 31
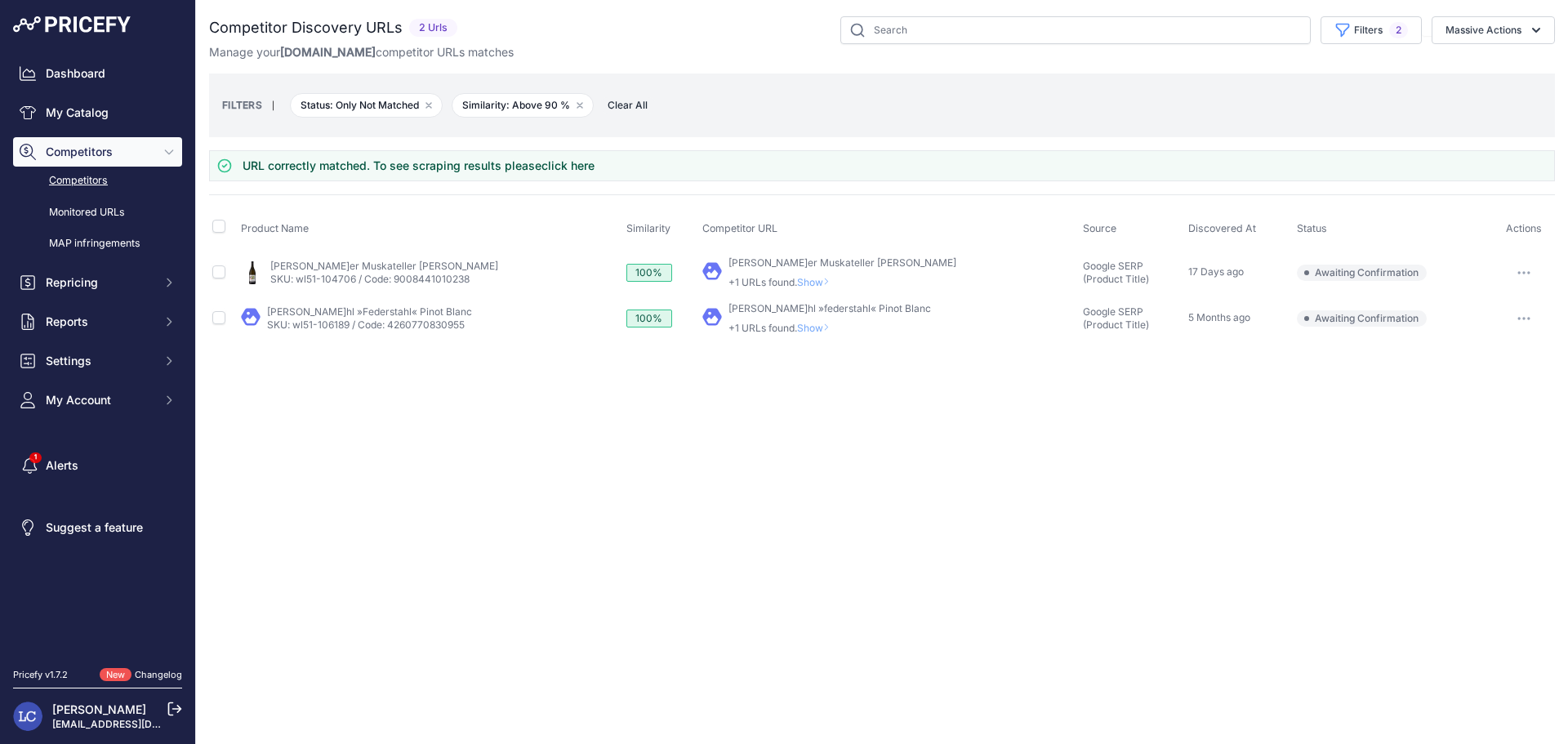
click at [1523, 272] on icon "button" at bounding box center [1524, 273] width 2 height 2
click at [1487, 301] on button "Confirm match" at bounding box center [1485, 307] width 134 height 26
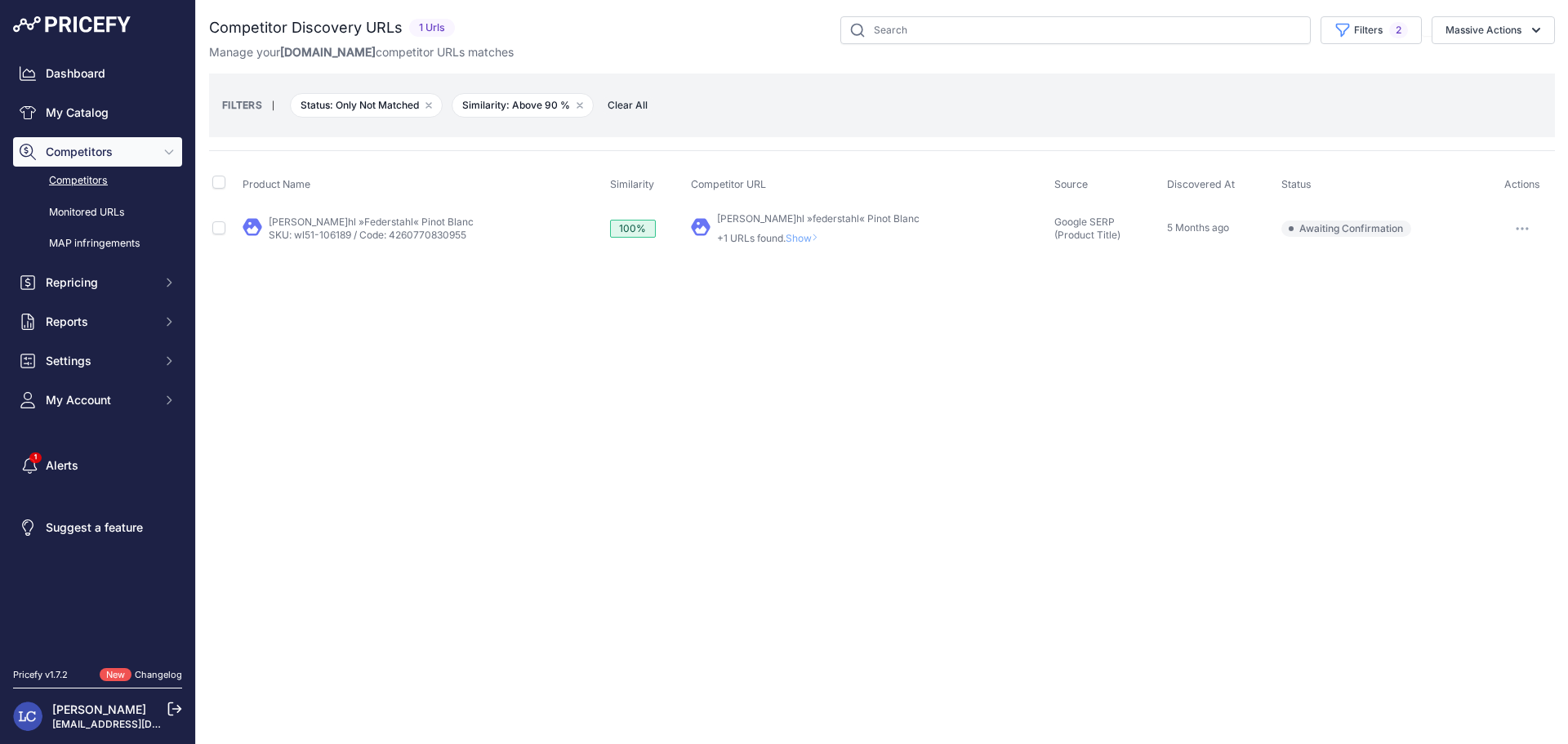
click at [1517, 229] on icon "button" at bounding box center [1522, 229] width 13 height 4
click at [1512, 256] on button "Confirm match" at bounding box center [1485, 263] width 134 height 26
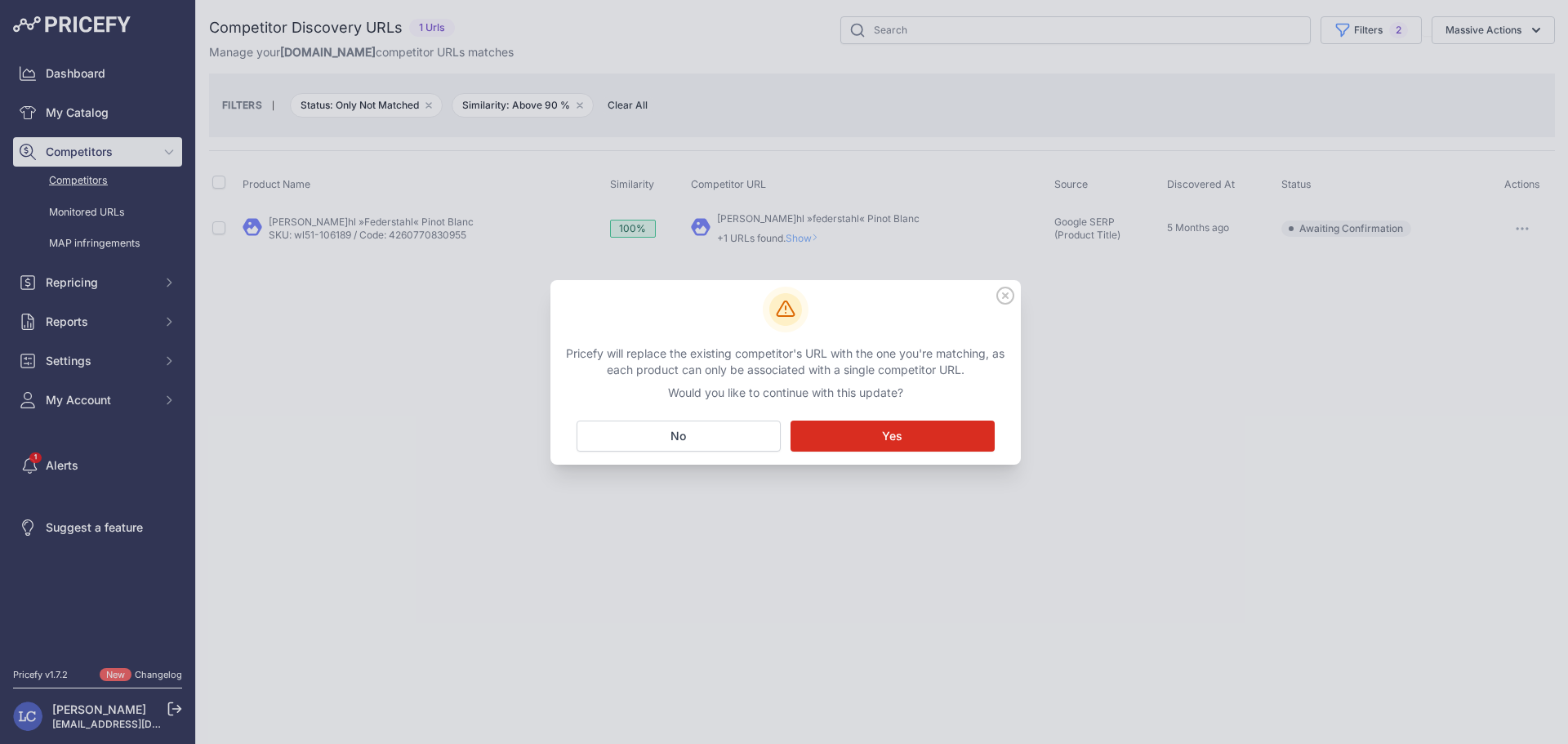
click at [938, 427] on button "Matching... Yes" at bounding box center [893, 436] width 204 height 31
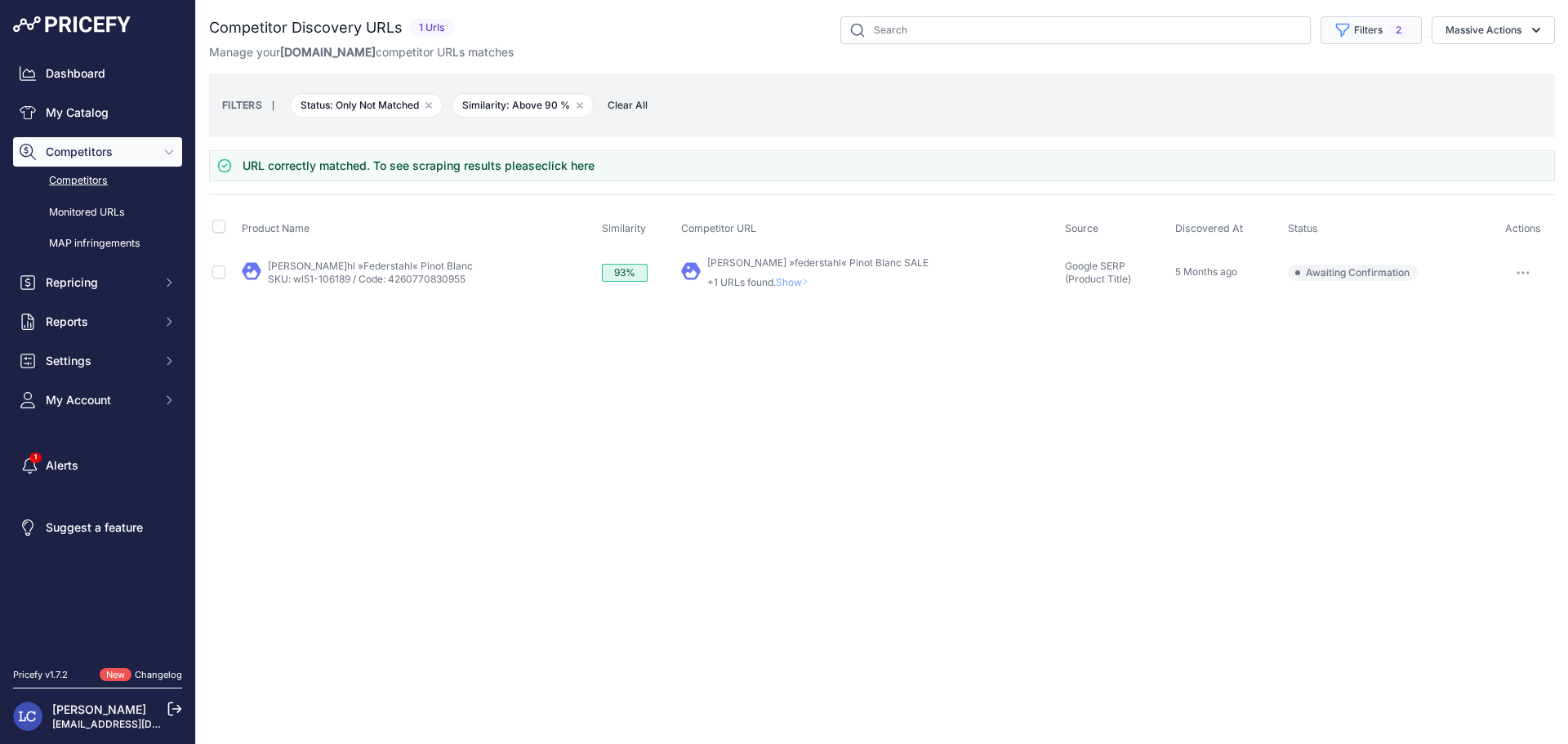
click at [1343, 32] on icon "button" at bounding box center [1343, 30] width 12 height 12
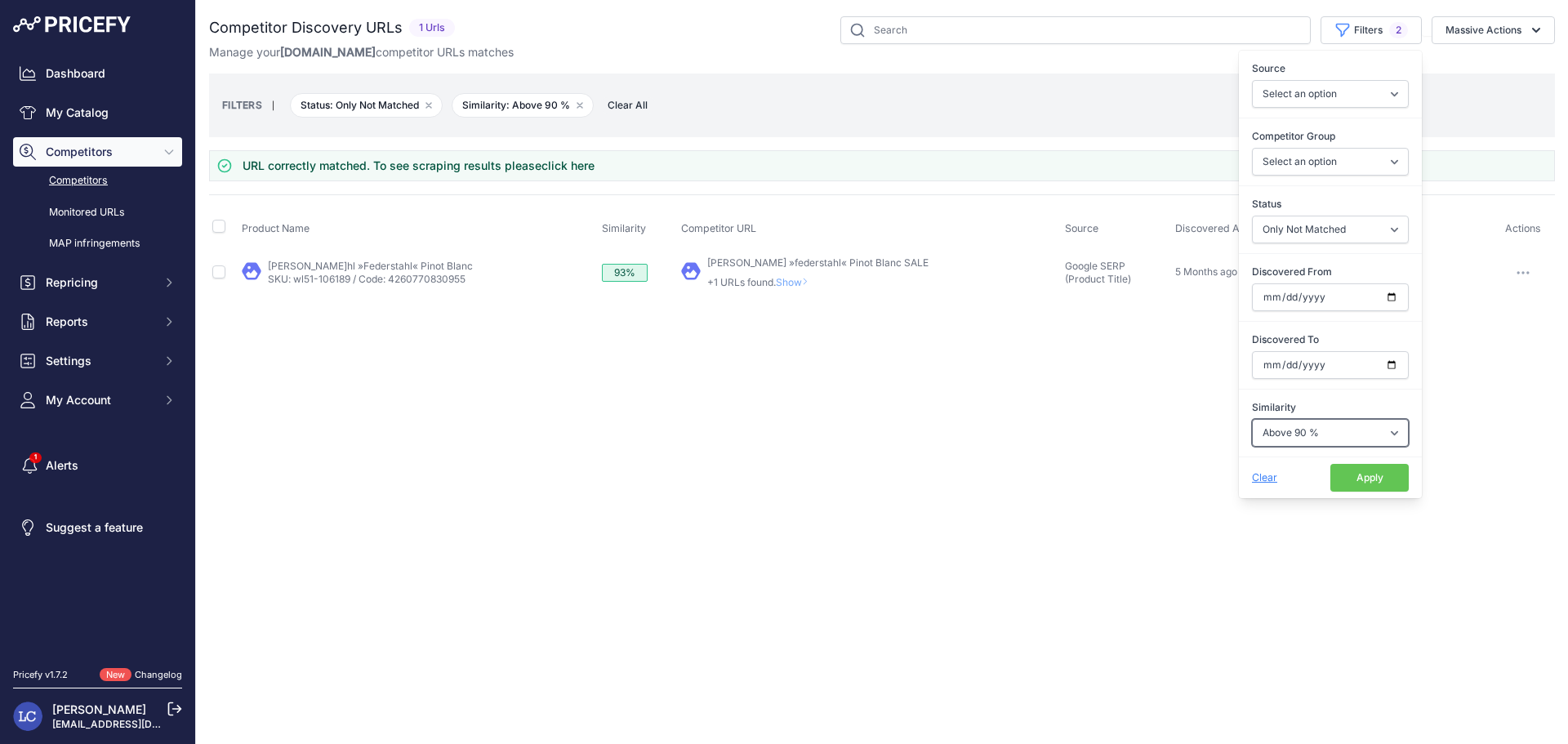
click at [1326, 427] on select "Select an option Above 90 % Above 80 % Above 70 % Above 60 % Above 50 % Above 4…" at bounding box center [1330, 433] width 157 height 28
select select "80"
click at [1252, 419] on select "Select an option Above 90 % Above 80 % Above 70 % Above 60 % Above 50 % Above 4…" at bounding box center [1330, 433] width 157 height 28
click at [1345, 485] on button "Apply" at bounding box center [1370, 478] width 78 height 28
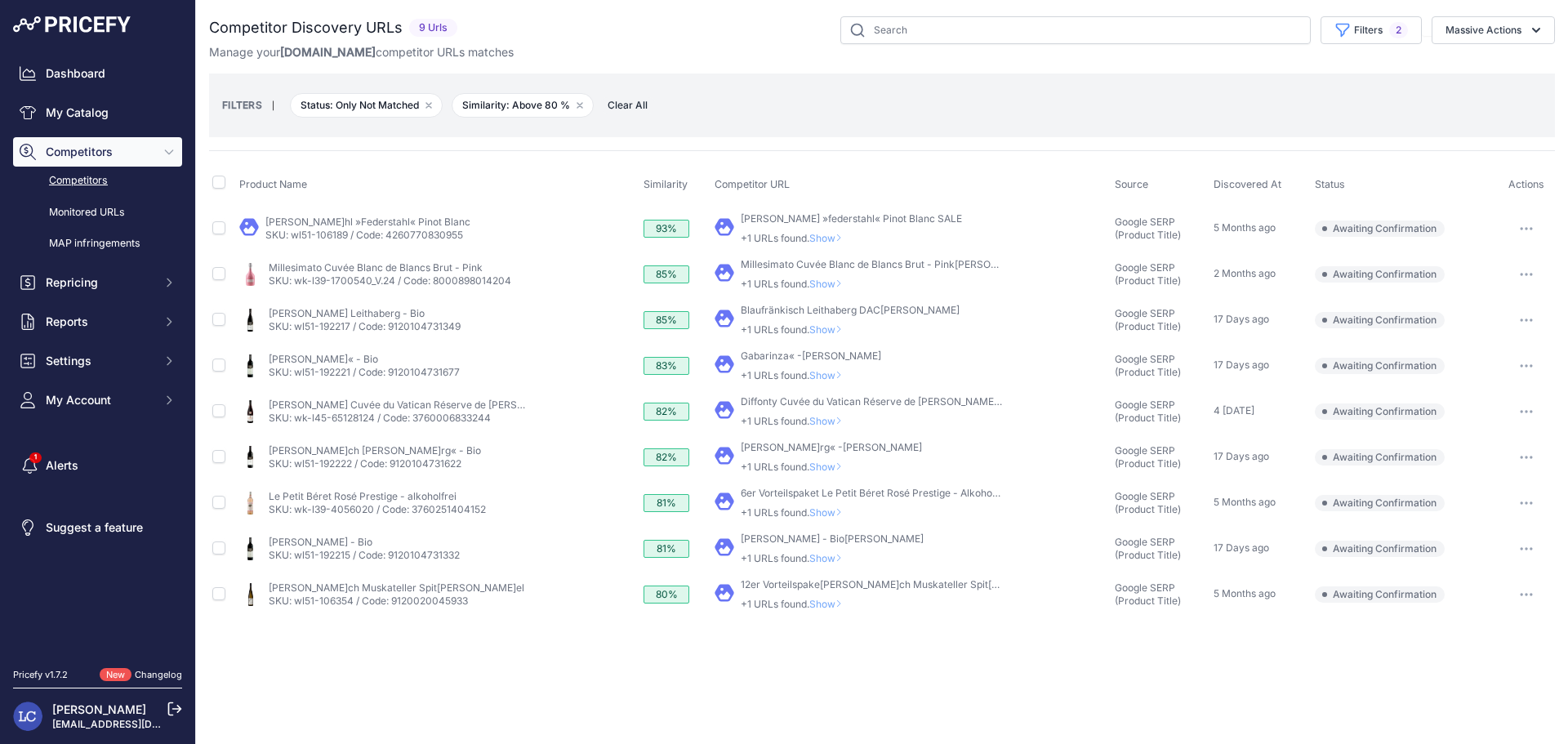
click at [1526, 229] on icon "button" at bounding box center [1527, 229] width 2 height 2
click at [1502, 262] on button "Confirm match" at bounding box center [1485, 263] width 134 height 26
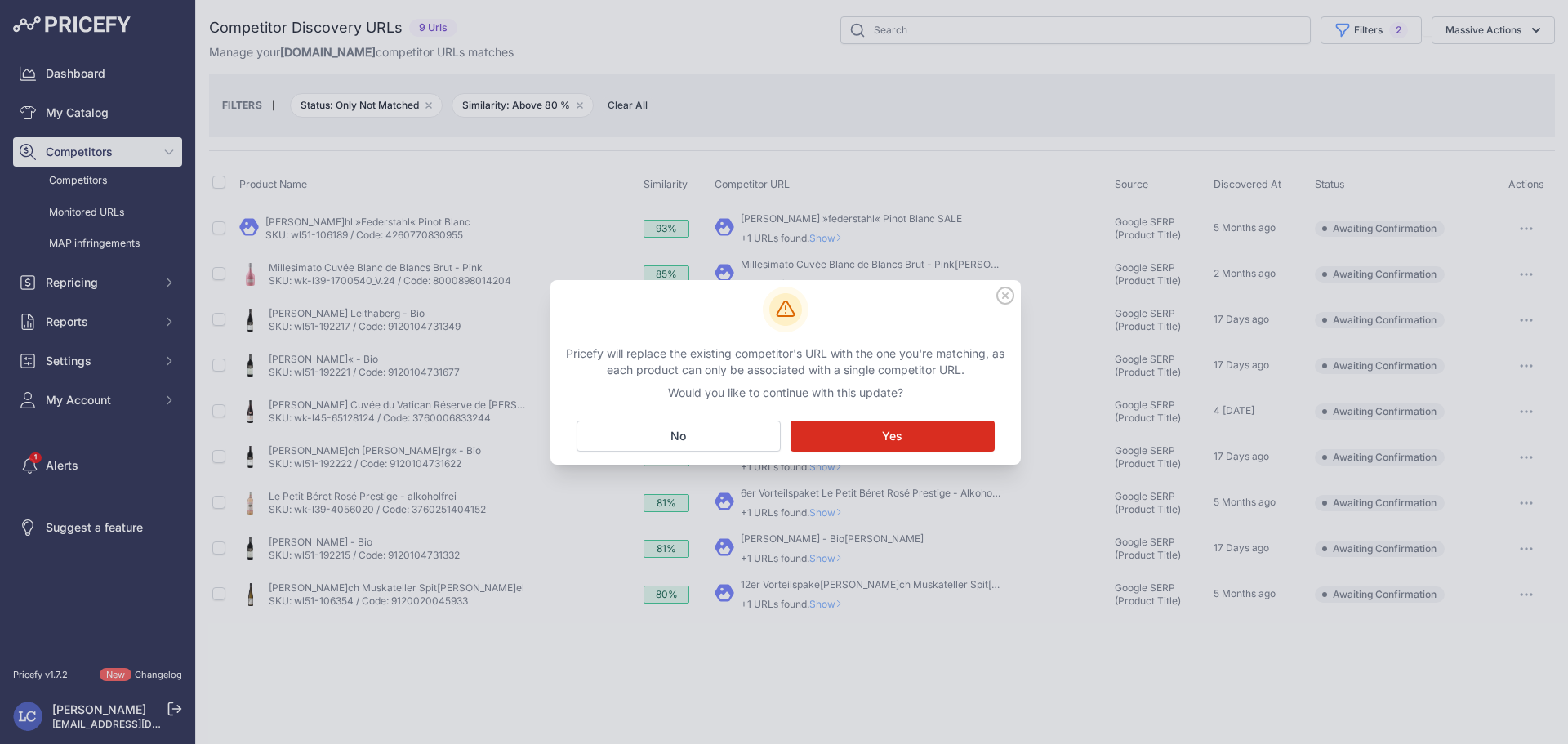
click at [926, 433] on button "Matching... Yes" at bounding box center [893, 436] width 204 height 31
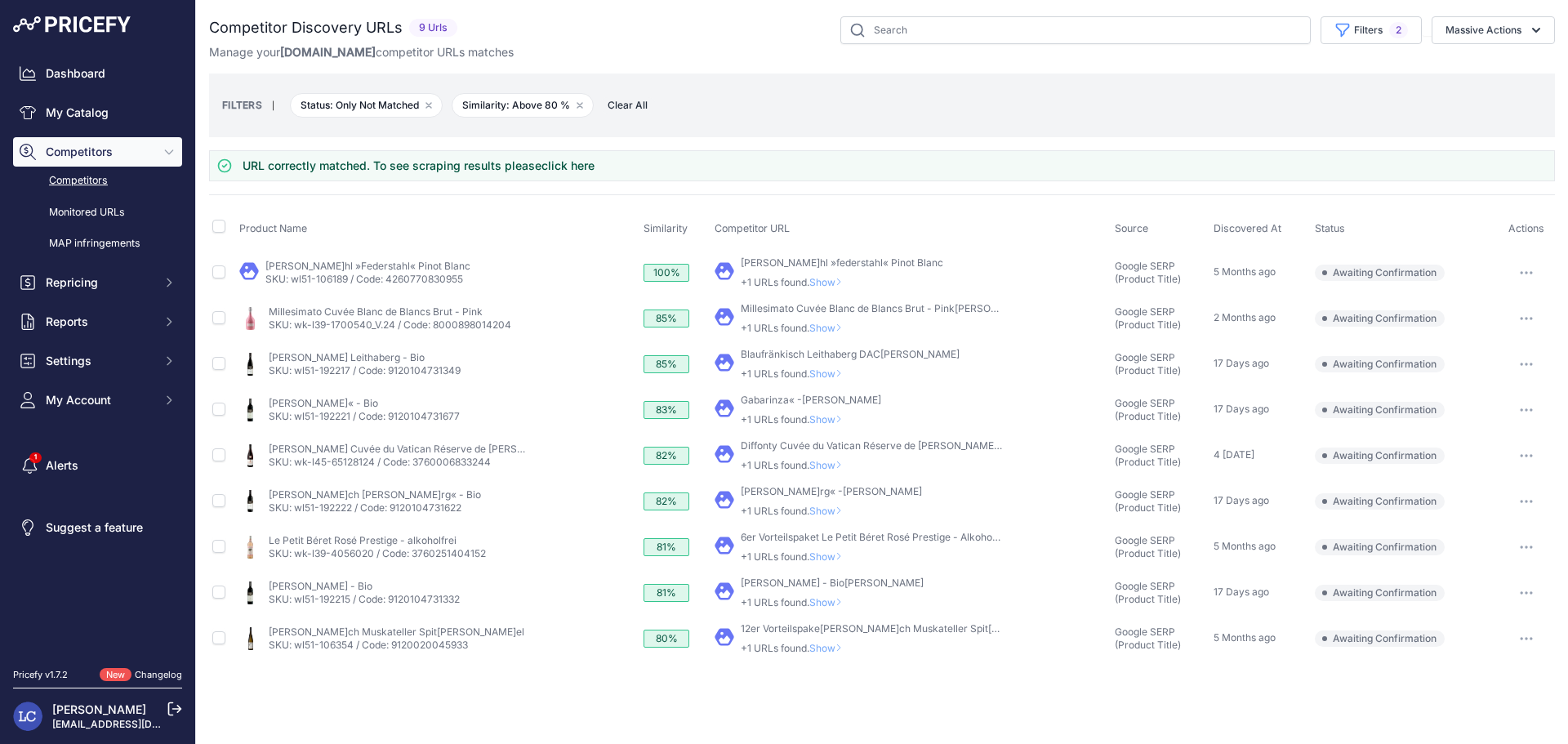
click at [1526, 318] on icon "button" at bounding box center [1527, 318] width 2 height 2
click at [1508, 353] on button "Confirm match" at bounding box center [1485, 353] width 134 height 26
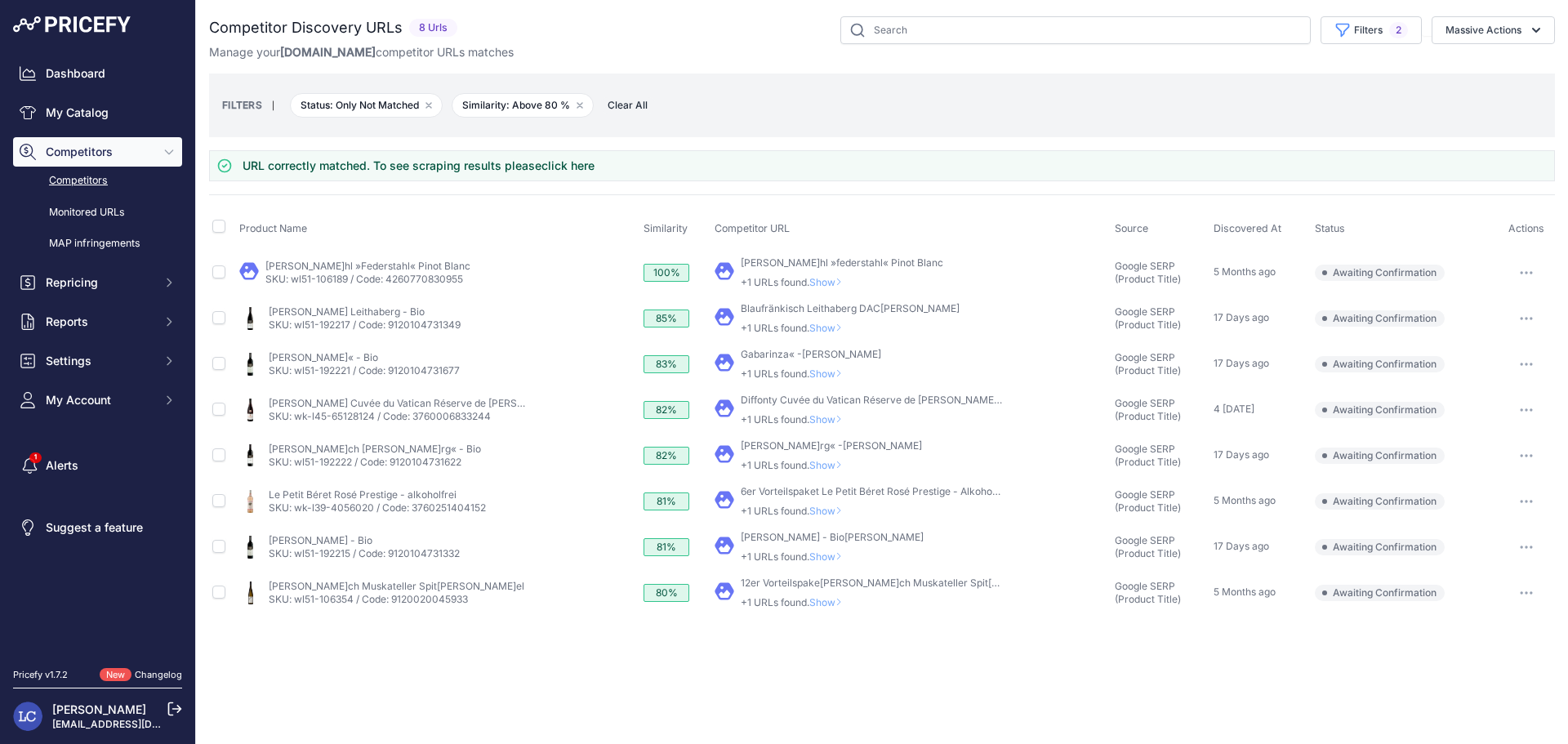
click at [1529, 272] on icon "button" at bounding box center [1527, 273] width 13 height 4
click at [1495, 299] on button "Confirm match" at bounding box center [1485, 307] width 134 height 26
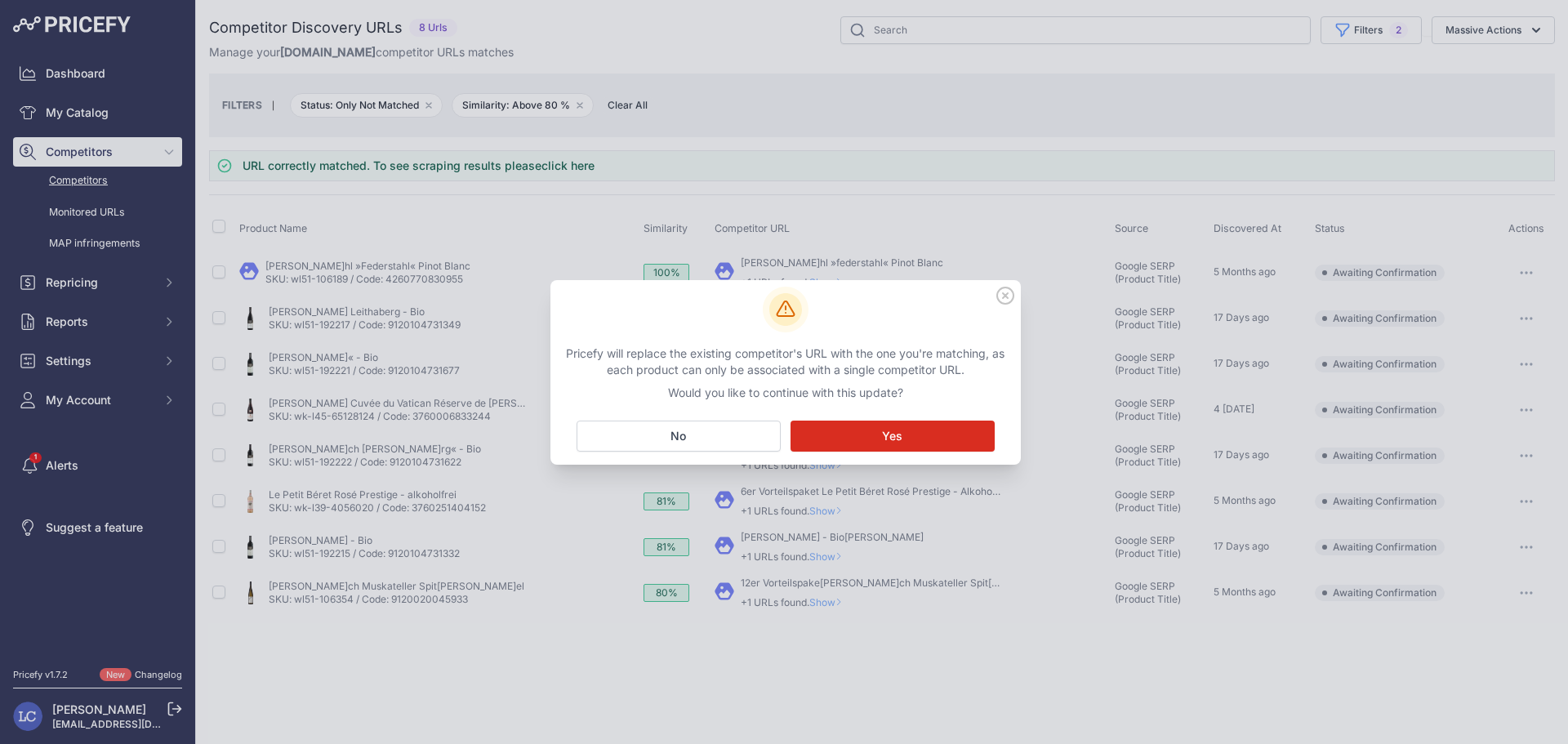
click at [929, 441] on button "Matching... Yes" at bounding box center [893, 436] width 204 height 31
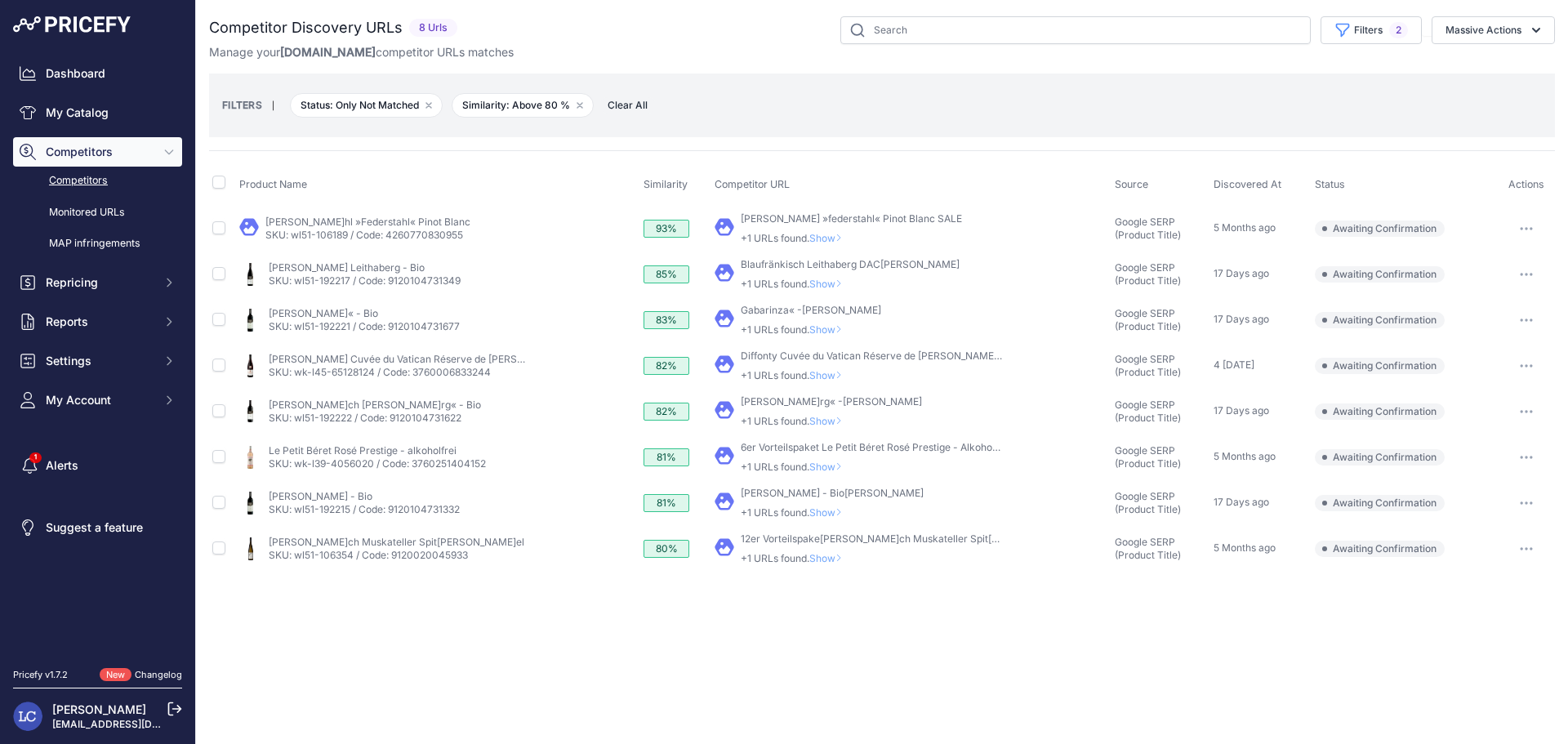
click at [869, 264] on link "Blaufränkisch Leithaberg DAC, Heinrich" at bounding box center [850, 264] width 219 height 12
drag, startPoint x: 738, startPoint y: 262, endPoint x: 878, endPoint y: 269, distance: 140.2
click at [878, 269] on div "My Product" at bounding box center [911, 274] width 394 height 33
copy link "Blaufränkisch Leithaberg DAC"
click at [425, 263] on link "[PERSON_NAME] Leithaberg - Bio" at bounding box center [346, 267] width 156 height 12
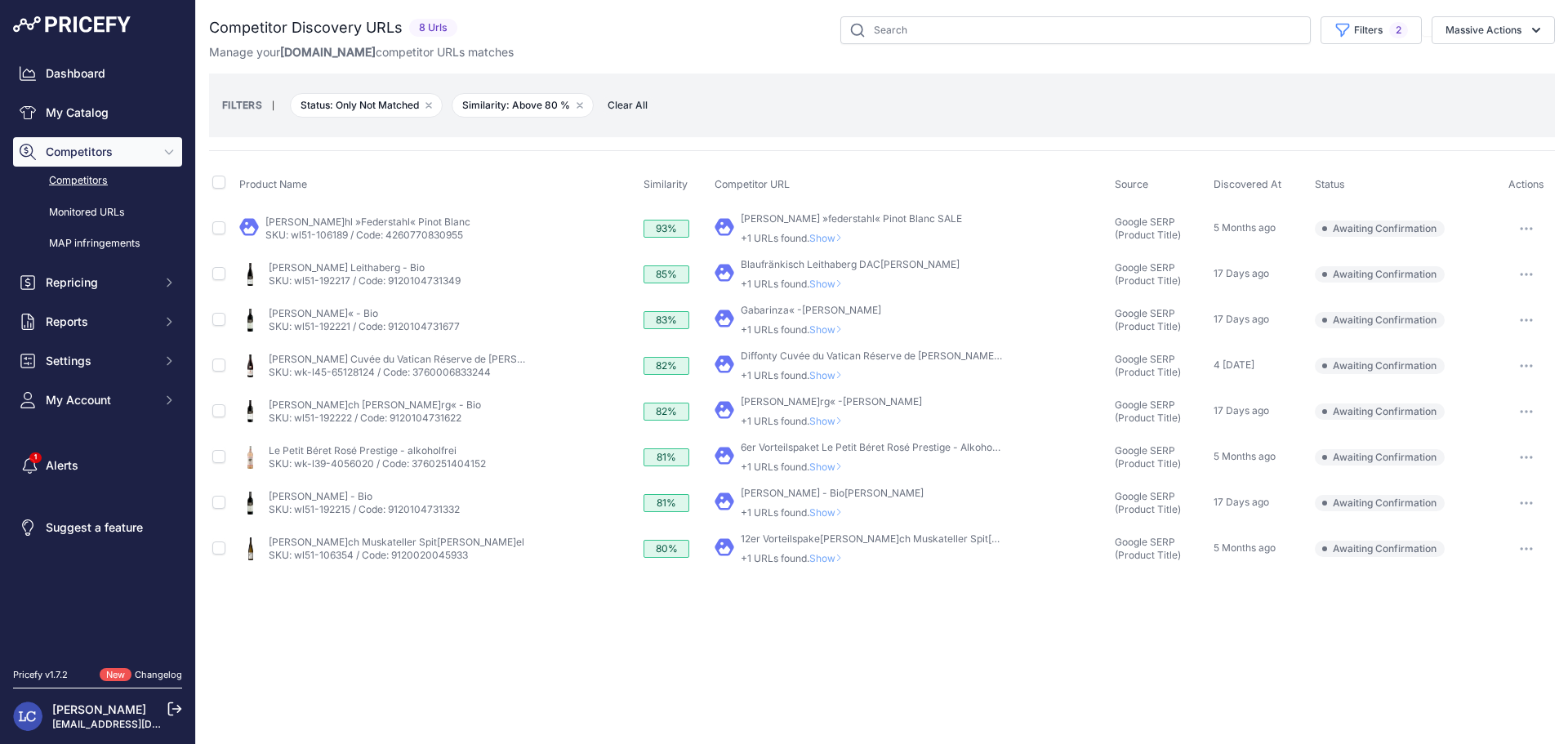
click at [1527, 268] on button "button" at bounding box center [1526, 274] width 33 height 23
click at [1482, 306] on button "Confirm match" at bounding box center [1485, 308] width 134 height 26
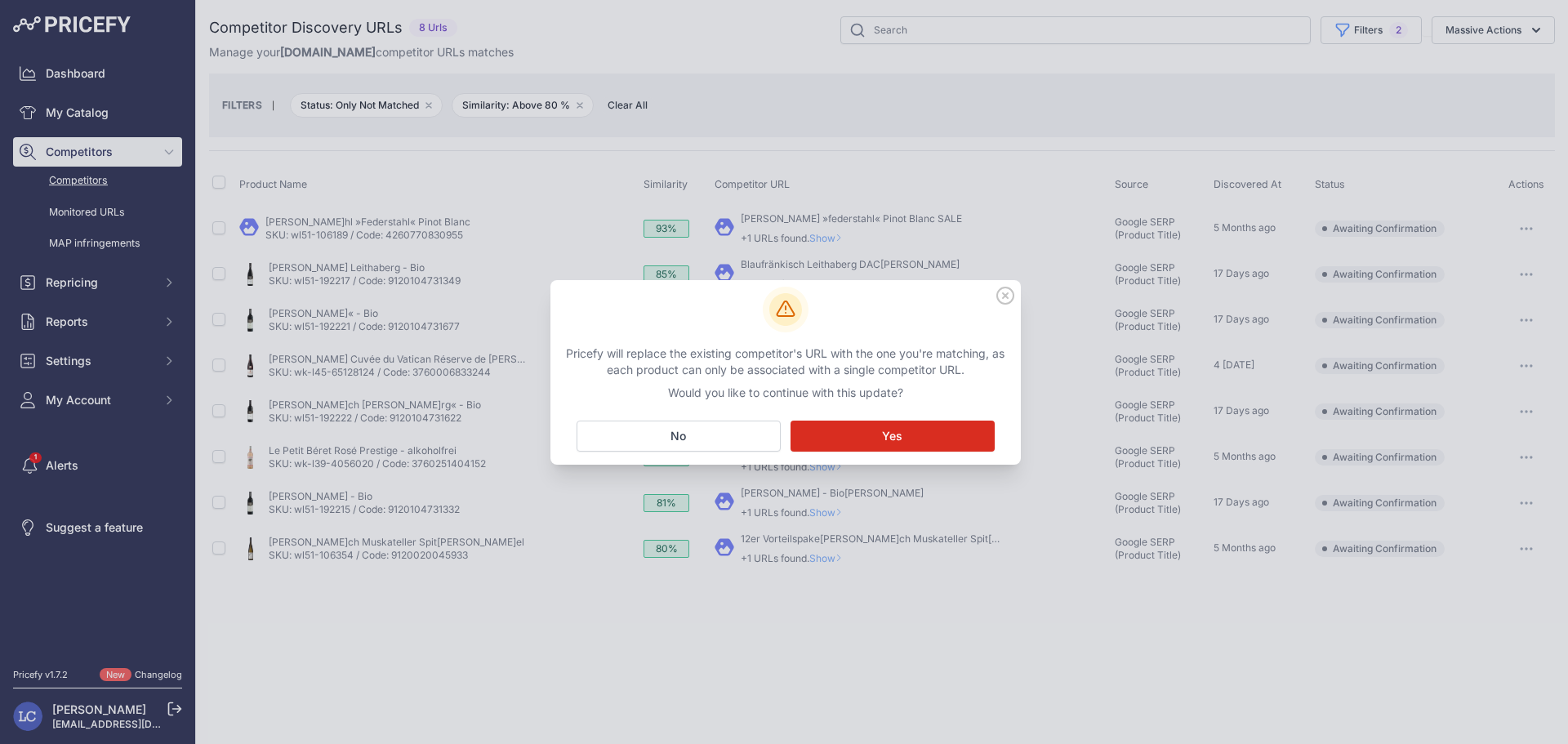
click at [893, 434] on span "Yes" at bounding box center [893, 436] width 20 height 17
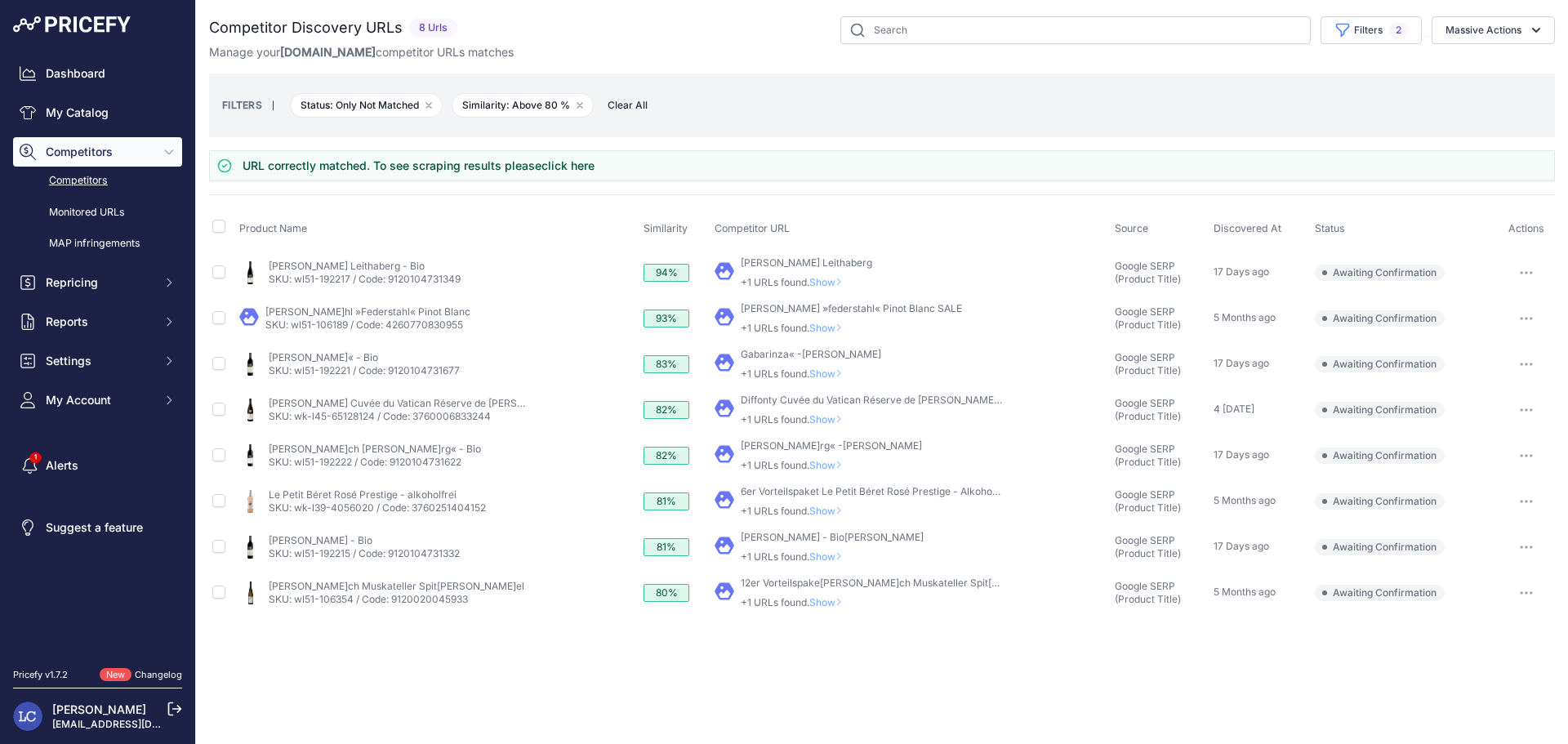
click at [1526, 363] on icon "button" at bounding box center [1527, 364] width 2 height 2
click at [0, 0] on button "Confirm match" at bounding box center [0, 0] width 0 height 0
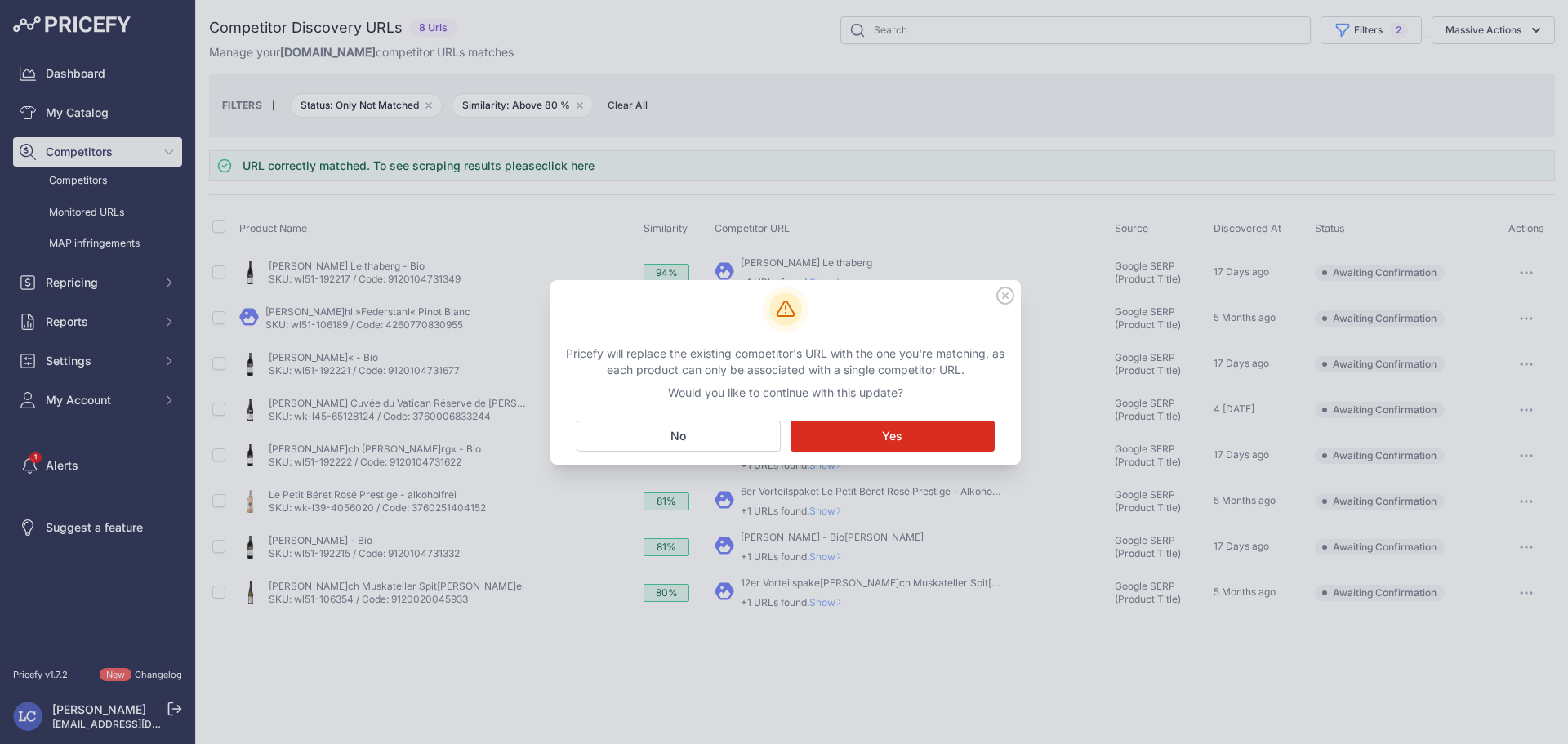
click at [947, 434] on button "Matching... Yes" at bounding box center [893, 436] width 204 height 31
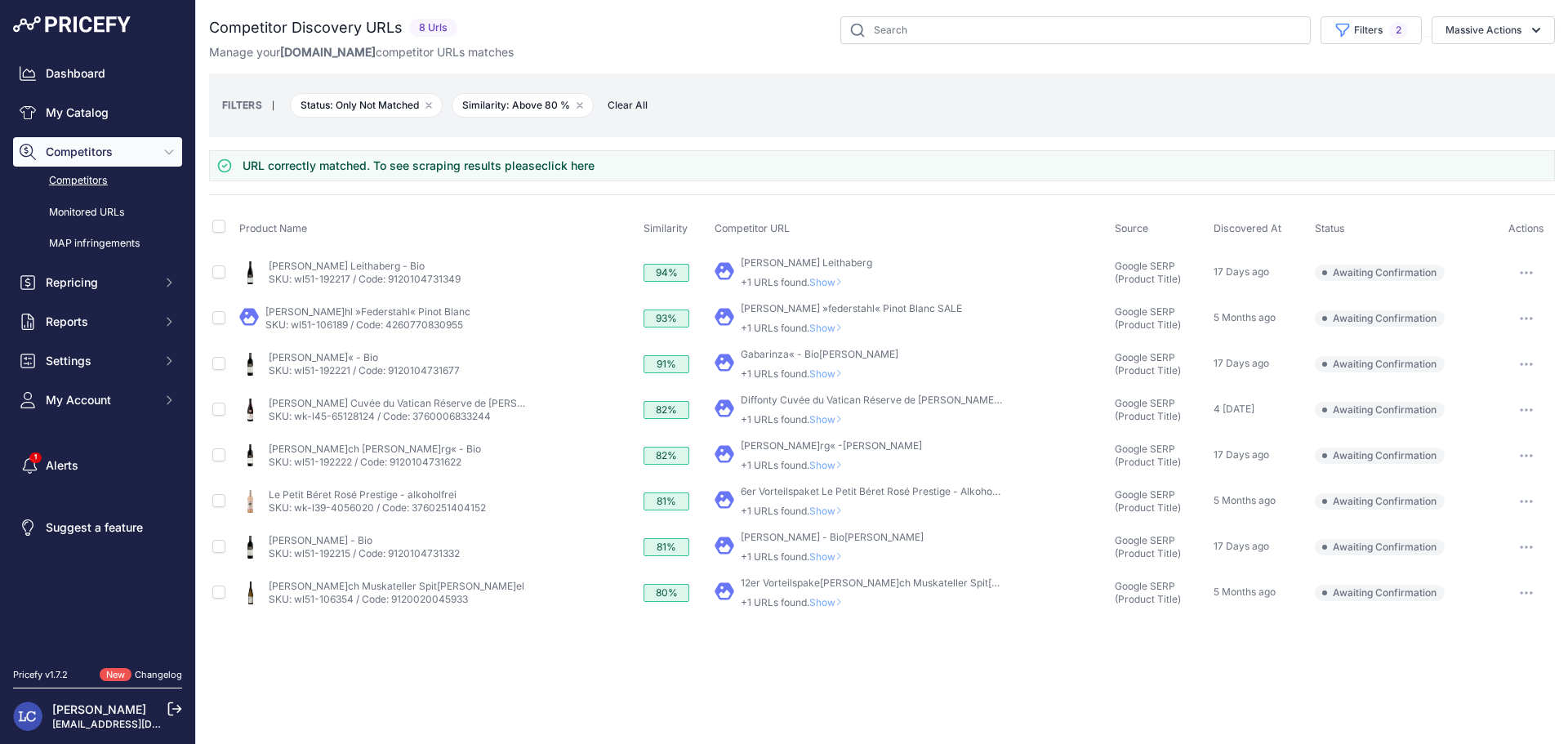
click at [1528, 404] on button "button" at bounding box center [1526, 410] width 33 height 23
click at [0, 0] on button "Confirm match" at bounding box center [0, 0] width 0 height 0
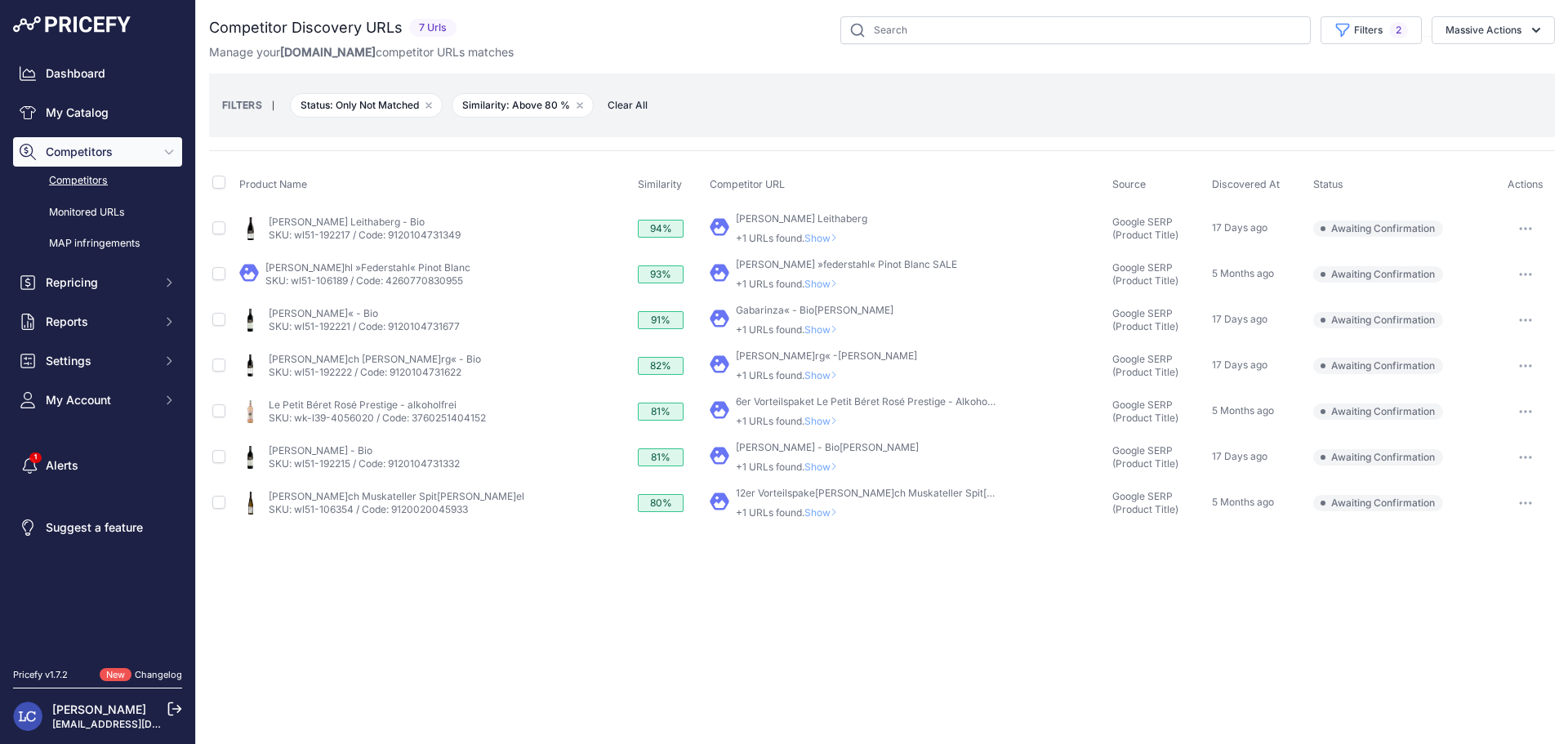
click at [1523, 364] on icon "button" at bounding box center [1526, 366] width 13 height 4
click at [0, 0] on button "Confirm match" at bounding box center [0, 0] width 0 height 0
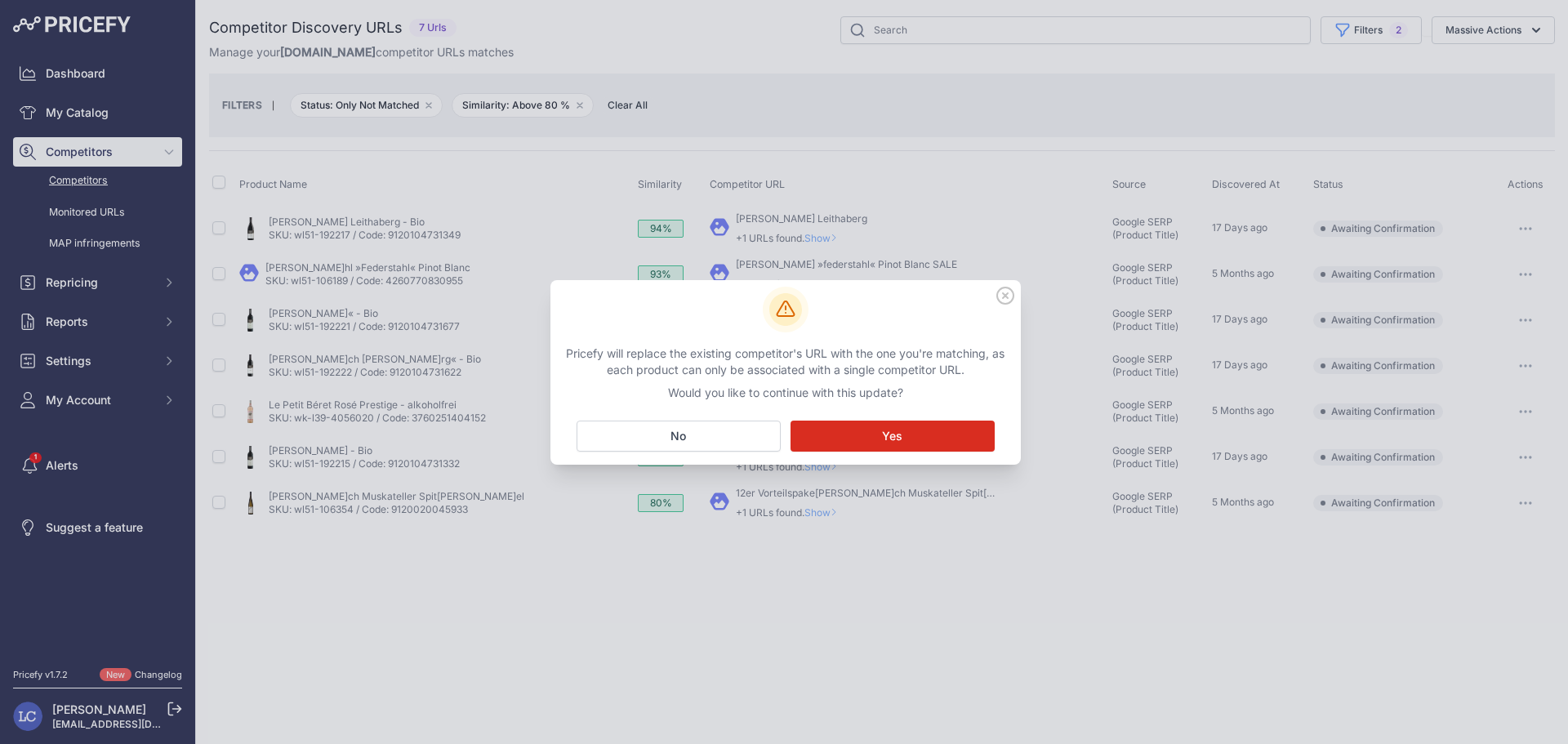
click at [887, 438] on span "Yes" at bounding box center [893, 436] width 20 height 17
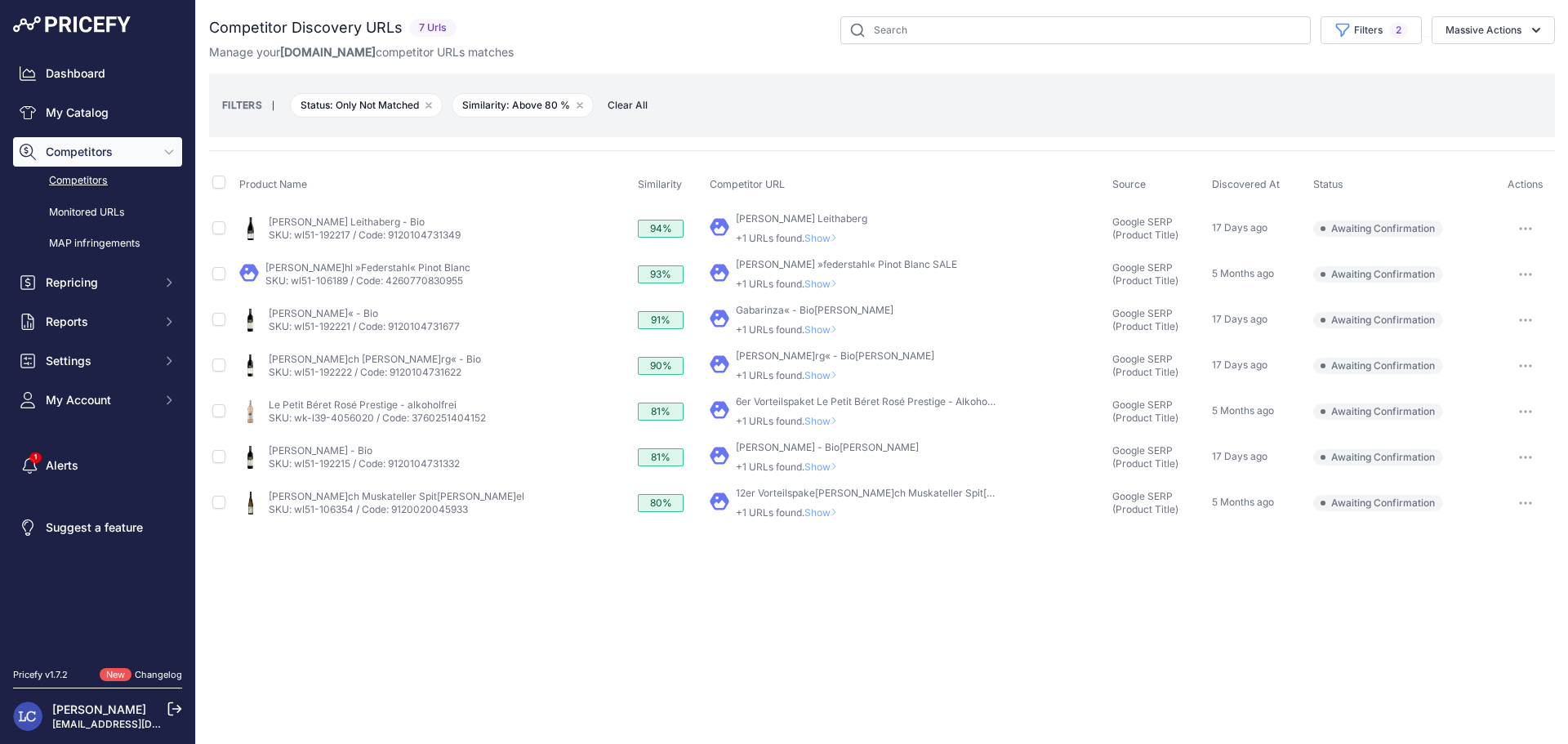
drag, startPoint x: 700, startPoint y: 401, endPoint x: 912, endPoint y: 400, distance: 212.0
click at [912, 400] on div "My Product" at bounding box center [907, 411] width 396 height 33
copy link "6er Vorteilspaket Le Petit Béret Rosé Prestige"
click at [805, 420] on span "Show" at bounding box center [825, 420] width 39 height 12
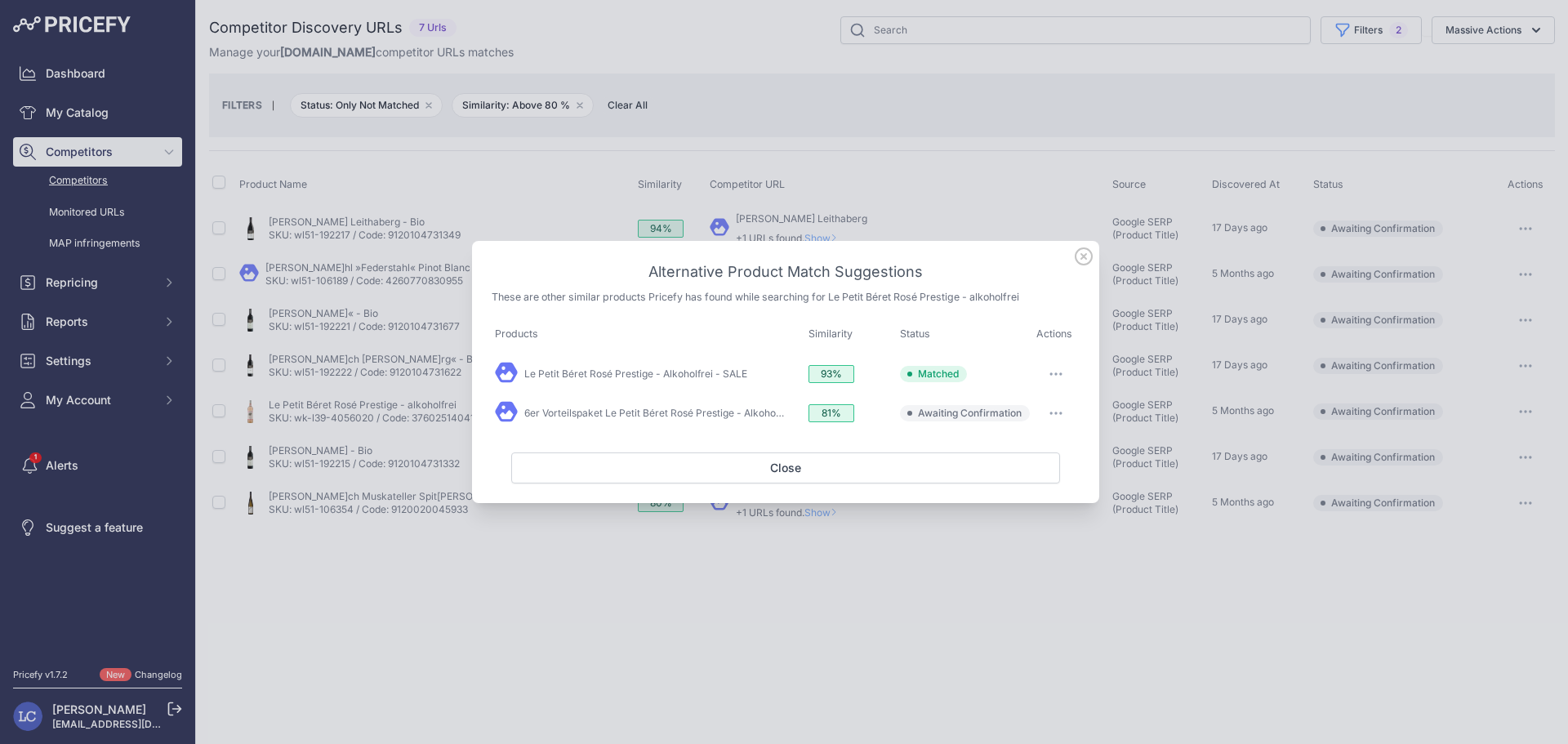
click at [1058, 414] on icon "button" at bounding box center [1057, 413] width 13 height 4
click at [1009, 475] on span "Exclude match" at bounding box center [1019, 480] width 69 height 12
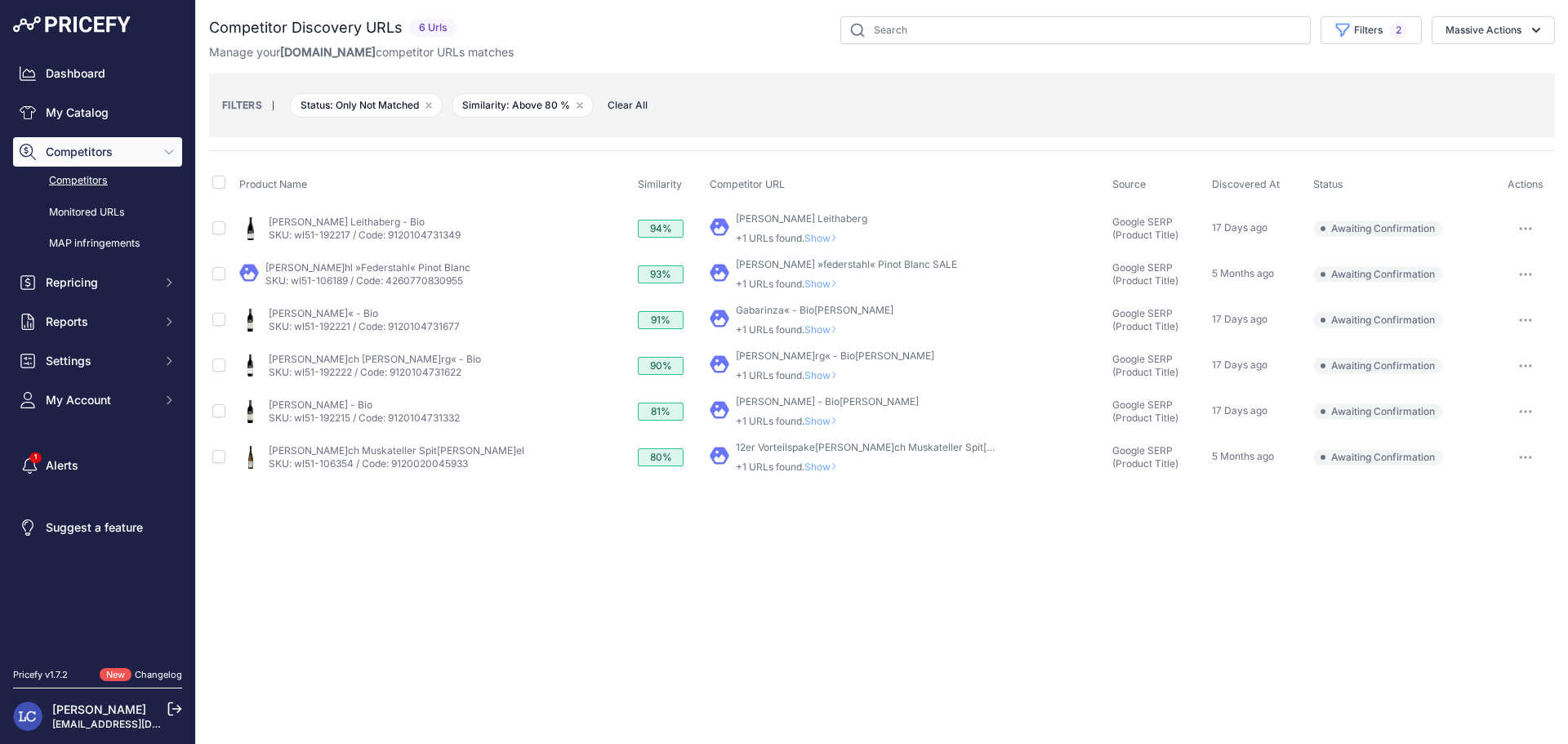
click at [1515, 219] on button "button" at bounding box center [1525, 228] width 33 height 23
click at [1473, 260] on button "Confirm match" at bounding box center [1485, 263] width 134 height 26
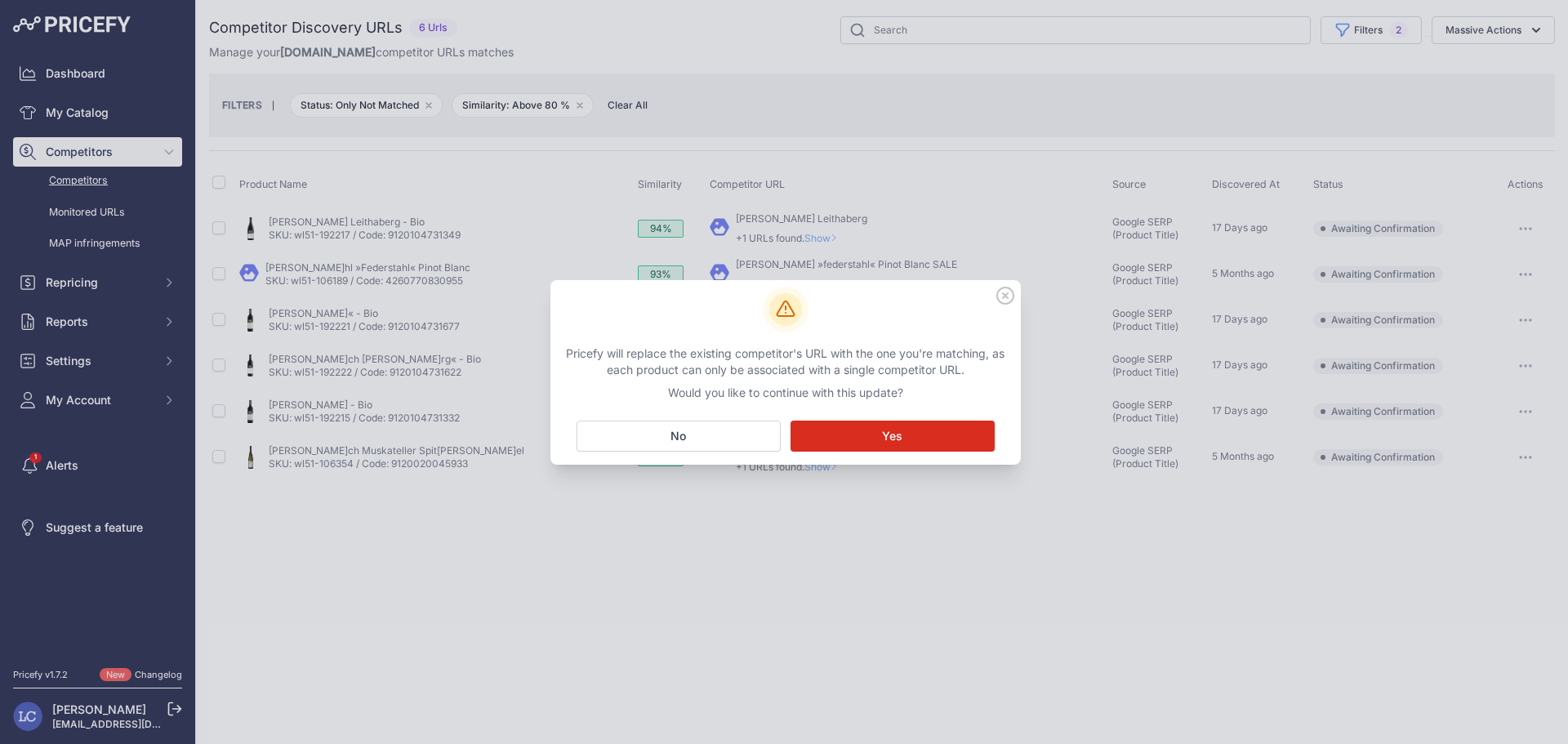
click at [970, 438] on button "Matching... Yes" at bounding box center [893, 436] width 204 height 31
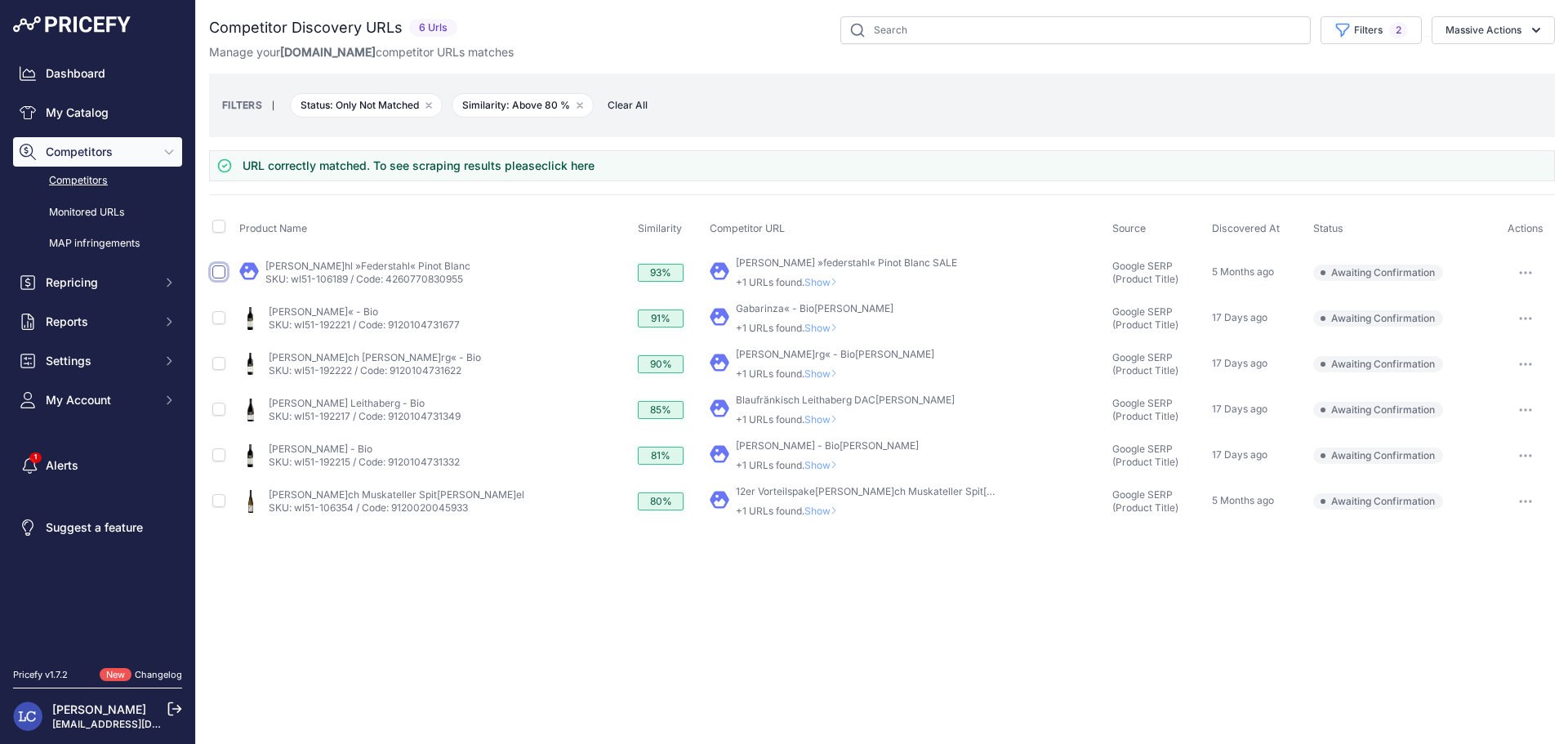
click at [219, 271] on input "checkbox" at bounding box center [219, 272] width 13 height 13
checkbox input "true"
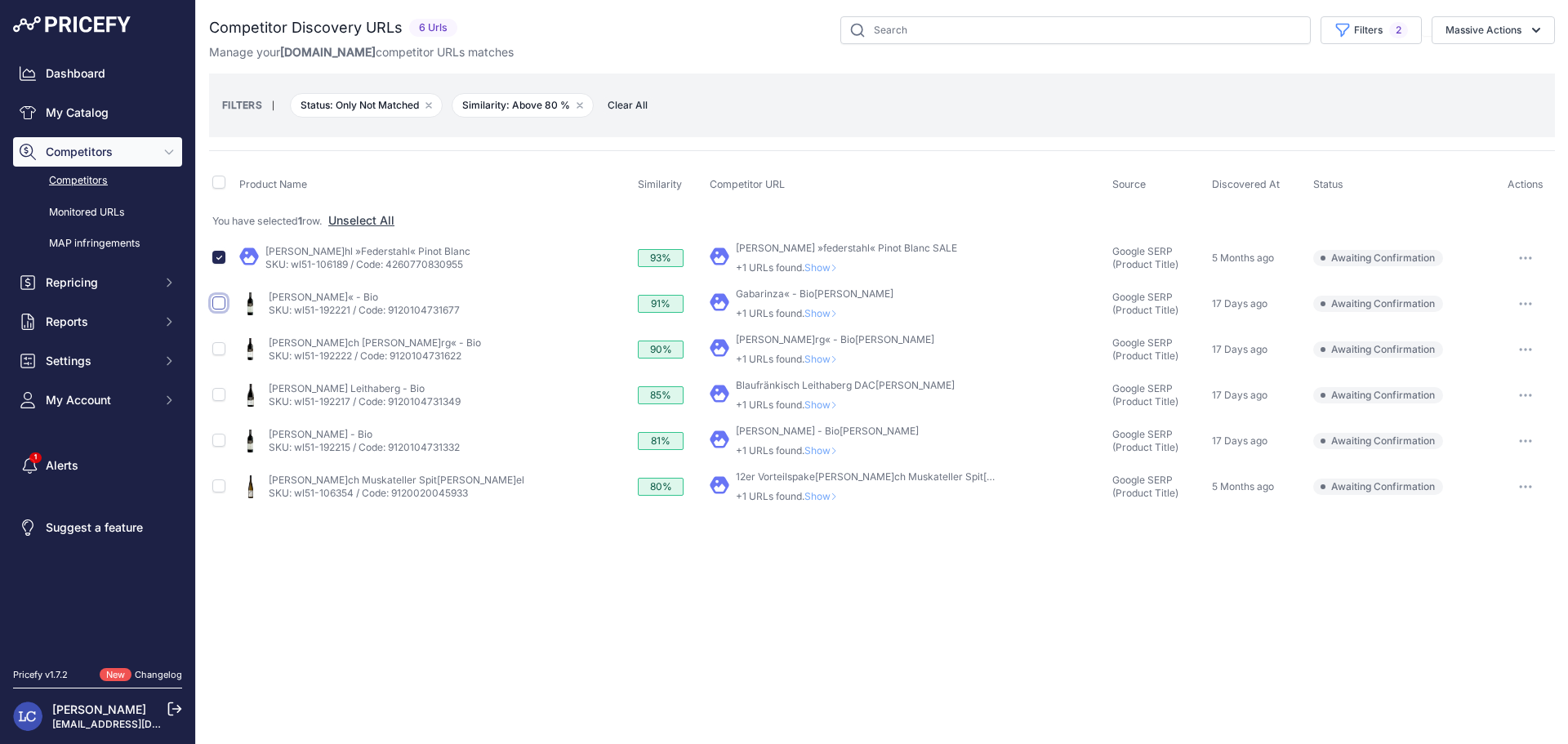
click at [219, 304] on input "checkbox" at bounding box center [219, 303] width 13 height 13
checkbox input "true"
click at [219, 346] on input "checkbox" at bounding box center [219, 348] width 13 height 13
checkbox input "true"
click at [222, 394] on input "checkbox" at bounding box center [219, 394] width 13 height 13
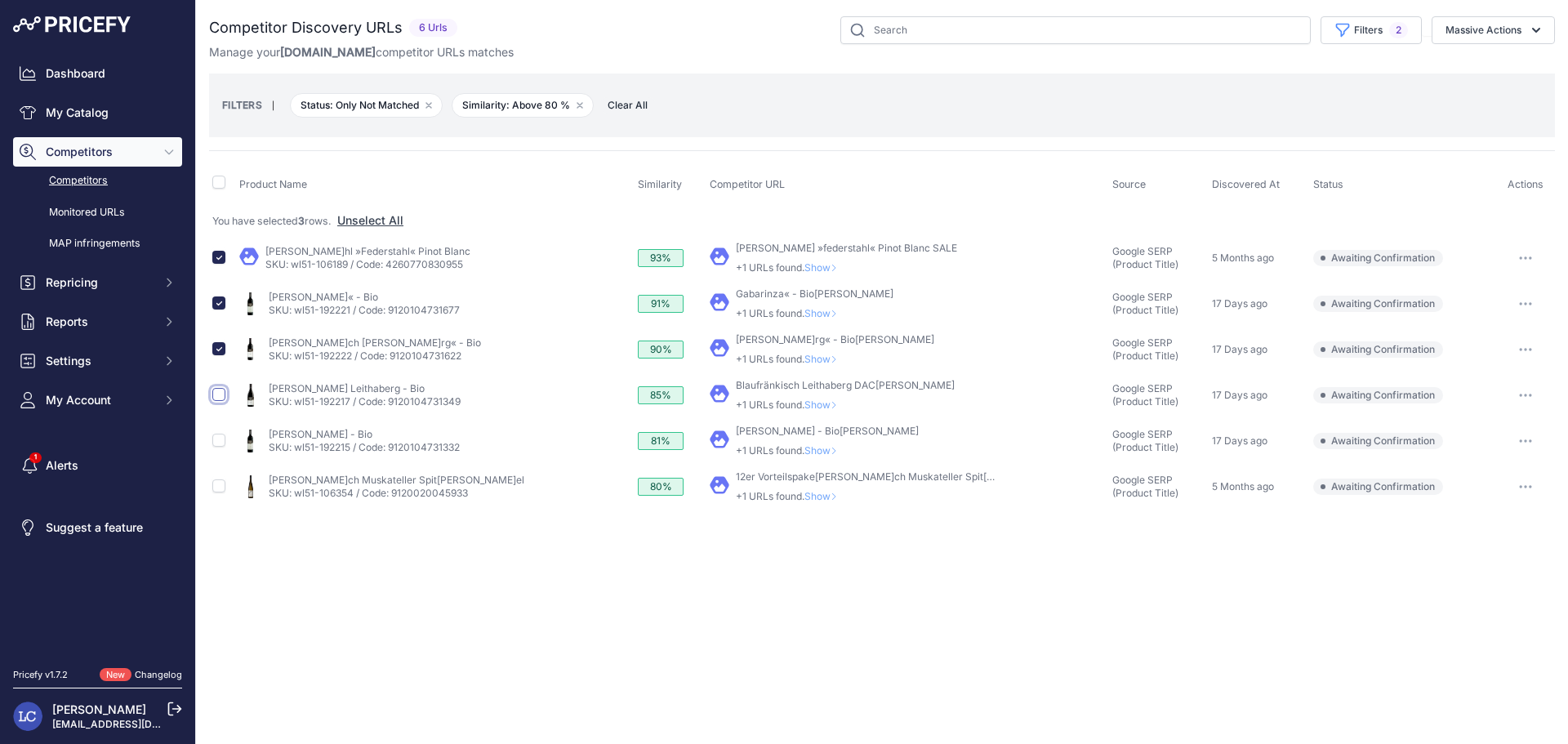
checkbox input "true"
click at [222, 437] on input "checkbox" at bounding box center [219, 440] width 13 height 13
checkbox input "true"
click at [1449, 31] on button "Massive Actions" at bounding box center [1493, 31] width 123 height 28
click at [1457, 70] on span "Confirm Match" at bounding box center [1477, 68] width 79 height 14
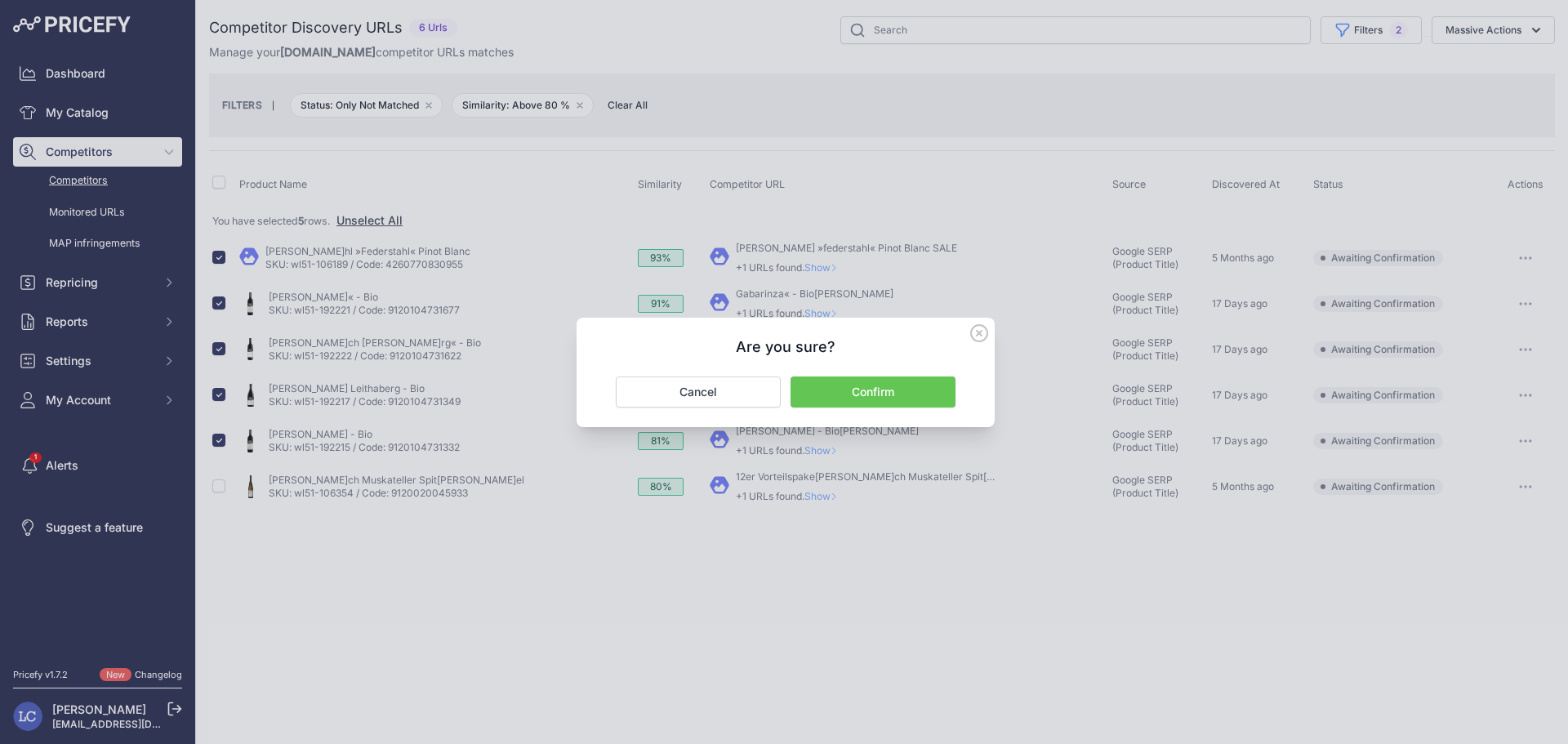
click at [905, 391] on button "Confirm" at bounding box center [873, 391] width 165 height 31
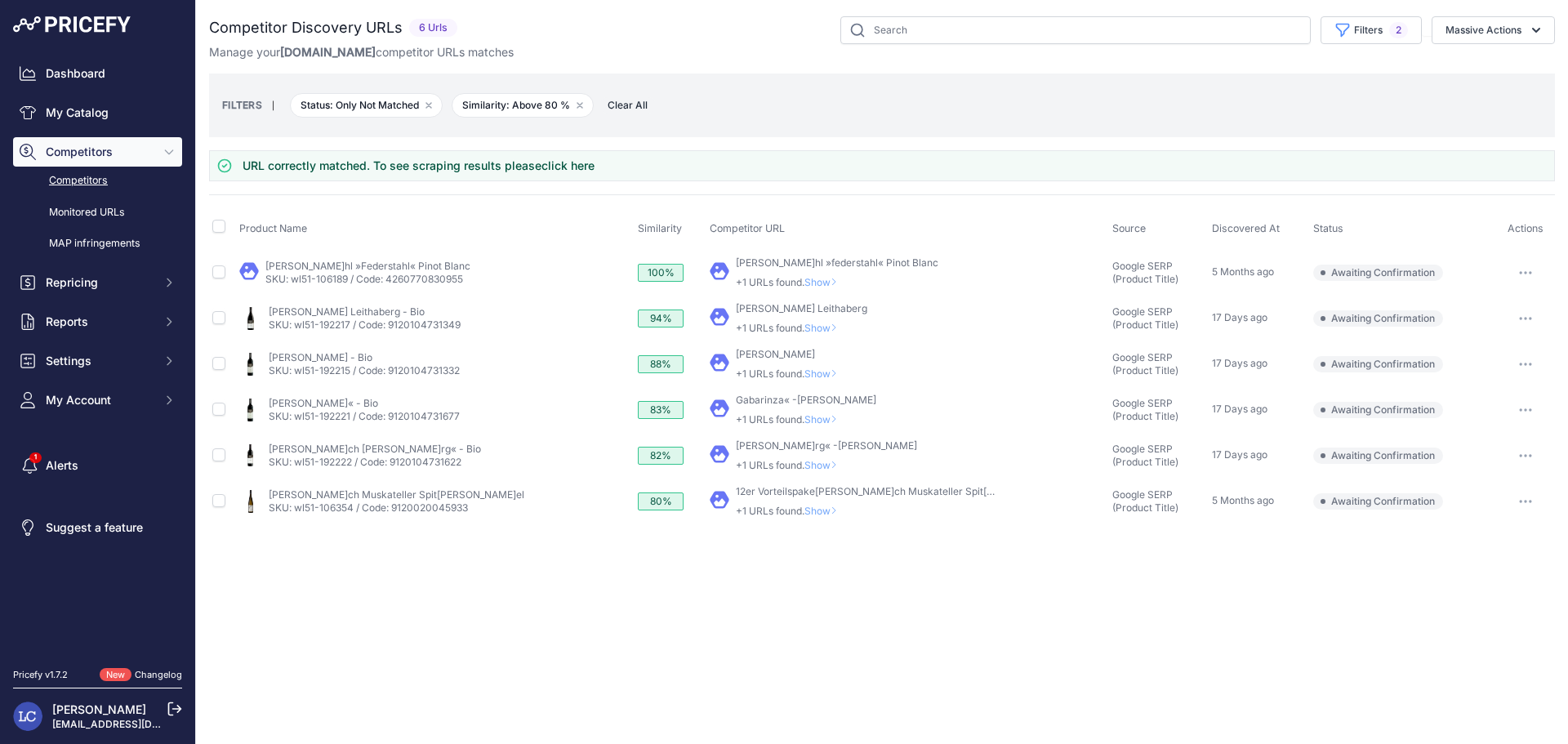
click at [1529, 497] on button "button" at bounding box center [1525, 501] width 33 height 23
click at [0, 0] on button "Exclude match" at bounding box center [0, 0] width 0 height 0
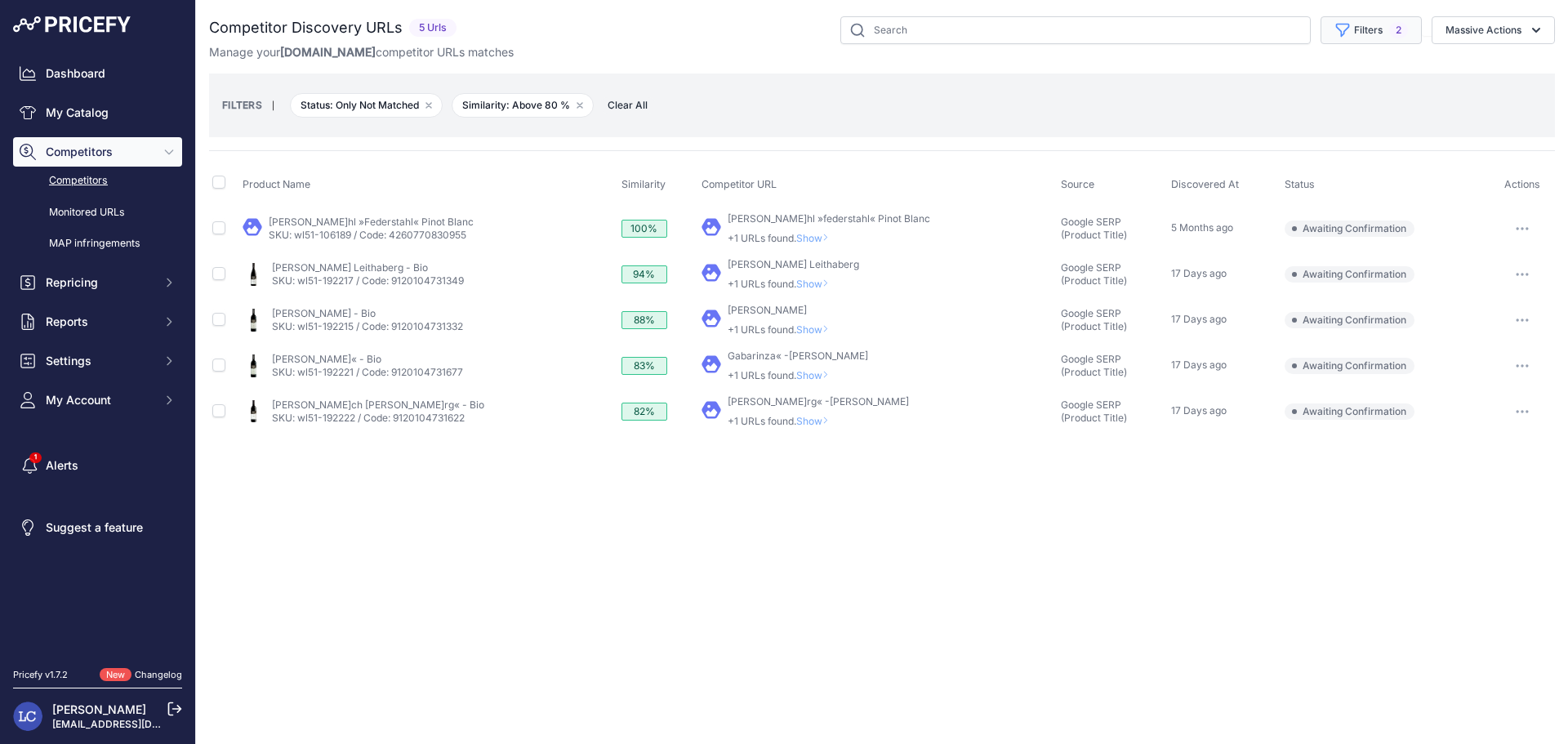
click at [1351, 33] on button "Filters 2" at bounding box center [1371, 31] width 102 height 28
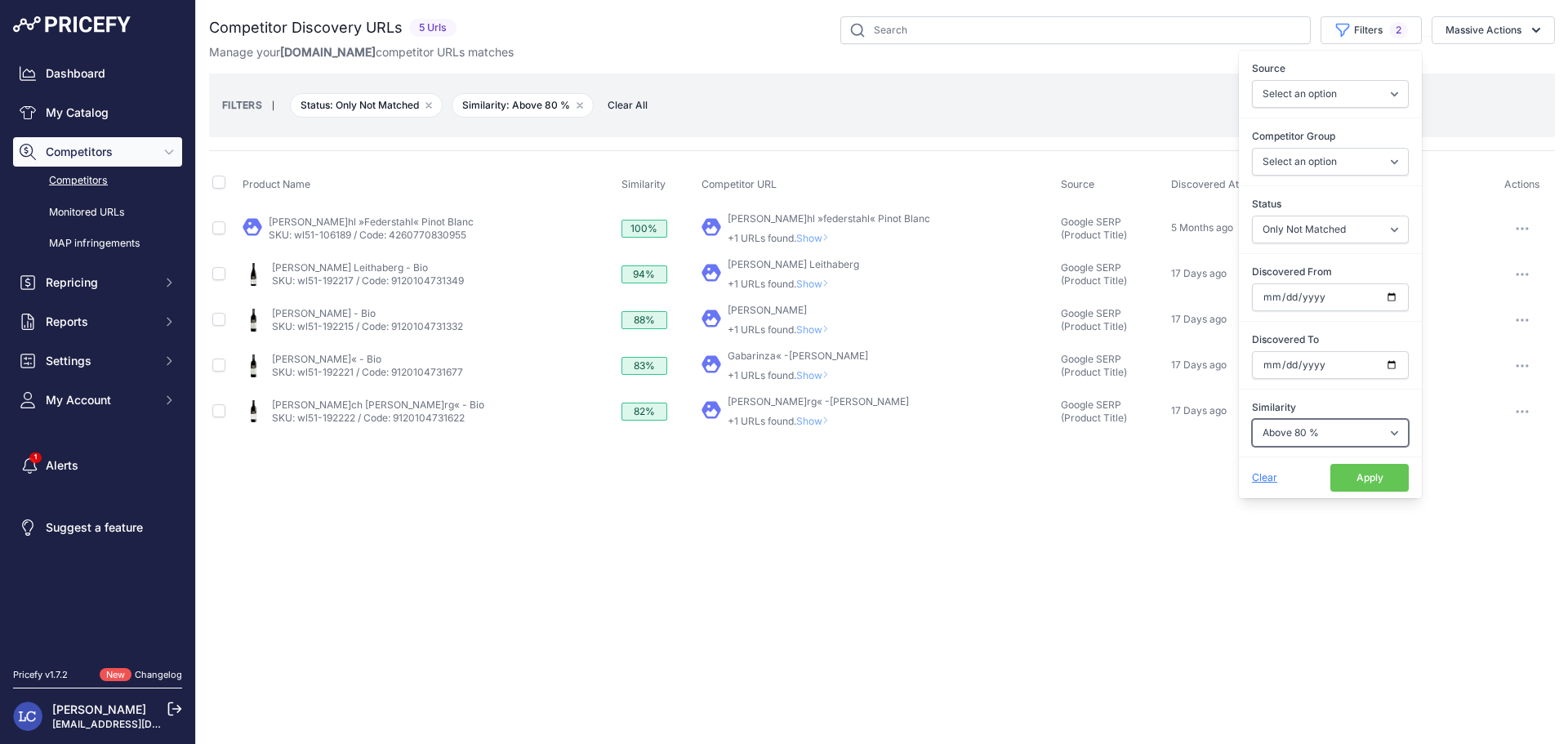
click at [1297, 430] on select "Select an option Above 90 % Above 80 % Above 70 % Above 60 % Above 50 % Above 4…" at bounding box center [1330, 433] width 157 height 28
select select "70"
click at [1252, 419] on select "Select an option Above 90 % Above 80 % Above 70 % Above 60 % Above 50 % Above 4…" at bounding box center [1330, 433] width 157 height 28
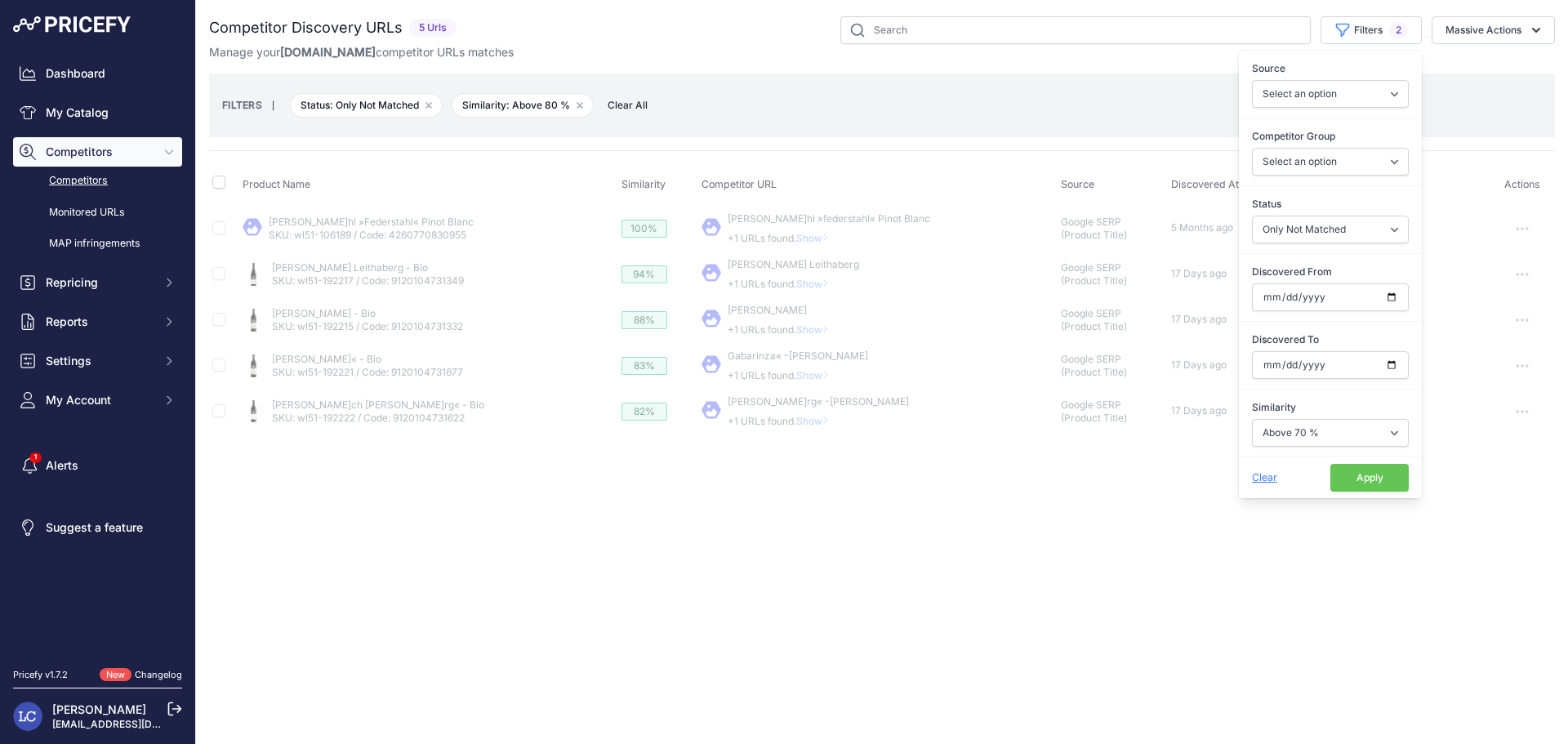
click at [1344, 482] on button "Apply" at bounding box center [1370, 478] width 78 height 28
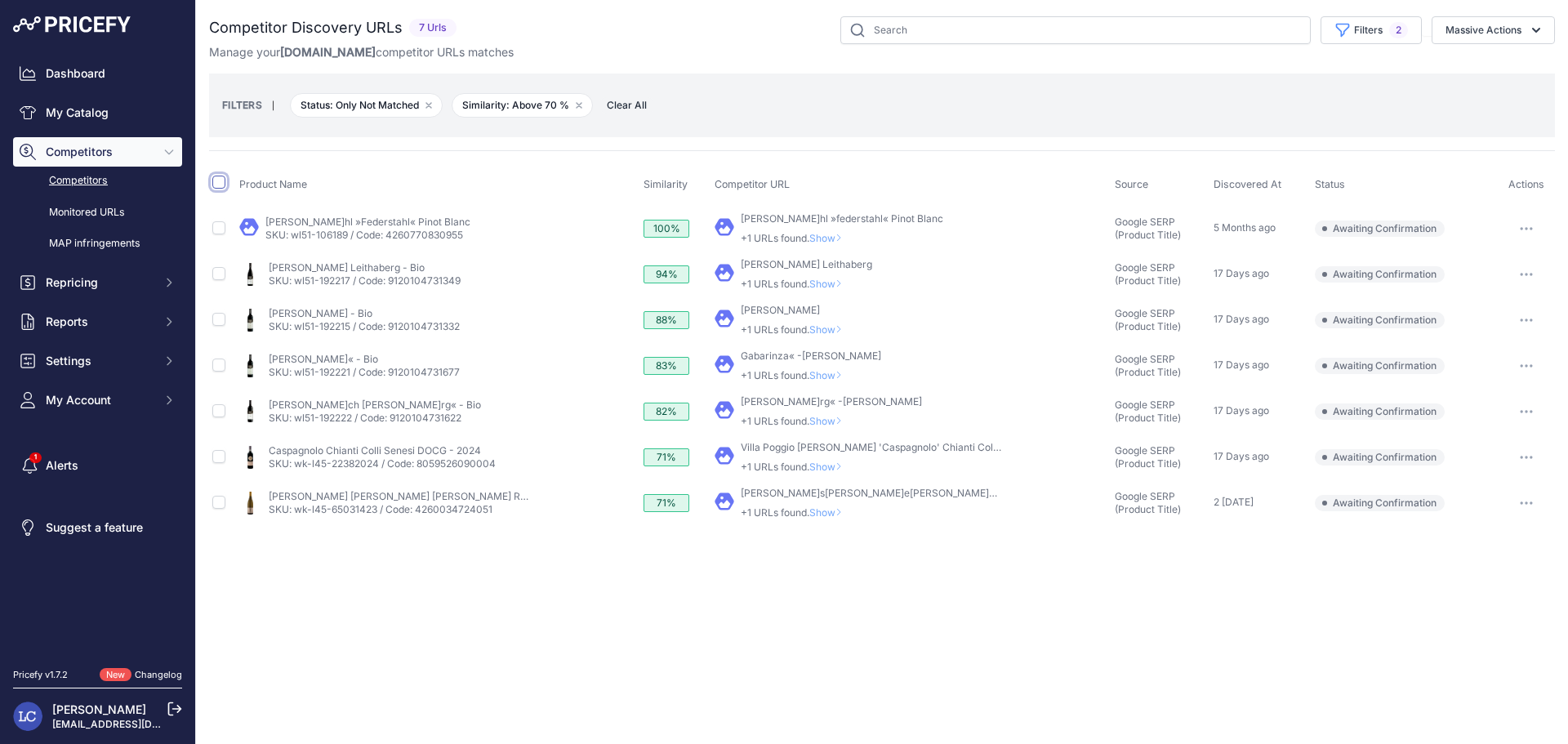
click at [221, 185] on input "checkbox" at bounding box center [219, 183] width 13 height 13
checkbox input "true"
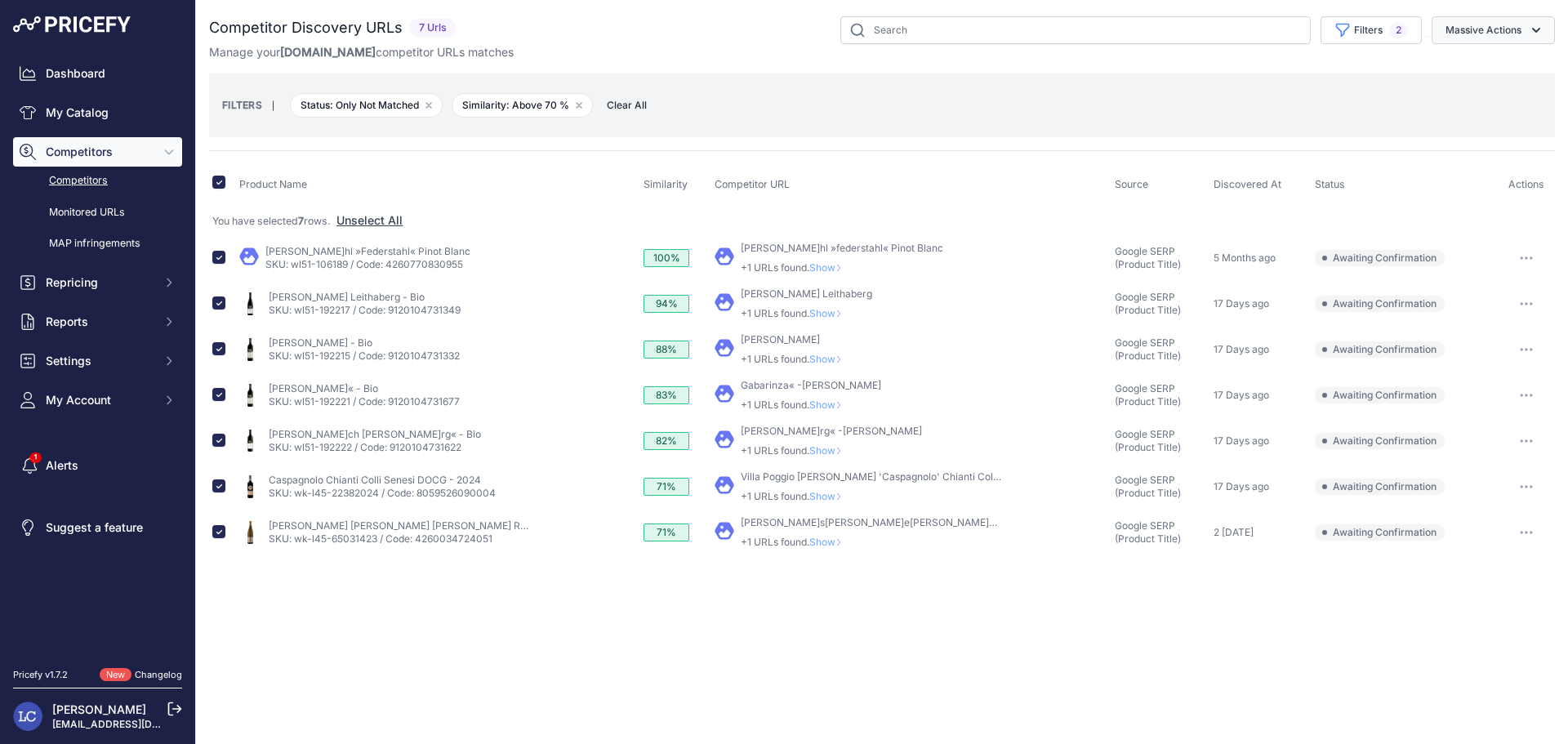
click at [1476, 36] on button "Massive Actions" at bounding box center [1493, 31] width 123 height 28
click at [1460, 73] on span "Confirm Match" at bounding box center [1477, 68] width 79 height 14
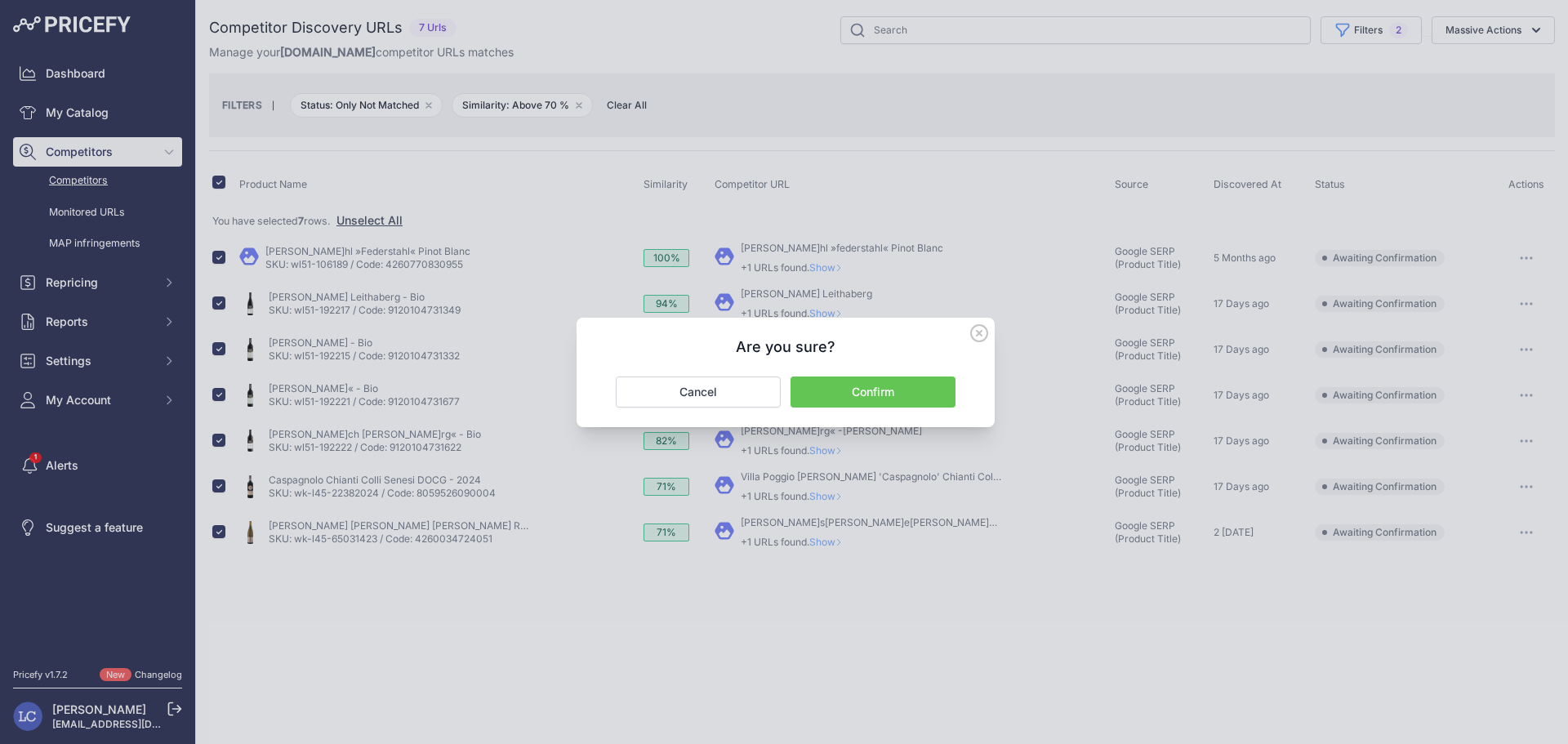
click at [899, 395] on button "Confirm" at bounding box center [873, 391] width 165 height 31
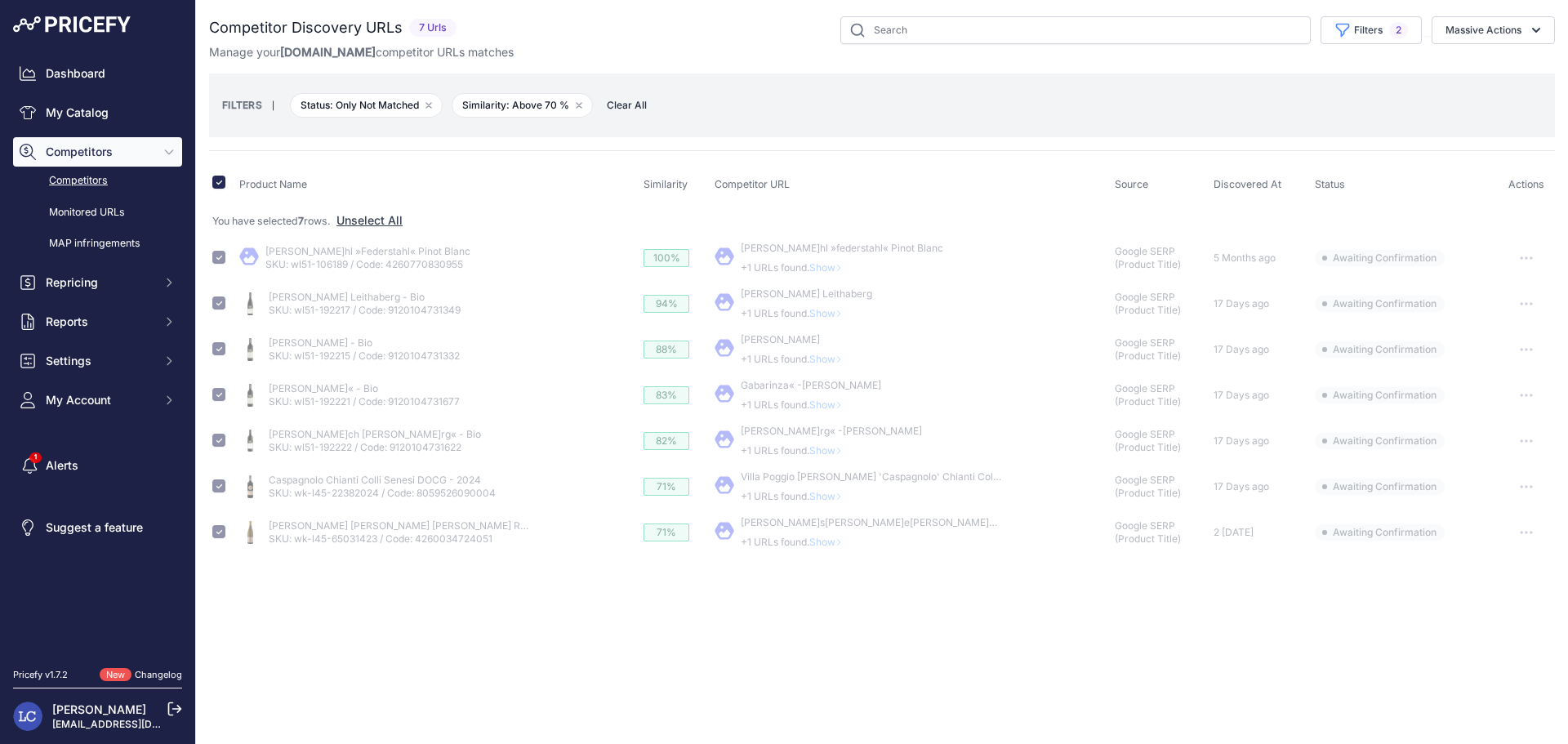
checkbox input "false"
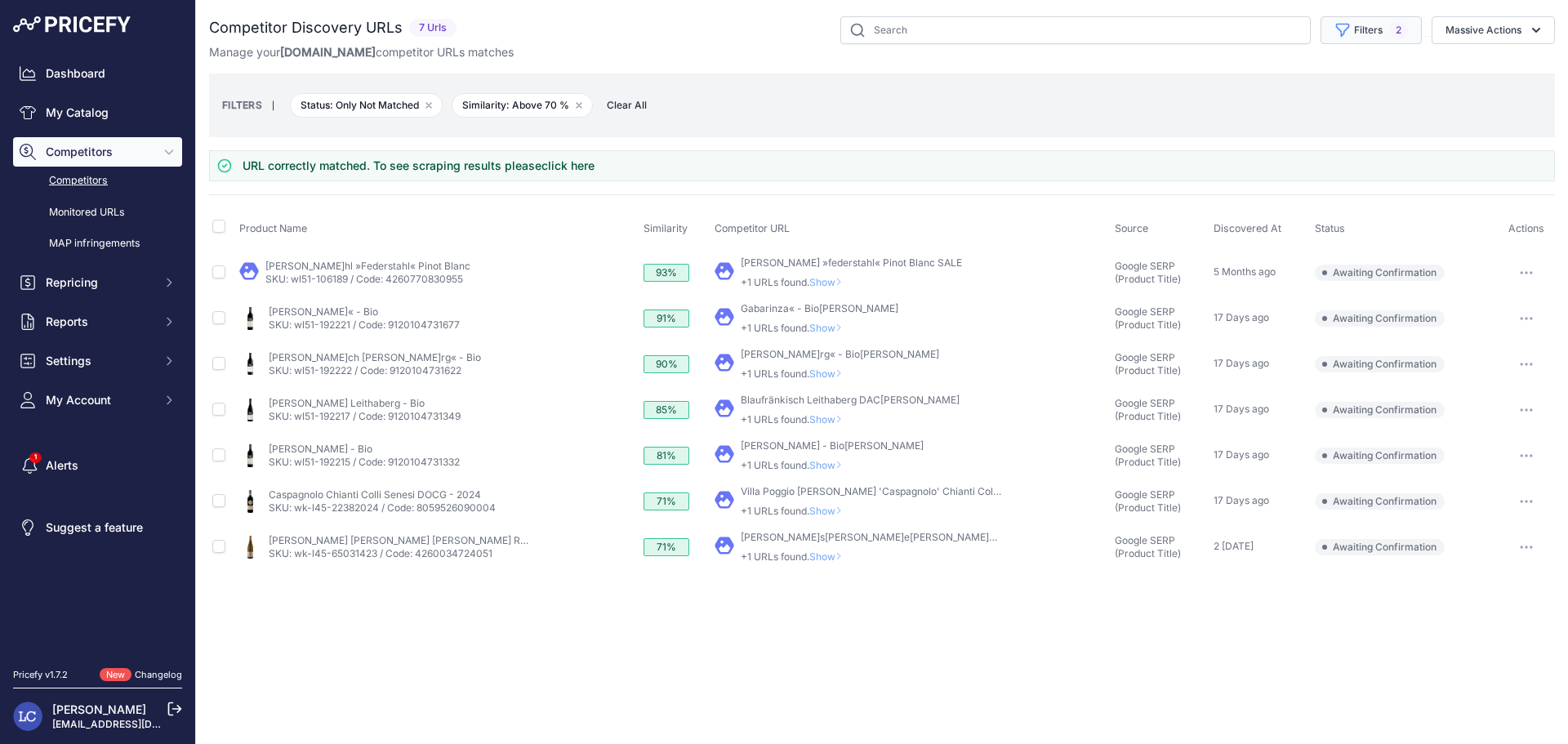
click at [1353, 36] on button "Filters 2" at bounding box center [1371, 31] width 102 height 28
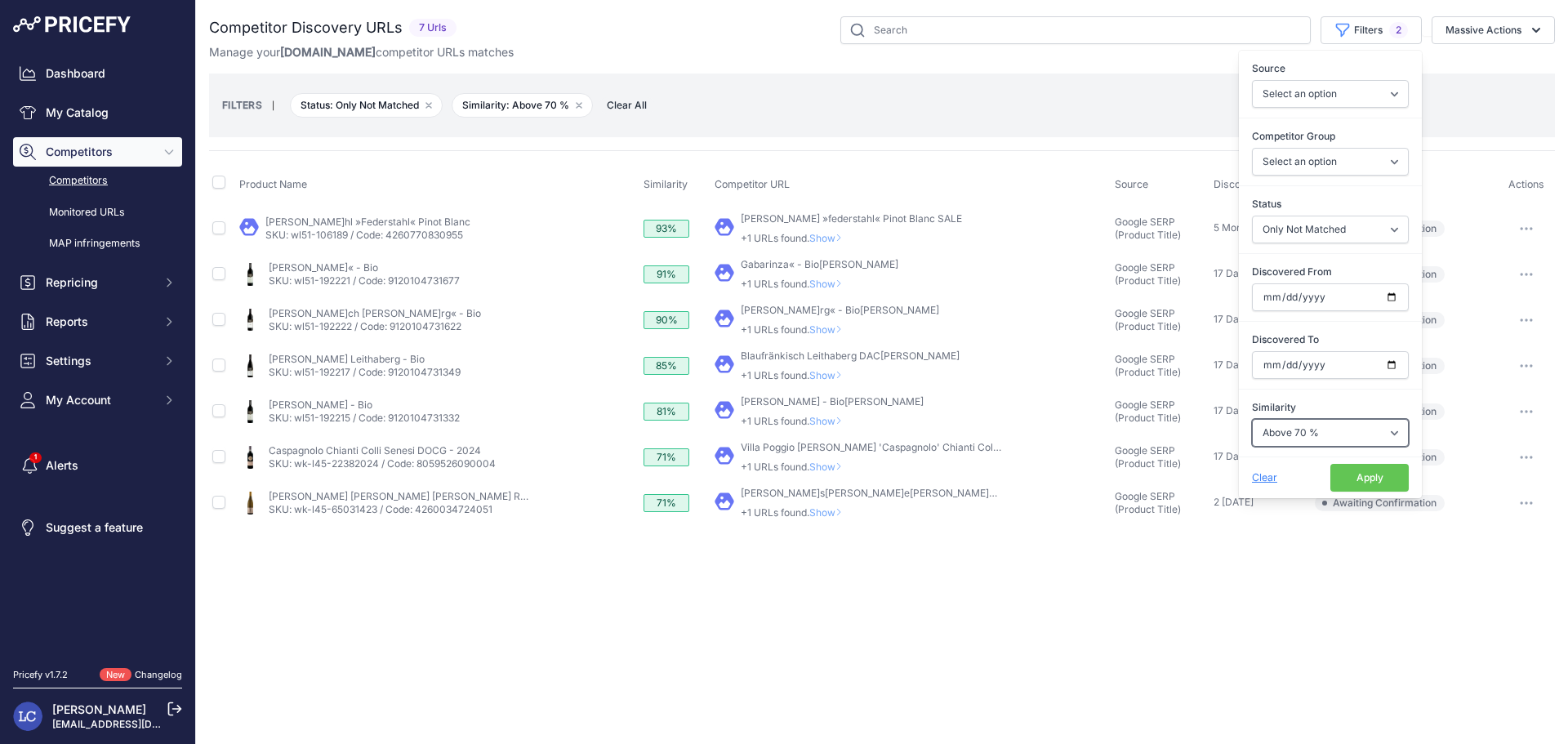
click at [1332, 437] on select "Select an option Above 90 % Above 80 % Above 70 % Above 60 % Above 50 % Above 4…" at bounding box center [1330, 433] width 157 height 28
select select "60"
click at [1252, 419] on select "Select an option Above 90 % Above 80 % Above 70 % Above 60 % Above 50 % Above 4…" at bounding box center [1330, 433] width 157 height 28
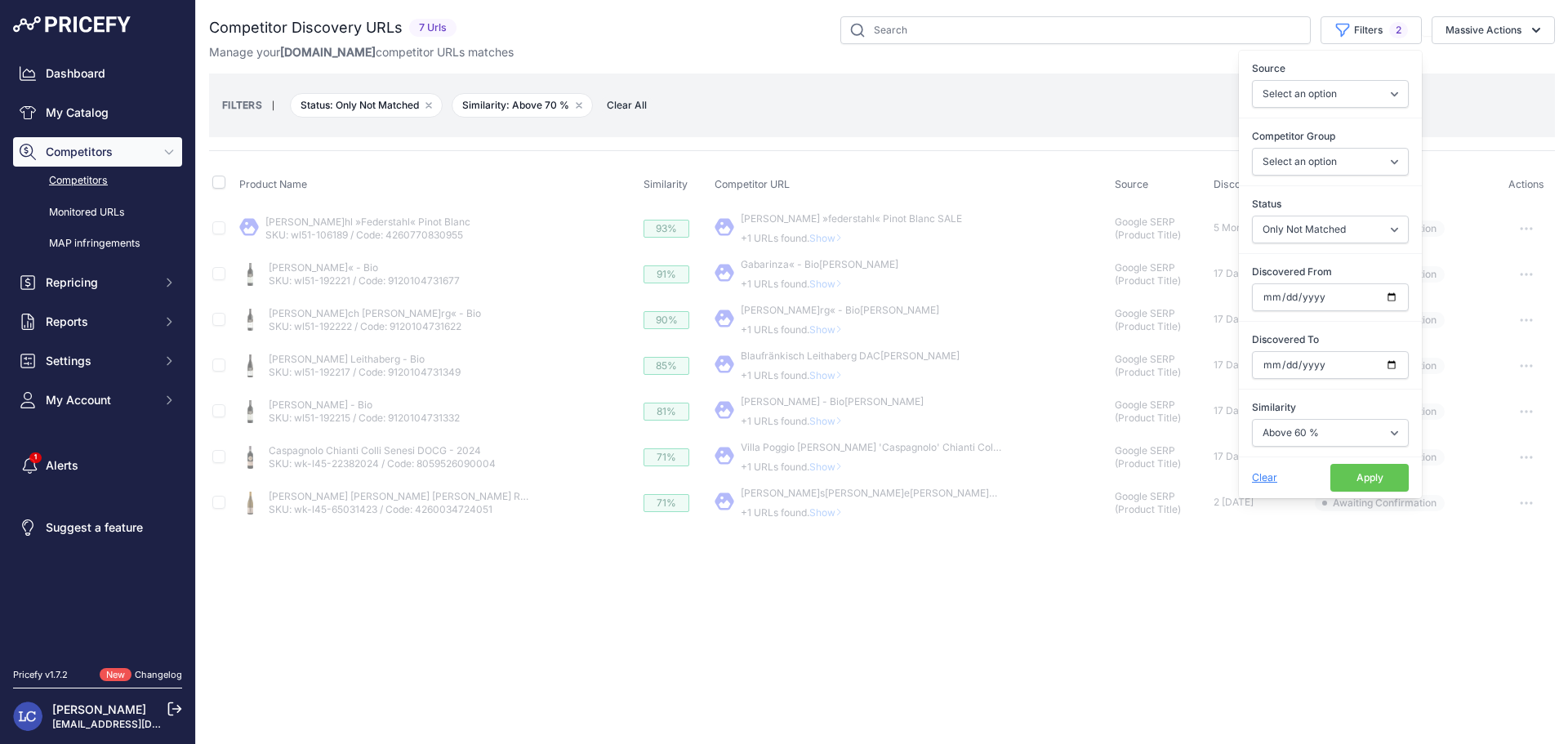
click at [1340, 483] on button "Apply" at bounding box center [1370, 478] width 78 height 28
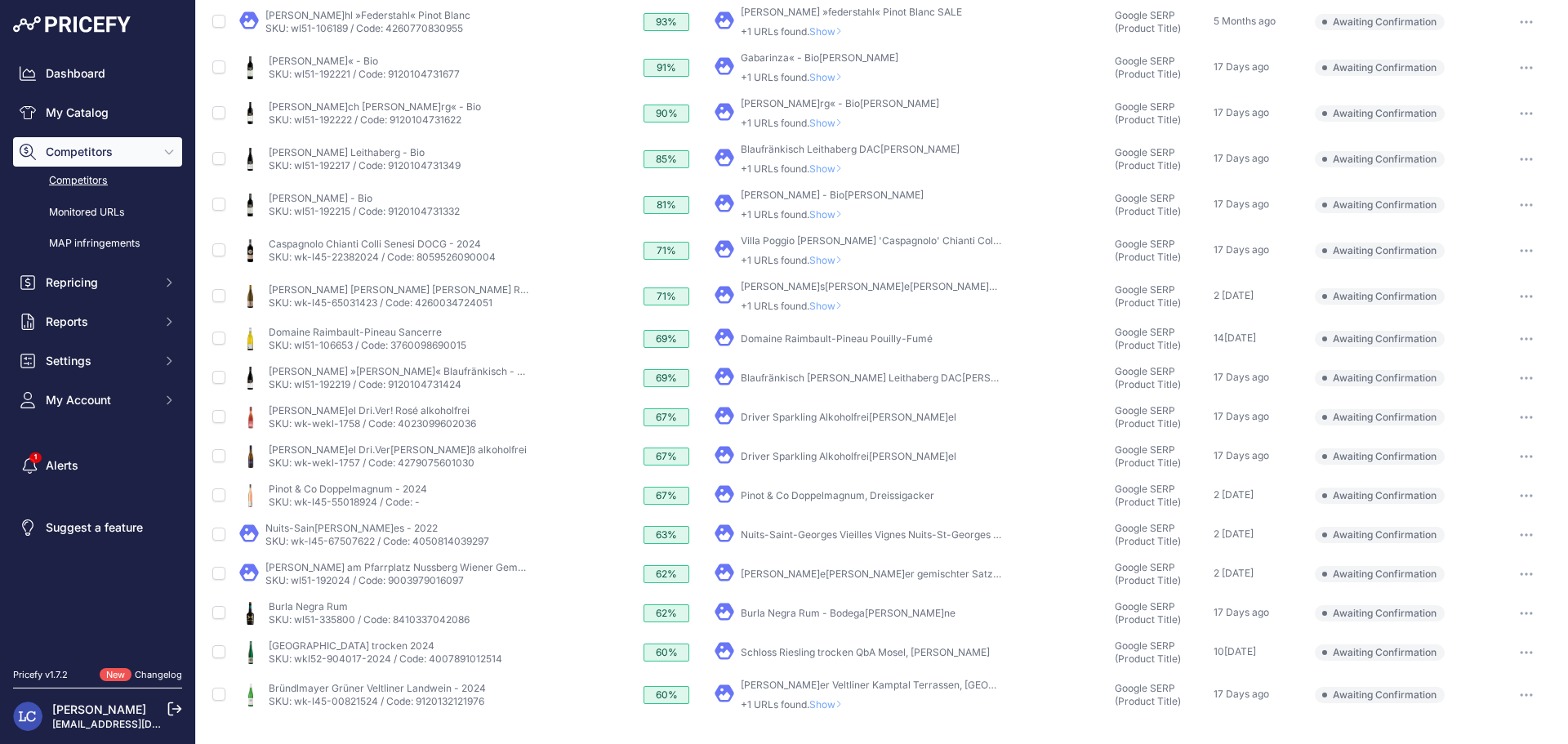
scroll to position [214, 0]
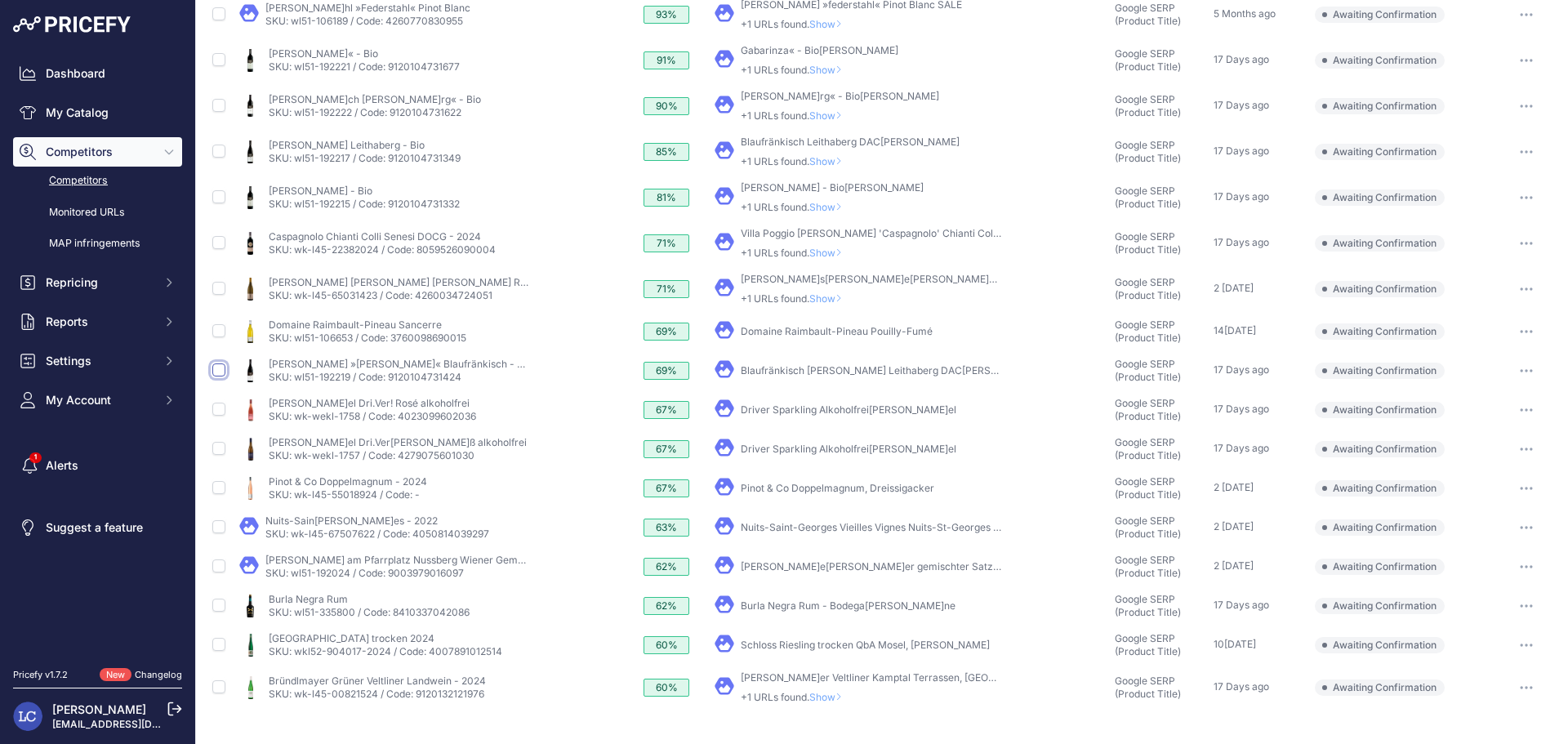
click at [217, 373] on input "checkbox" at bounding box center [219, 370] width 13 height 13
checkbox input "true"
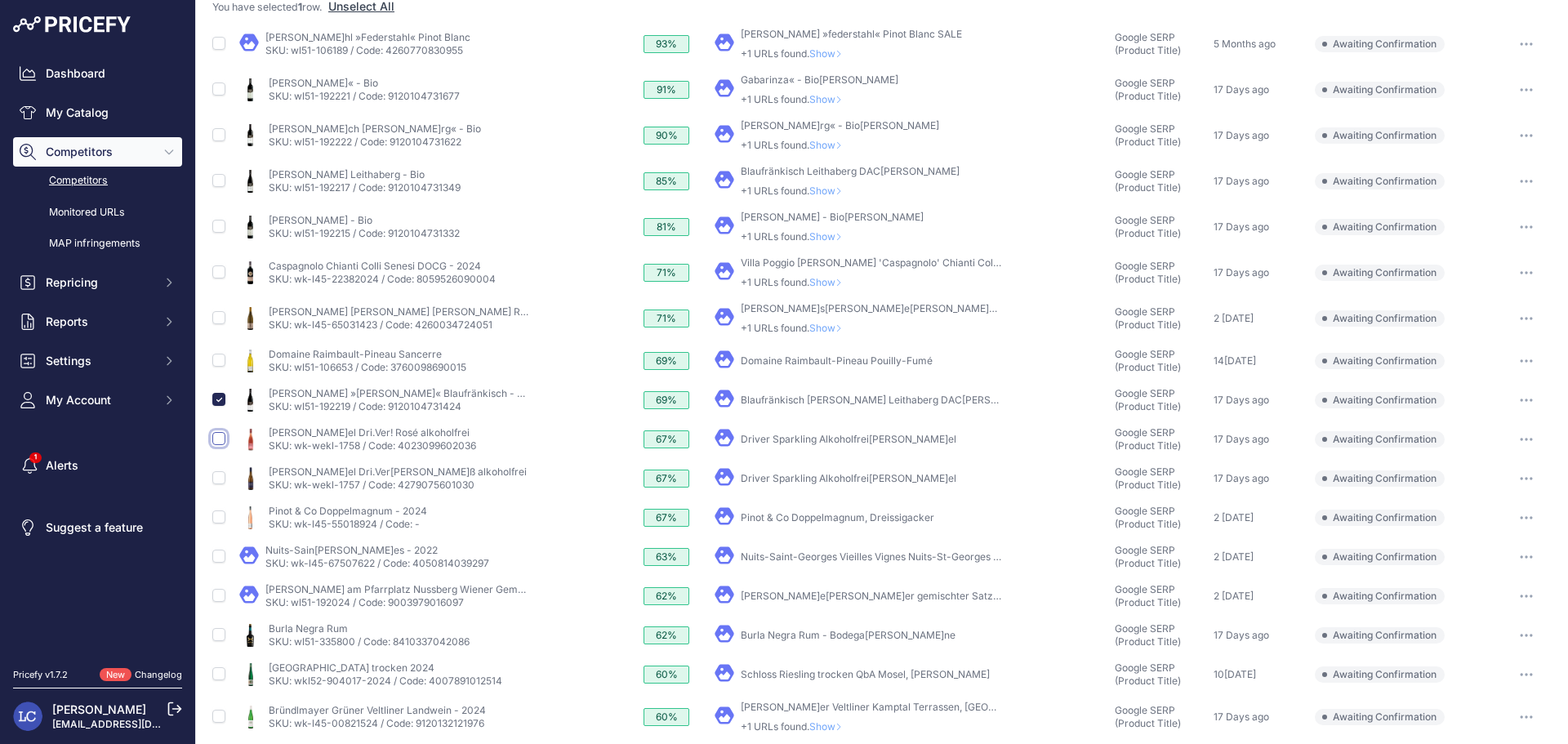
click at [219, 440] on input "checkbox" at bounding box center [219, 439] width 13 height 13
checkbox input "true"
click at [220, 478] on input "checkbox" at bounding box center [219, 478] width 13 height 13
checkbox input "true"
click at [218, 518] on input "checkbox" at bounding box center [219, 517] width 13 height 13
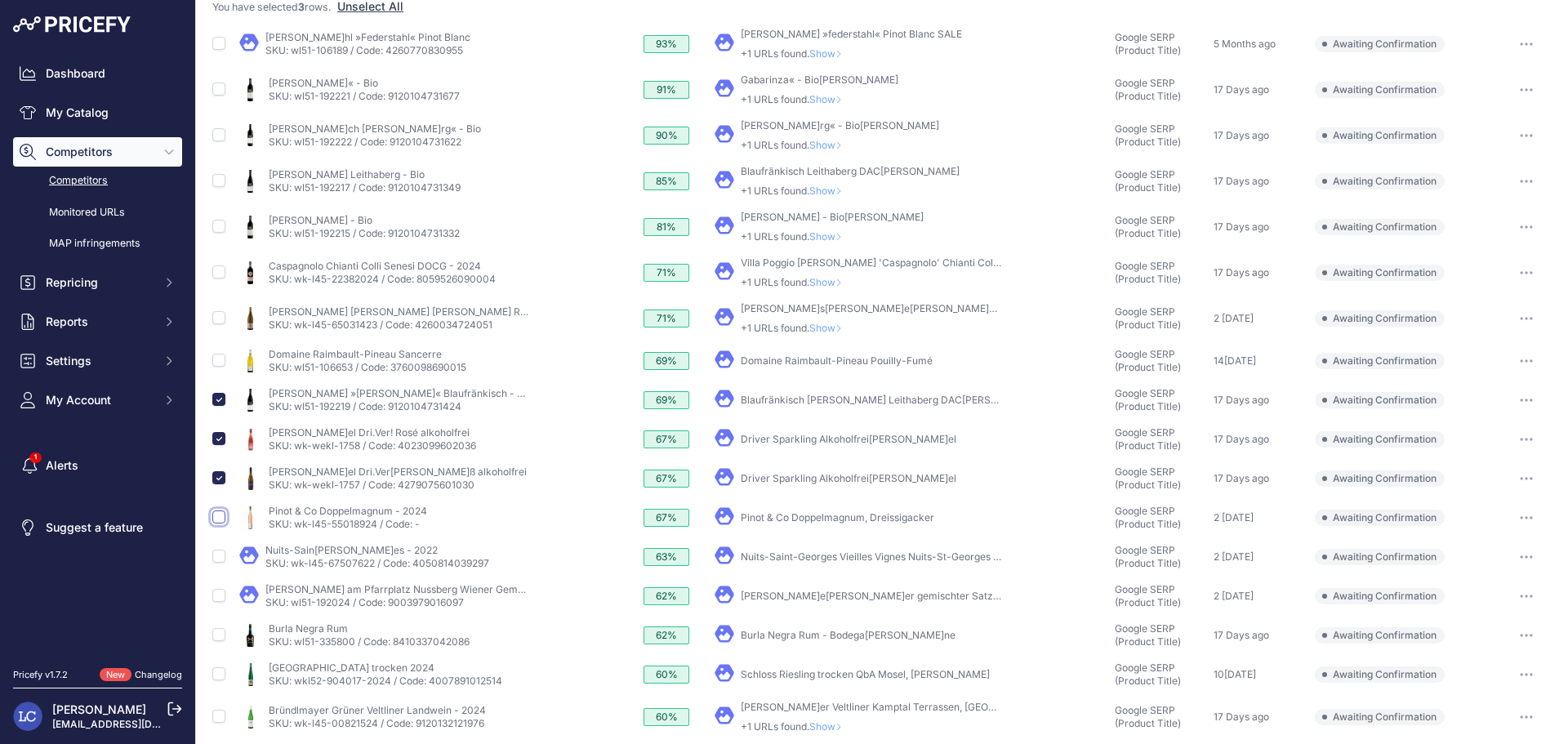
checkbox input "true"
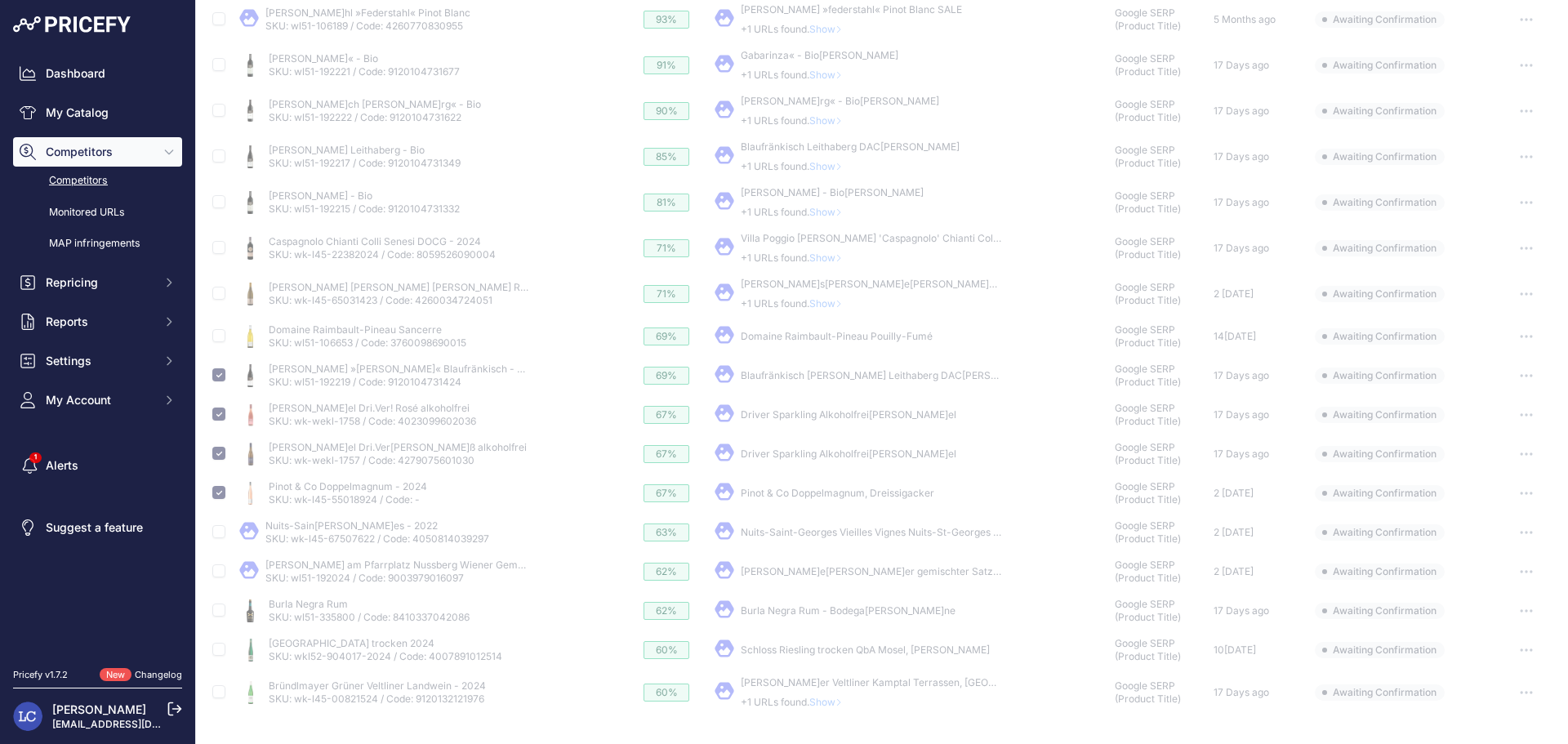
scroll to position [243, 0]
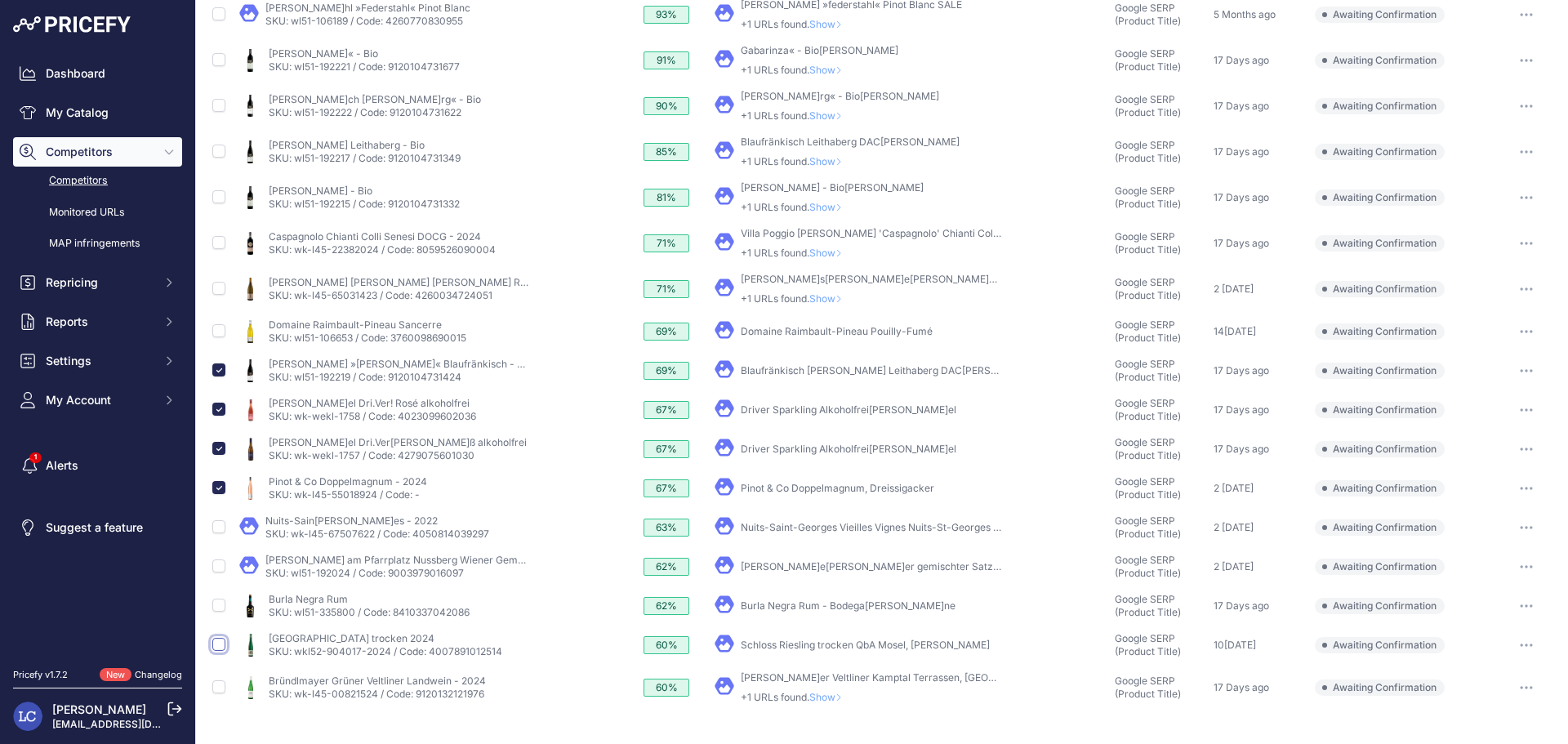
click at [219, 645] on input "checkbox" at bounding box center [219, 644] width 13 height 13
checkbox input "true"
click at [220, 605] on input "checkbox" at bounding box center [219, 605] width 13 height 13
checkbox input "true"
click at [218, 567] on input "checkbox" at bounding box center [219, 566] width 13 height 13
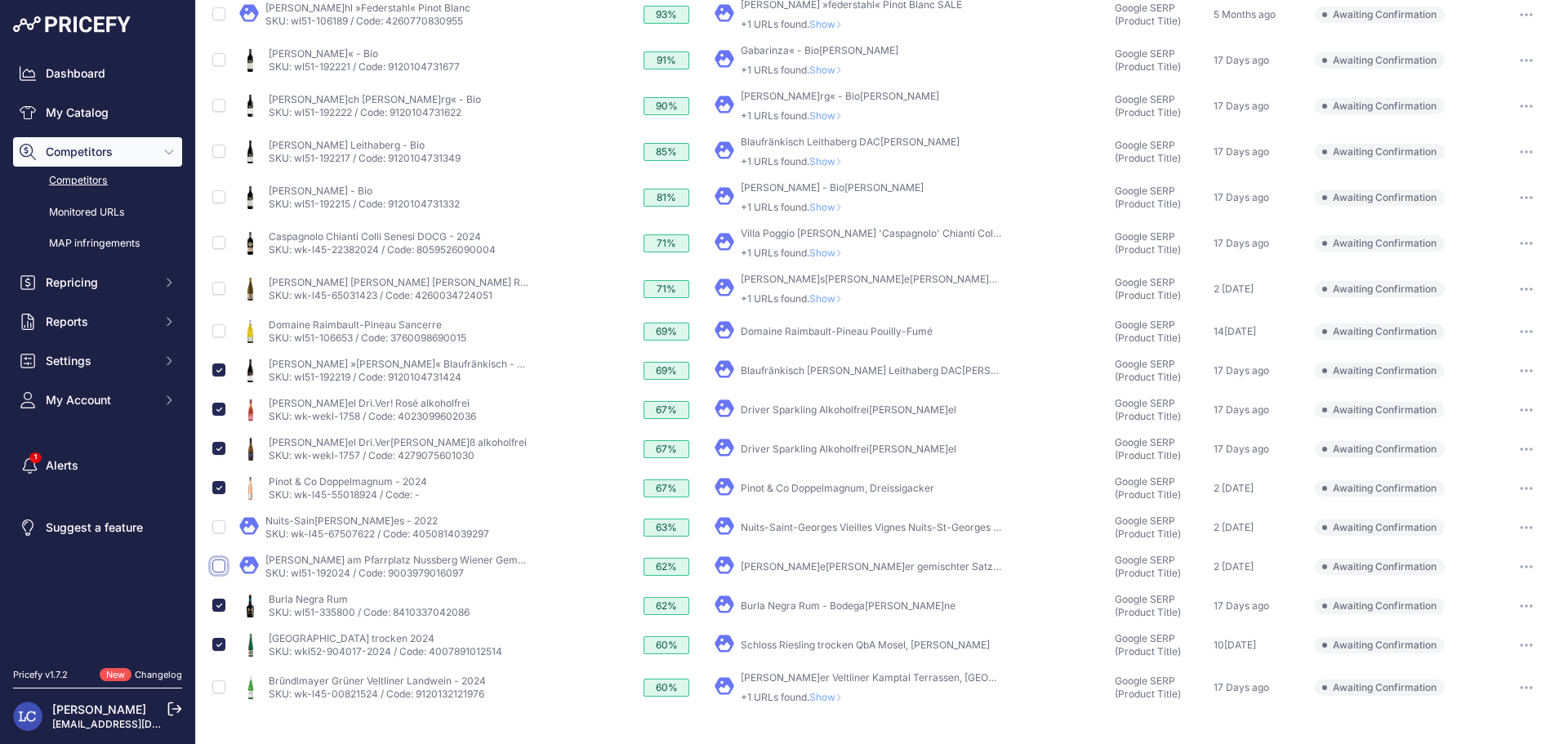
checkbox input "true"
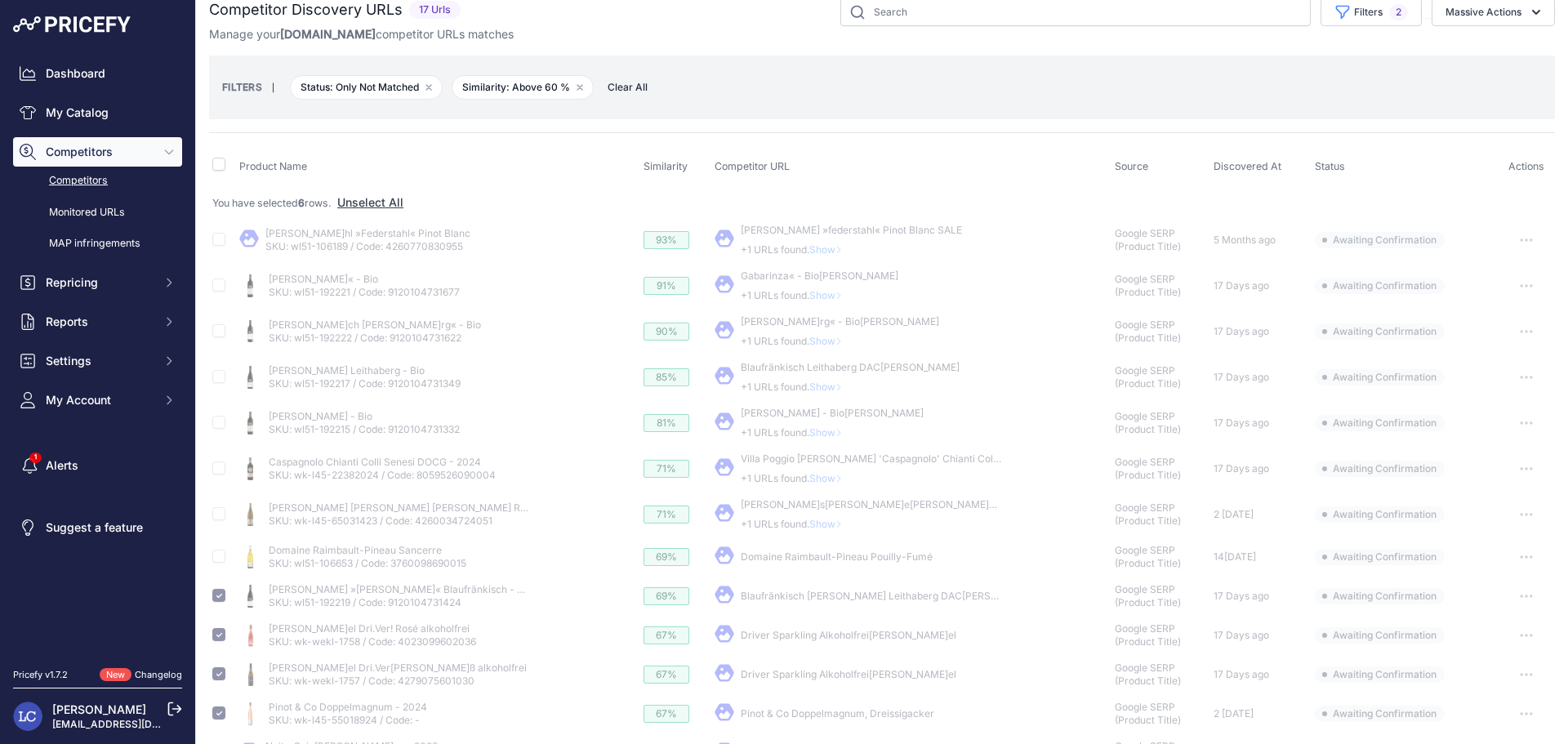
scroll to position [0, 0]
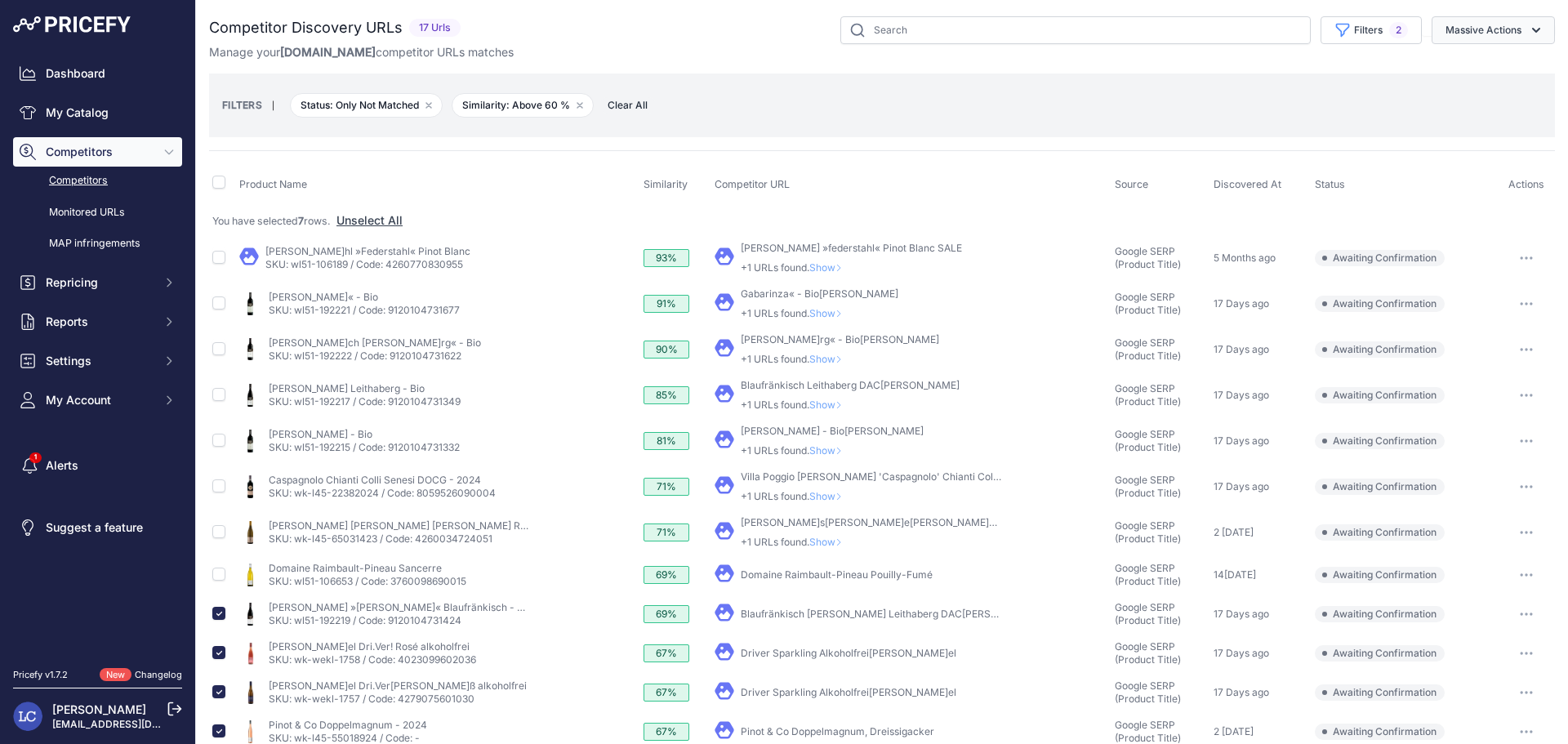
click at [1466, 30] on button "Massive Actions" at bounding box center [1493, 31] width 123 height 28
click at [1457, 70] on span "Confirm Match" at bounding box center [1477, 68] width 79 height 14
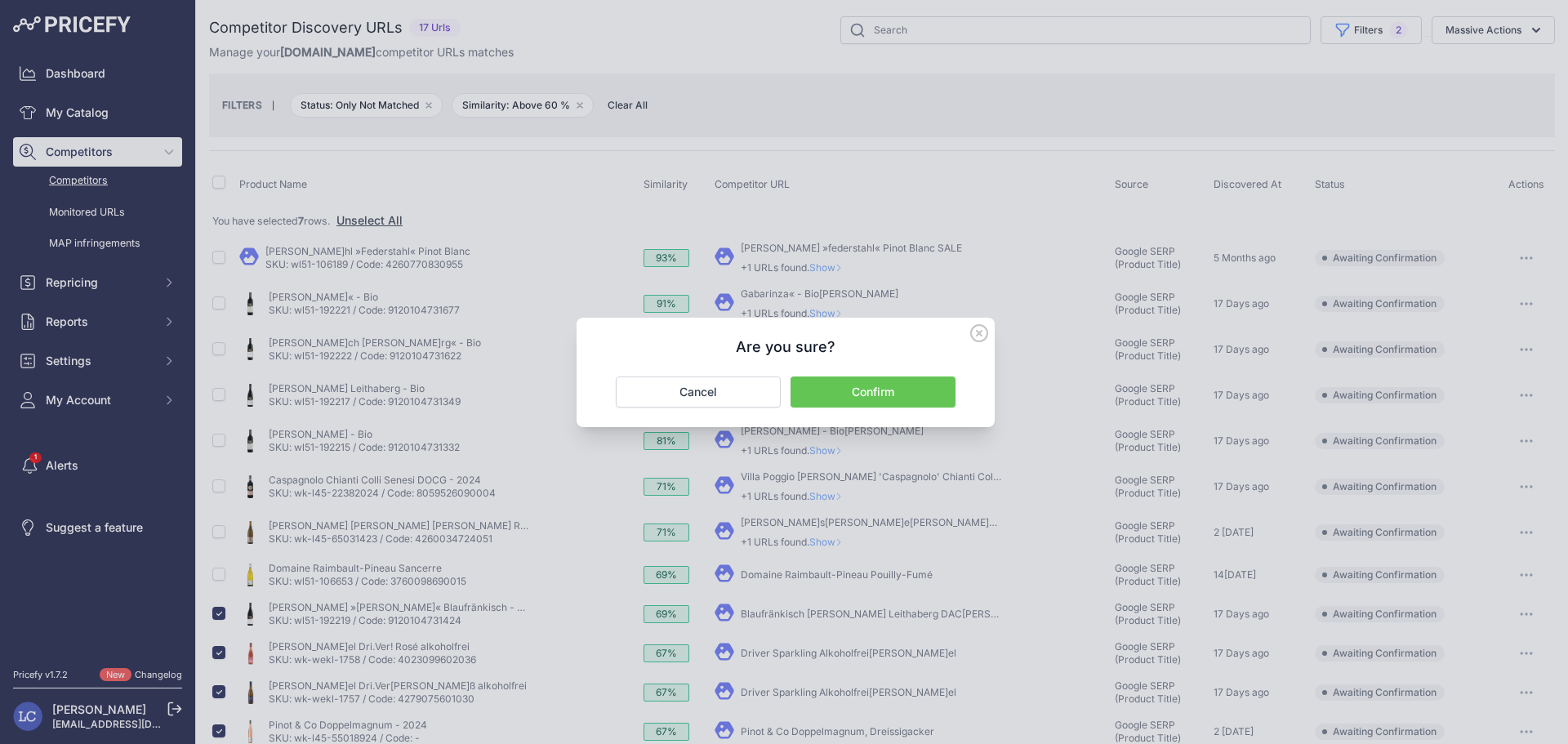
click at [903, 389] on button "Confirm" at bounding box center [873, 391] width 165 height 31
